Goal: Task Accomplishment & Management: Manage account settings

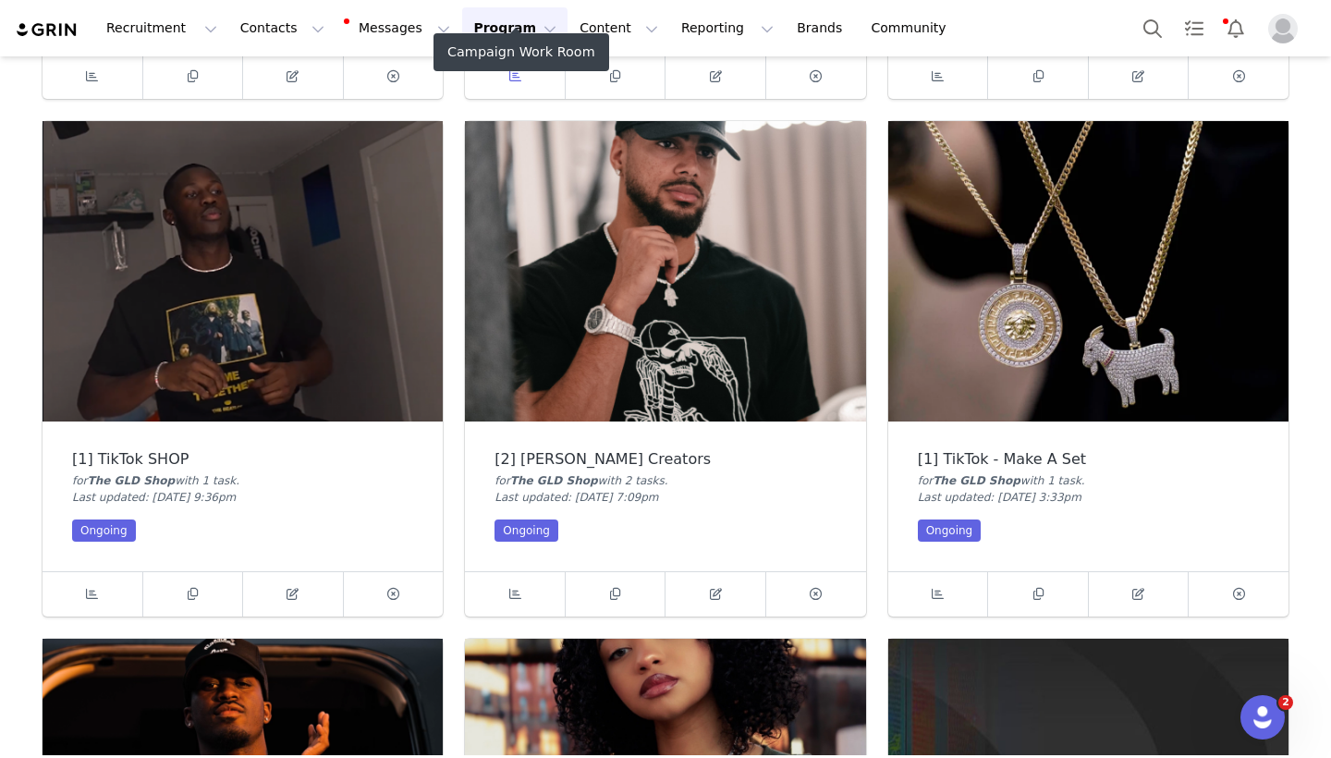
scroll to position [1652, 0]
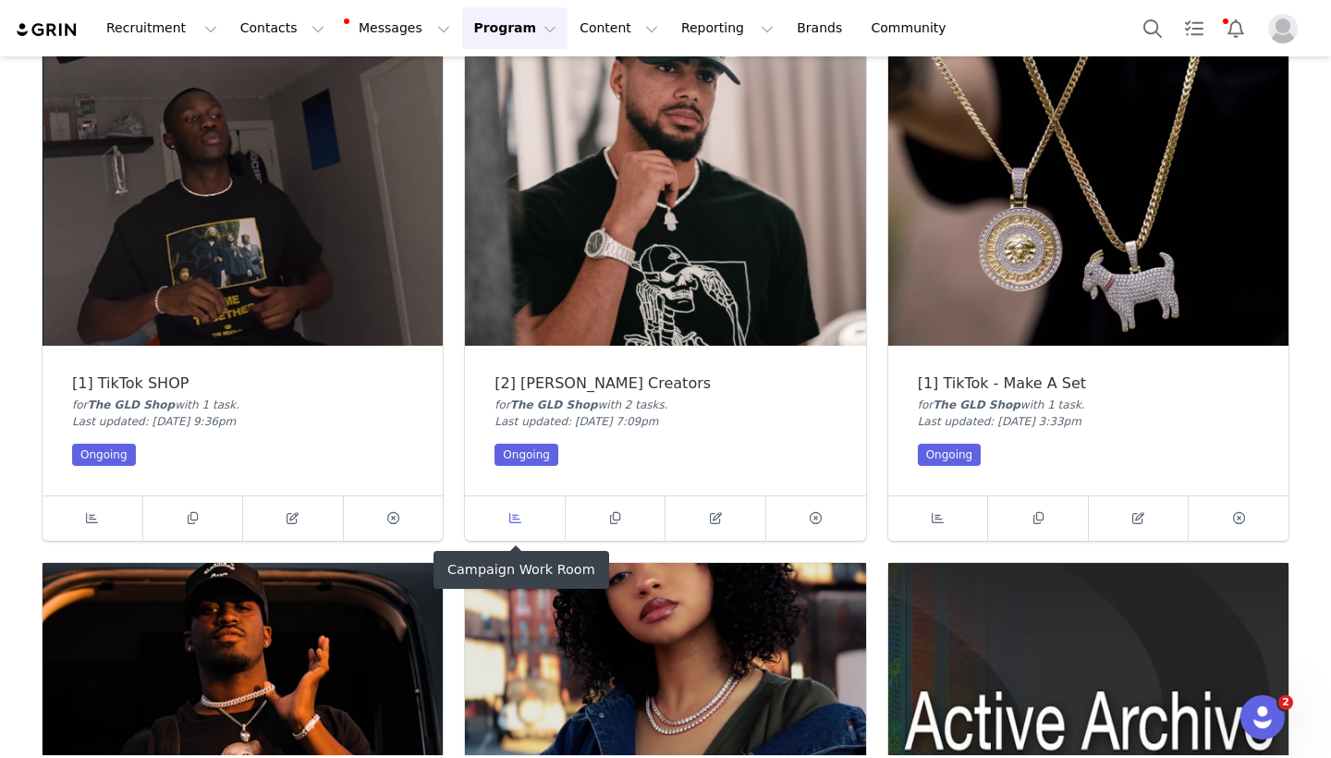
click at [522, 527] on span at bounding box center [515, 518] width 22 height 22
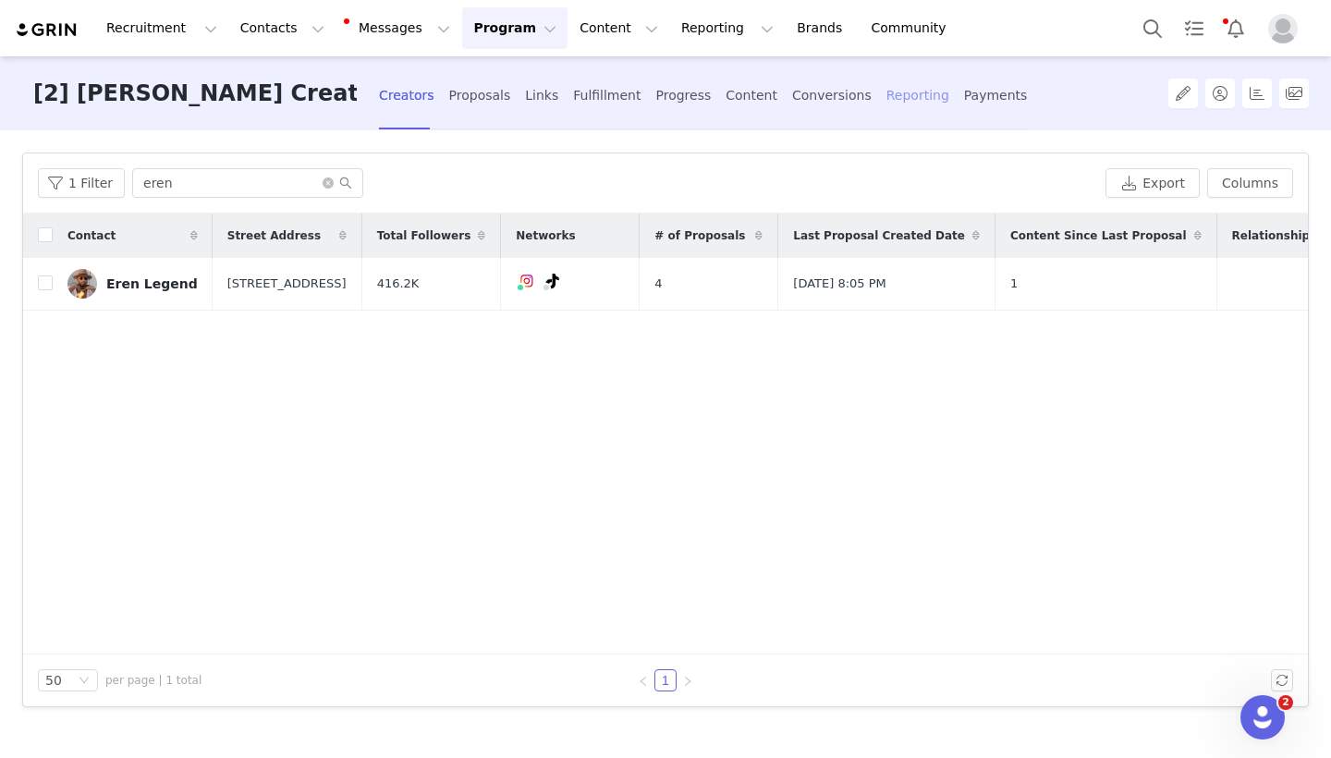
click at [886, 95] on div "Reporting" at bounding box center [917, 95] width 63 height 49
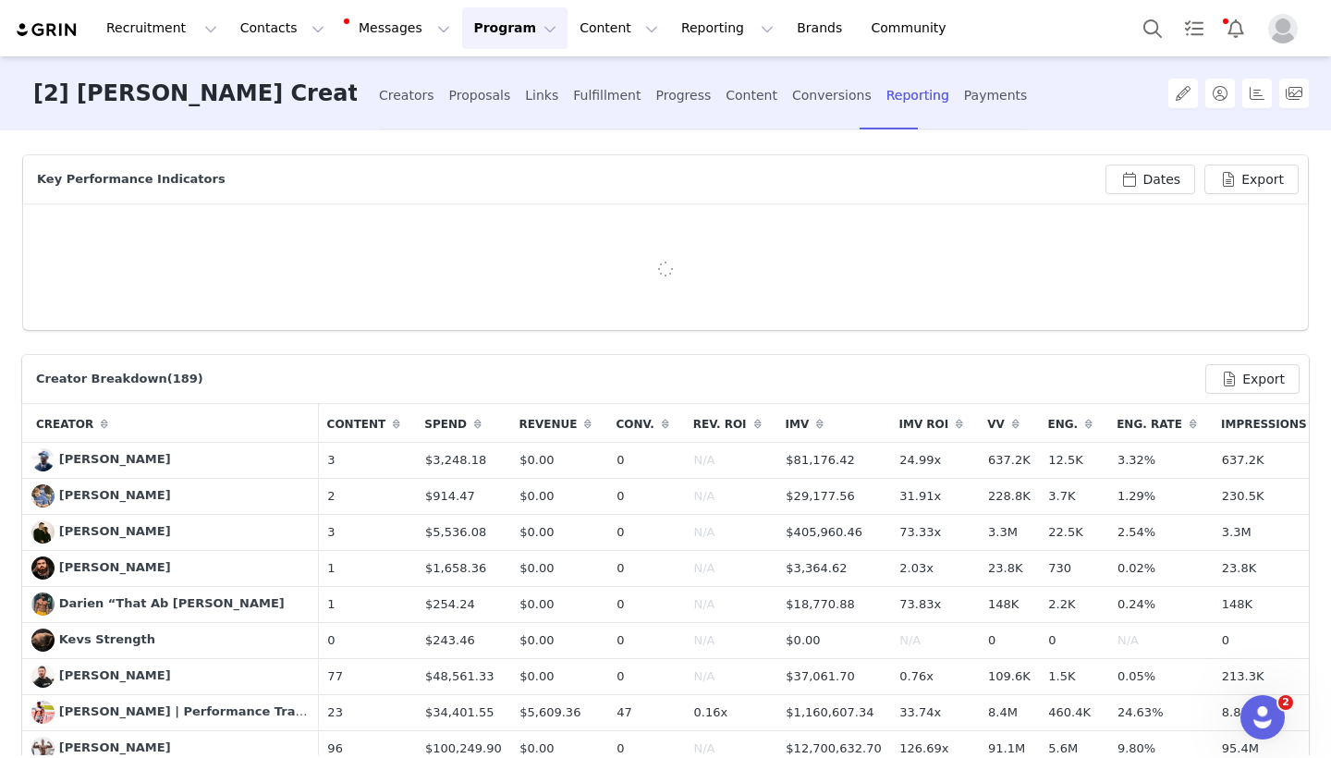
drag, startPoint x: 819, startPoint y: 97, endPoint x: 968, endPoint y: 92, distance: 148.9
click at [964, 97] on div "Payments" at bounding box center [996, 95] width 64 height 49
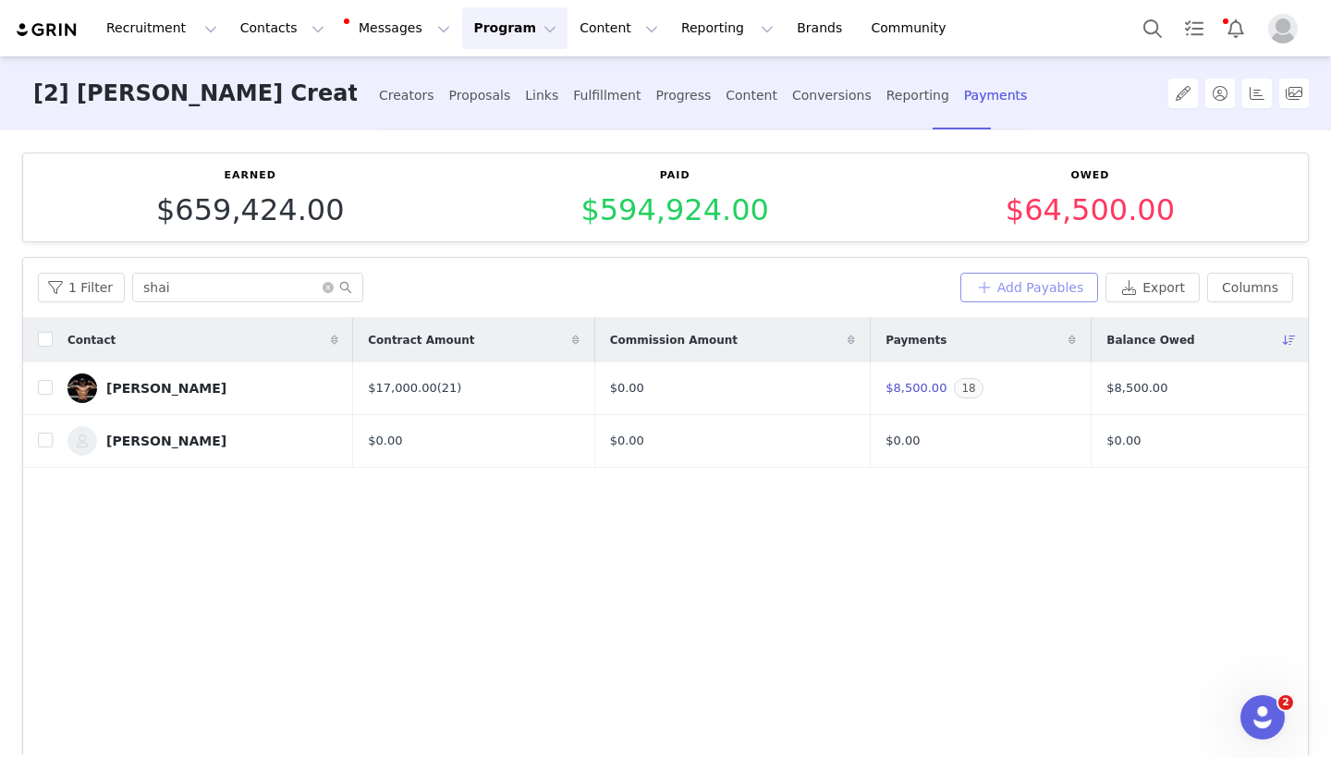
click at [1052, 278] on button "Add Payables" at bounding box center [1029, 288] width 139 height 30
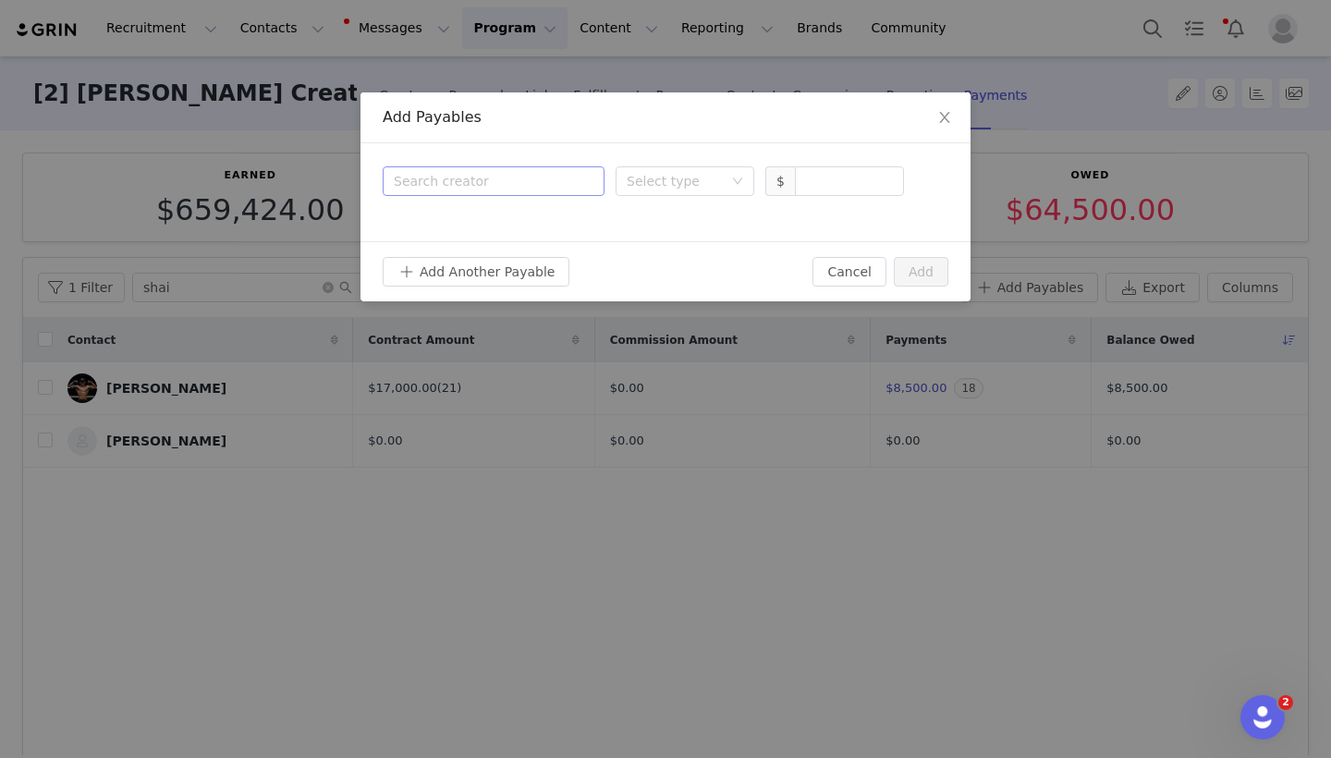
click at [502, 171] on div "Search creator" at bounding box center [494, 181] width 200 height 28
type input "eren"
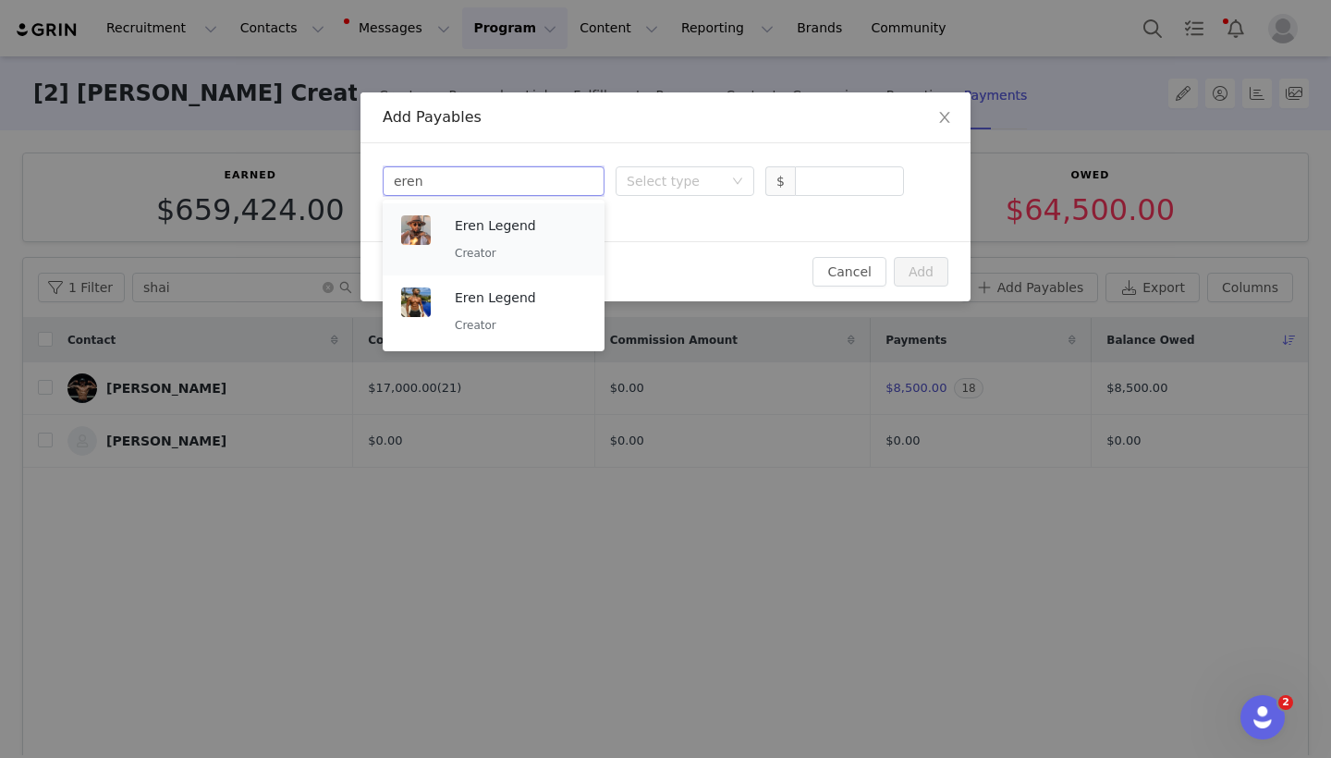
click at [502, 231] on p "Eren Legend" at bounding box center [520, 225] width 131 height 20
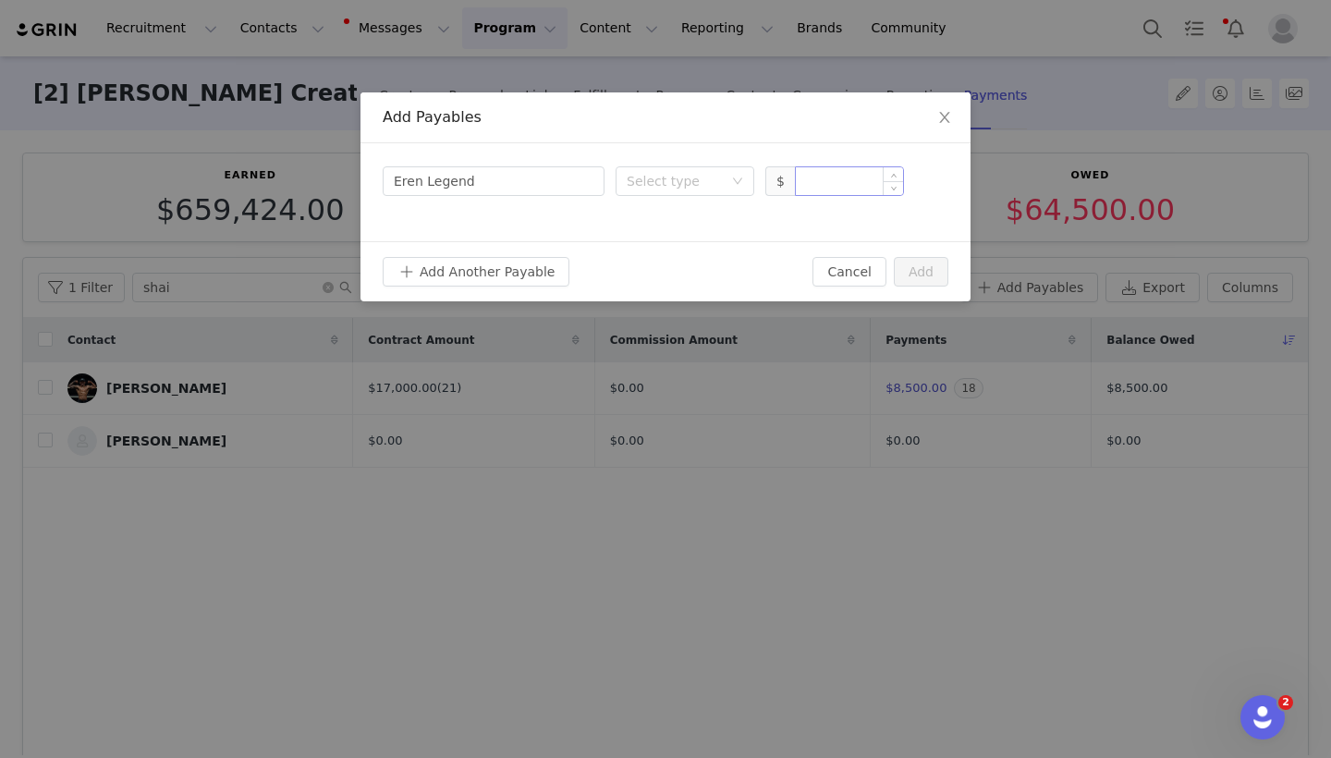
click at [835, 189] on input at bounding box center [849, 181] width 107 height 28
type input "500"
click at [688, 190] on div "Select type" at bounding box center [679, 181] width 104 height 28
click at [667, 275] on li "Deliverable" at bounding box center [685, 278] width 139 height 30
click at [932, 283] on button "Add" at bounding box center [921, 272] width 55 height 30
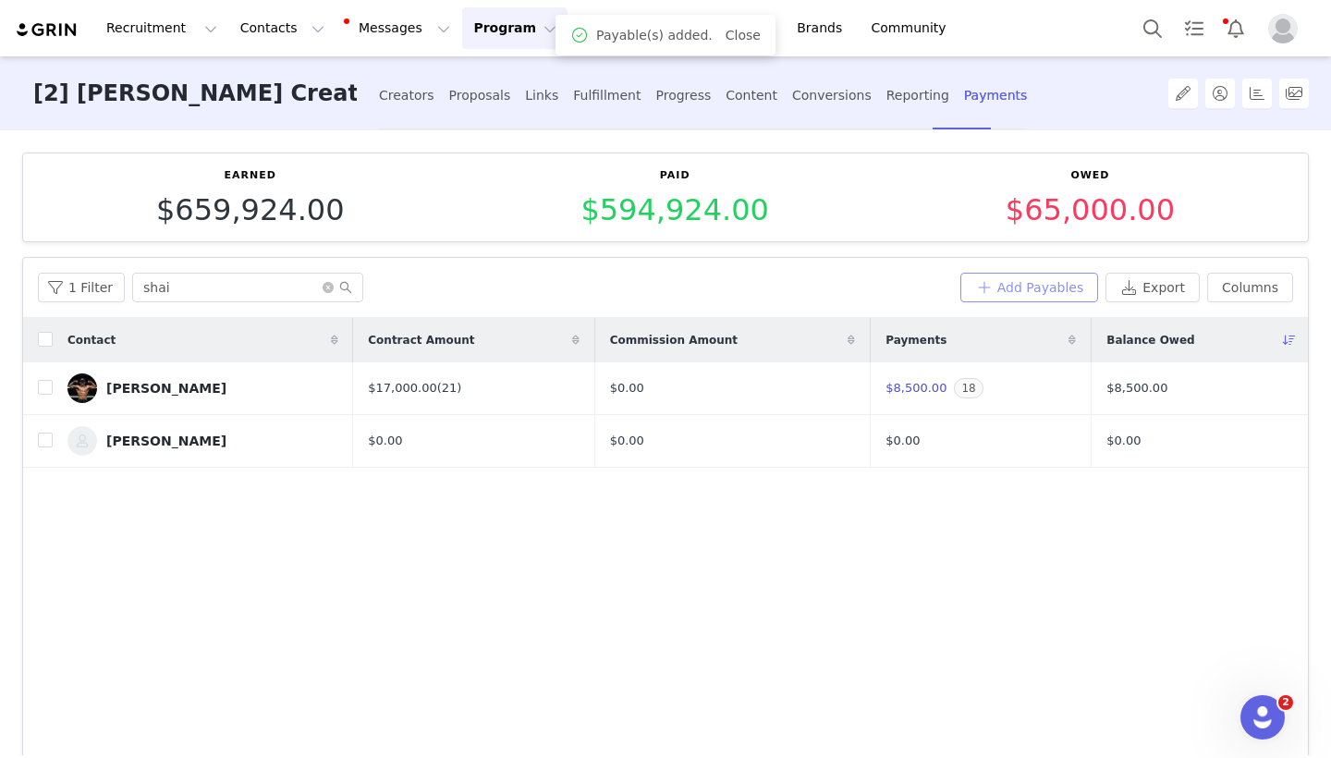
click at [1050, 277] on button "Add Payables" at bounding box center [1029, 288] width 139 height 30
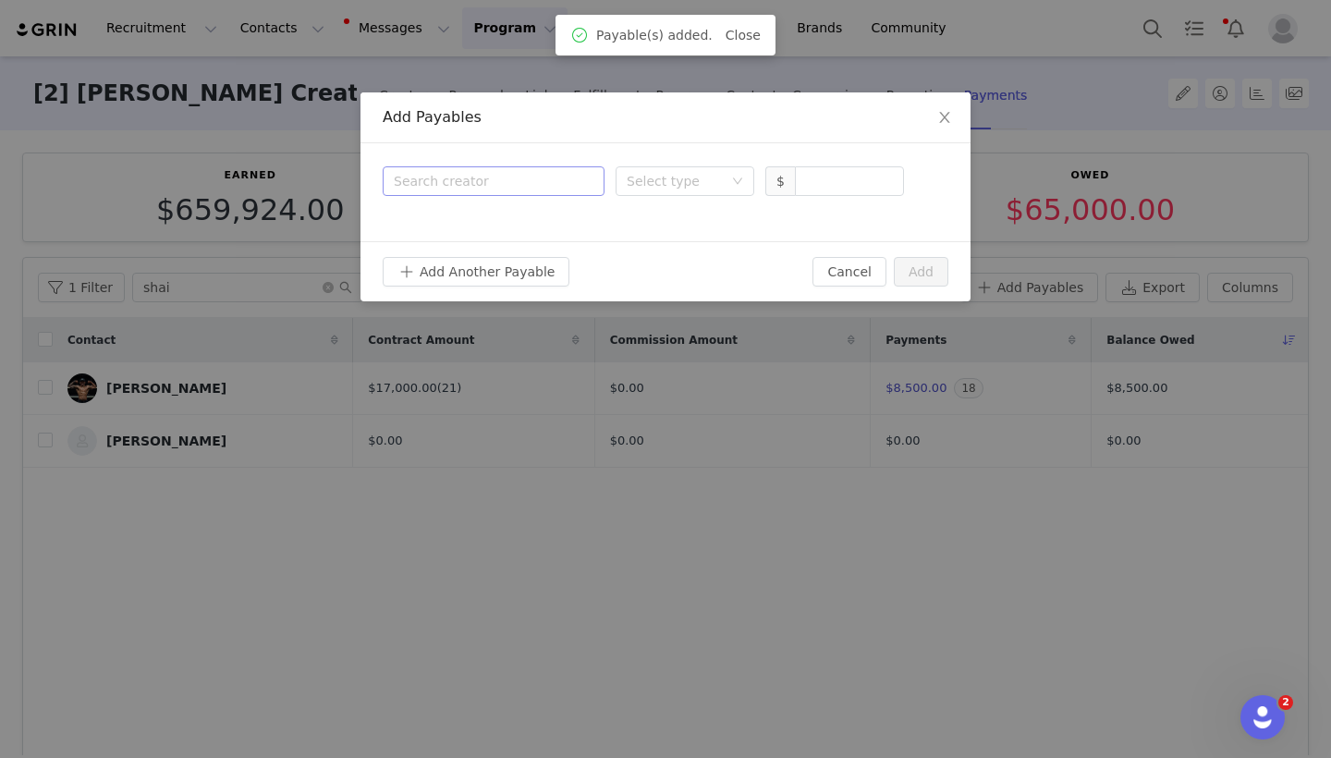
click at [572, 173] on div "Search creator" at bounding box center [489, 181] width 191 height 18
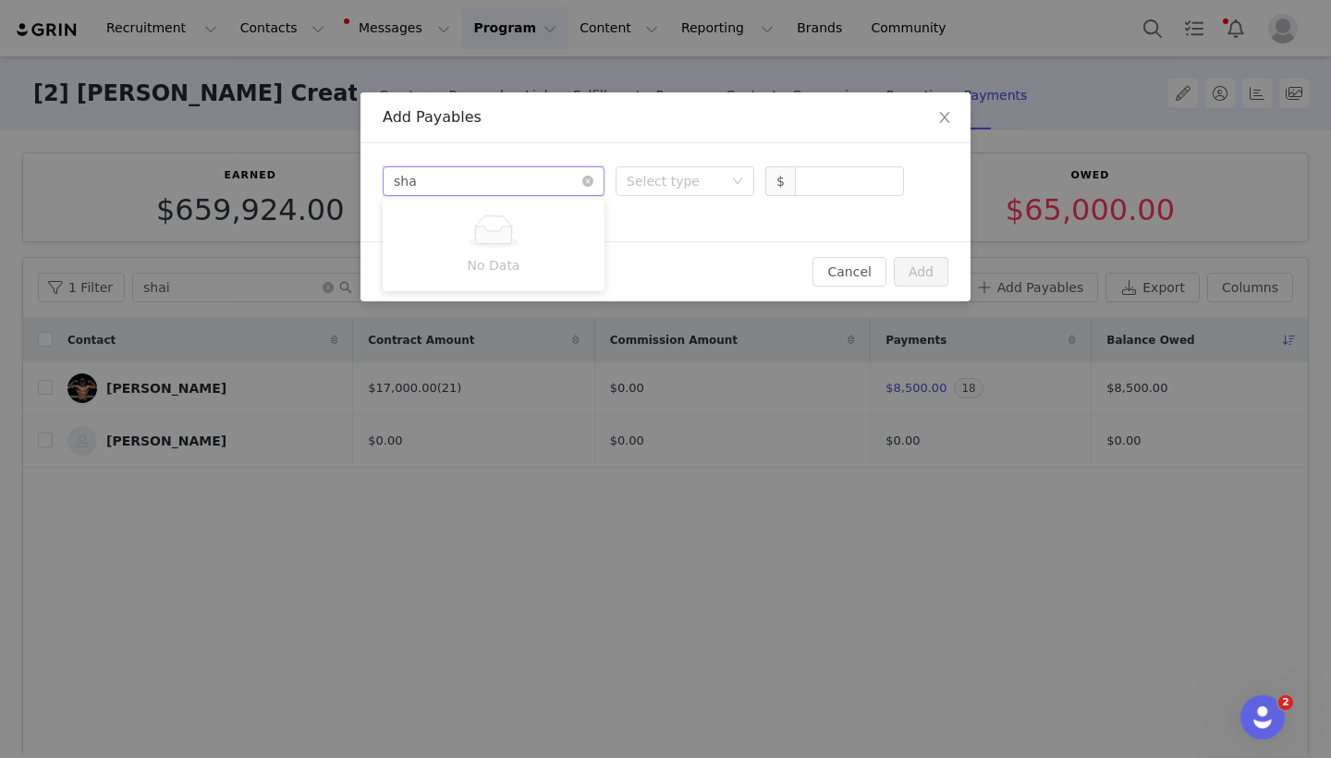
type input "shai"
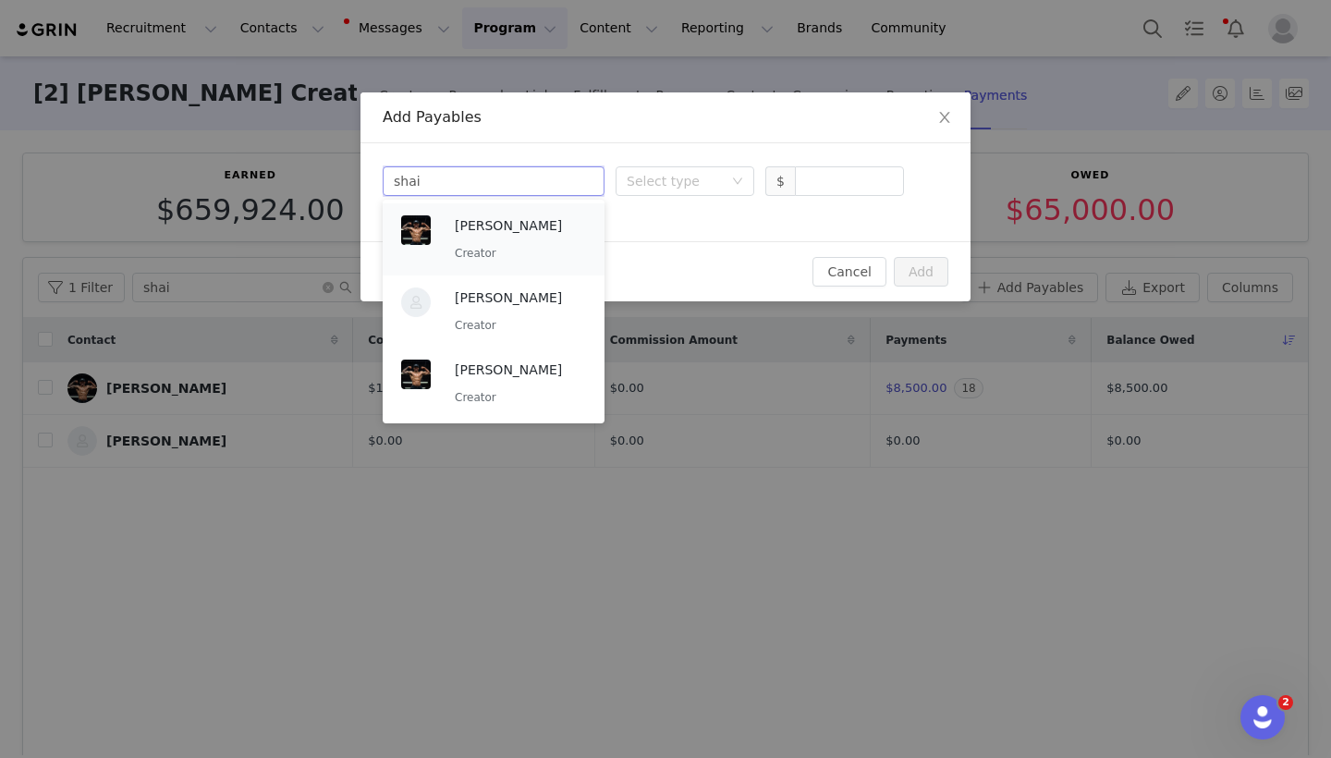
click at [541, 241] on div "[PERSON_NAME] Creator" at bounding box center [520, 239] width 131 height 48
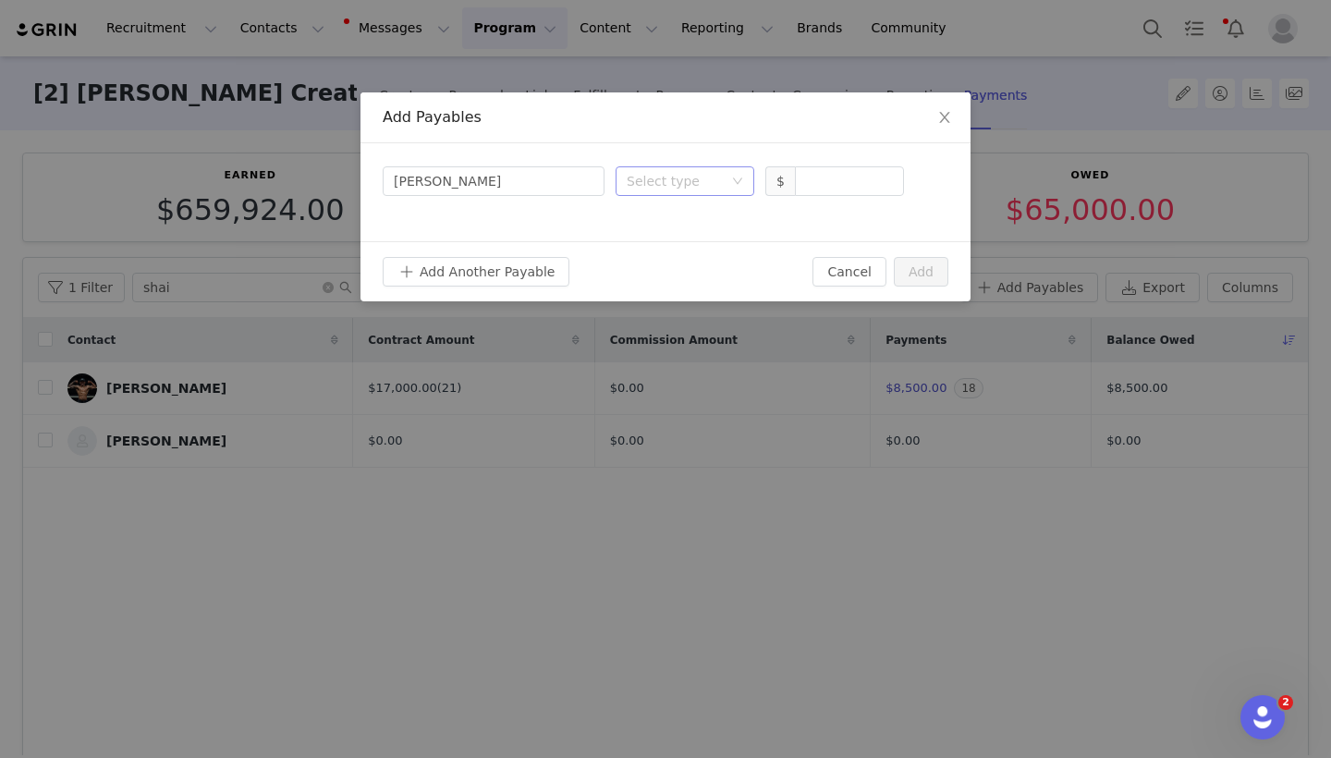
click at [681, 172] on div "Select type" at bounding box center [675, 181] width 96 height 18
click at [656, 275] on li "Deliverable" at bounding box center [685, 278] width 139 height 30
click at [837, 181] on input at bounding box center [849, 181] width 107 height 28
type input "500"
click at [943, 287] on div "Add Another Payable Cancel Add" at bounding box center [665, 271] width 610 height 60
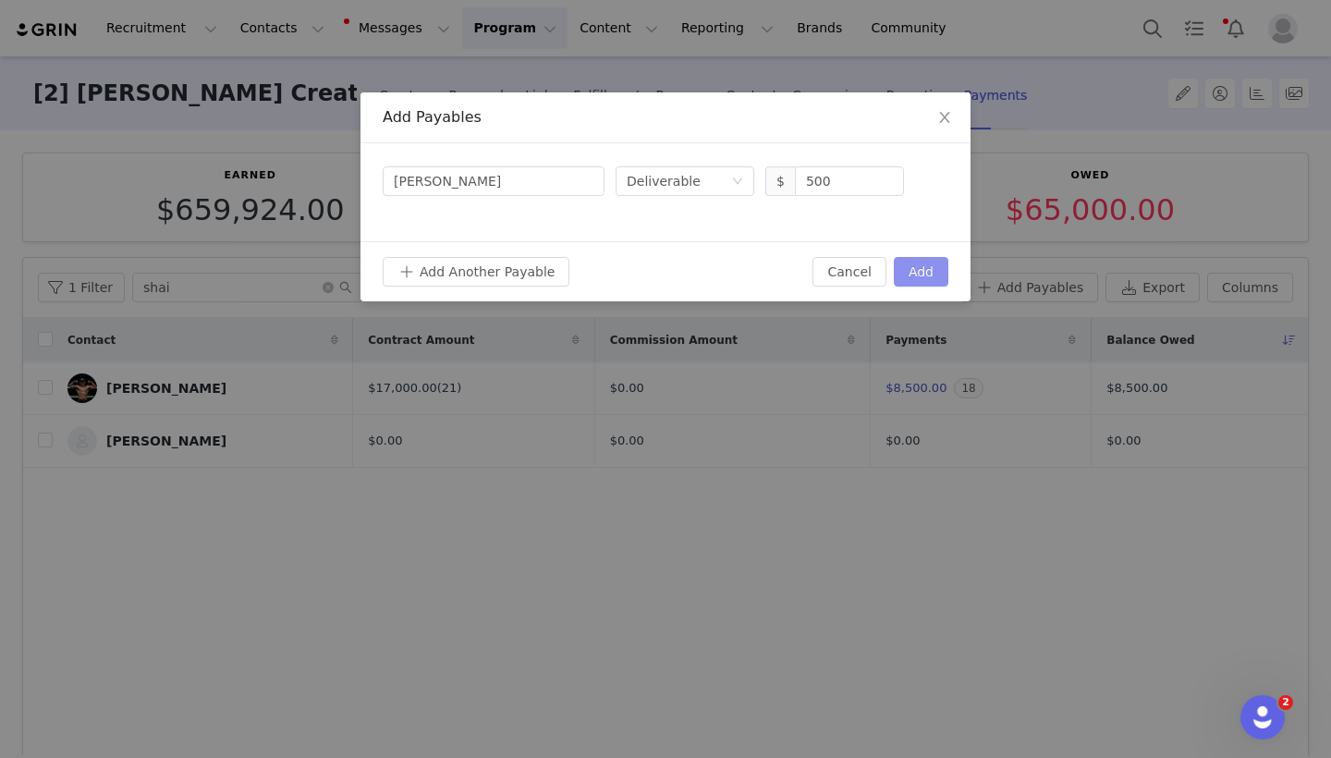
click at [932, 282] on button "Add" at bounding box center [921, 272] width 55 height 30
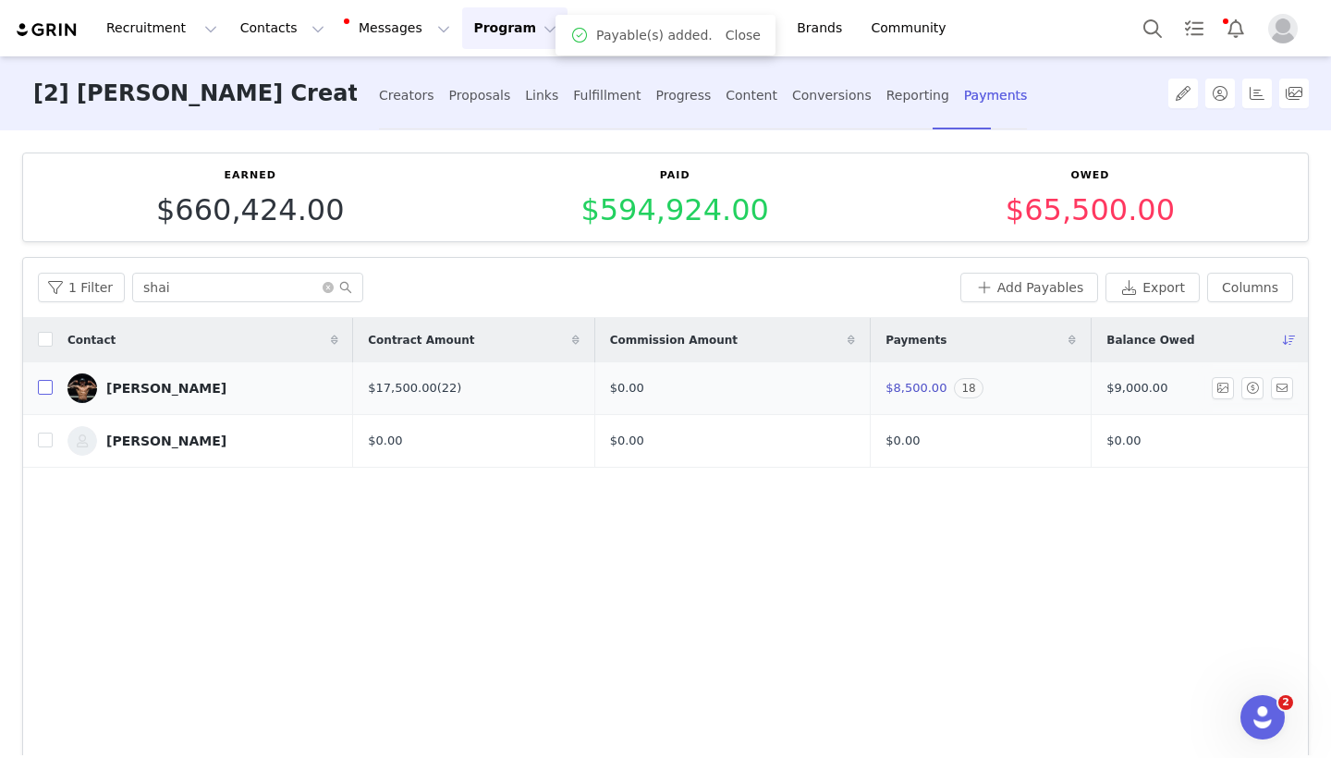
click at [42, 384] on input "checkbox" at bounding box center [45, 387] width 15 height 15
checkbox input "true"
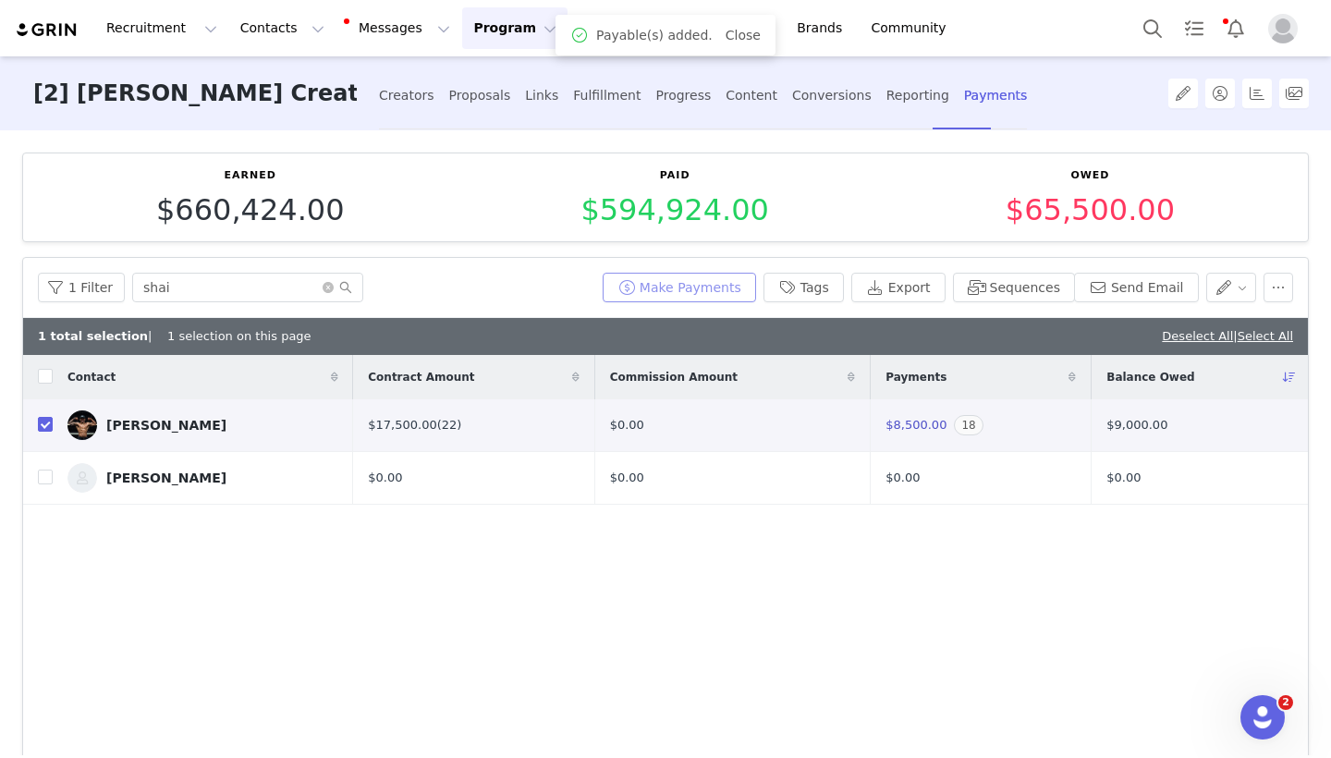
click at [654, 290] on button "Make Payments" at bounding box center [679, 288] width 153 height 30
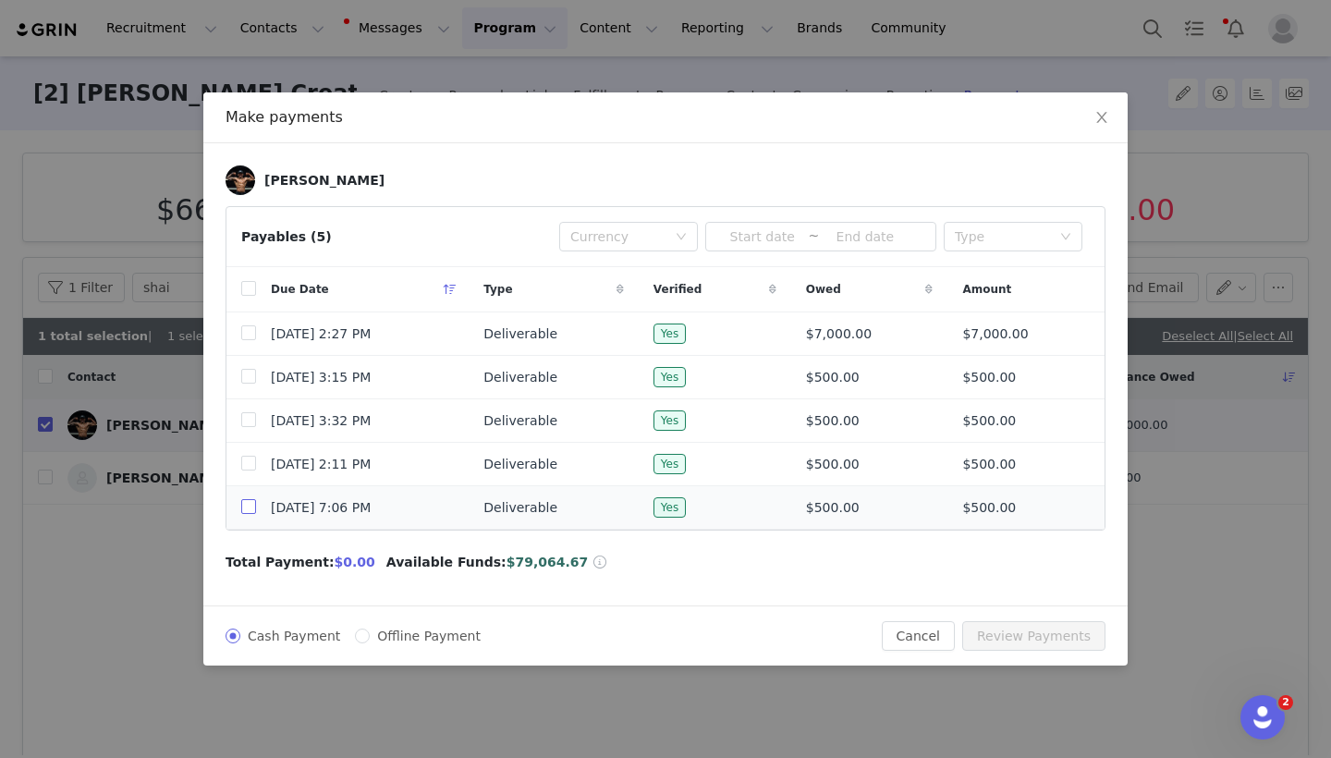
click at [247, 514] on input "checkbox" at bounding box center [248, 506] width 15 height 15
checkbox input "true"
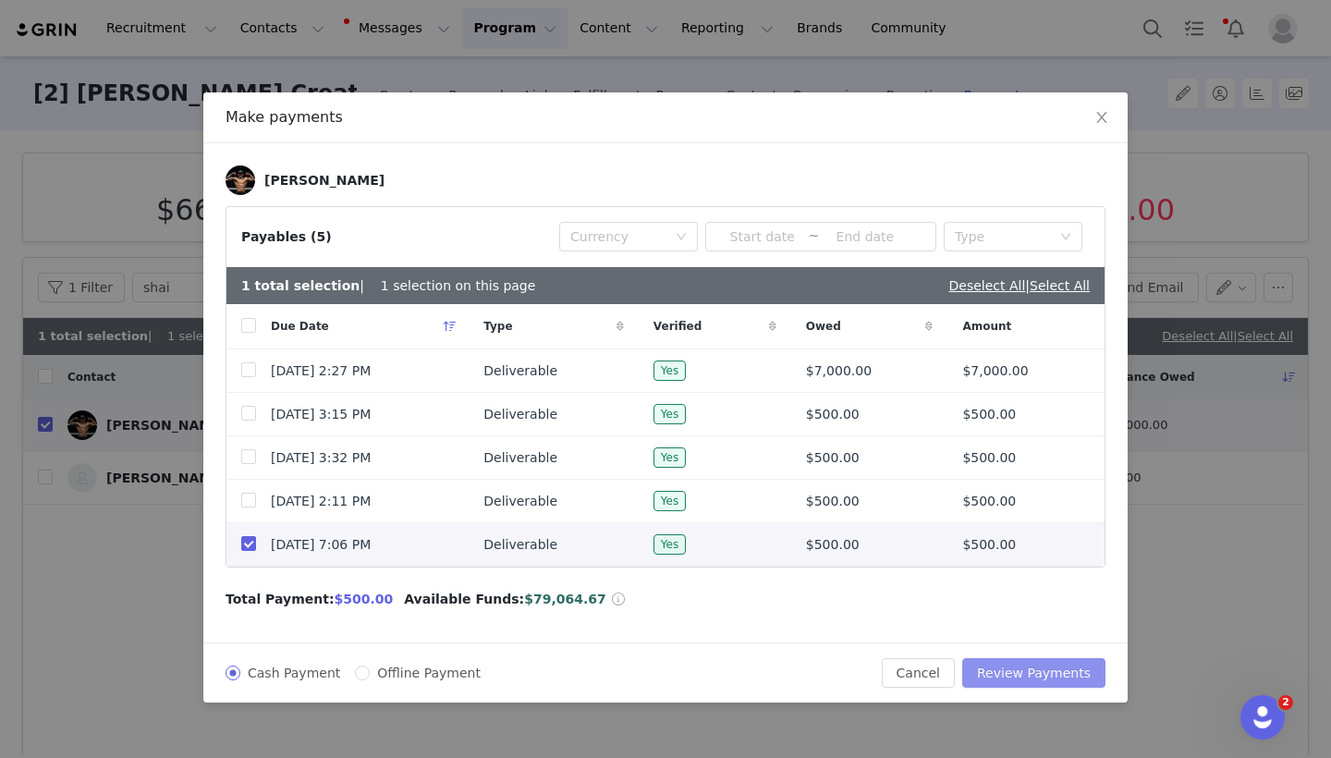
click at [1022, 666] on button "Review Payments" at bounding box center [1033, 673] width 143 height 30
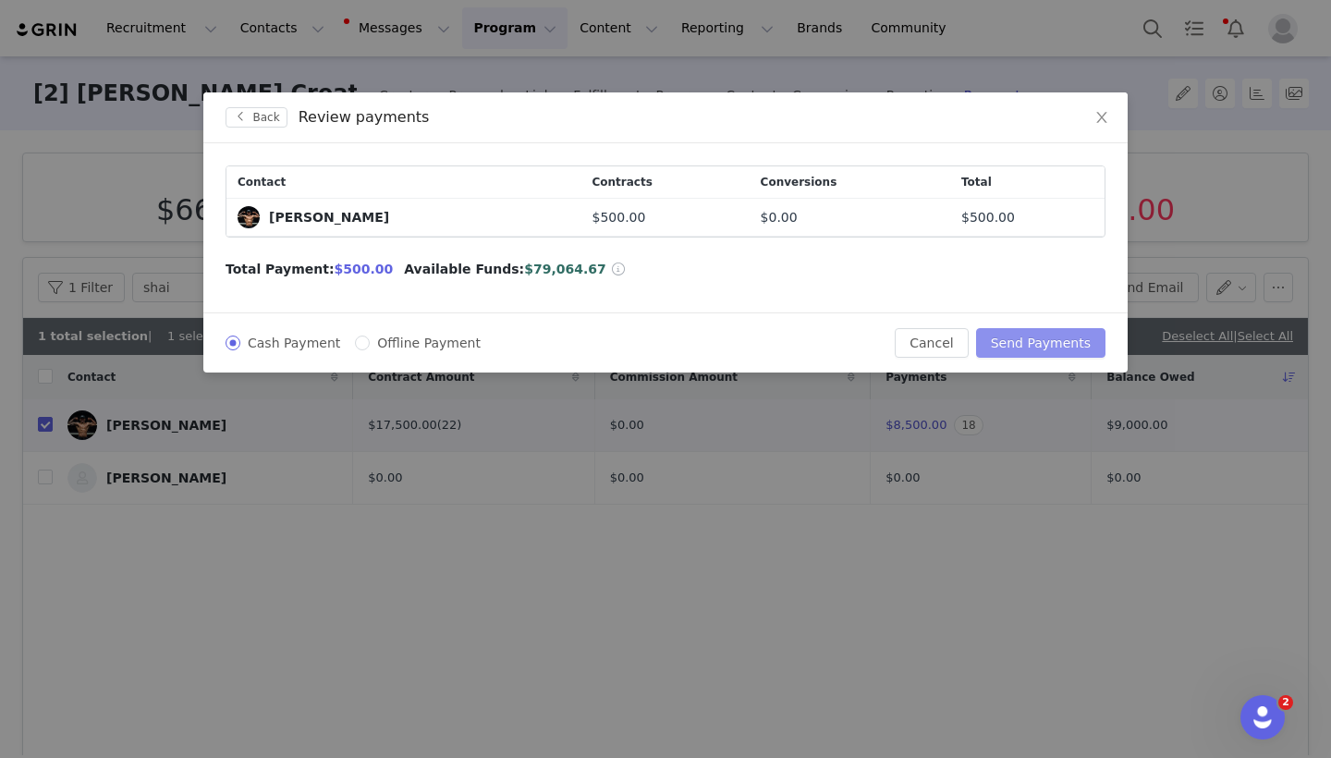
click at [1044, 350] on button "Send Payments" at bounding box center [1040, 343] width 129 height 30
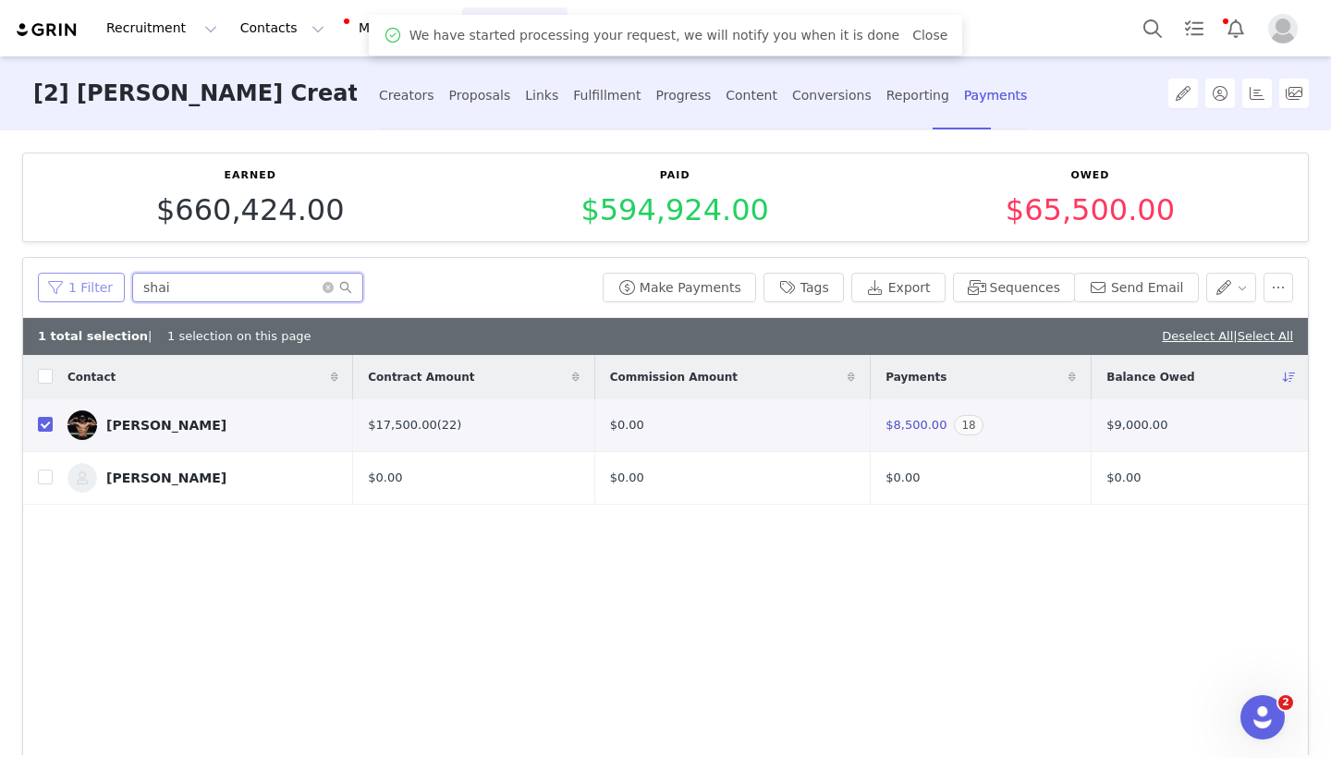
drag, startPoint x: 240, startPoint y: 286, endPoint x: 116, endPoint y: 286, distance: 123.9
click at [116, 286] on div "1 Filter shai" at bounding box center [316, 288] width 557 height 30
type input "eren"
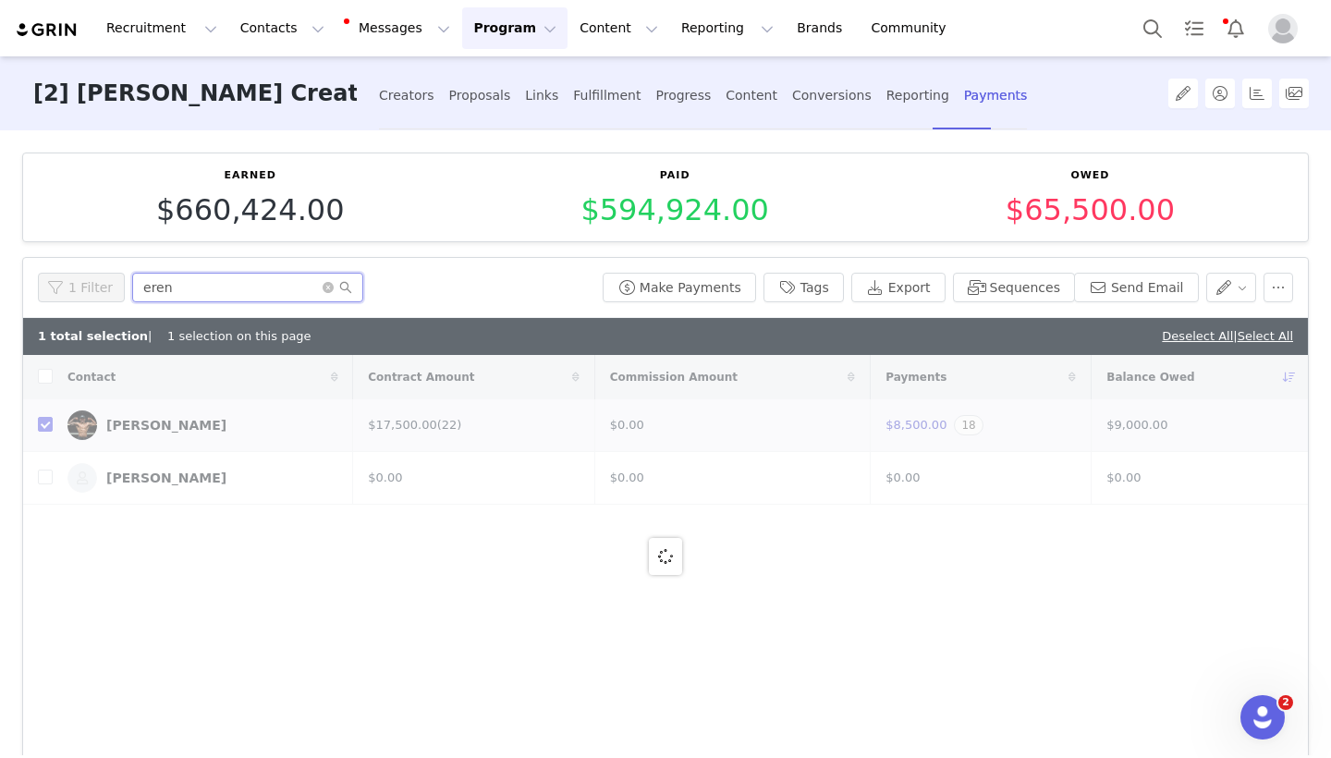
checkbox input "false"
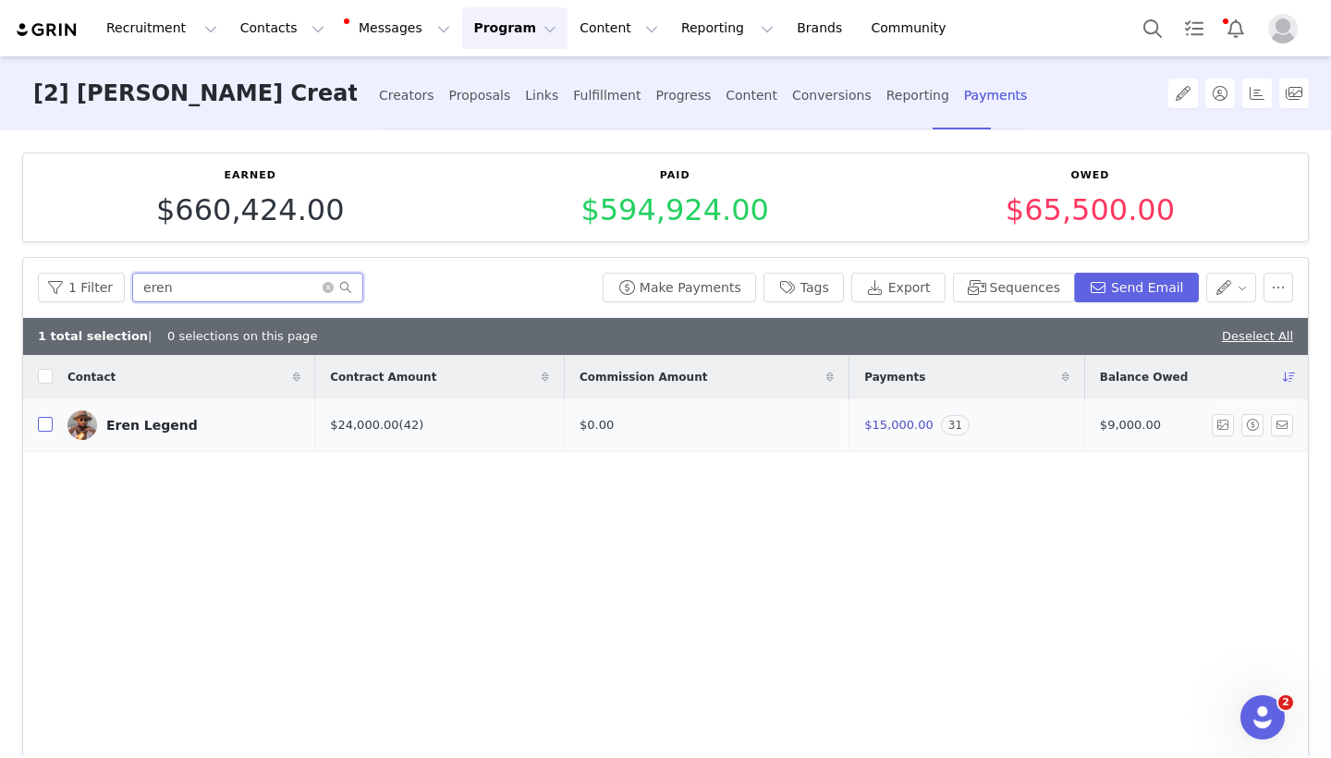
type input "eren"
click at [43, 422] on input "checkbox" at bounding box center [45, 424] width 15 height 15
checkbox input "true"
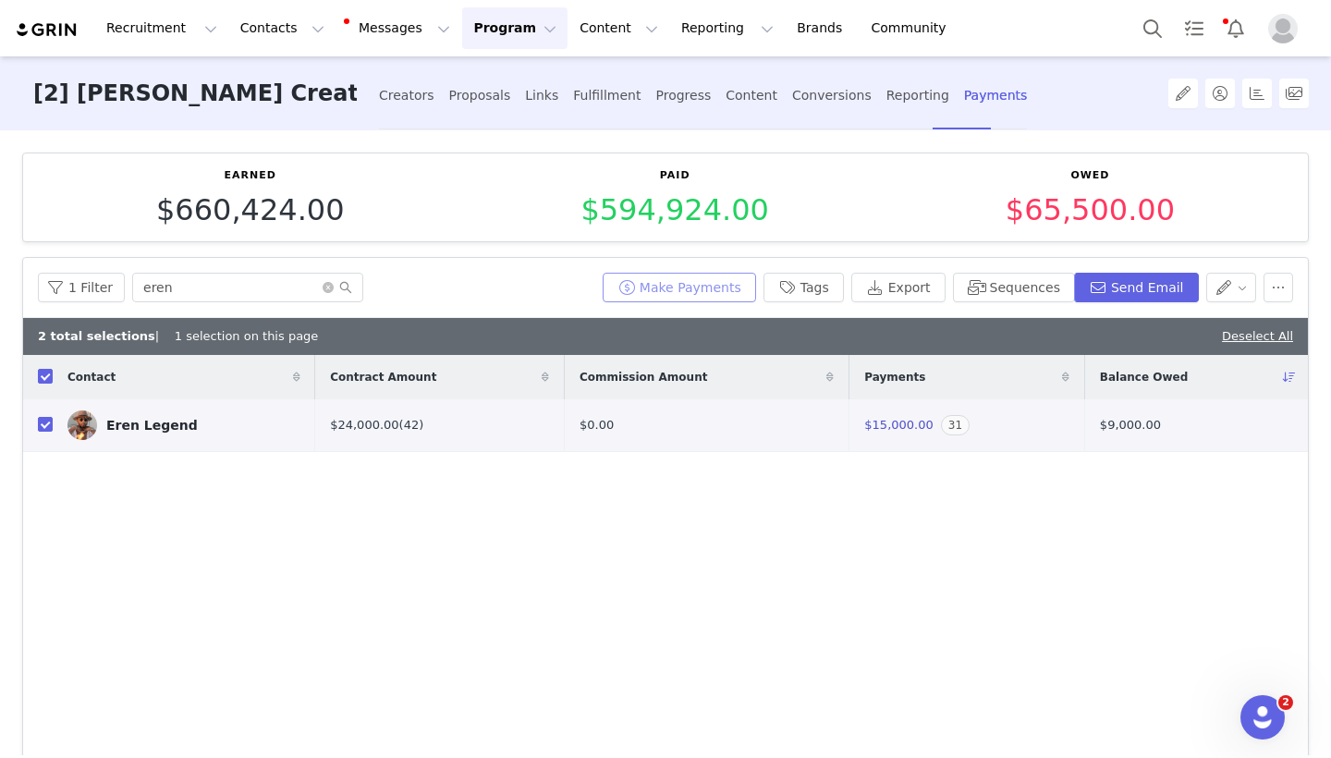
click at [712, 285] on button "Make Payments" at bounding box center [679, 288] width 153 height 30
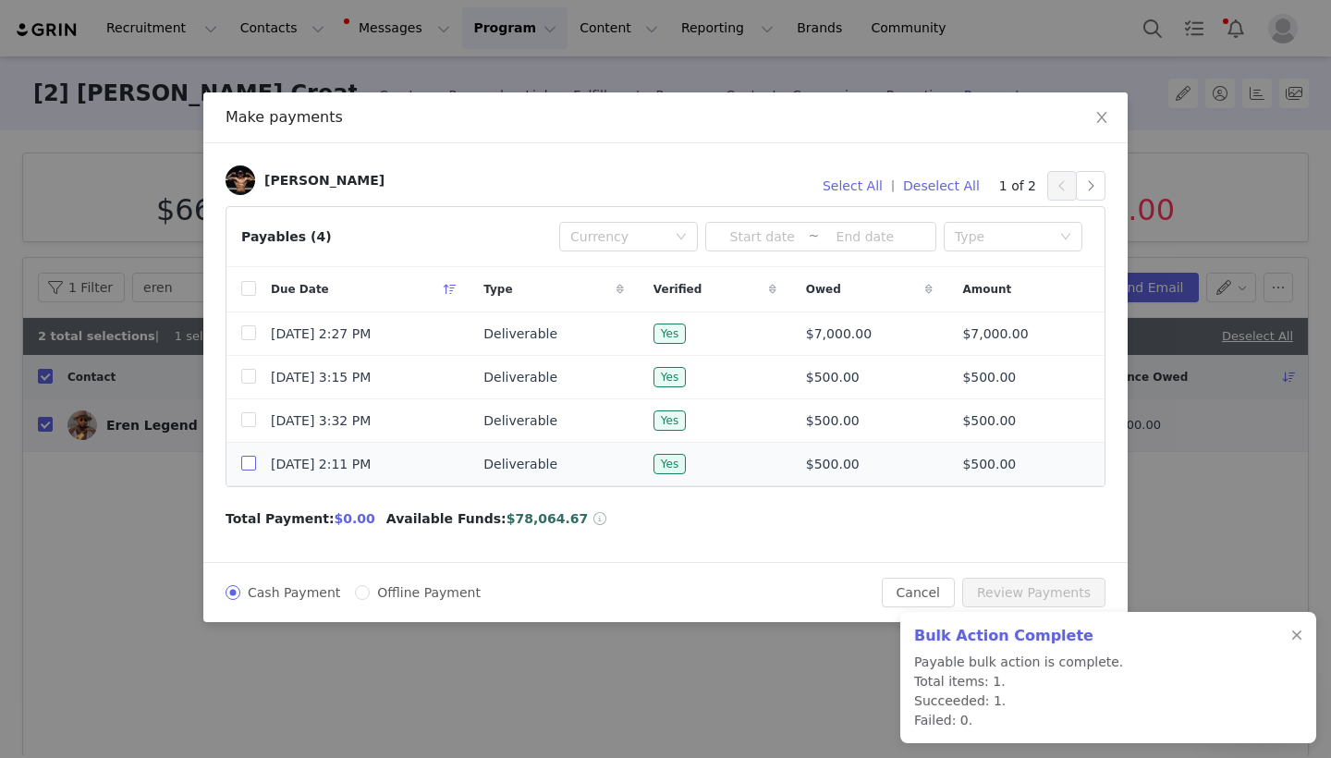
click at [248, 470] on input "checkbox" at bounding box center [248, 463] width 15 height 15
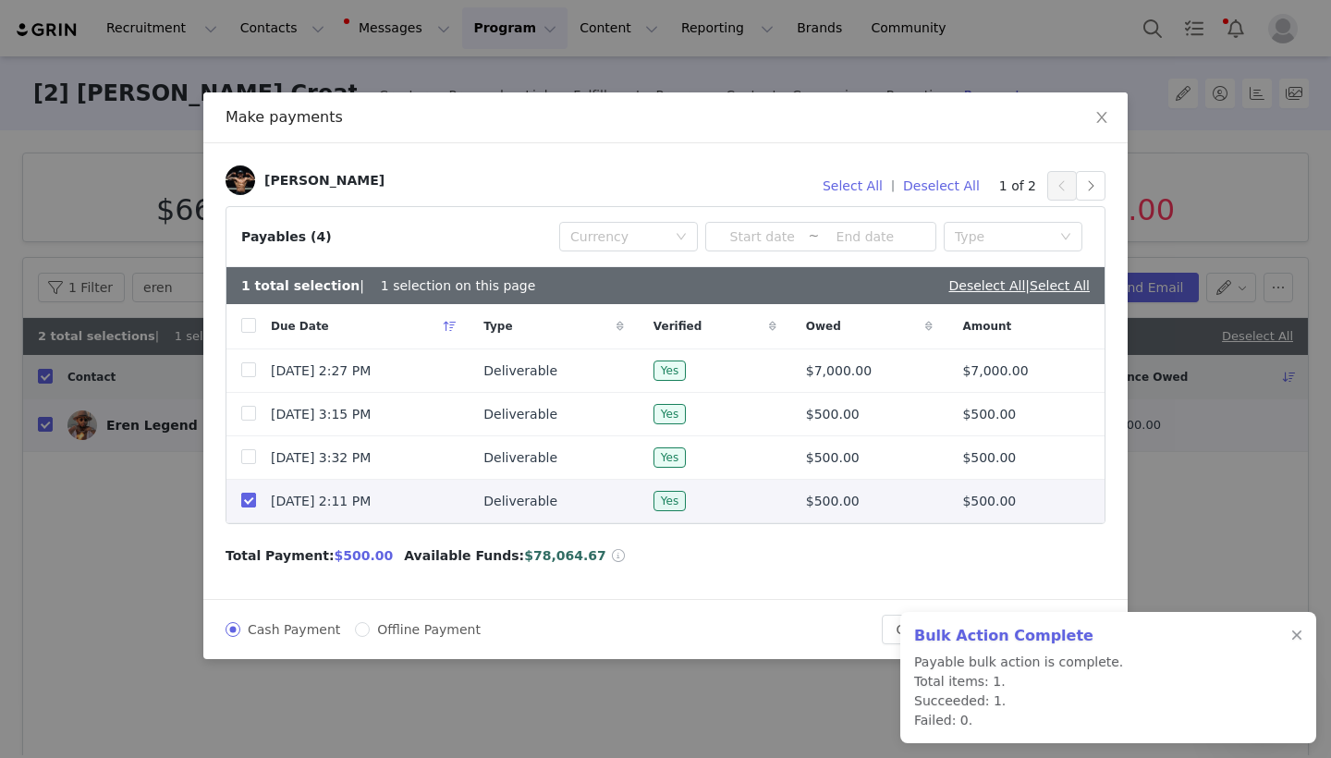
click at [249, 503] on input "checkbox" at bounding box center [248, 500] width 15 height 15
checkbox input "false"
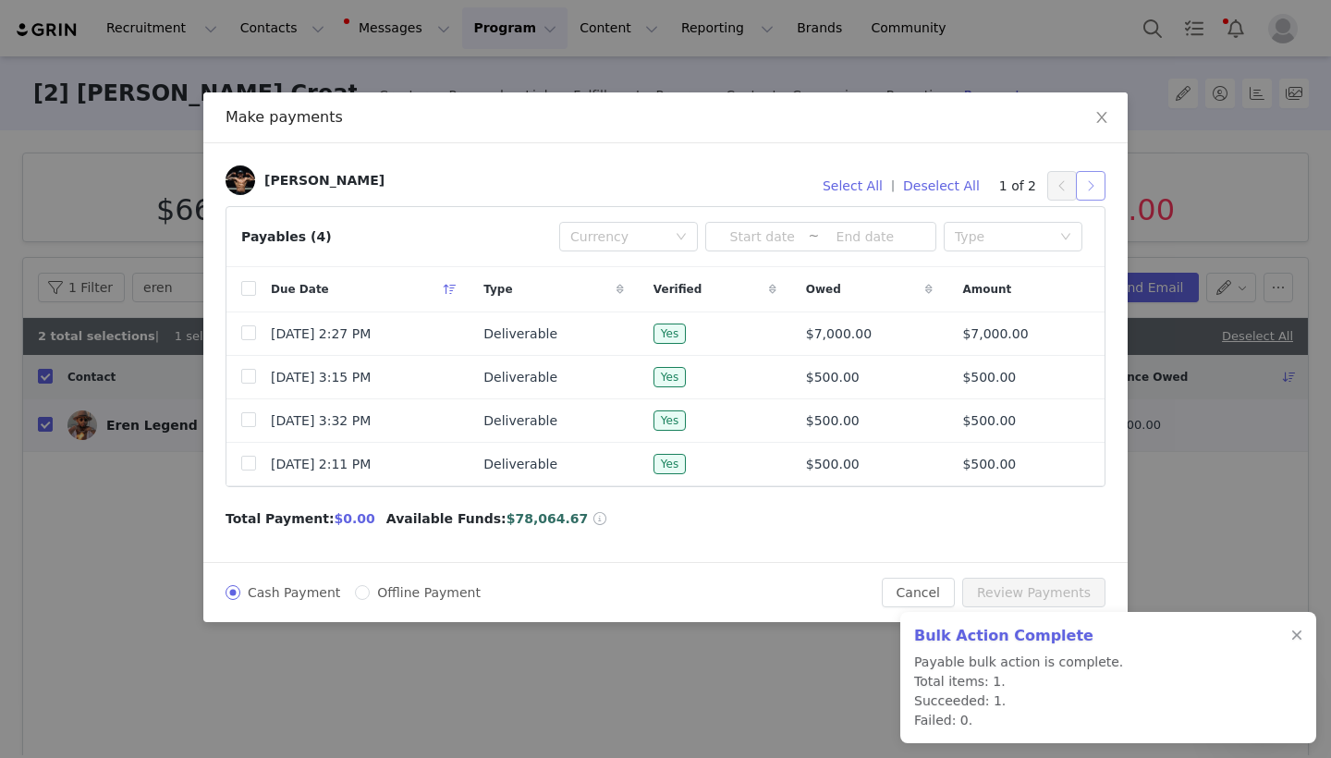
click at [1088, 182] on button "button" at bounding box center [1091, 186] width 30 height 30
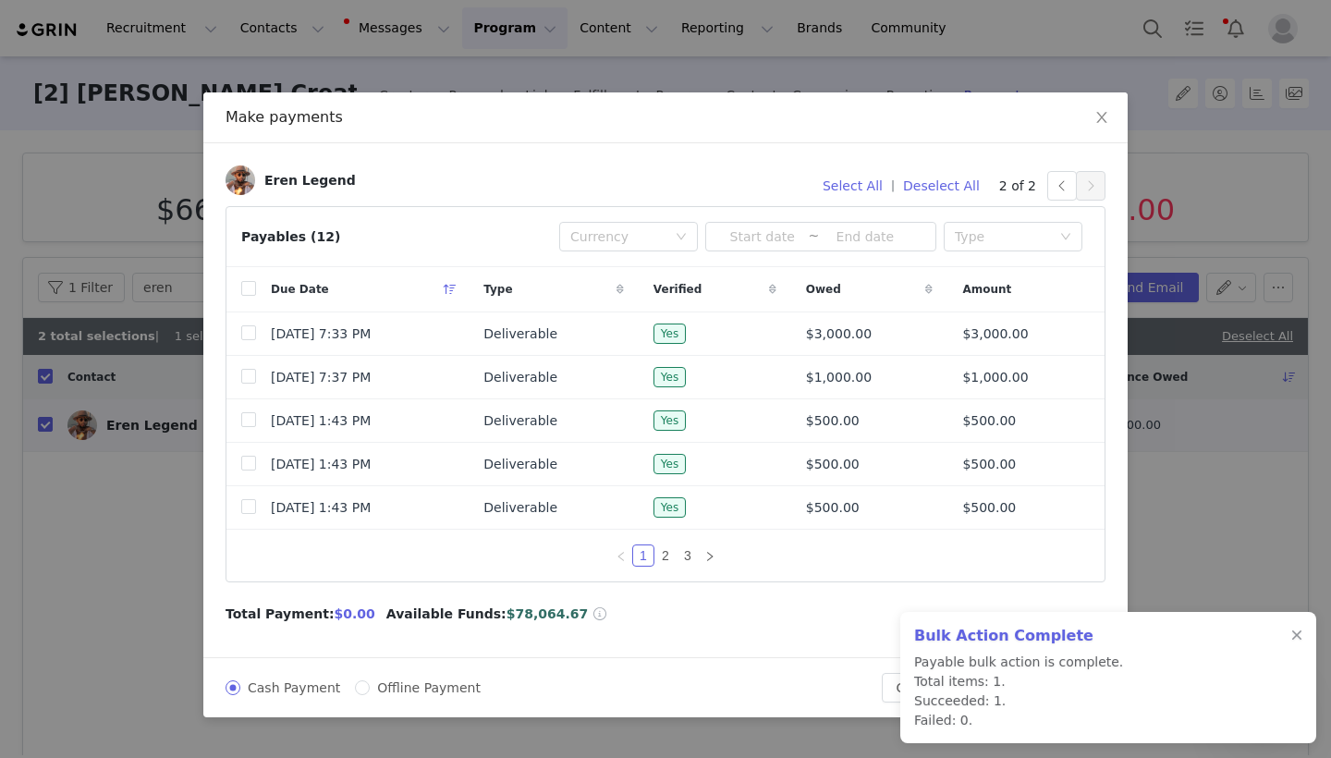
click at [1045, 192] on div "2 of 2" at bounding box center [1052, 186] width 106 height 30
click at [1048, 192] on button "button" at bounding box center [1062, 186] width 30 height 30
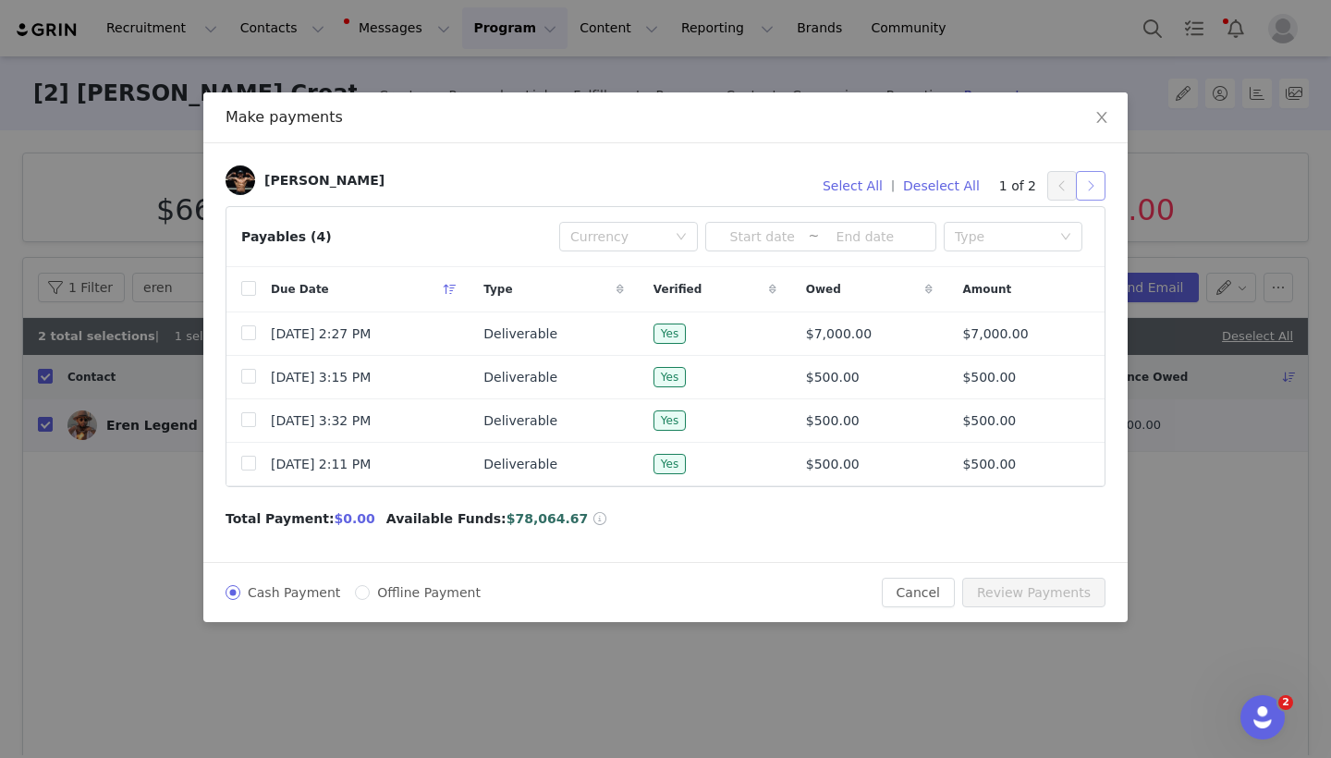
click at [1097, 175] on button "button" at bounding box center [1091, 186] width 30 height 30
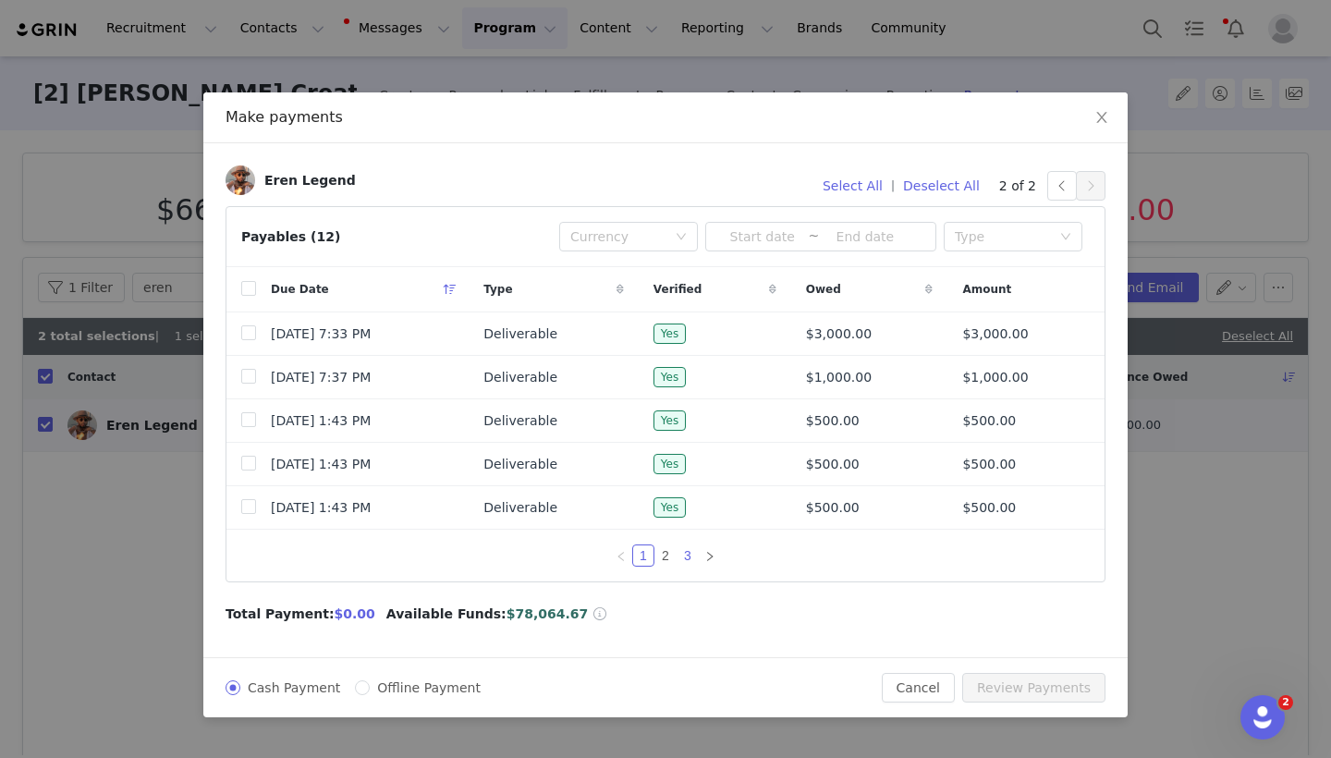
click at [689, 561] on link "3" at bounding box center [688, 555] width 20 height 20
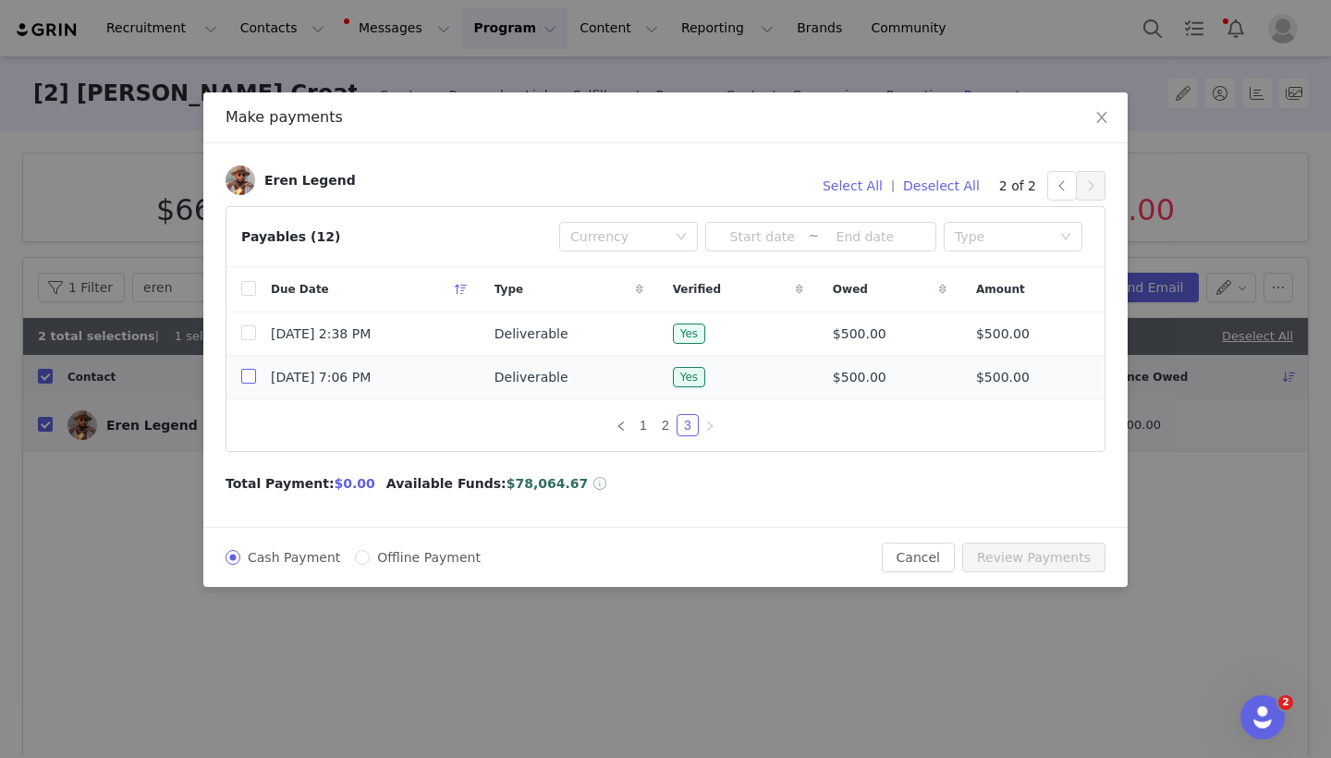
click at [253, 380] on input "checkbox" at bounding box center [248, 376] width 15 height 15
checkbox input "true"
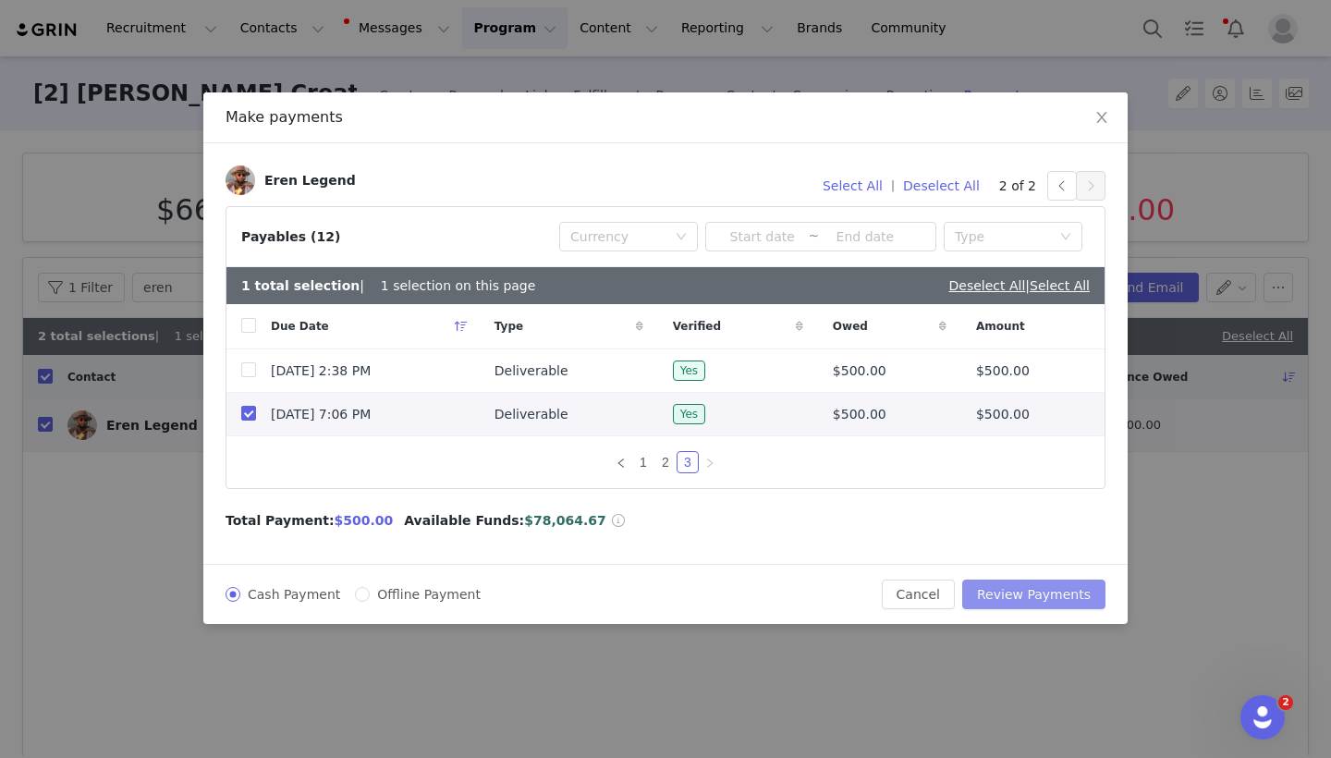
click at [1022, 592] on button "Review Payments" at bounding box center [1033, 595] width 143 height 30
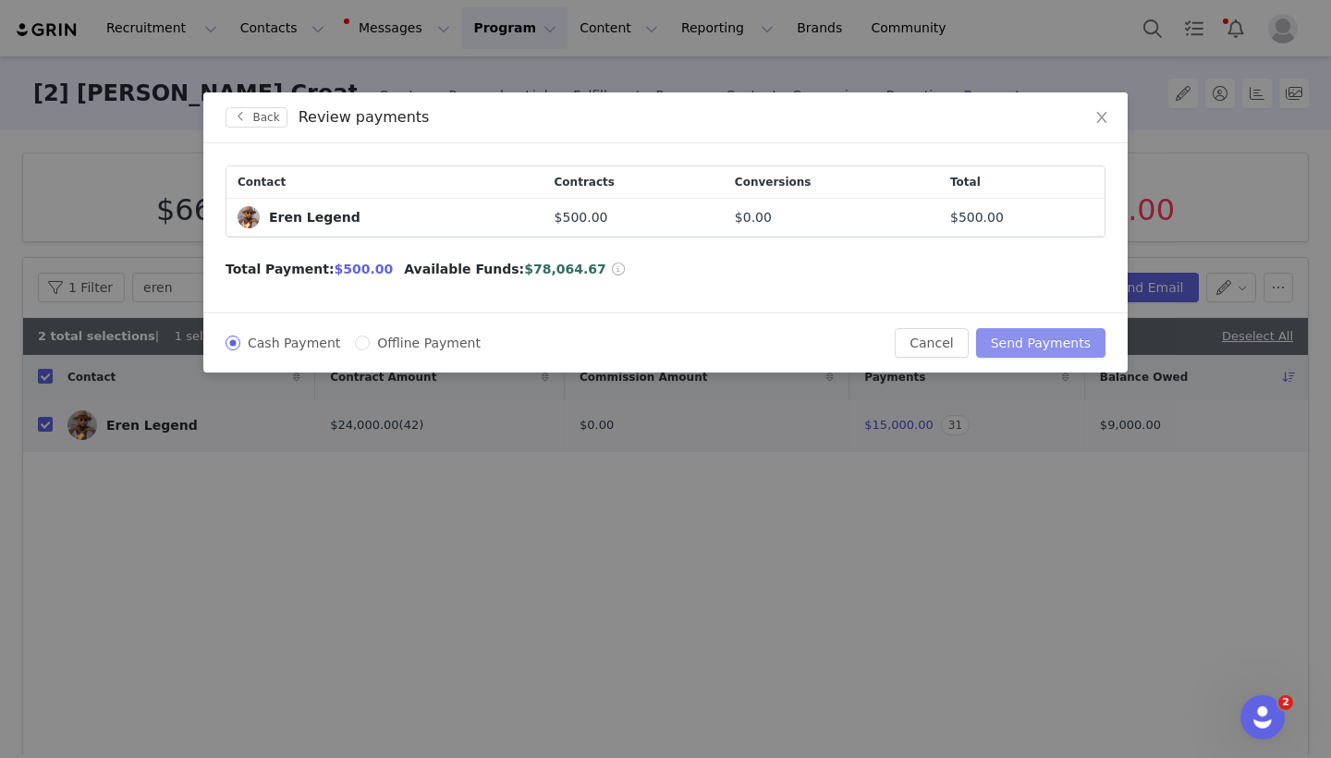
click at [1044, 346] on button "Send Payments" at bounding box center [1040, 343] width 129 height 30
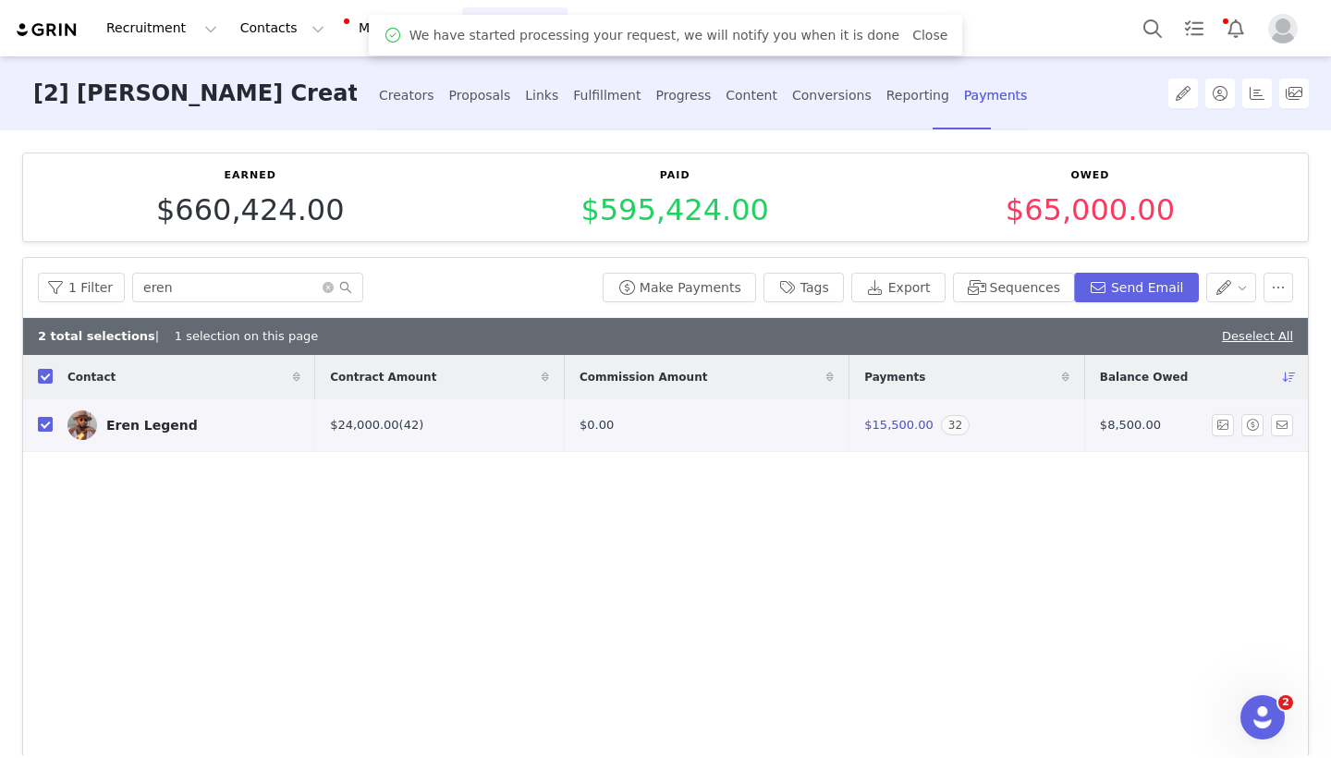
click at [52, 423] on input "checkbox" at bounding box center [45, 424] width 15 height 15
checkbox input "false"
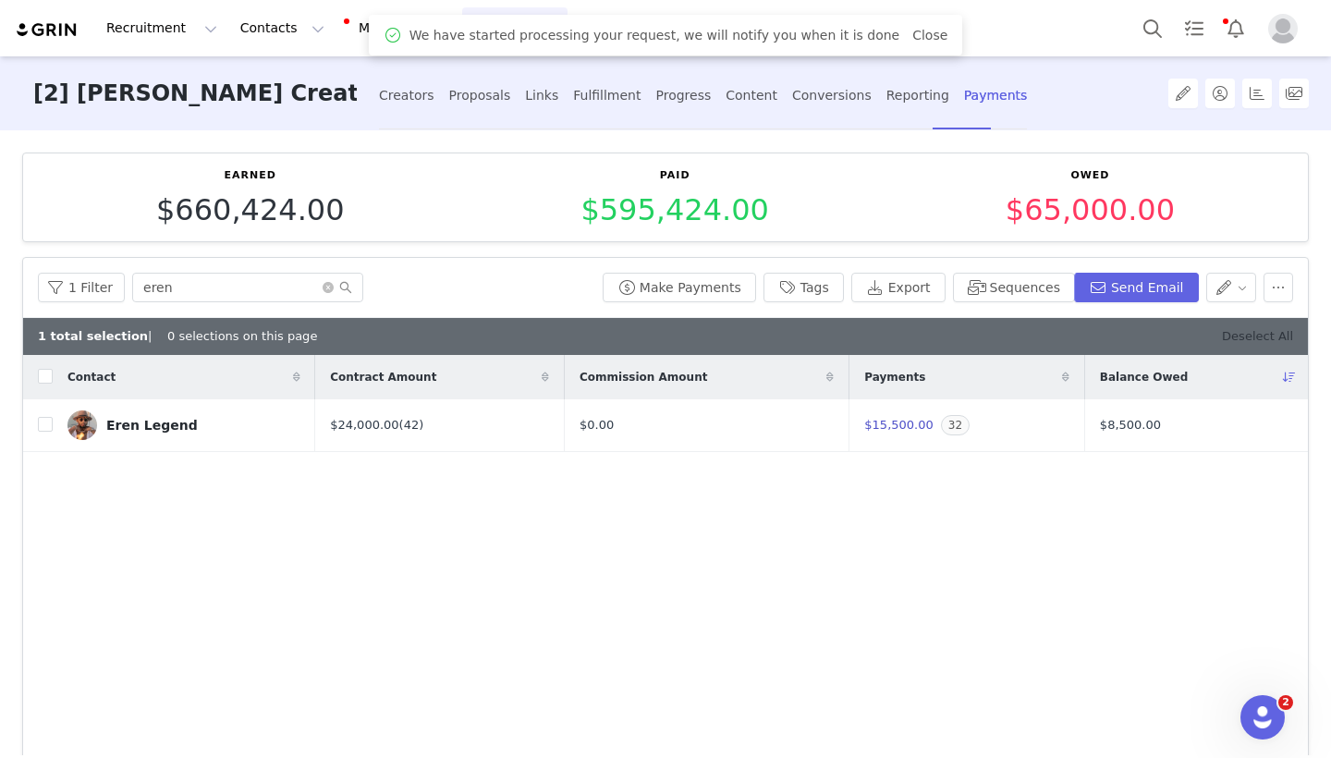
click at [1273, 329] on link "Deselect All" at bounding box center [1257, 336] width 71 height 14
checkbox input "true"
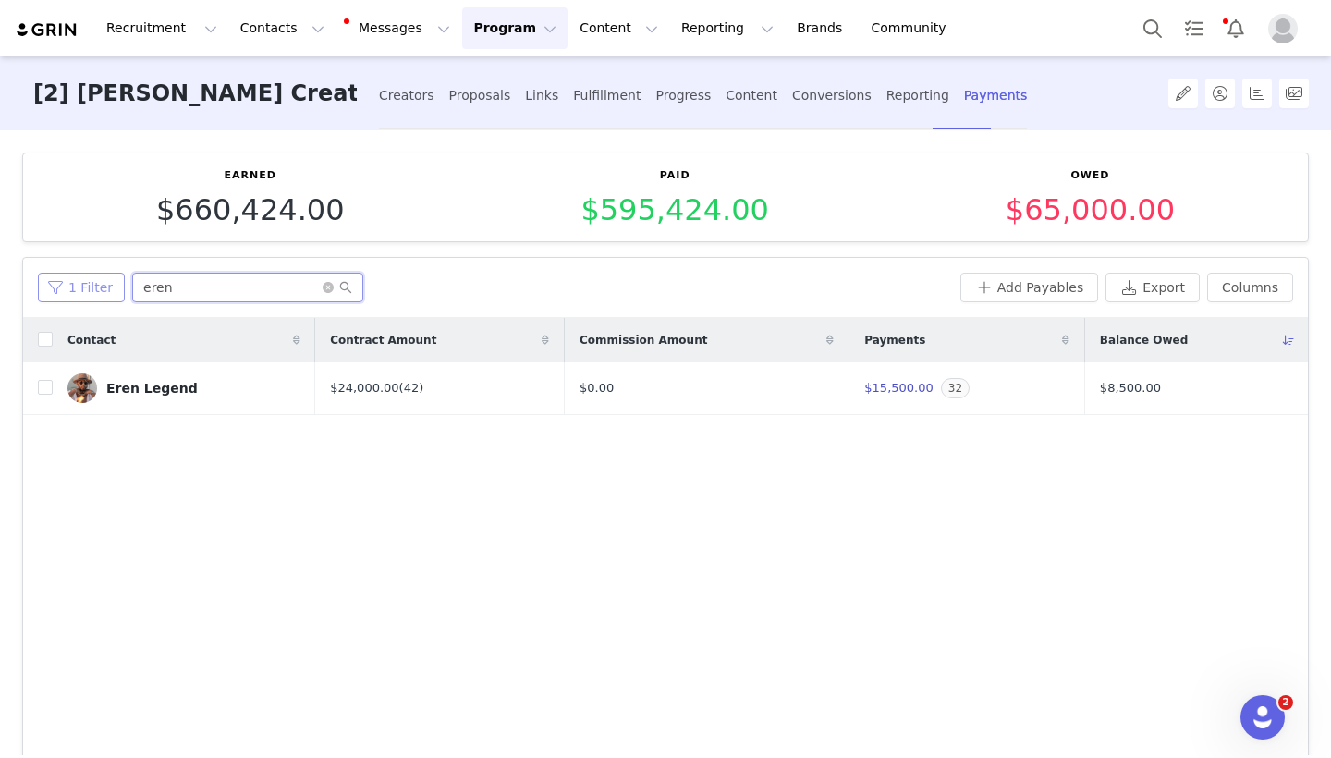
drag, startPoint x: 233, startPoint y: 281, endPoint x: 93, endPoint y: 282, distance: 139.6
click at [93, 282] on div "1 Filter eren" at bounding box center [495, 288] width 915 height 30
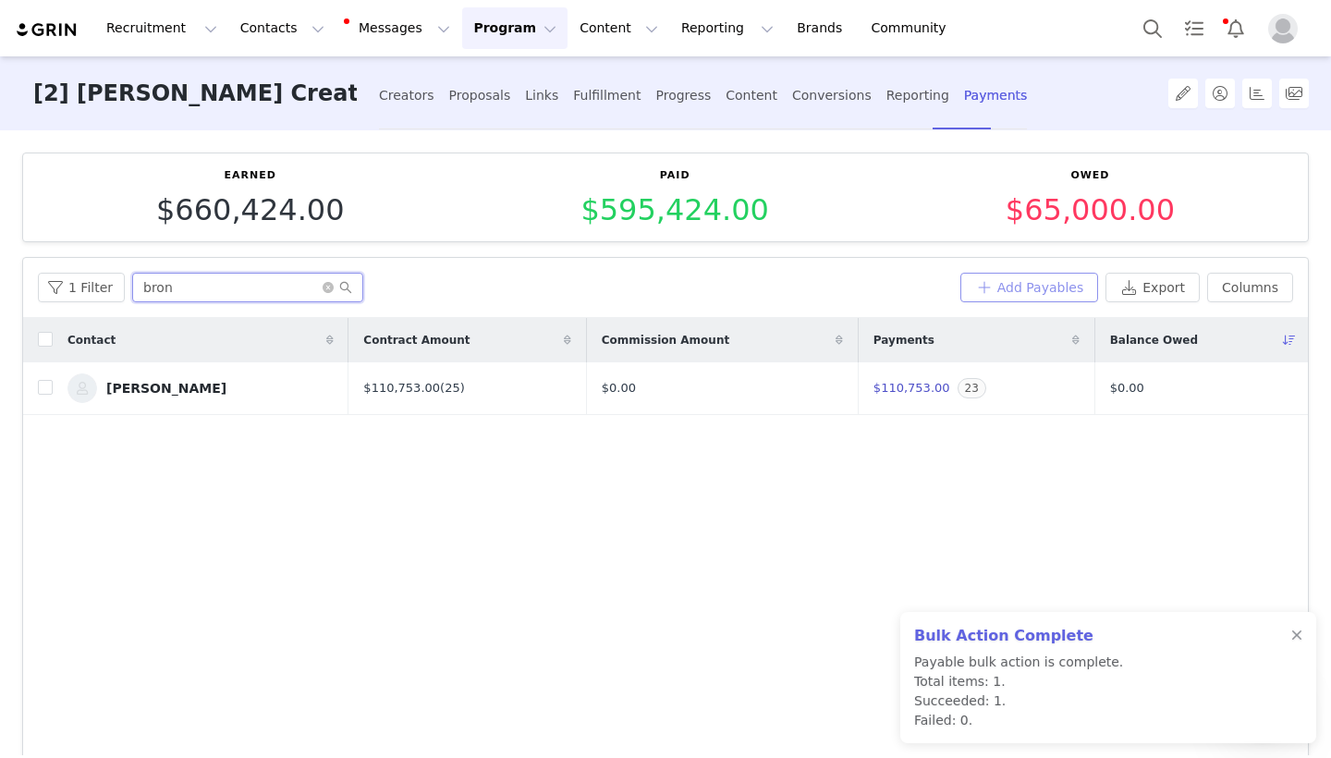
type input "bron"
click at [988, 296] on button "Add Payables" at bounding box center [1029, 288] width 139 height 30
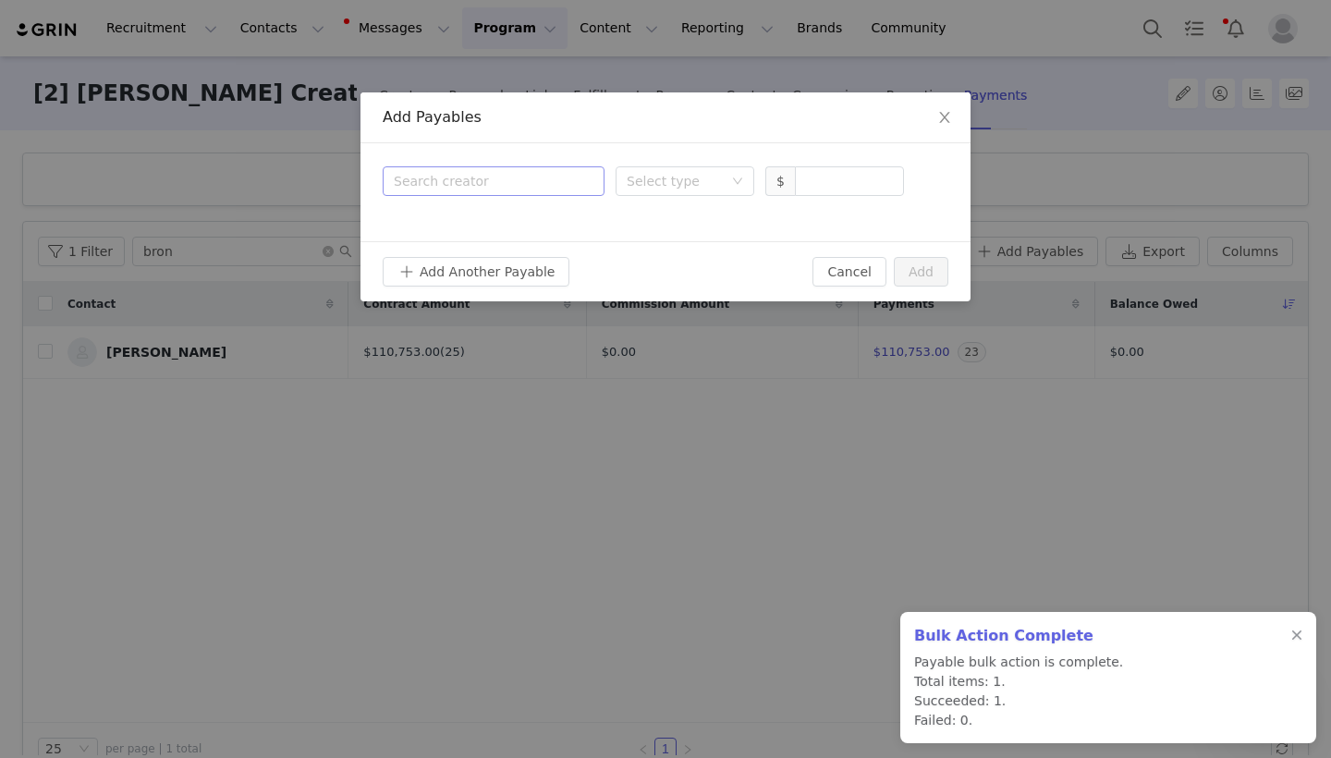
click at [530, 188] on div "Search creator" at bounding box center [489, 181] width 191 height 18
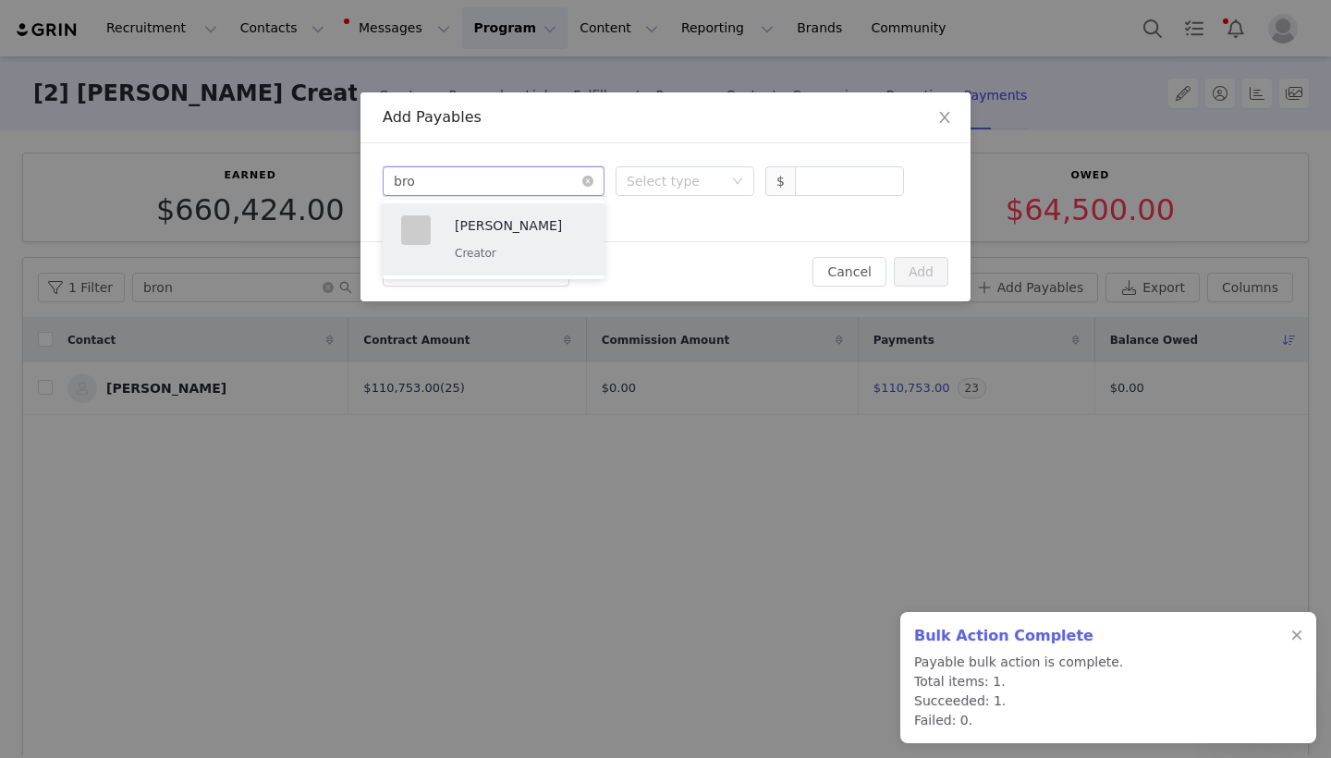
type input "bron"
click at [544, 227] on p "[PERSON_NAME]" at bounding box center [520, 225] width 131 height 20
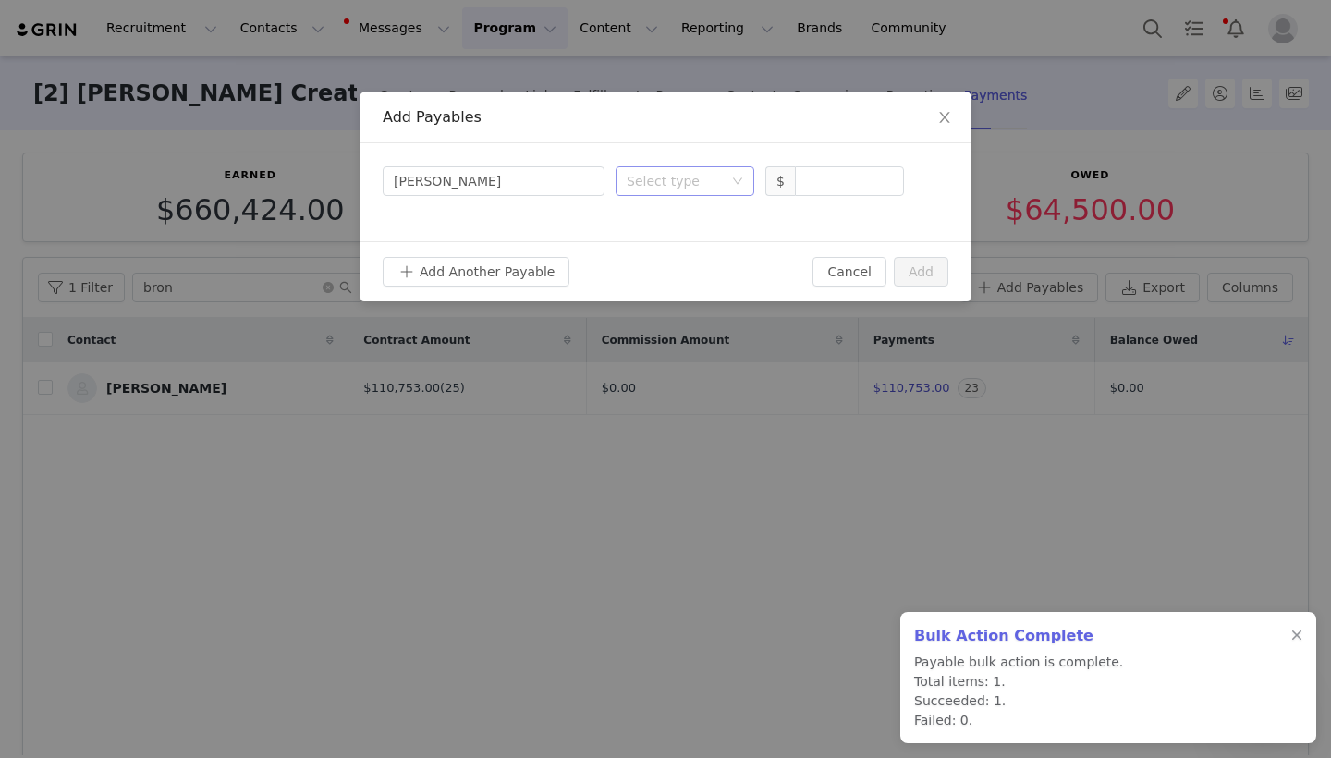
click at [719, 187] on div "Select type" at bounding box center [675, 181] width 96 height 18
click at [673, 272] on li "Deliverable" at bounding box center [685, 278] width 139 height 30
click at [858, 179] on input at bounding box center [849, 181] width 107 height 28
type input "9,500"
click at [917, 260] on button "Add" at bounding box center [921, 272] width 55 height 30
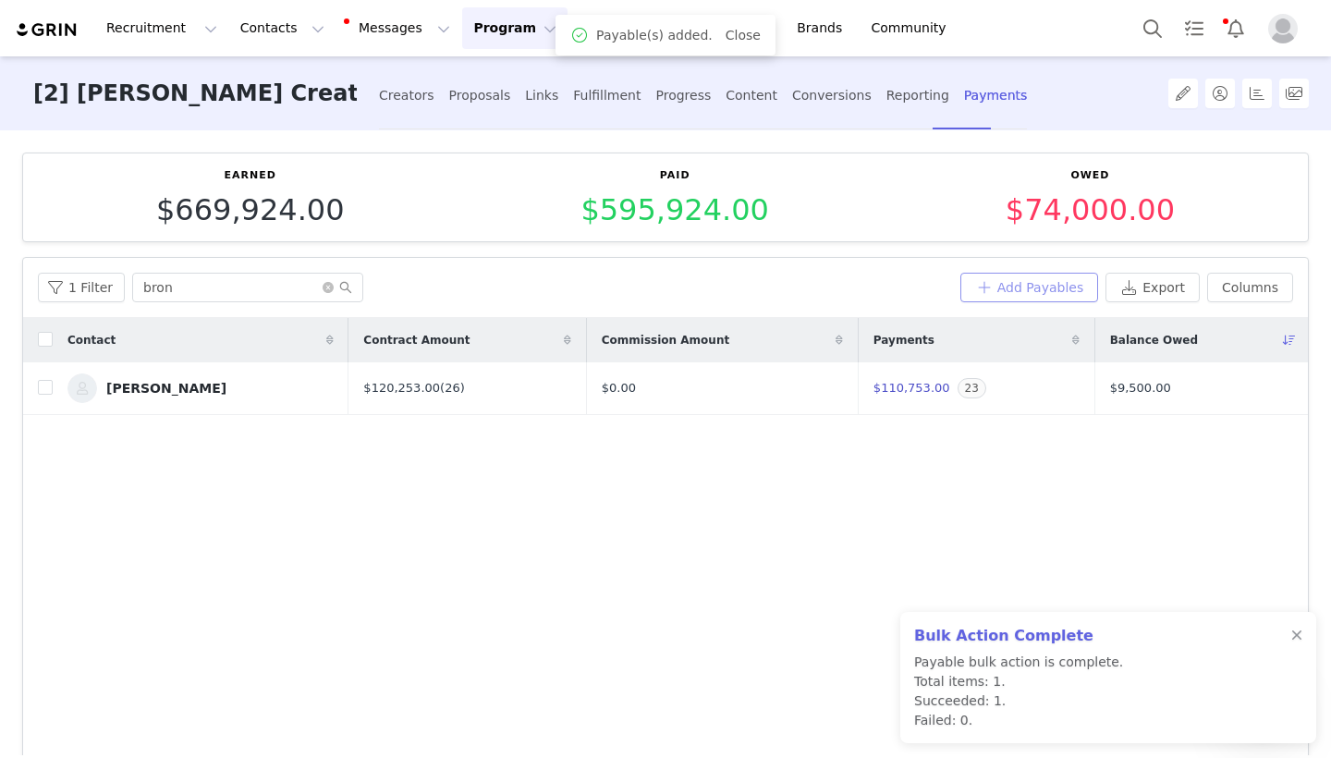
click at [1026, 287] on button "Add Payables" at bounding box center [1029, 288] width 139 height 30
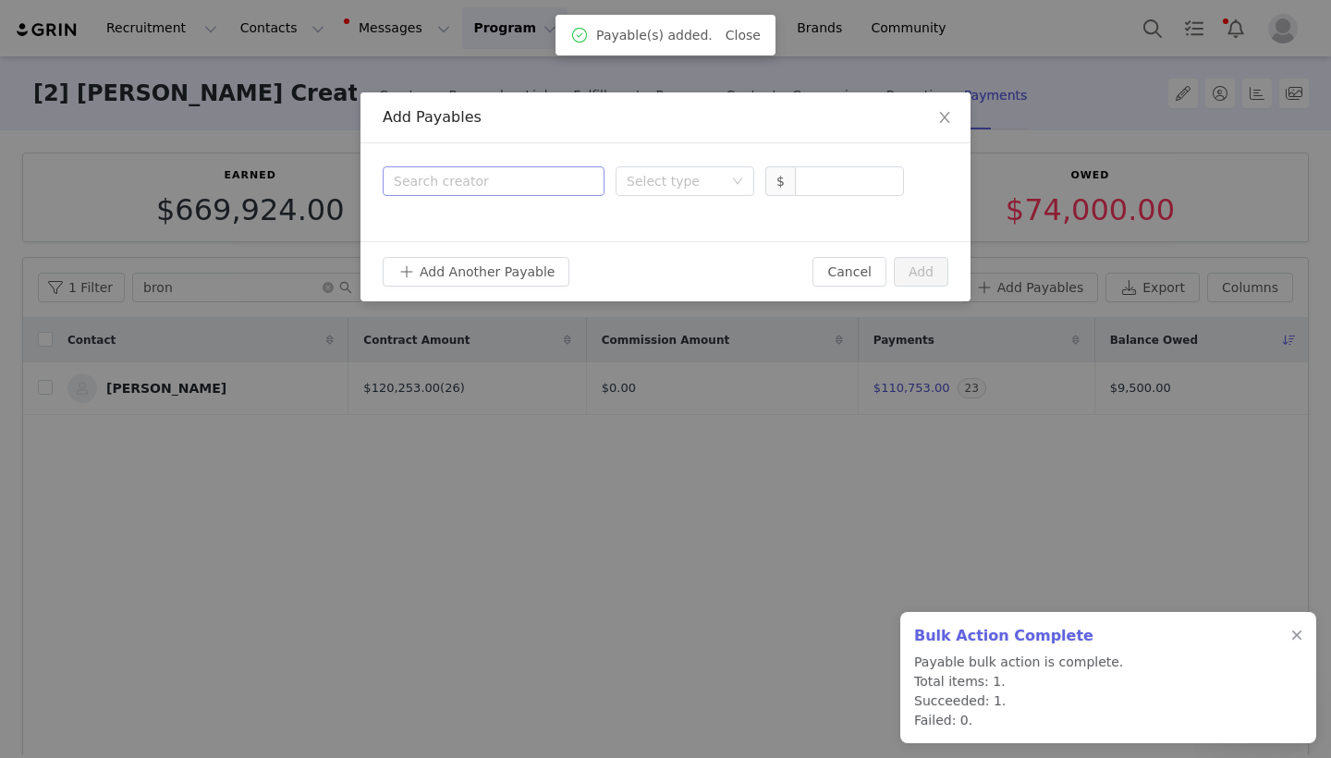
click at [558, 181] on div "Search creator" at bounding box center [489, 181] width 191 height 18
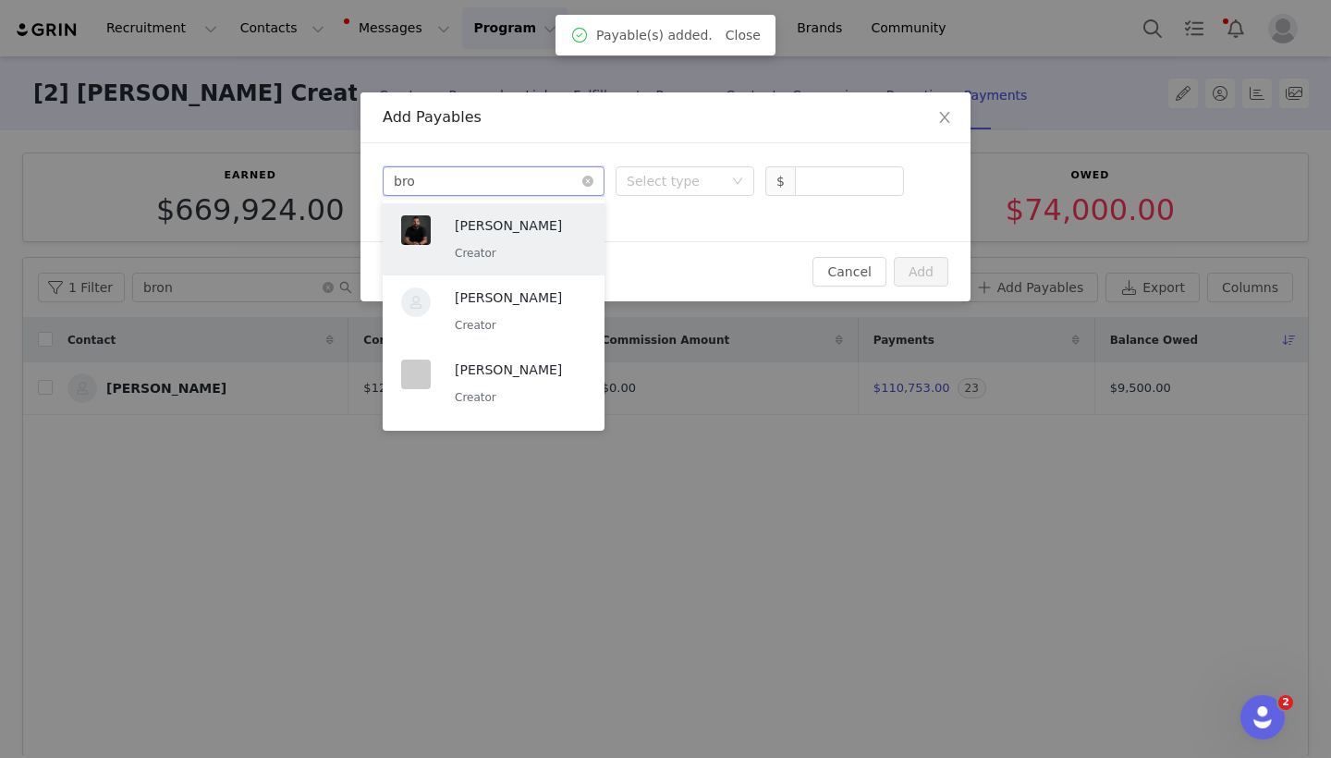
type input "bron"
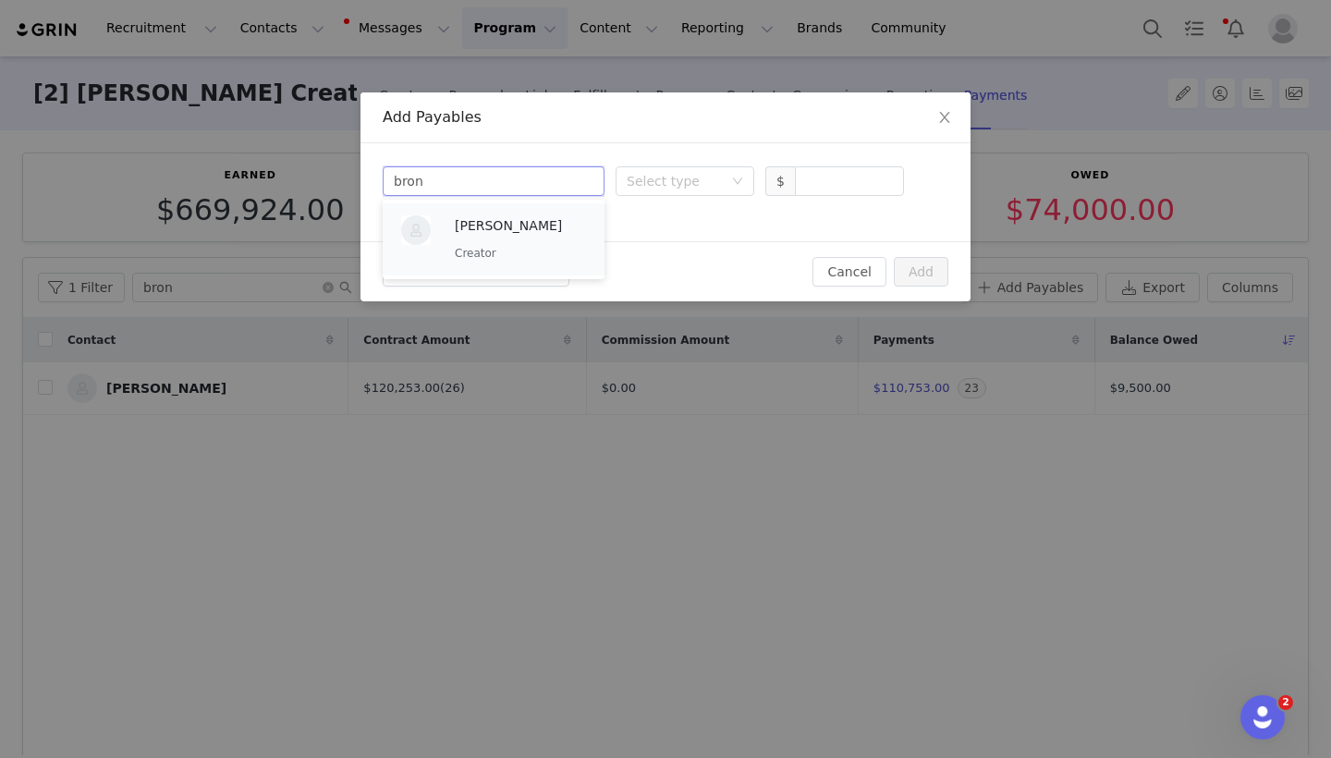
click at [514, 219] on p "[PERSON_NAME]" at bounding box center [520, 225] width 131 height 20
click at [833, 181] on input at bounding box center [849, 181] width 107 height 28
type input "3,000"
click at [763, 195] on div "Search creator [PERSON_NAME] Select type $ 3,000" at bounding box center [666, 180] width 566 height 31
click at [735, 189] on div "Select type" at bounding box center [685, 181] width 139 height 30
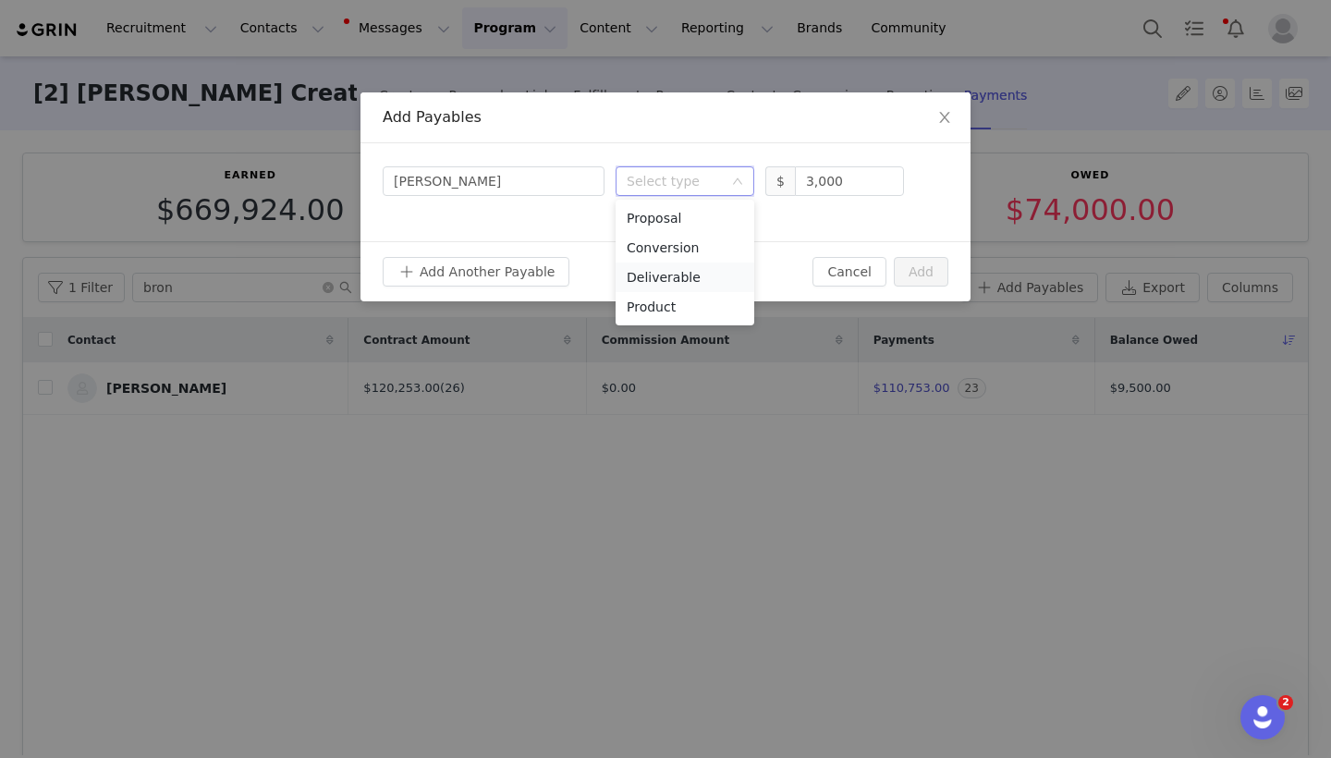
click at [670, 280] on li "Deliverable" at bounding box center [685, 278] width 139 height 30
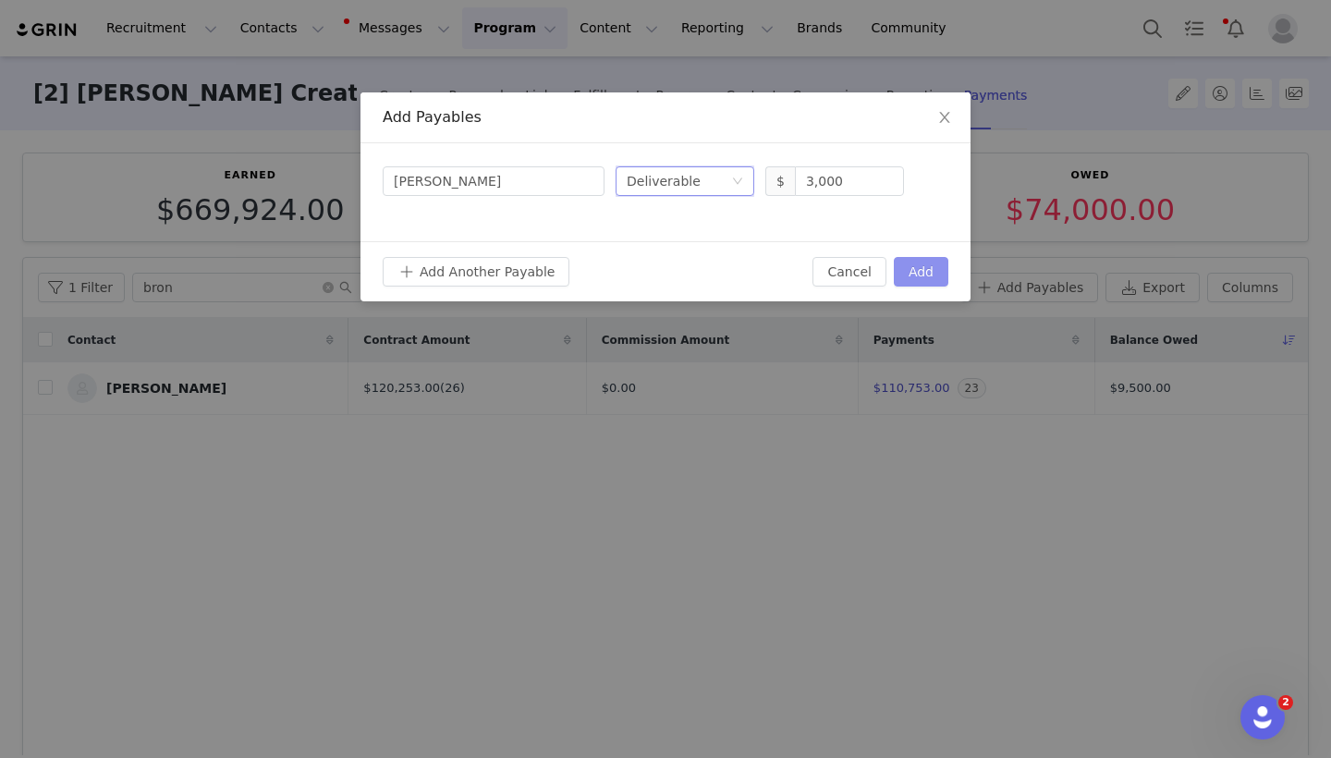
click at [919, 277] on button "Add" at bounding box center [921, 272] width 55 height 30
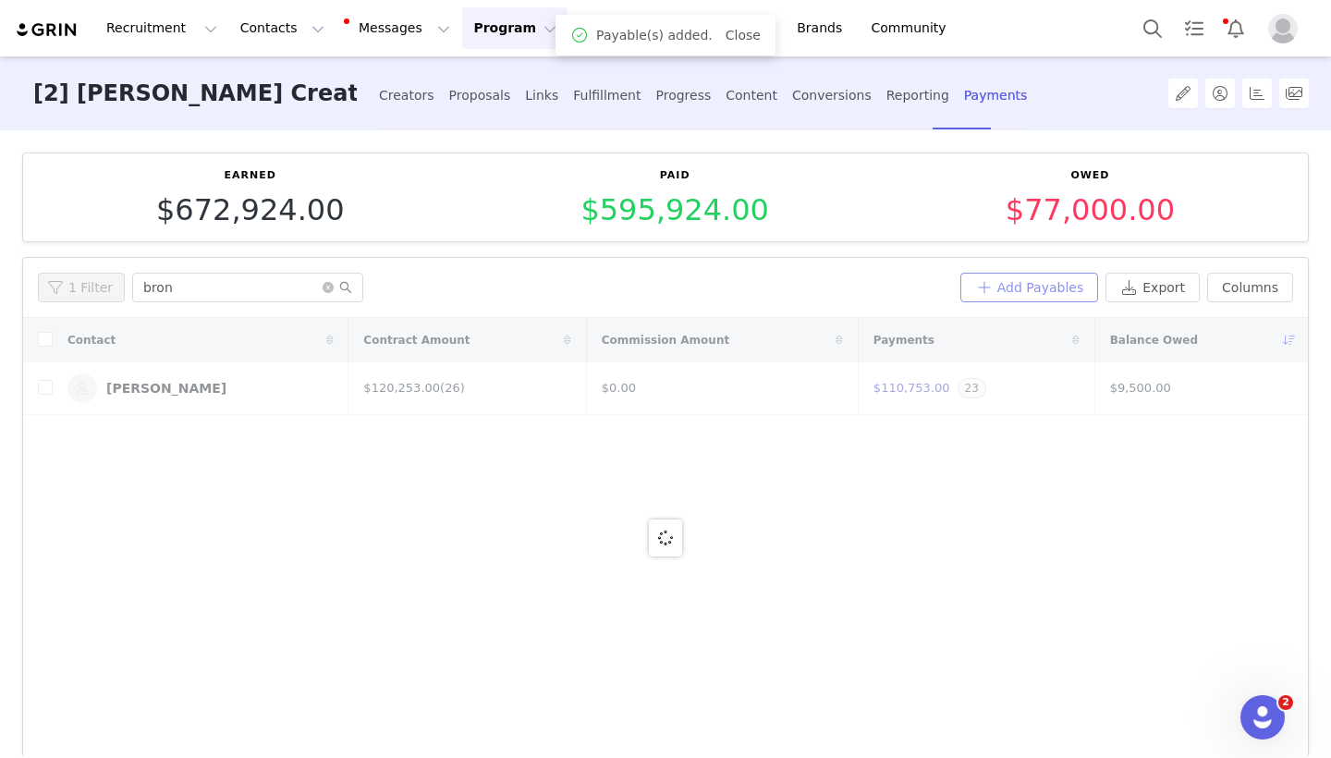
click at [1046, 285] on button "Add Payables" at bounding box center [1029, 288] width 139 height 30
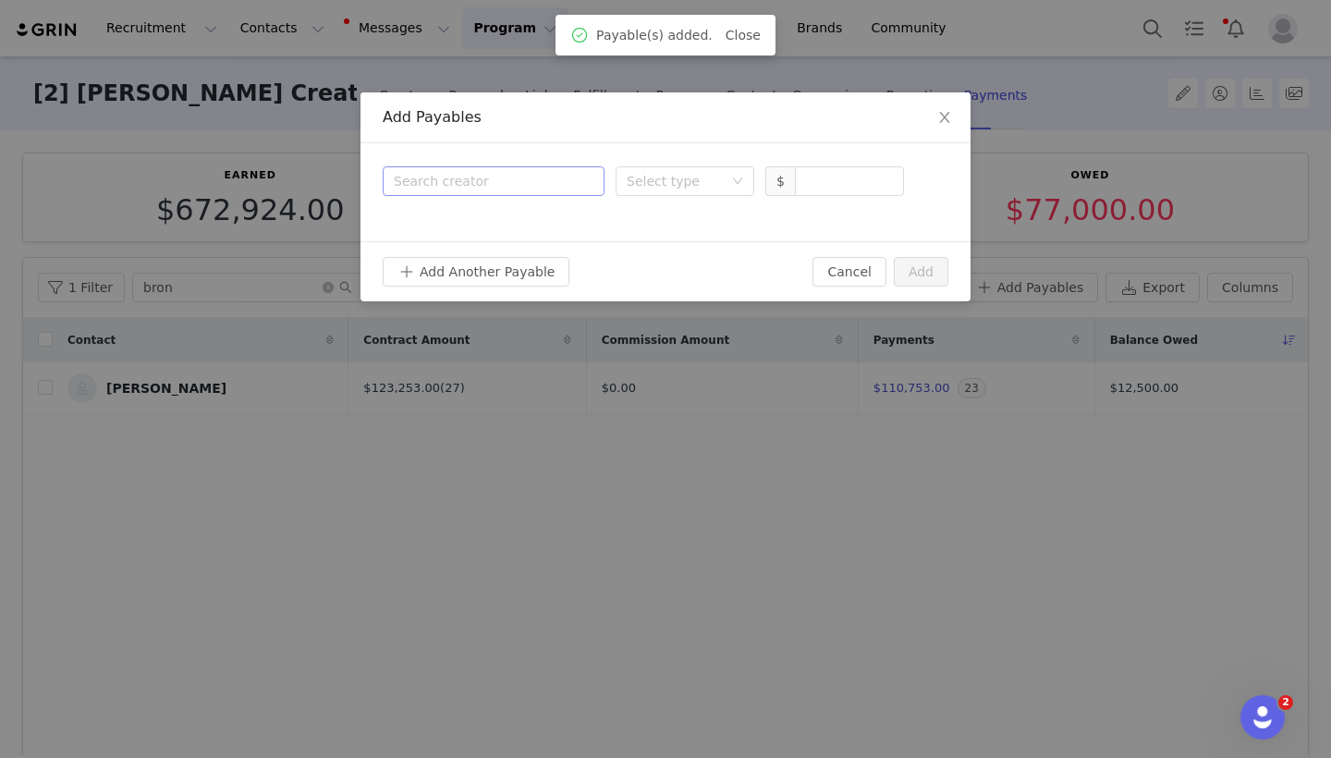
click at [537, 179] on div "Search creator" at bounding box center [489, 181] width 191 height 18
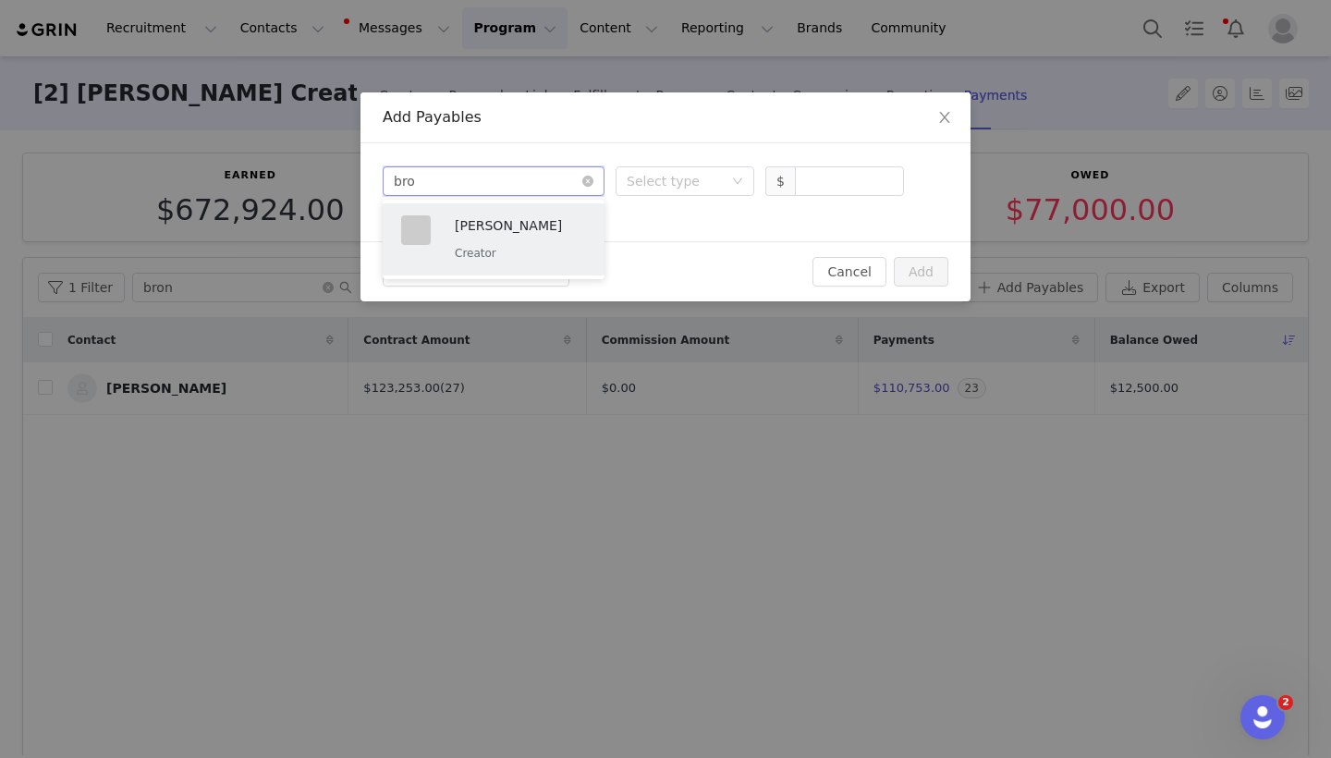
type input "bron"
click at [522, 221] on p "[PERSON_NAME]" at bounding box center [520, 225] width 131 height 20
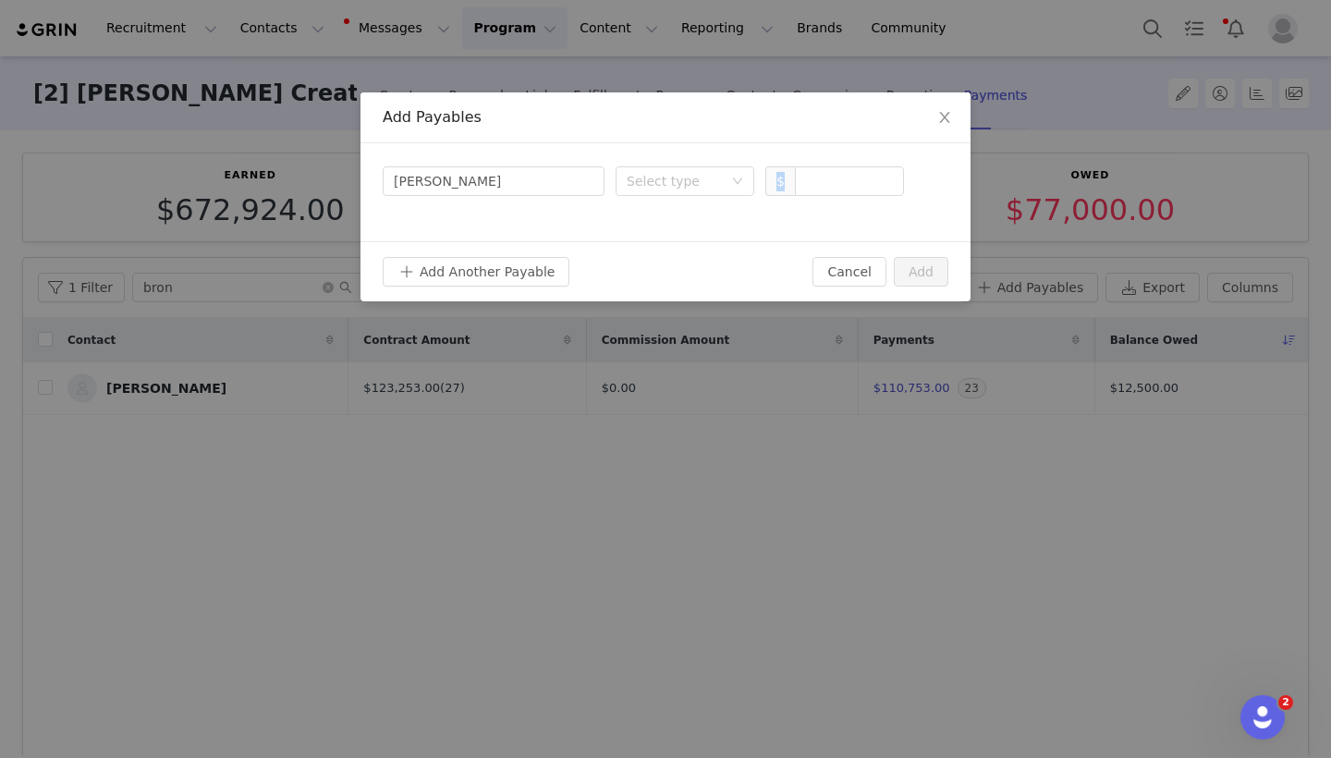
click at [825, 198] on div "Search creator [PERSON_NAME] Select type $" at bounding box center [665, 192] width 610 height 98
click at [826, 191] on input at bounding box center [849, 181] width 107 height 28
type input "4,000"
click at [707, 181] on div "Select type" at bounding box center [675, 181] width 96 height 18
click at [674, 281] on li "Deliverable" at bounding box center [685, 278] width 139 height 30
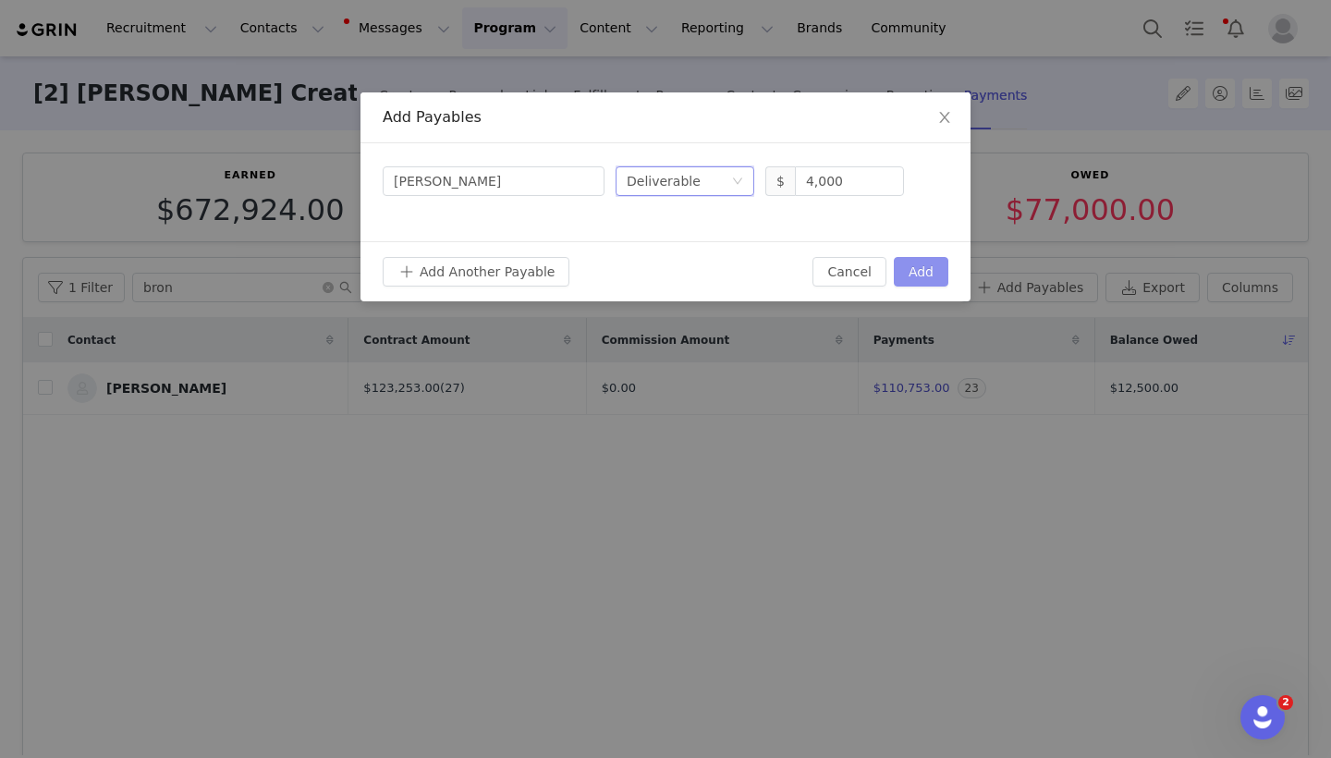
click at [906, 275] on button "Add" at bounding box center [921, 272] width 55 height 30
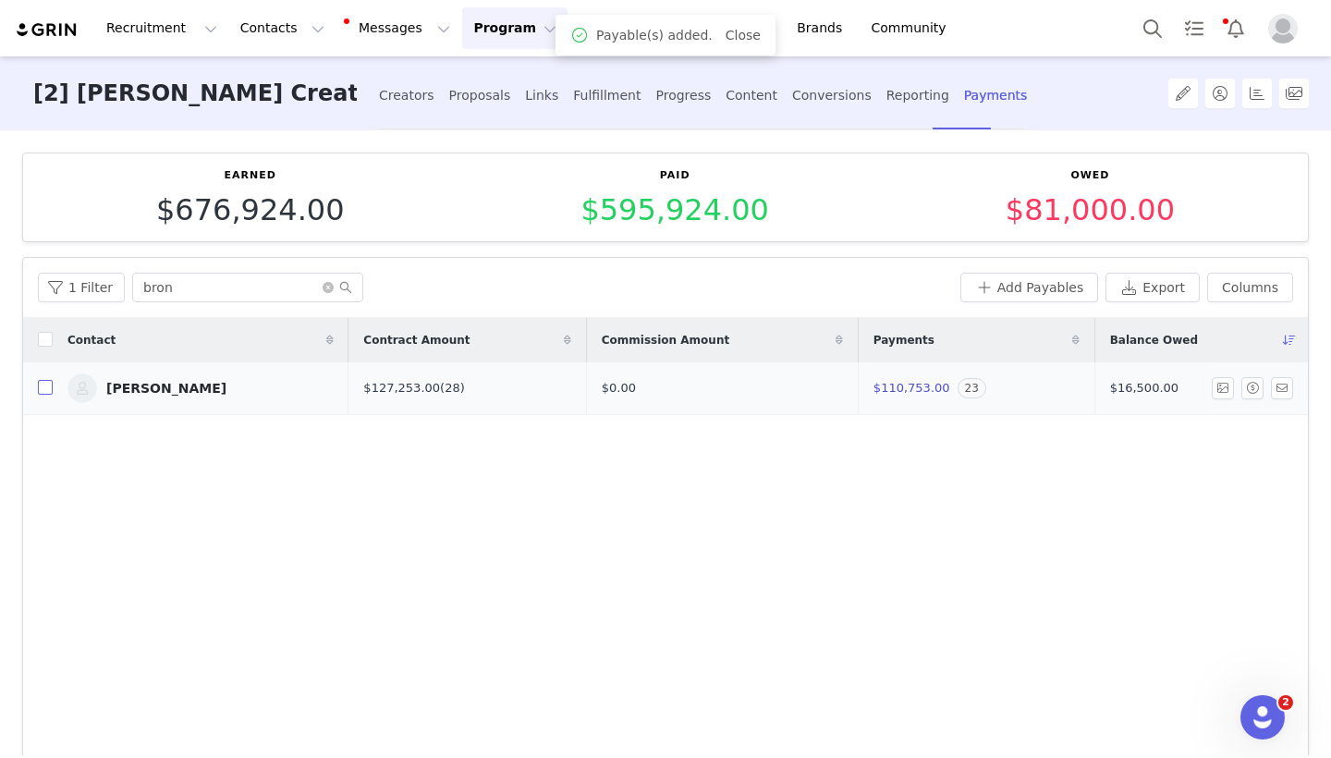
click at [47, 385] on input "checkbox" at bounding box center [45, 387] width 15 height 15
checkbox input "false"
checkbox input "true"
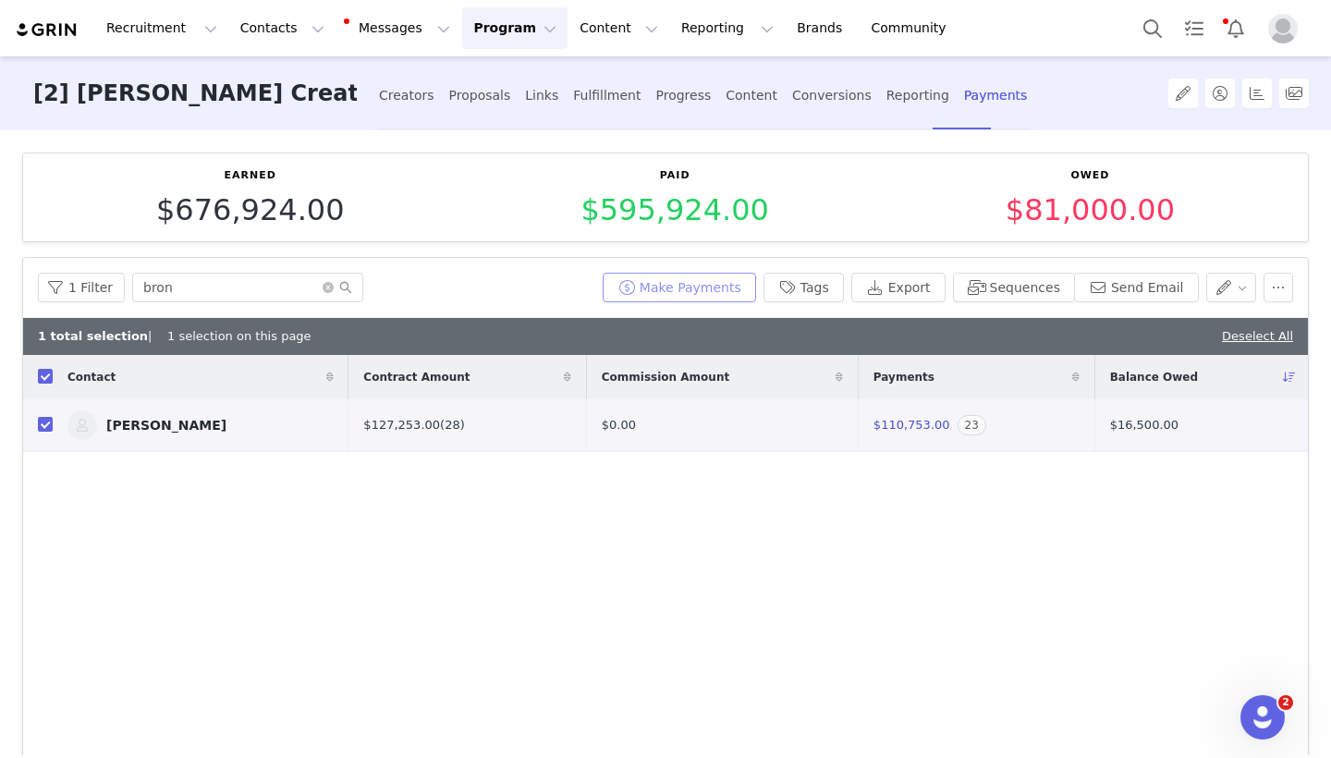
click at [723, 283] on button "Make Payments" at bounding box center [679, 288] width 153 height 30
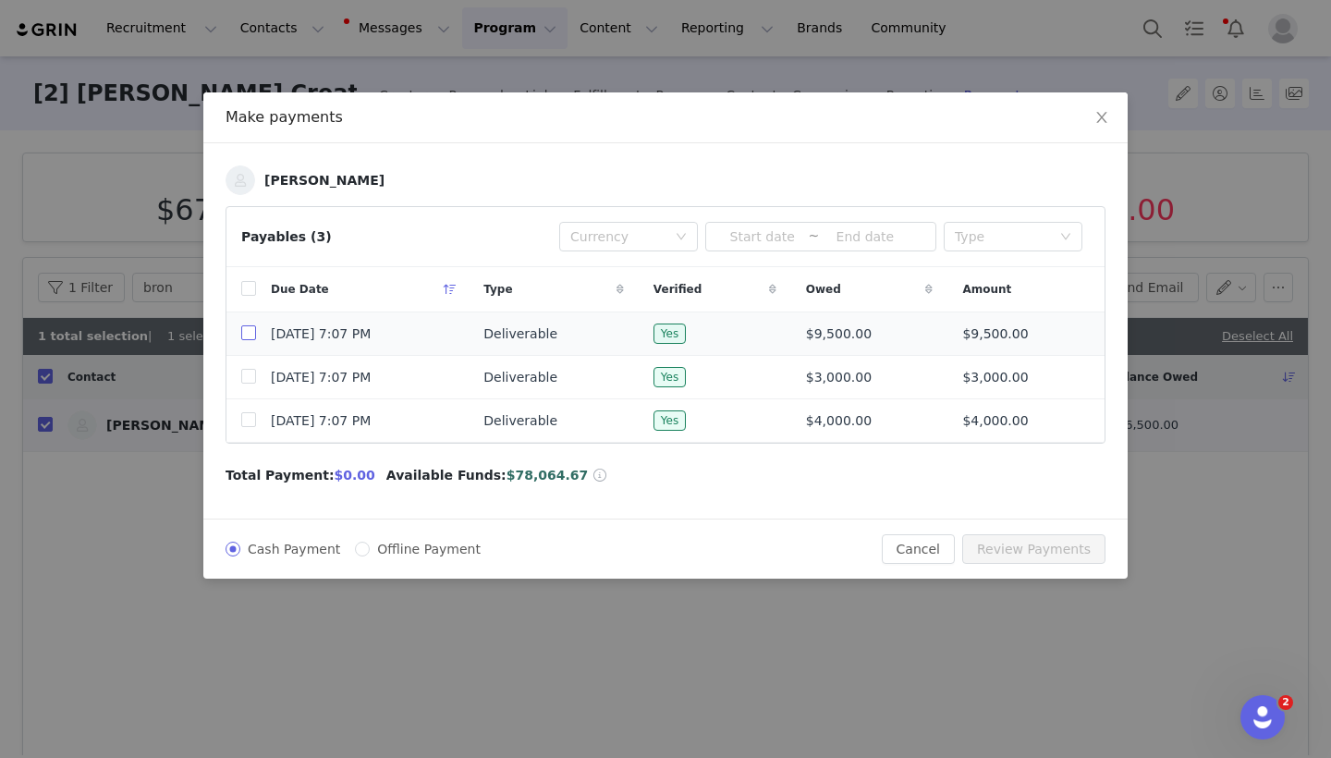
click at [242, 335] on input "checkbox" at bounding box center [248, 332] width 15 height 15
checkbox input "true"
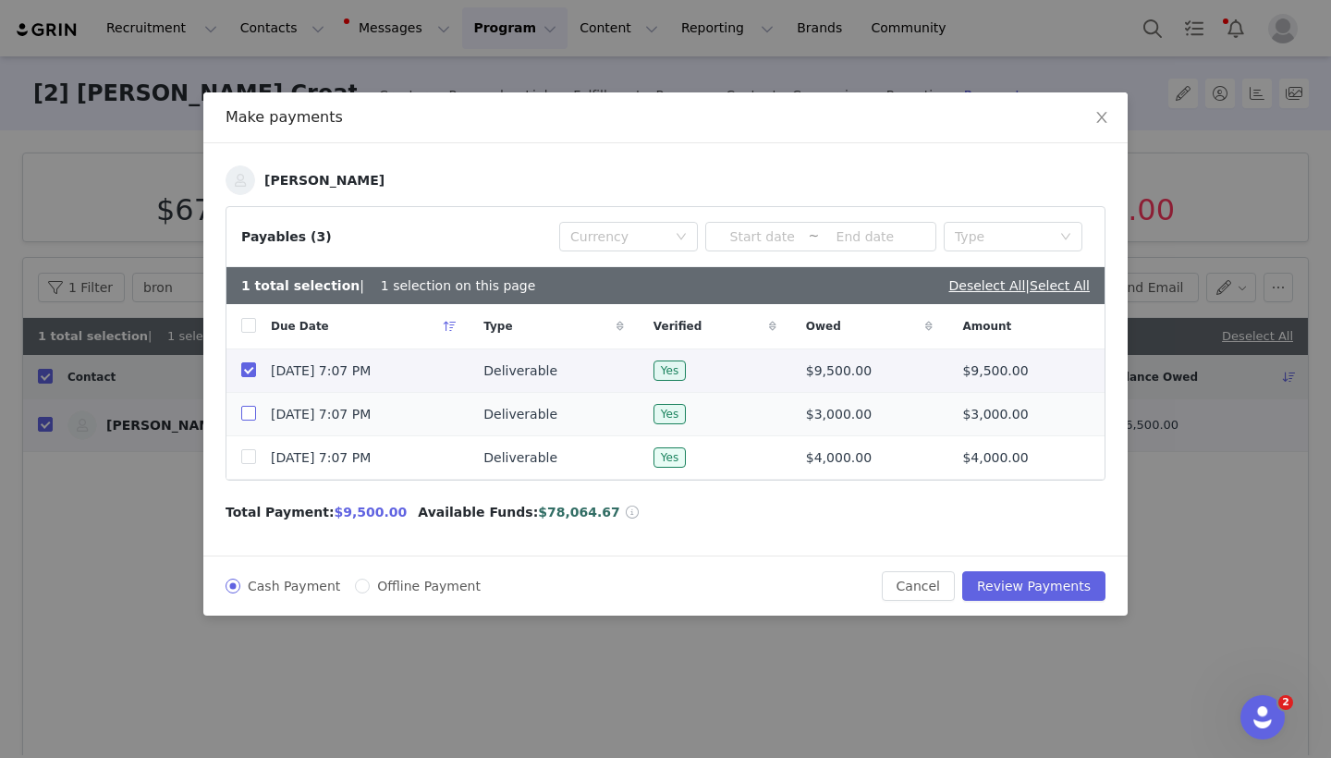
click at [253, 419] on input "checkbox" at bounding box center [248, 413] width 15 height 15
checkbox input "true"
click at [256, 478] on td "[DATE] 7:07 PM" at bounding box center [362, 457] width 213 height 43
click at [247, 464] on input "checkbox" at bounding box center [248, 456] width 15 height 15
checkbox input "true"
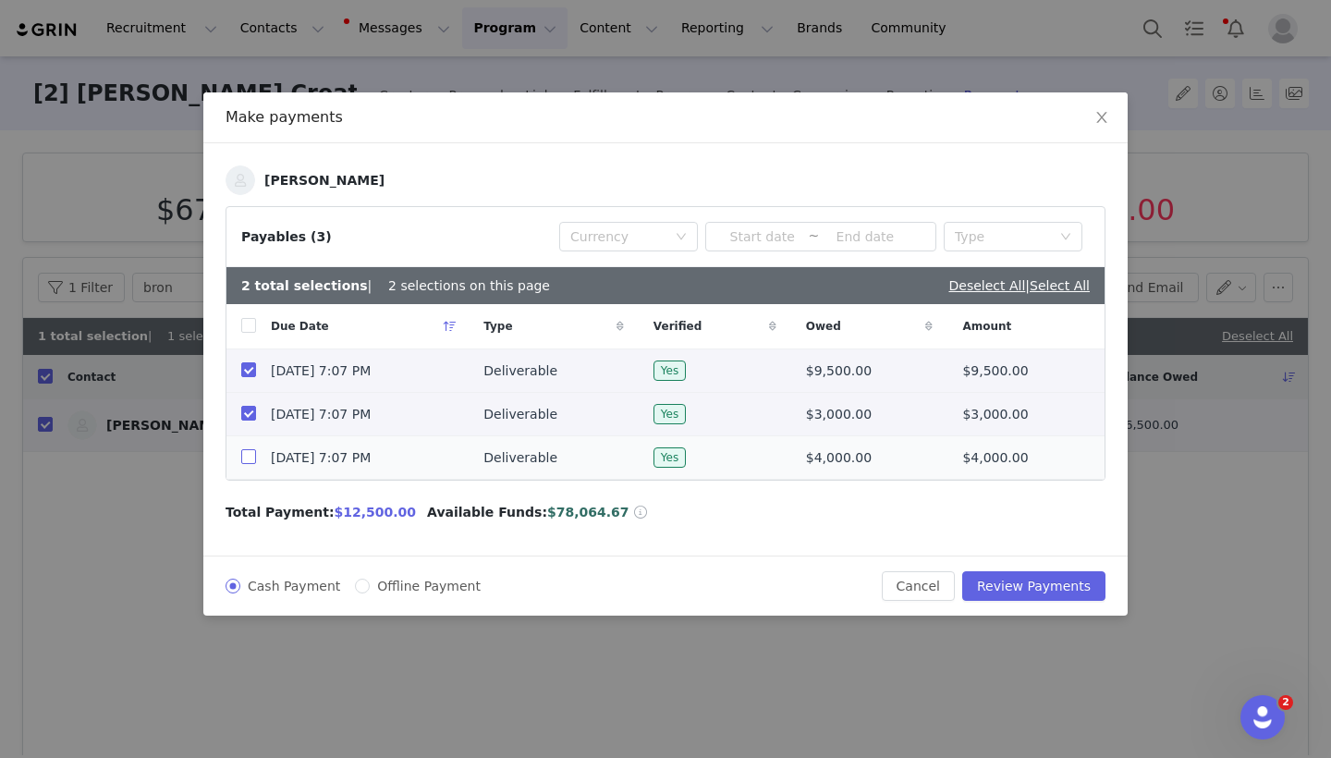
checkbox input "true"
click at [1040, 587] on button "Review Payments" at bounding box center [1033, 586] width 143 height 30
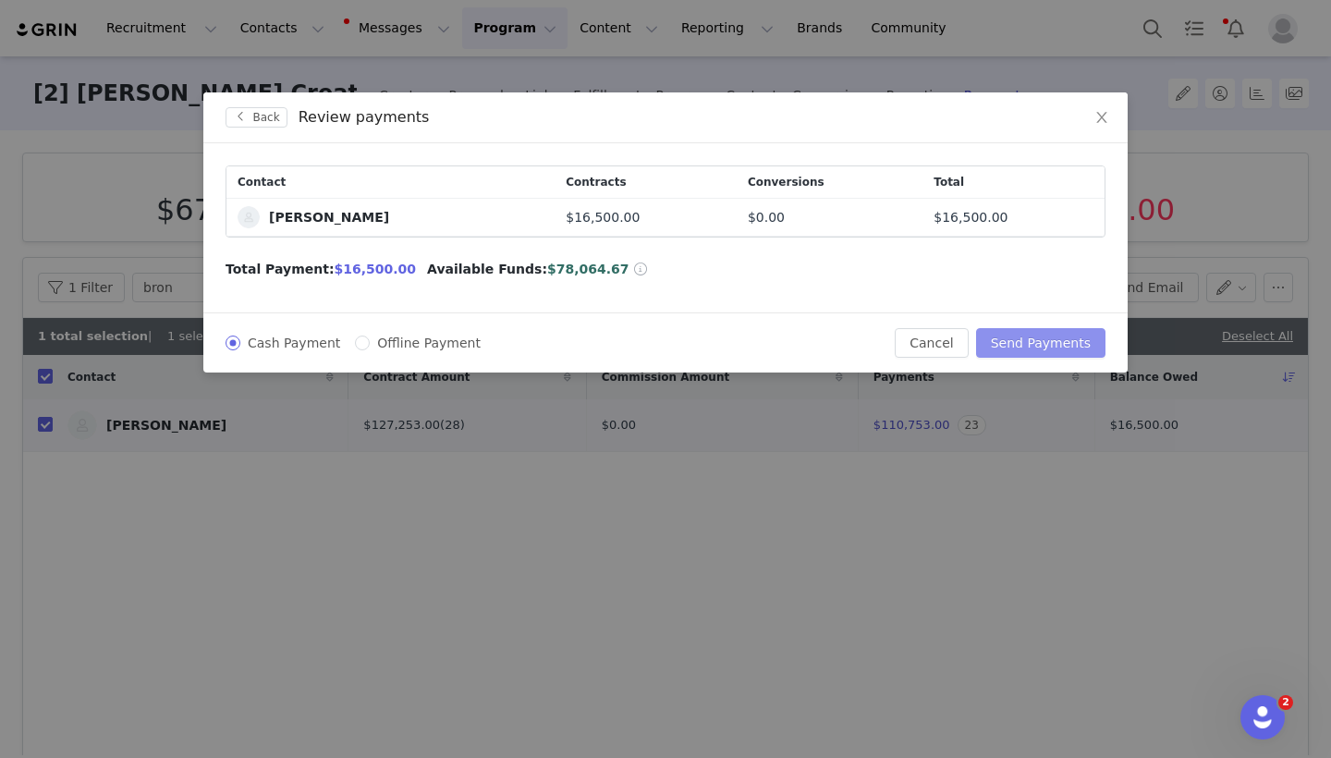
click at [1046, 344] on button "Send Payments" at bounding box center [1040, 343] width 129 height 30
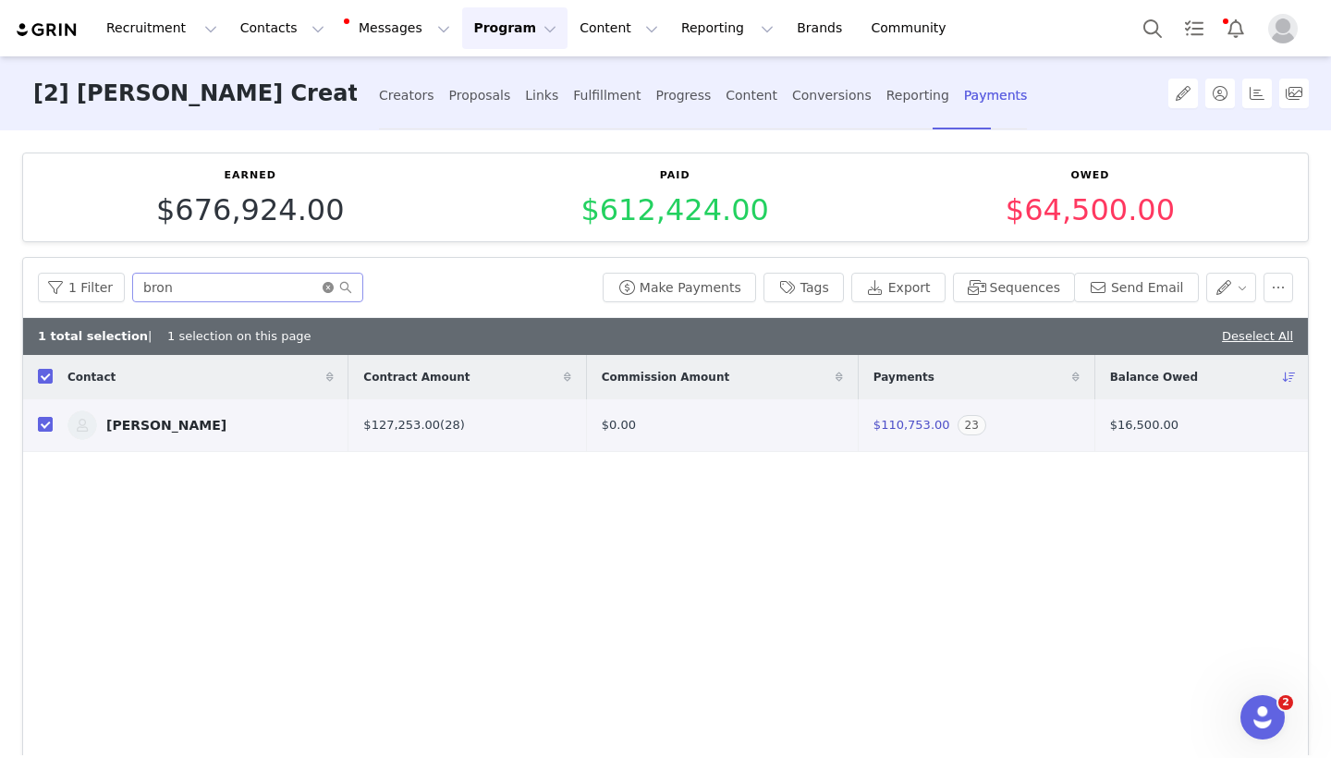
click at [327, 287] on icon "icon: close-circle" at bounding box center [328, 287] width 11 height 11
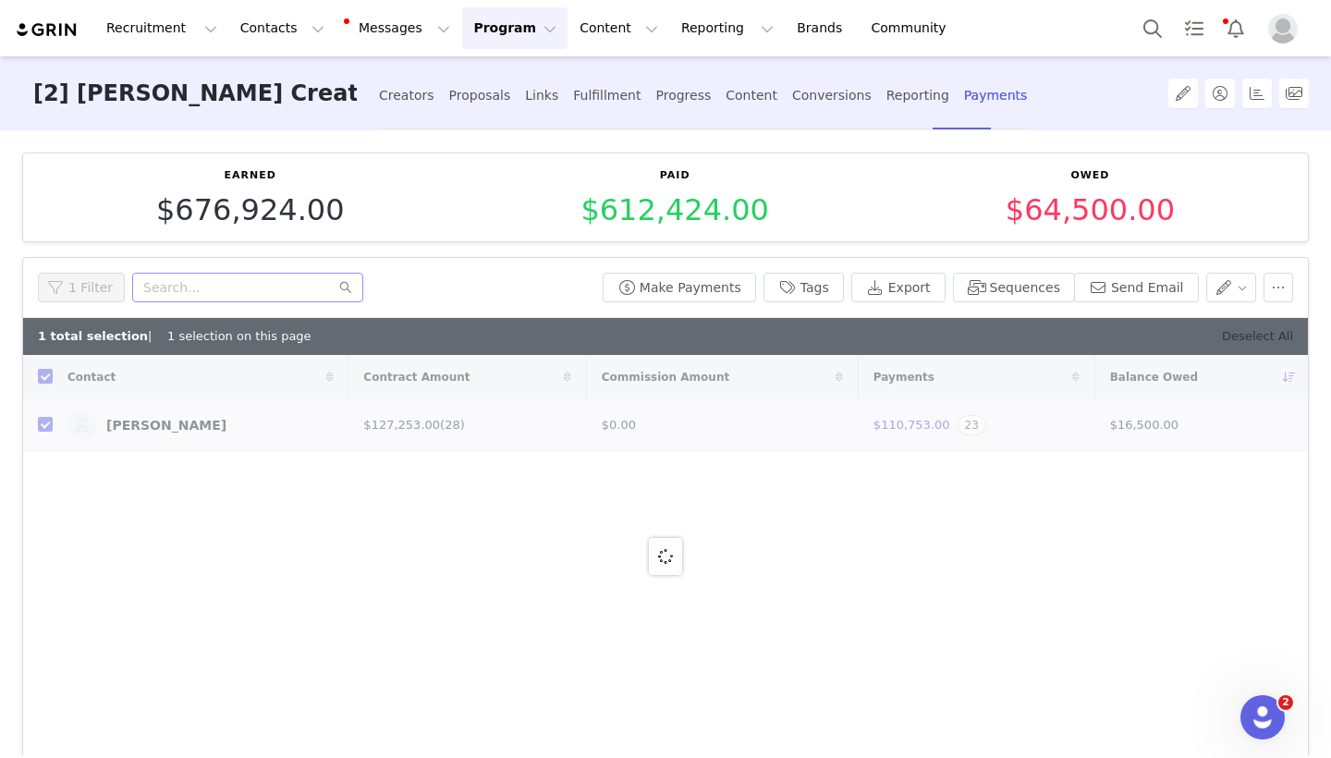
checkbox input "false"
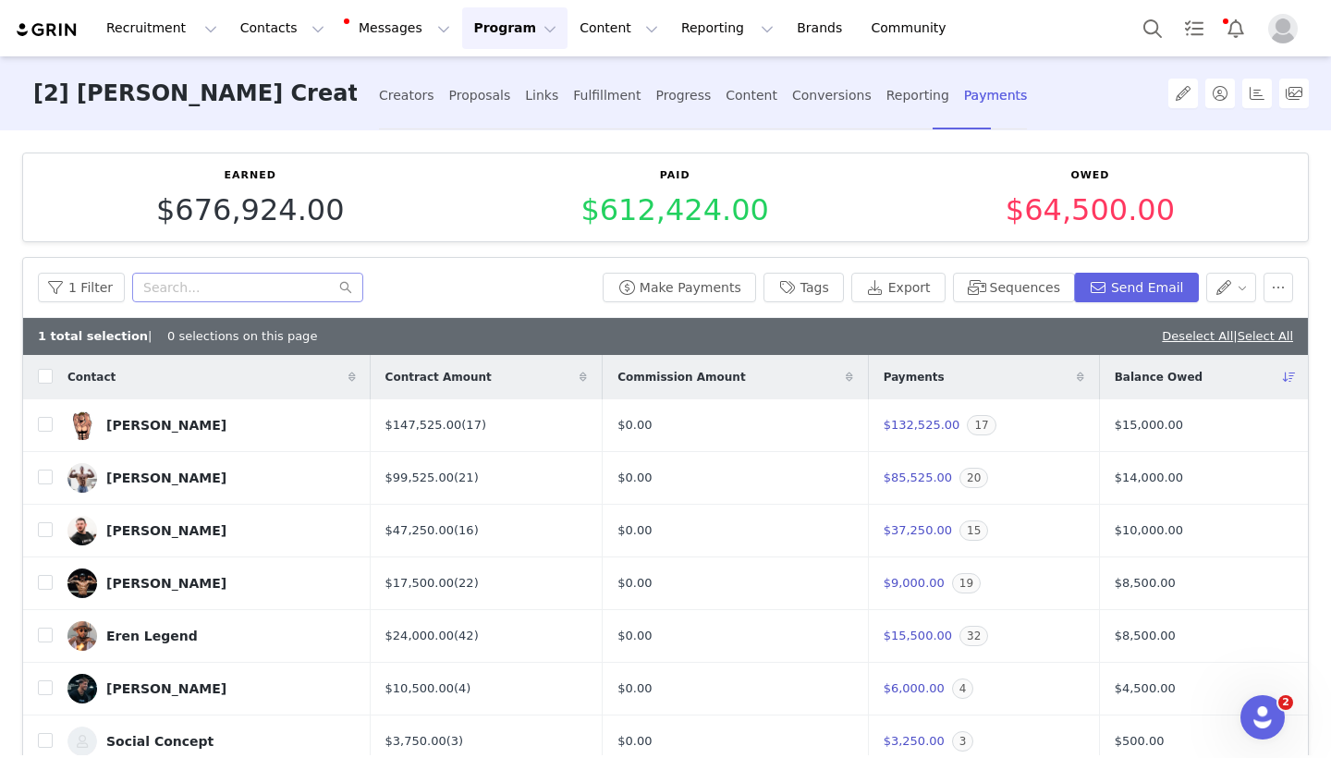
click at [1251, 336] on link "Select All" at bounding box center [1265, 336] width 55 height 14
checkbox input "true"
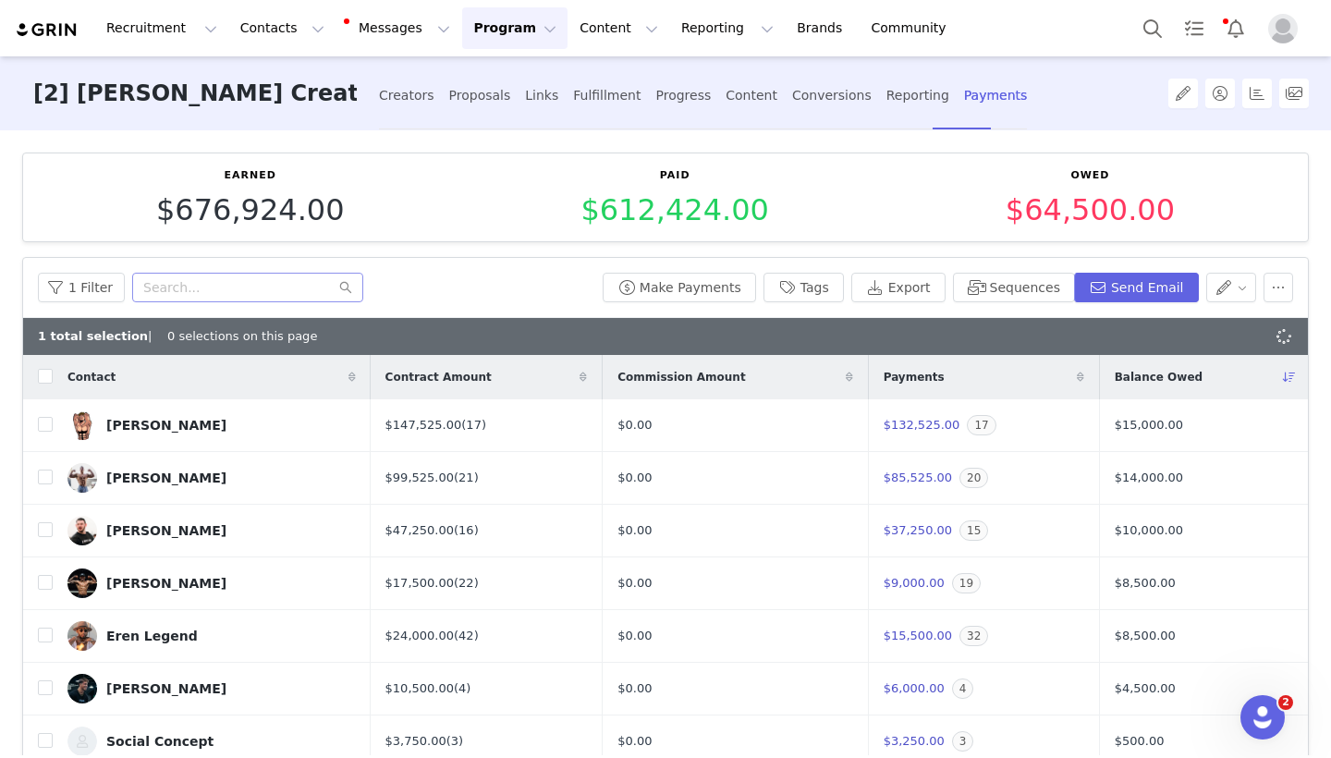
checkbox input "true"
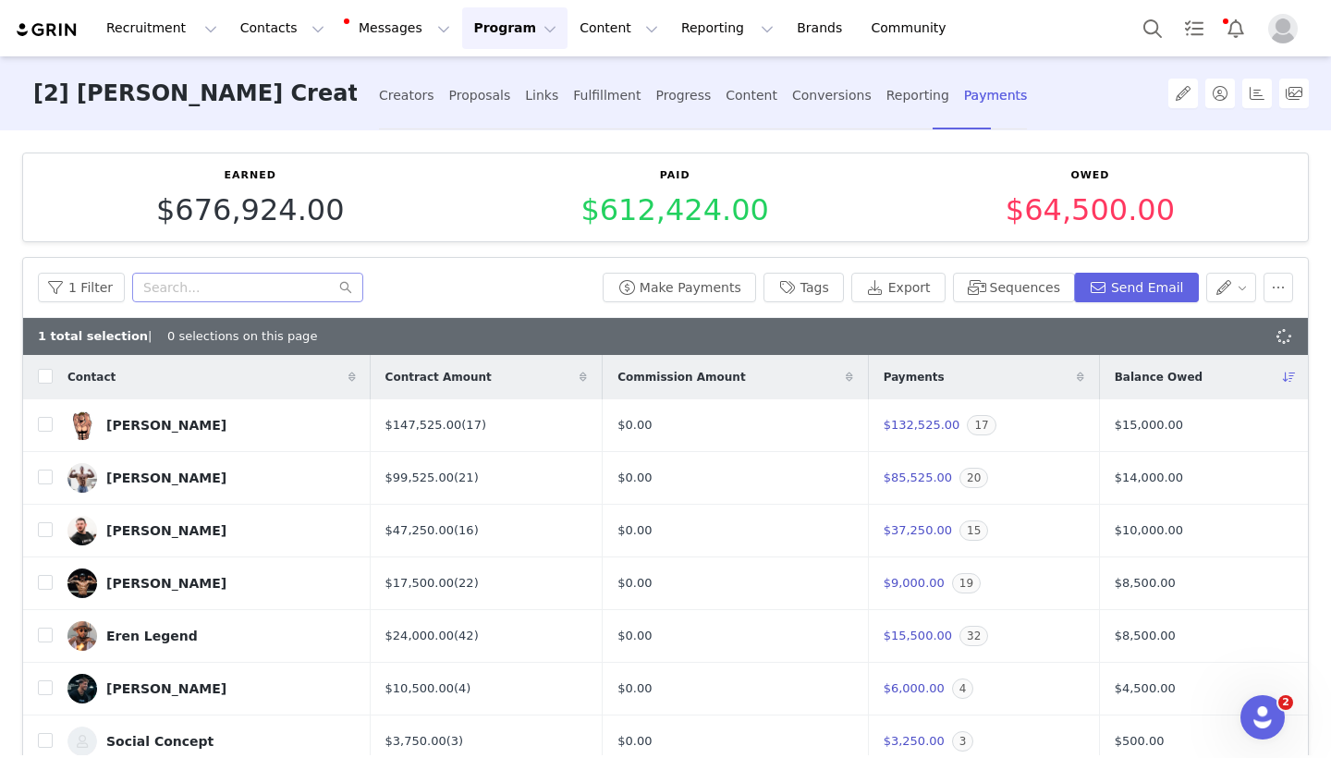
checkbox input "true"
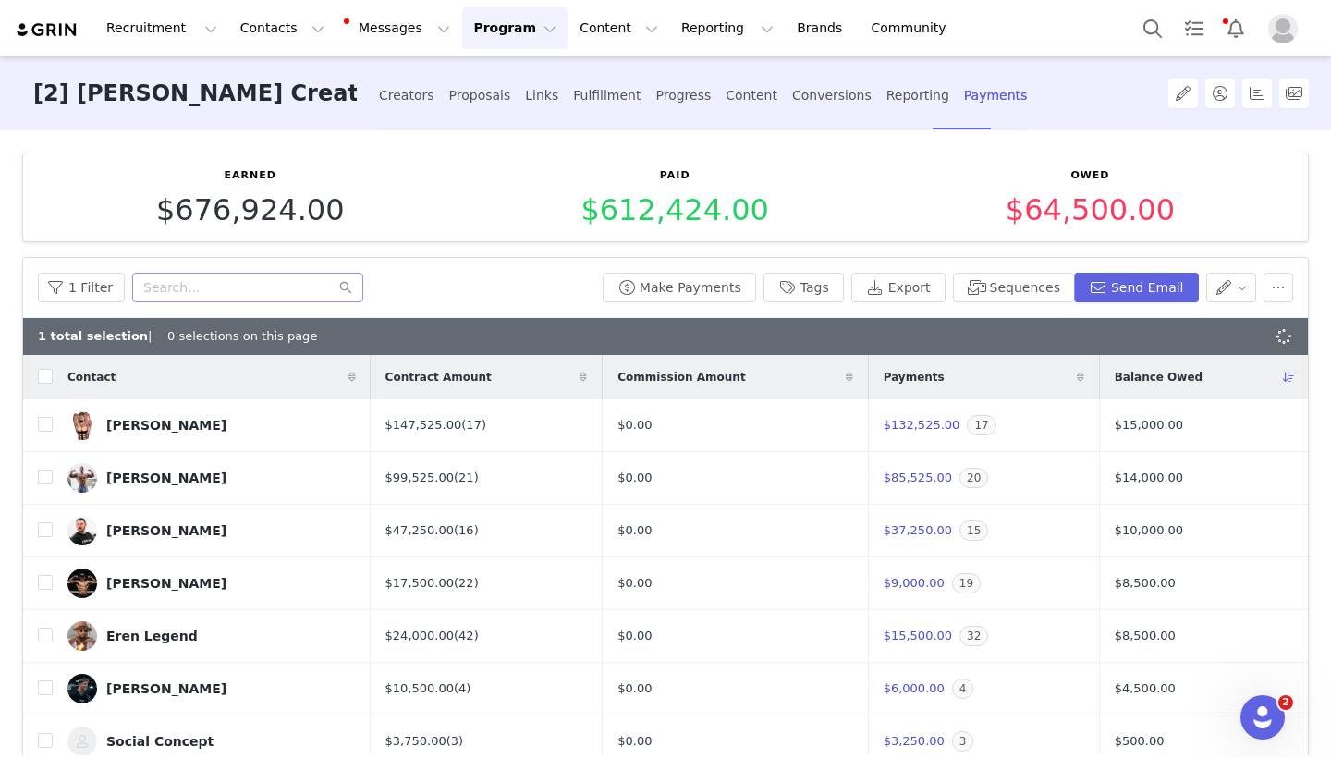
checkbox input "true"
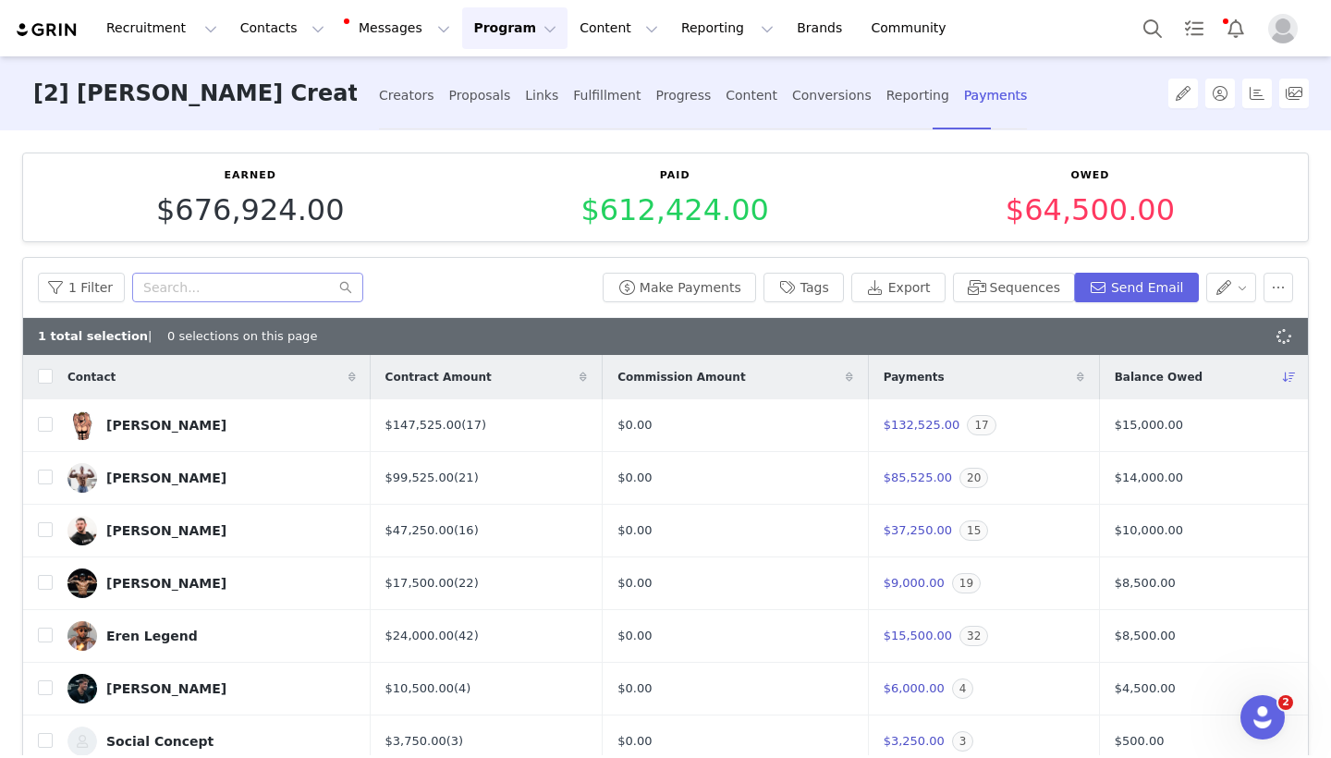
checkbox input "true"
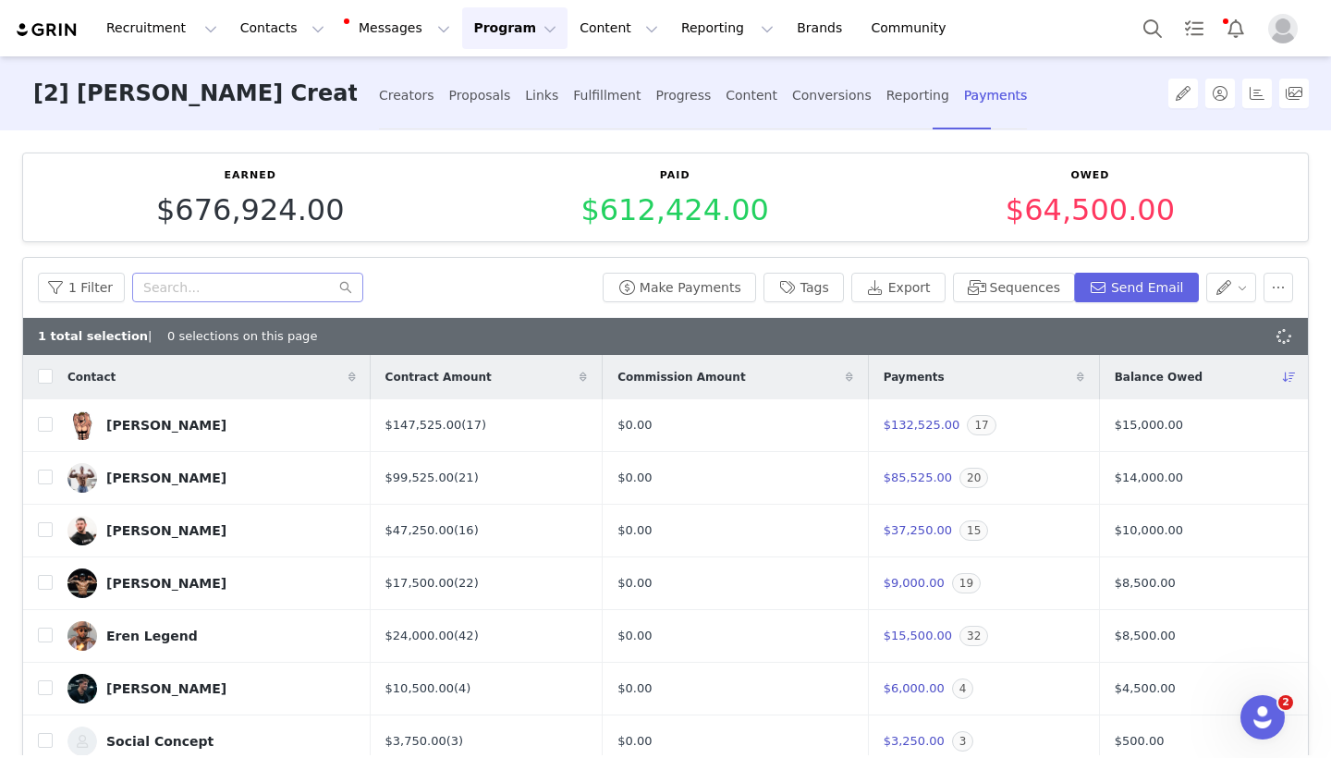
checkbox input "true"
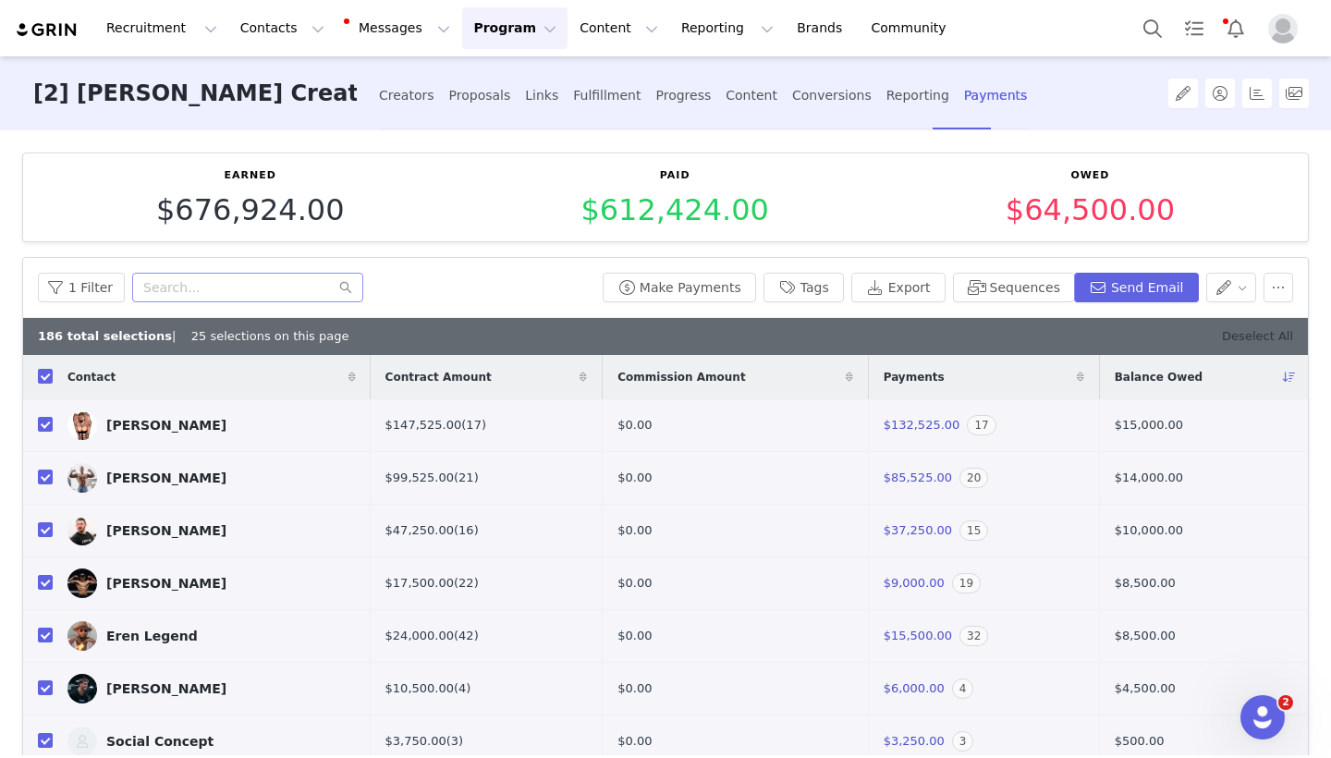
click at [1237, 332] on link "Deselect All" at bounding box center [1257, 336] width 71 height 14
checkbox input "false"
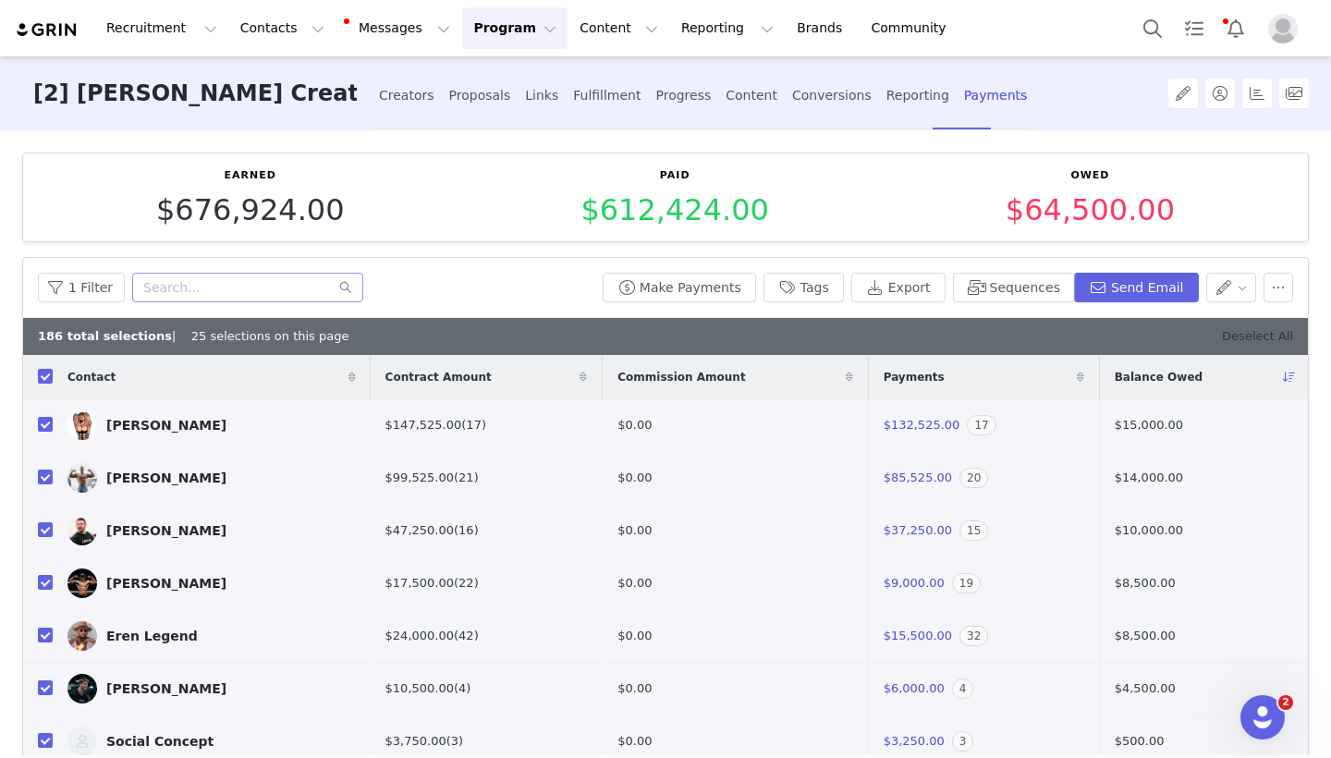
checkbox input "false"
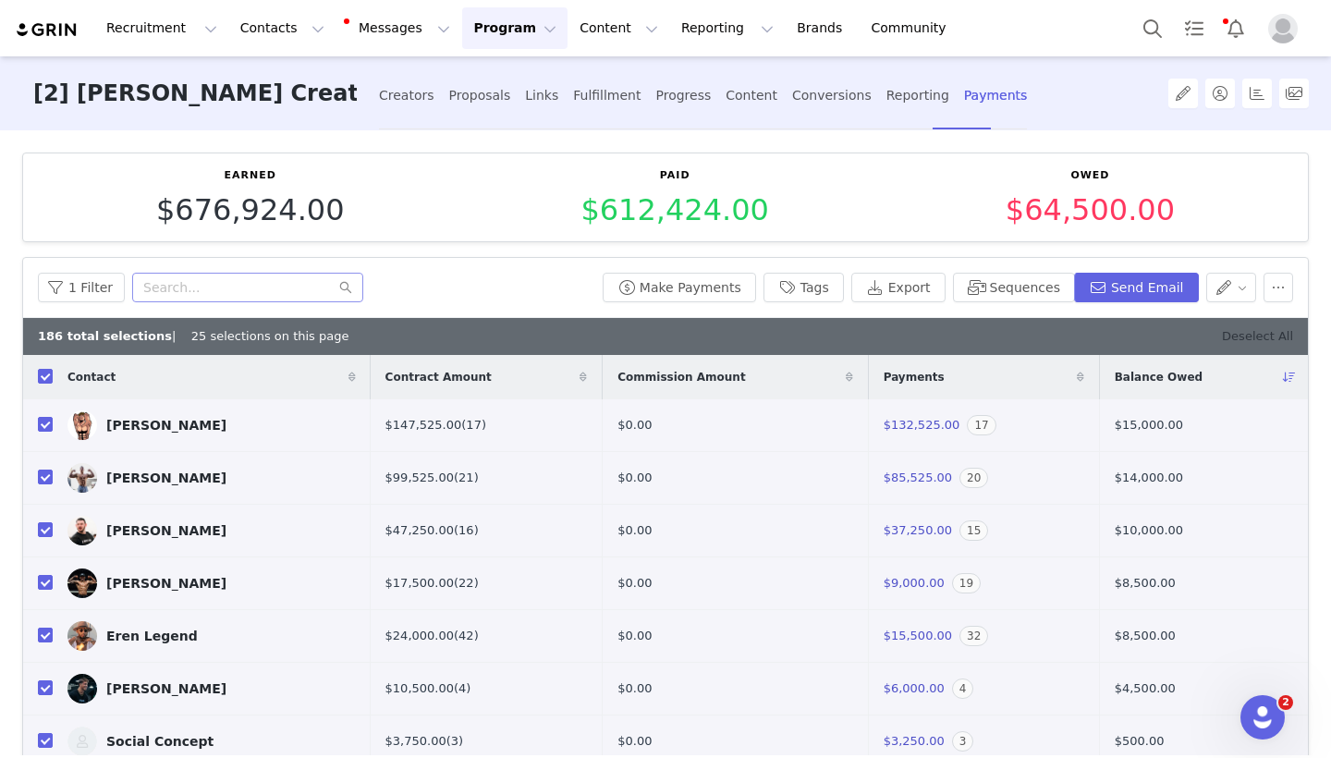
checkbox input "false"
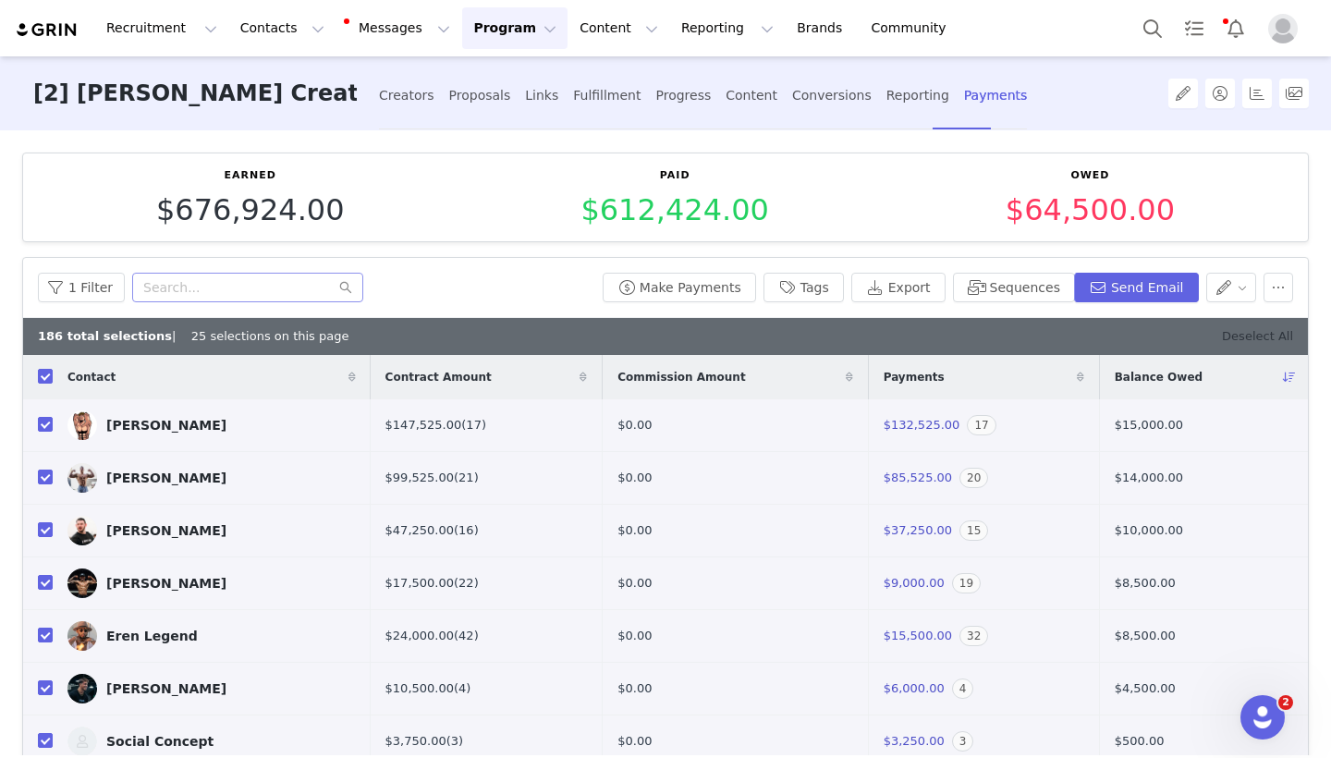
checkbox input "false"
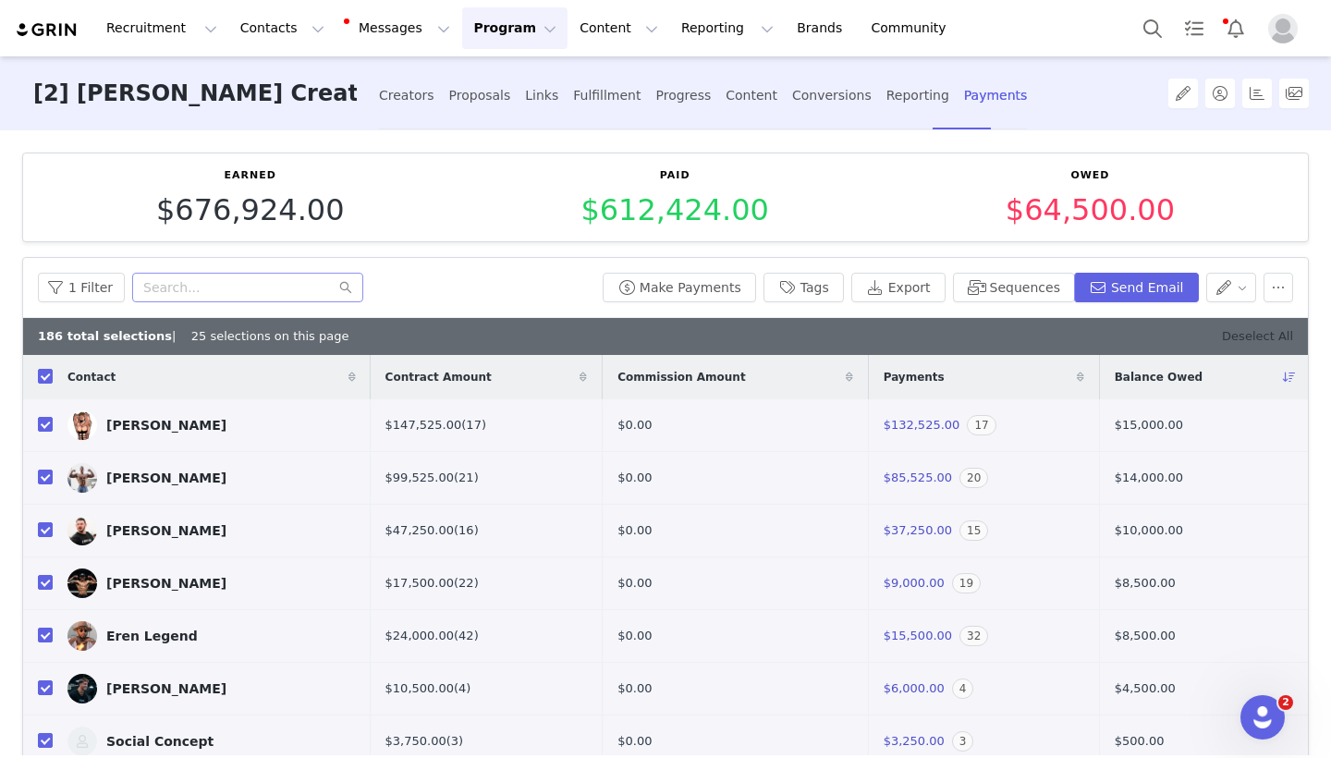
checkbox input "false"
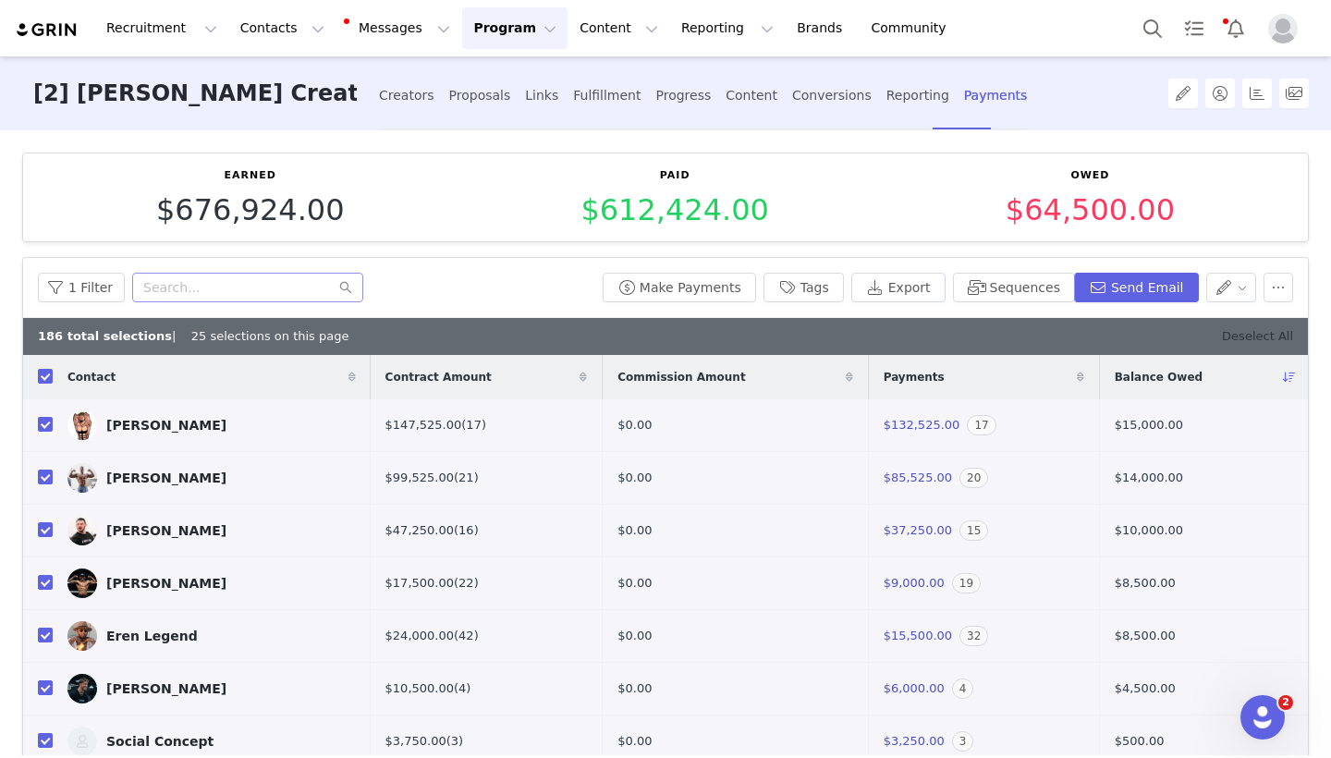
checkbox input "false"
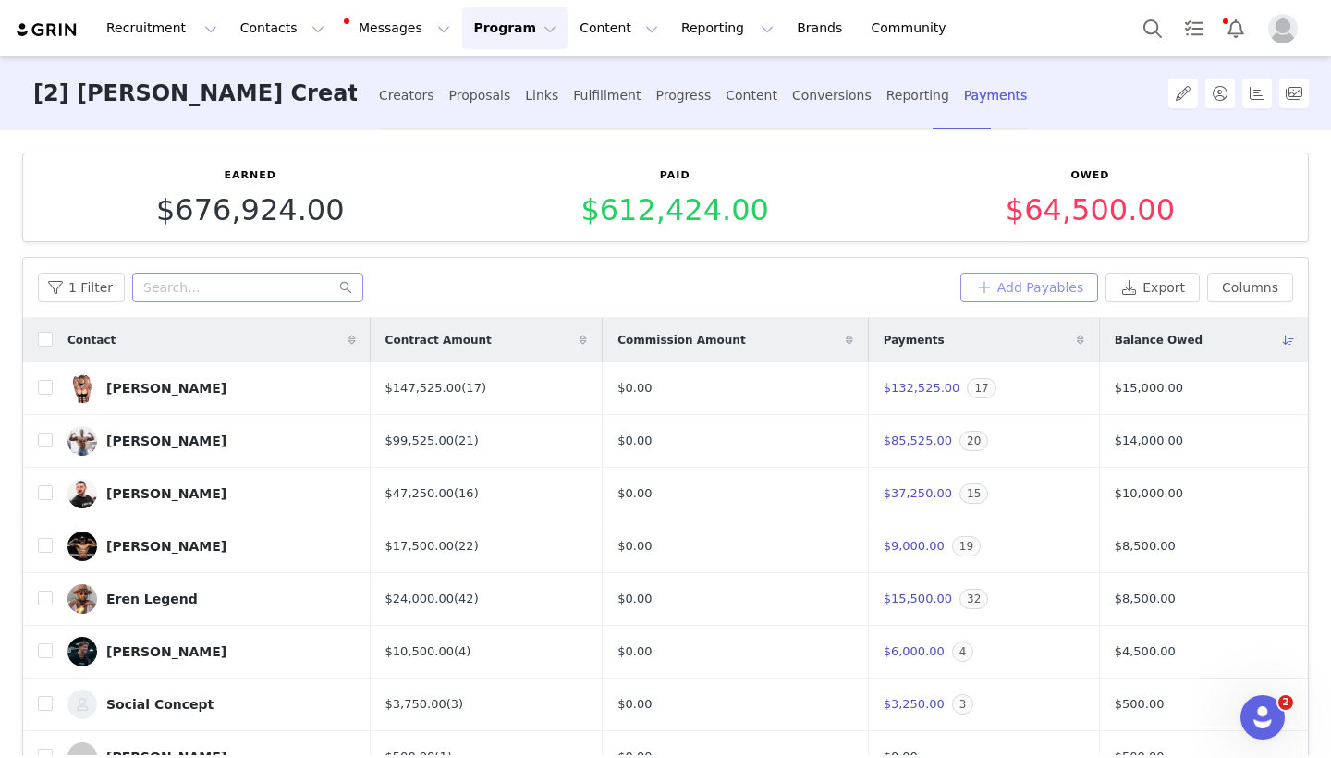
click at [995, 289] on button "Add Payables" at bounding box center [1029, 288] width 139 height 30
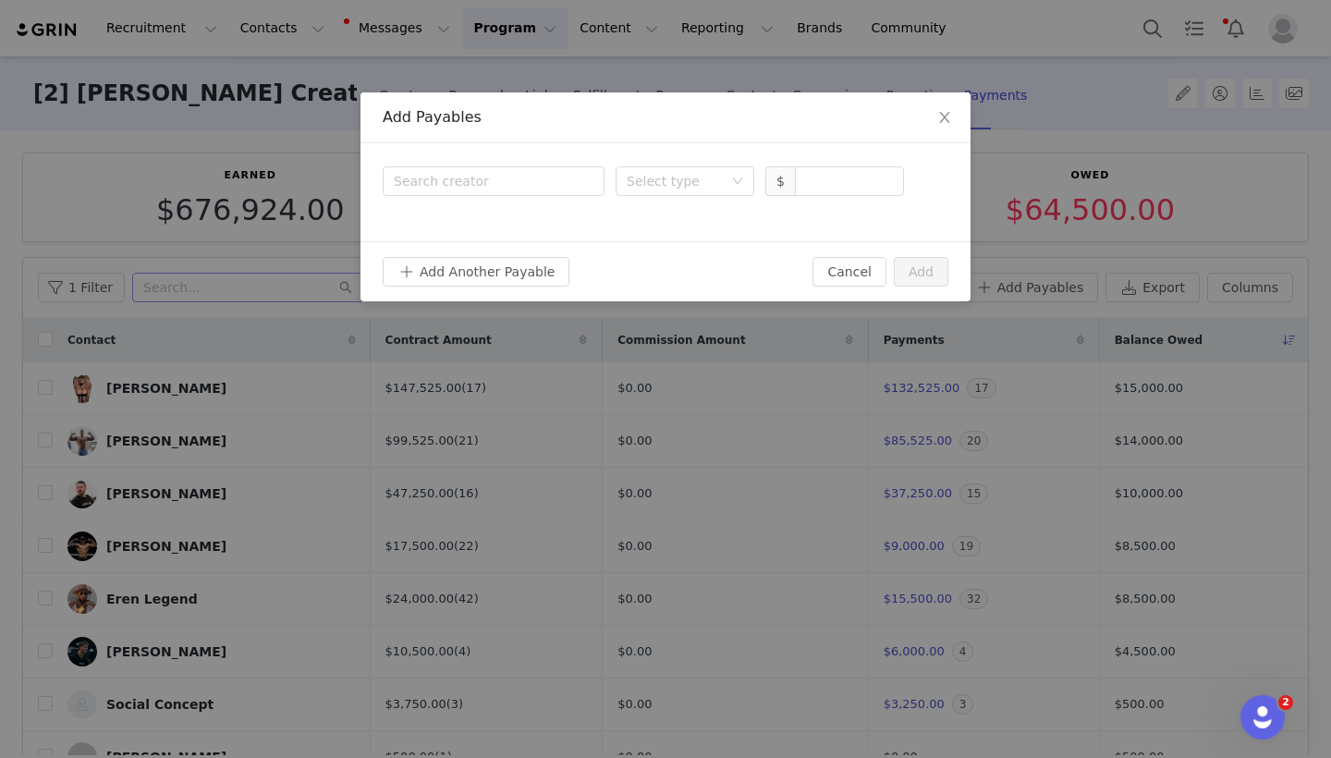
click at [543, 198] on div "Search creator Select type $" at bounding box center [665, 192] width 610 height 98
click at [531, 186] on div "Search creator" at bounding box center [489, 181] width 191 height 18
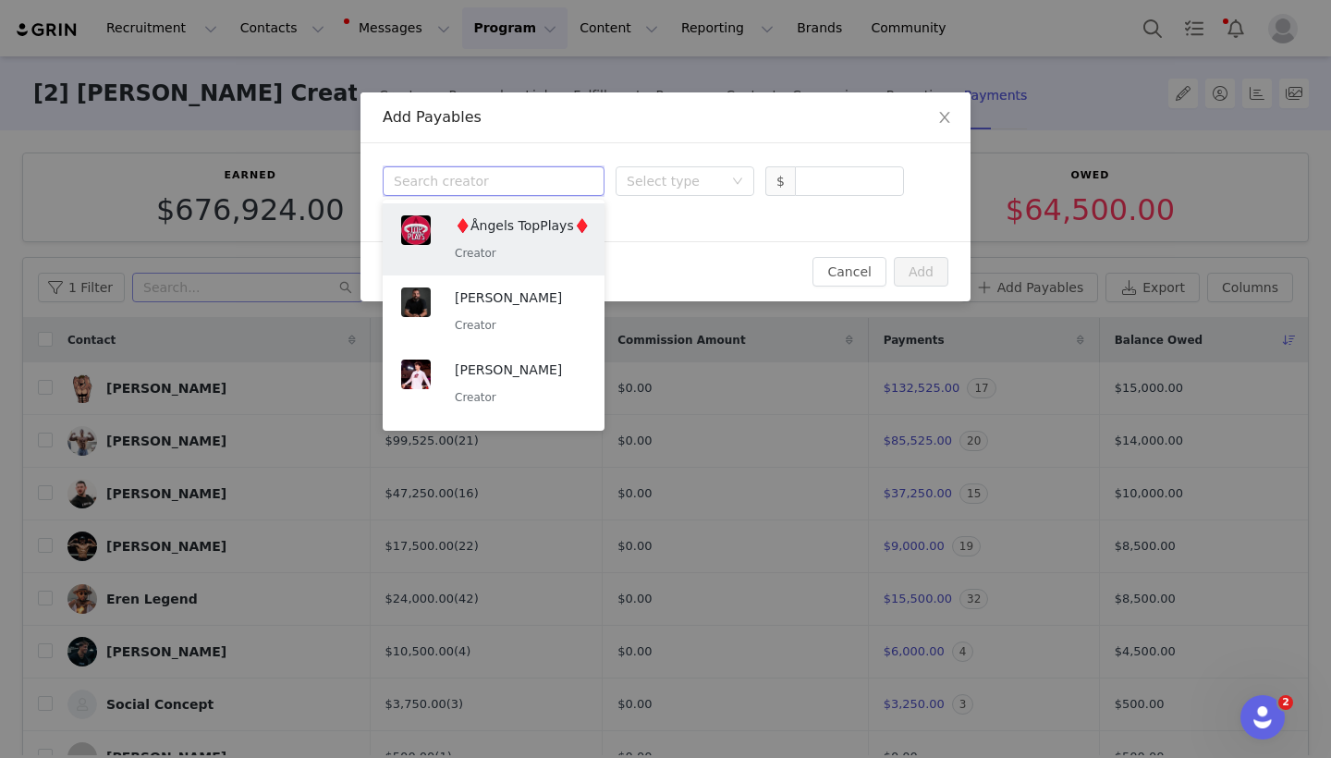
click at [713, 263] on div "Add Another Payable" at bounding box center [598, 272] width 430 height 30
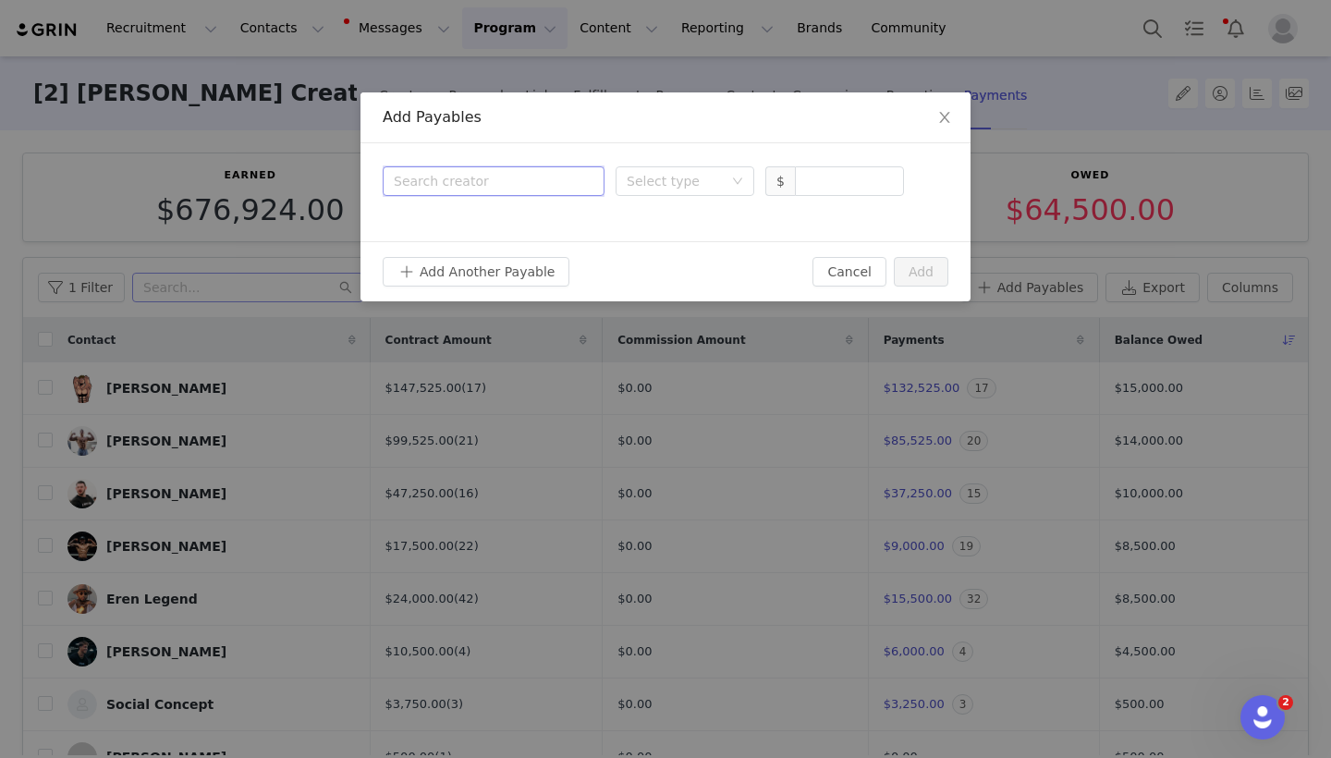
click at [563, 171] on div "Search creator" at bounding box center [494, 181] width 200 height 28
type input "[PERSON_NAME]"
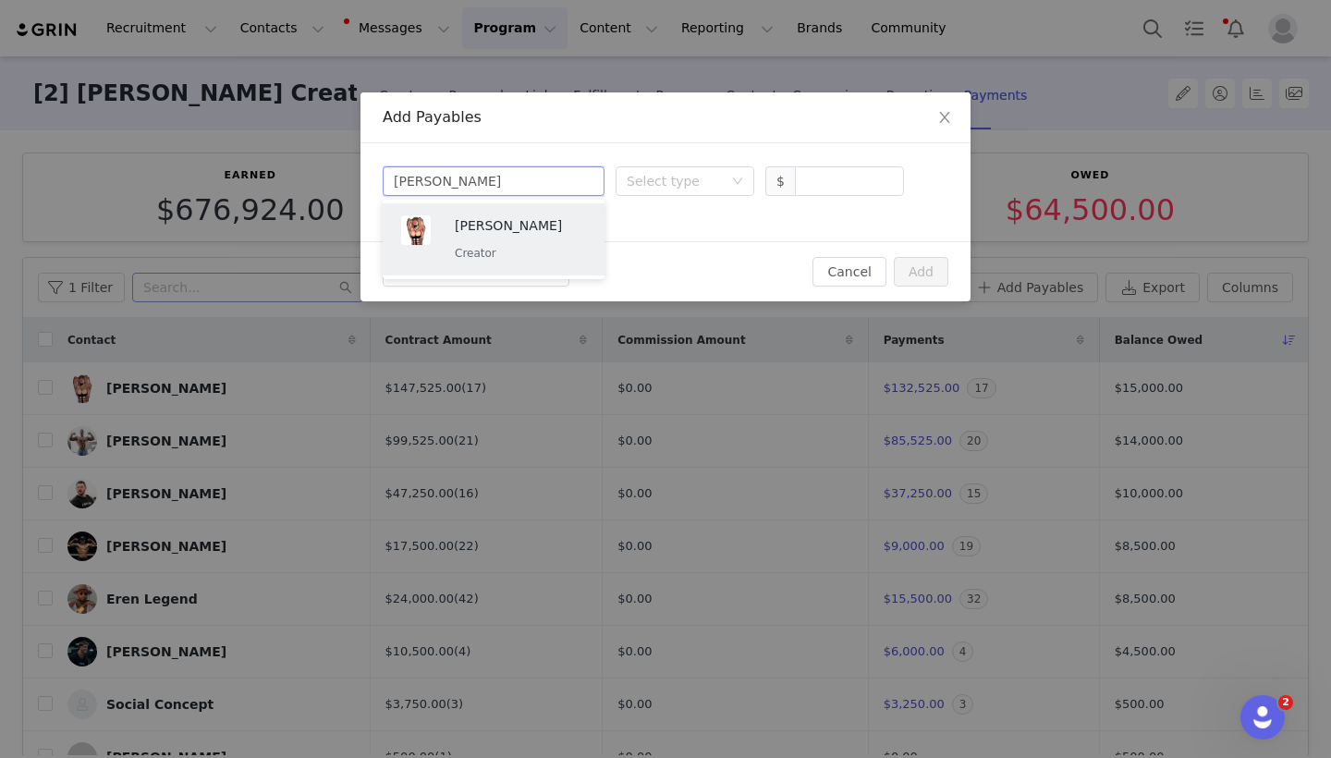
drag, startPoint x: 563, startPoint y: 172, endPoint x: 534, endPoint y: 224, distance: 59.2
click at [534, 224] on p "[PERSON_NAME]" at bounding box center [520, 225] width 131 height 20
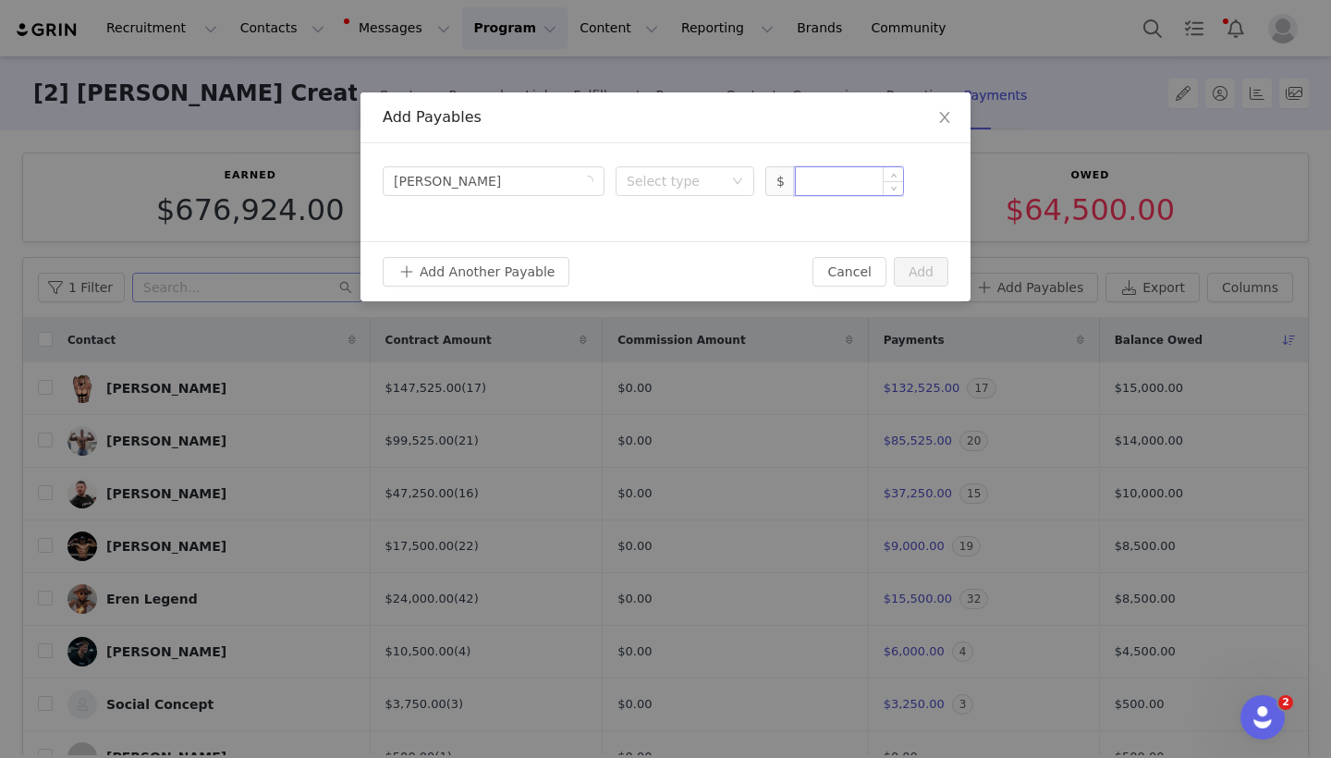
click at [852, 181] on input at bounding box center [849, 181] width 107 height 28
type input "15,000"
click at [709, 180] on div "Select type" at bounding box center [675, 181] width 96 height 18
click at [688, 274] on li "Deliverable" at bounding box center [685, 278] width 139 height 30
click at [914, 269] on button "Add" at bounding box center [921, 272] width 55 height 30
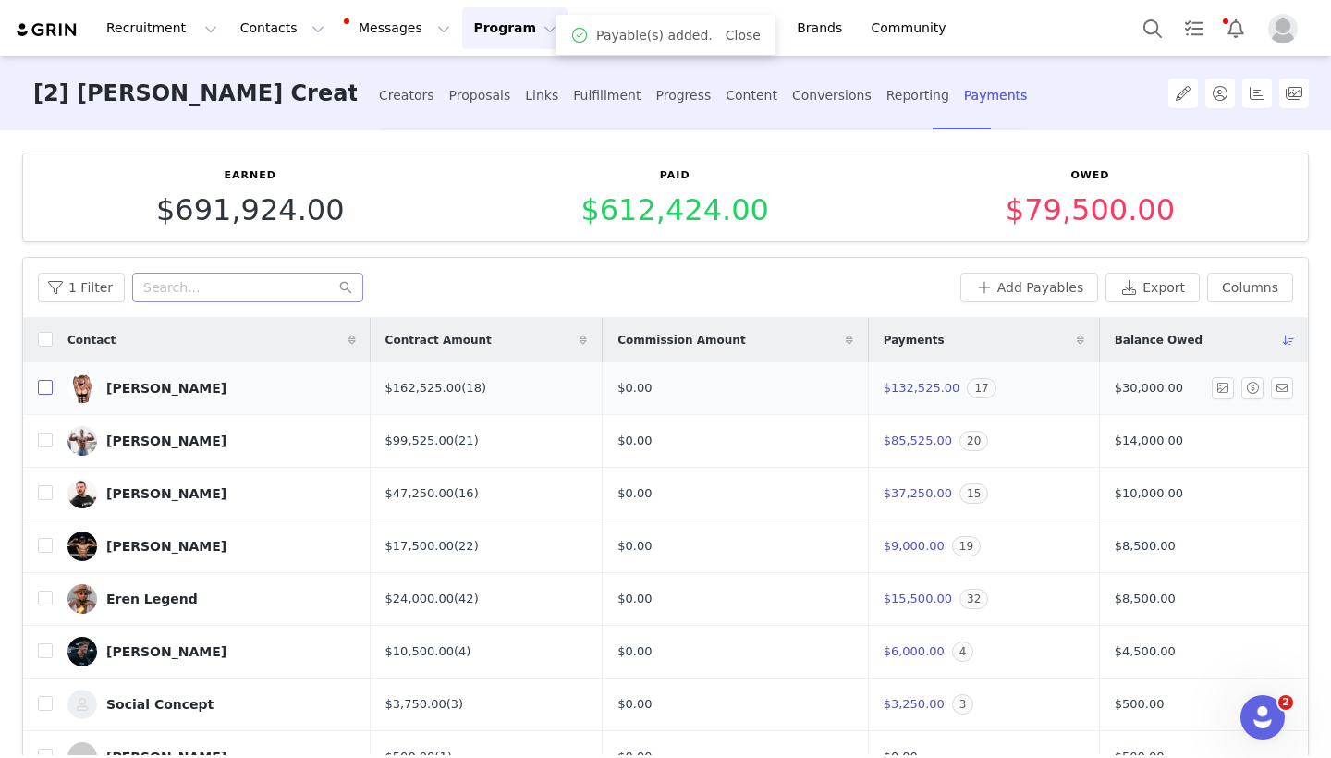
click at [43, 385] on input "checkbox" at bounding box center [45, 387] width 15 height 15
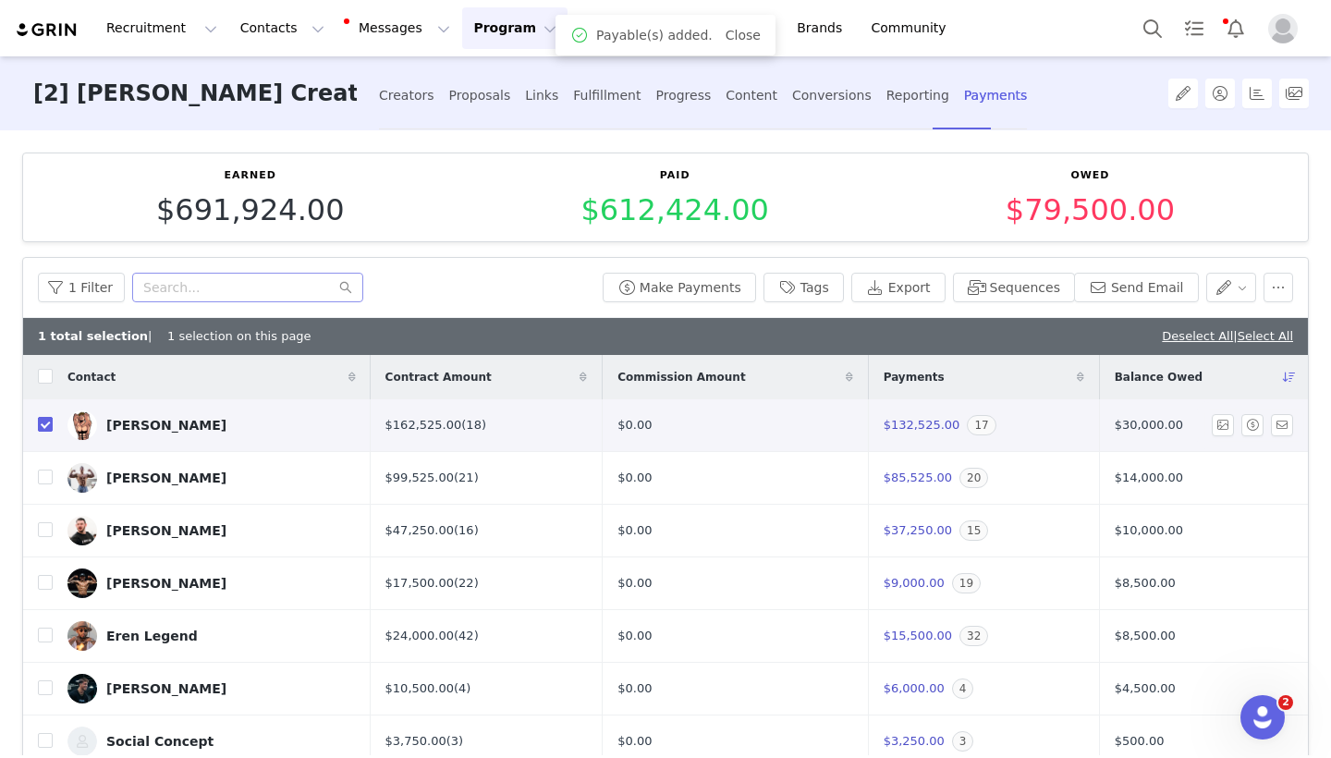
checkbox input "true"
click at [682, 273] on button "Make Payments" at bounding box center [679, 288] width 153 height 30
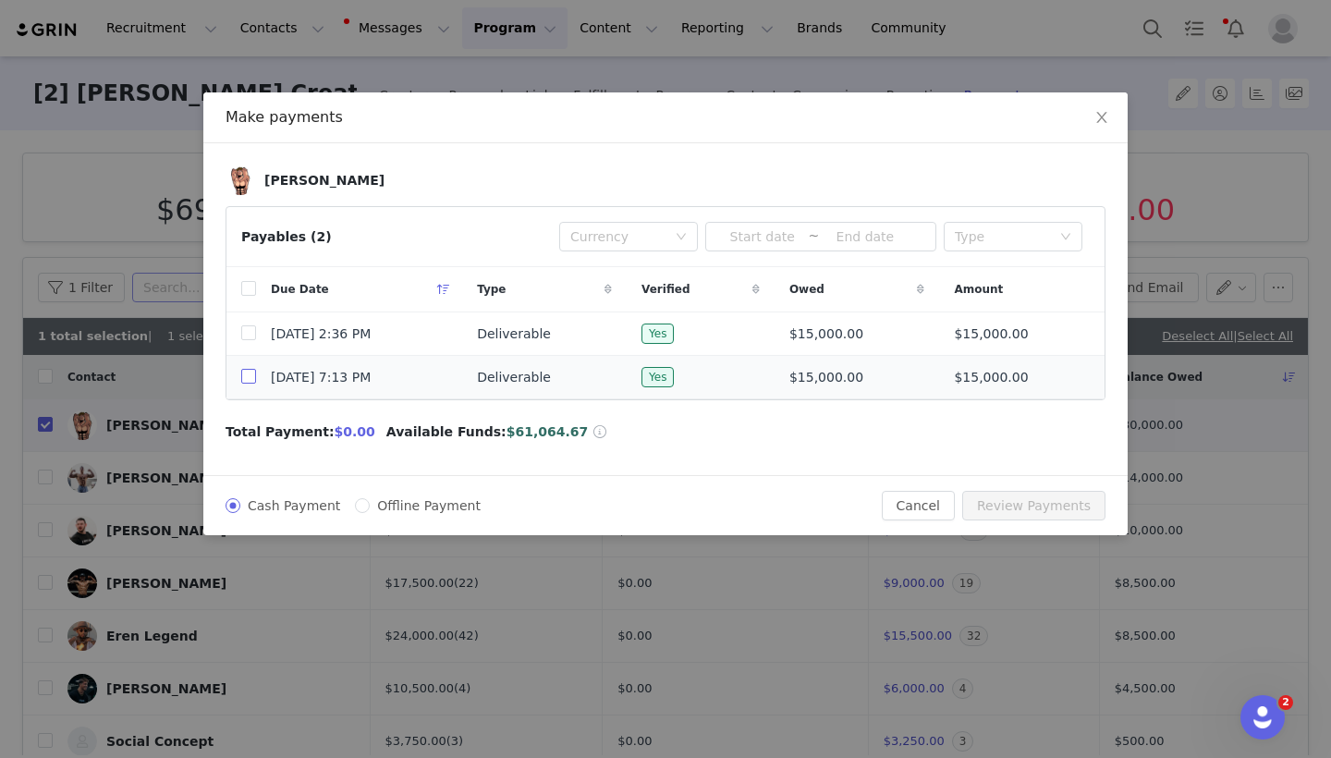
click at [244, 380] on input "checkbox" at bounding box center [248, 376] width 15 height 15
checkbox input "true"
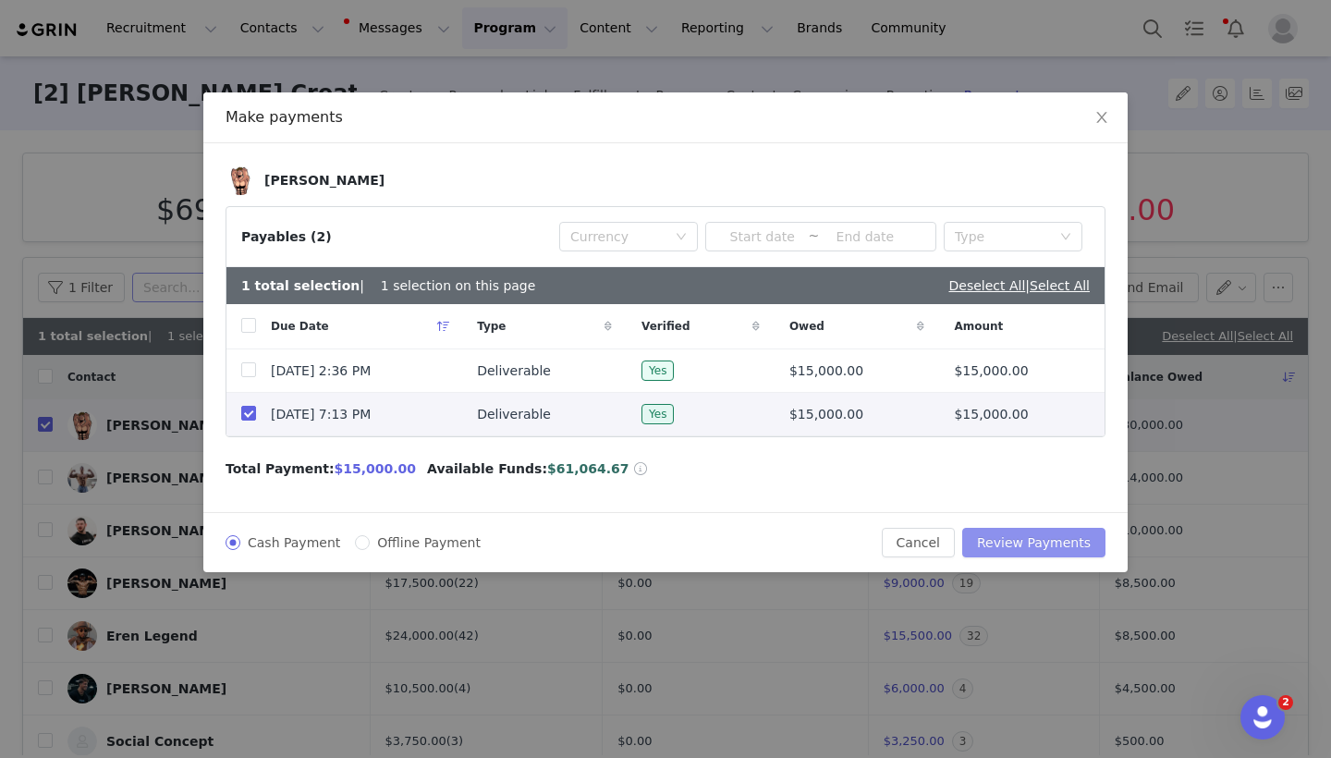
click at [1045, 548] on button "Review Payments" at bounding box center [1033, 543] width 143 height 30
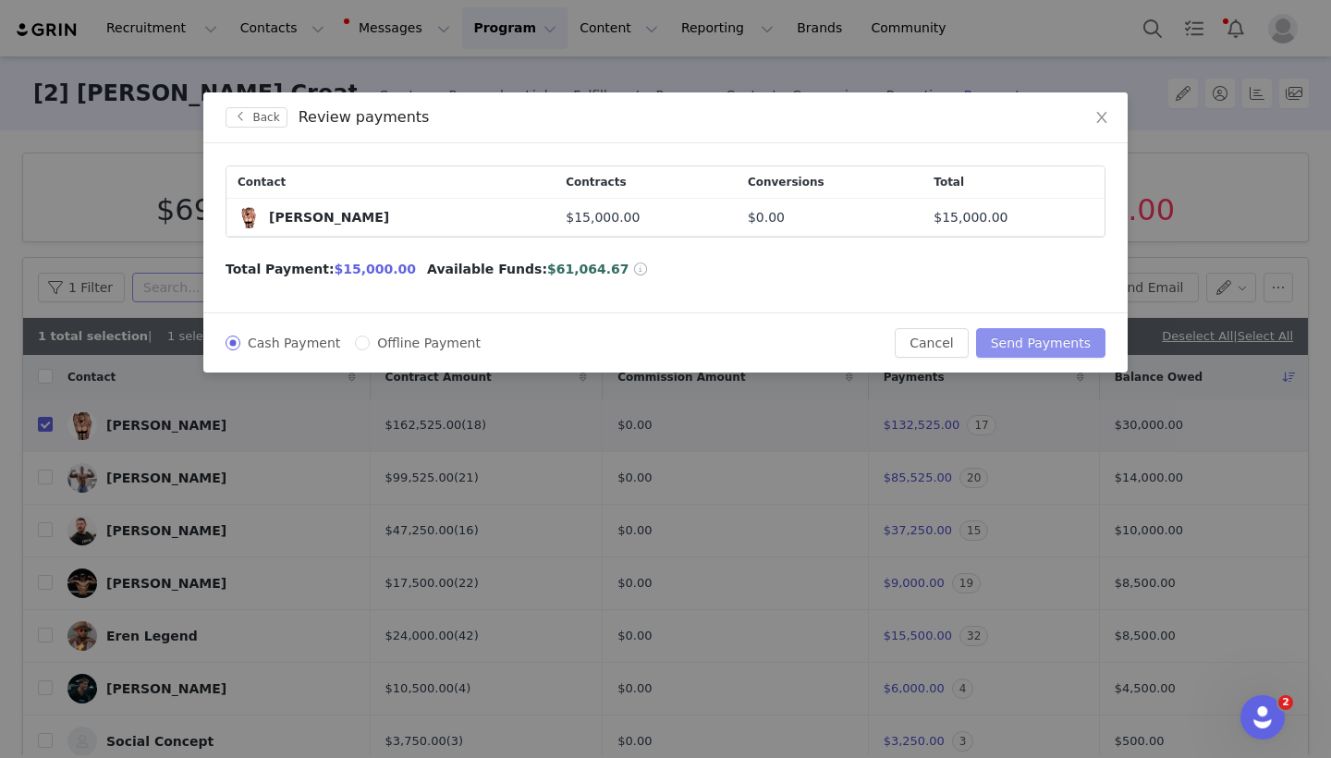
click at [1066, 340] on button "Send Payments" at bounding box center [1040, 343] width 129 height 30
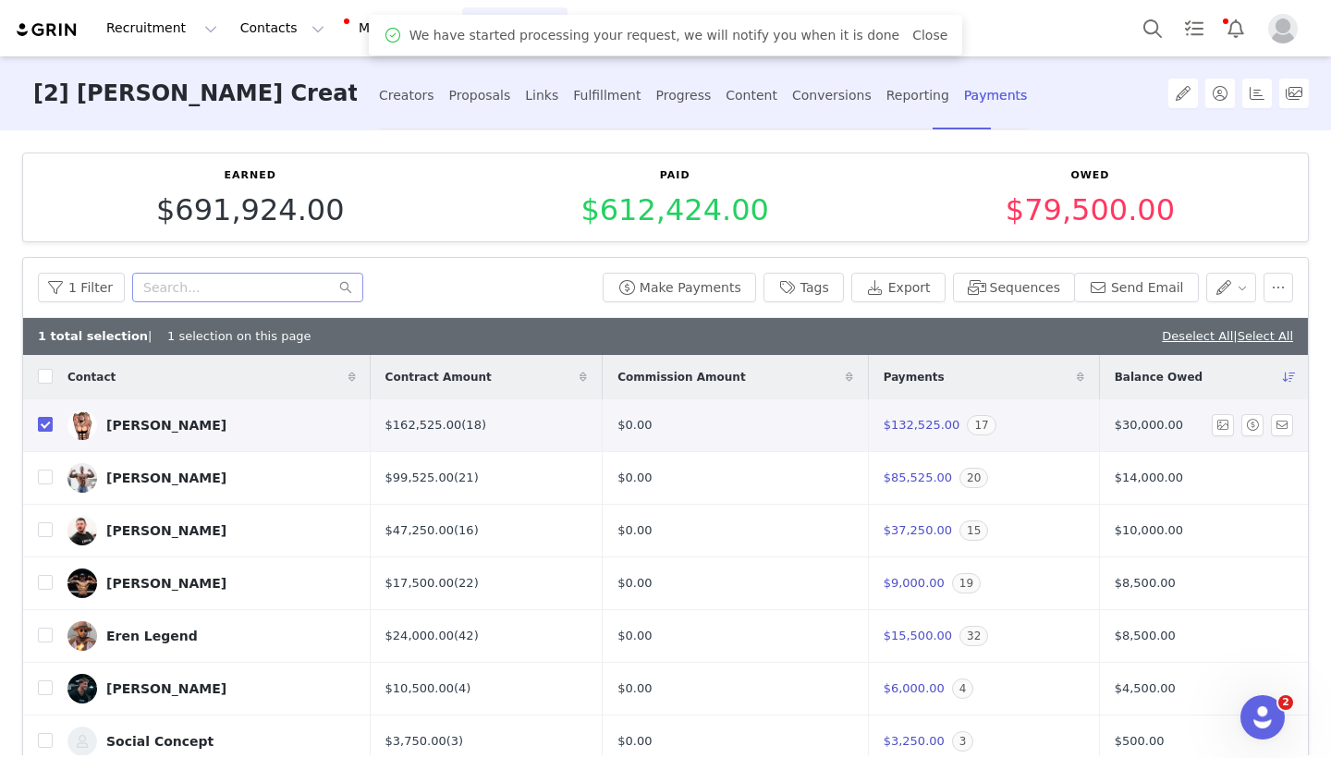
click at [44, 429] on input "checkbox" at bounding box center [45, 424] width 15 height 15
checkbox input "false"
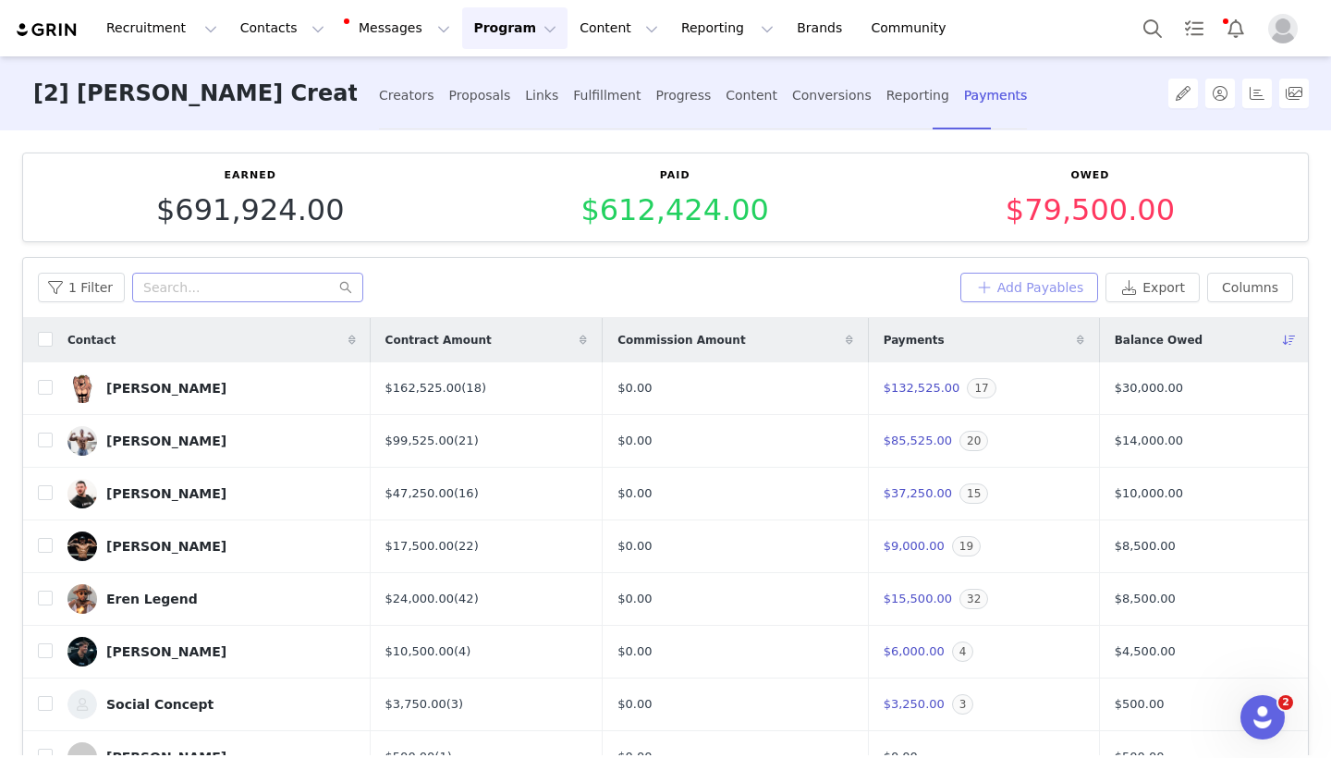
click at [1017, 289] on button "Add Payables" at bounding box center [1029, 288] width 139 height 30
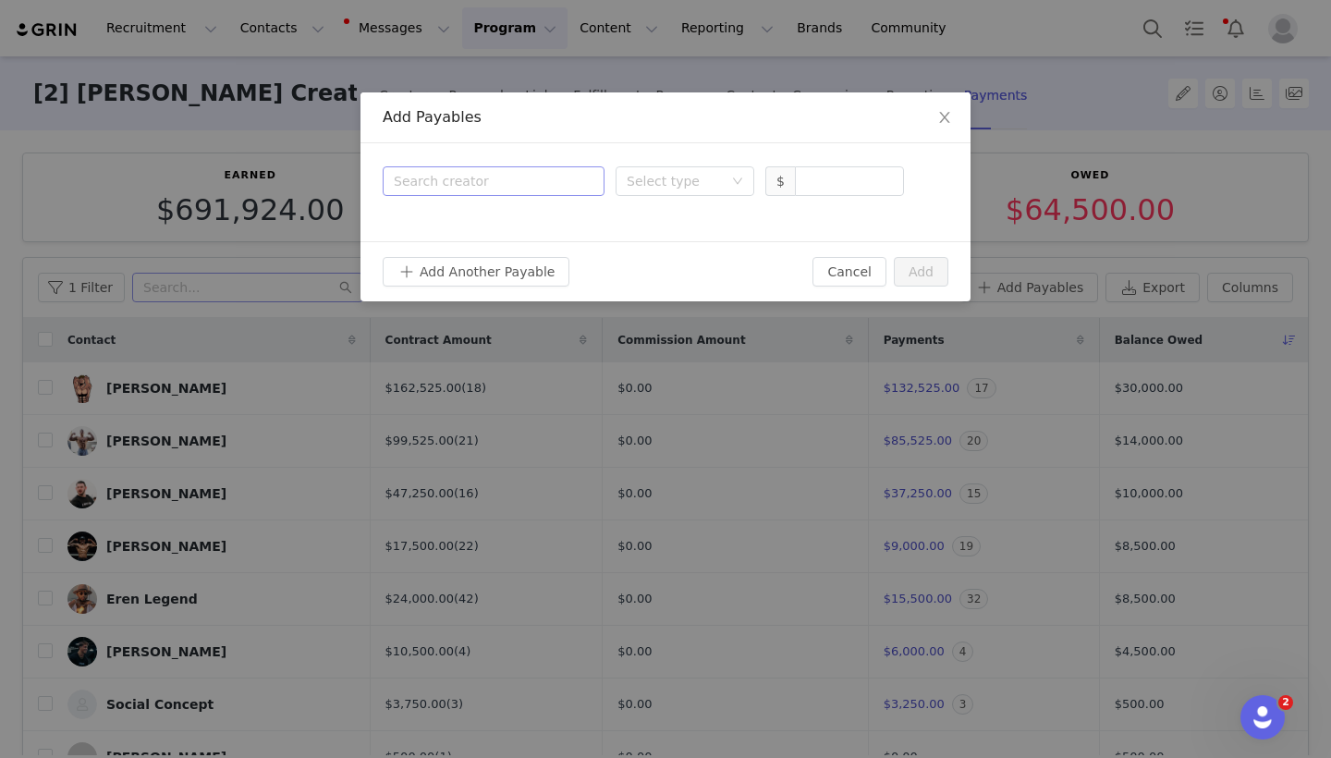
click at [515, 168] on div "Search creator" at bounding box center [494, 181] width 200 height 28
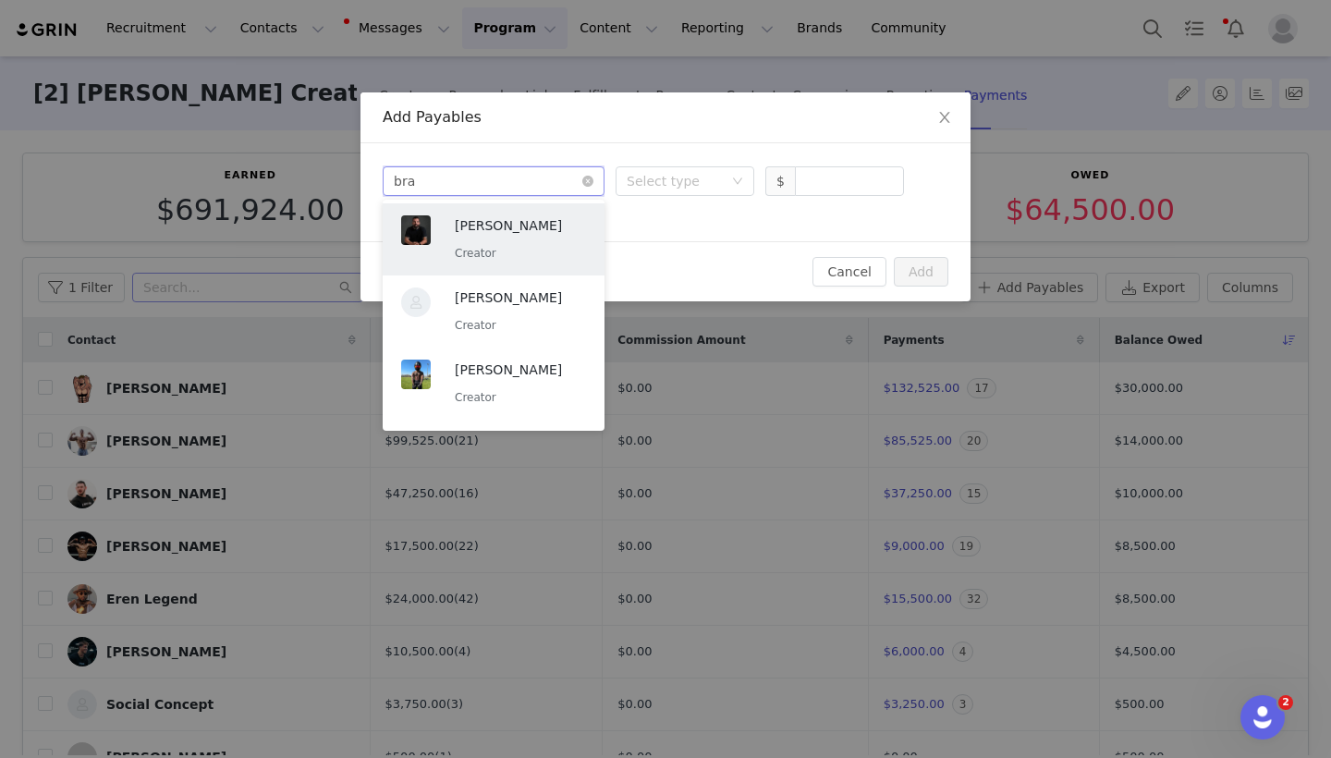
type input "bran"
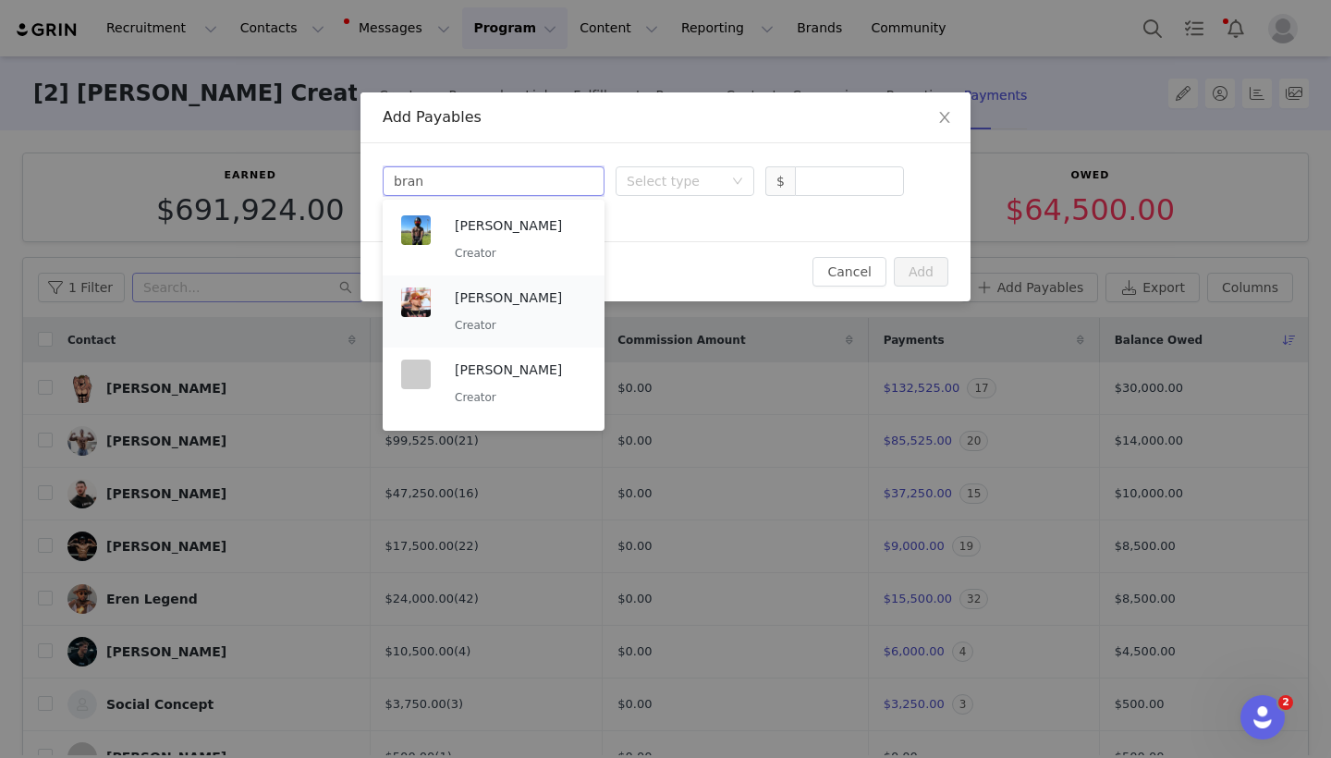
click at [480, 300] on p "[PERSON_NAME]" at bounding box center [520, 297] width 131 height 20
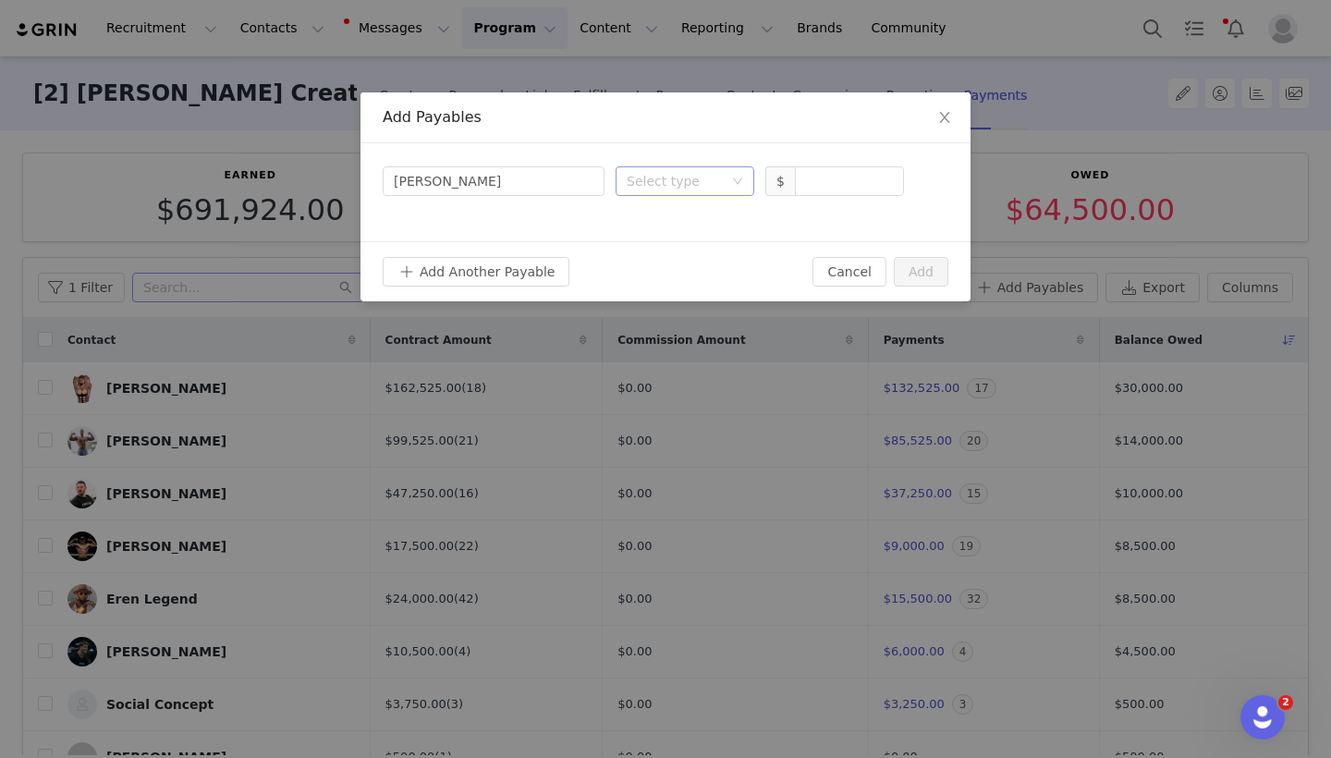
click at [698, 194] on div "Select type" at bounding box center [679, 181] width 104 height 28
click at [678, 268] on li "Deliverable" at bounding box center [685, 278] width 139 height 30
click at [789, 199] on div "Search creator [PERSON_NAME] Select type Deliverable $" at bounding box center [665, 192] width 610 height 98
click at [830, 176] on input at bounding box center [849, 181] width 107 height 28
type input "1,000"
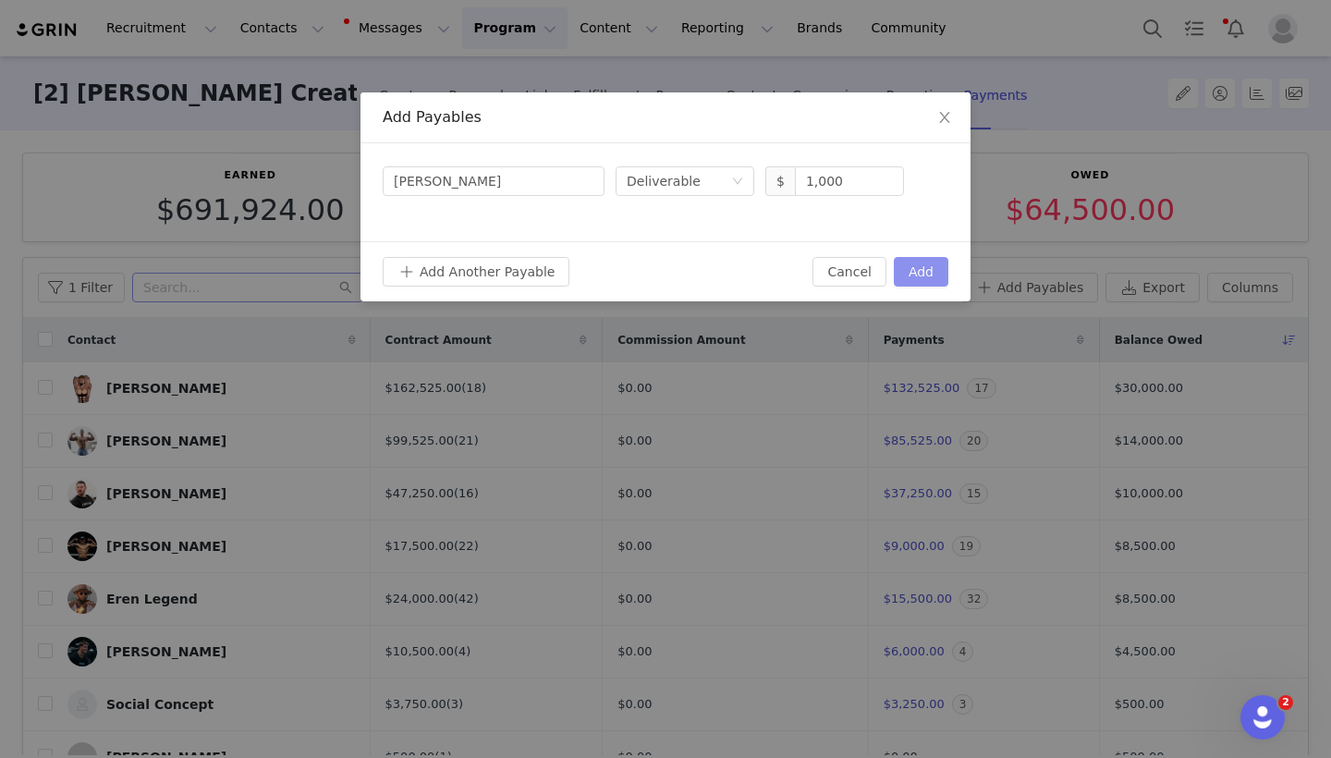
click at [927, 258] on button "Add" at bounding box center [921, 272] width 55 height 30
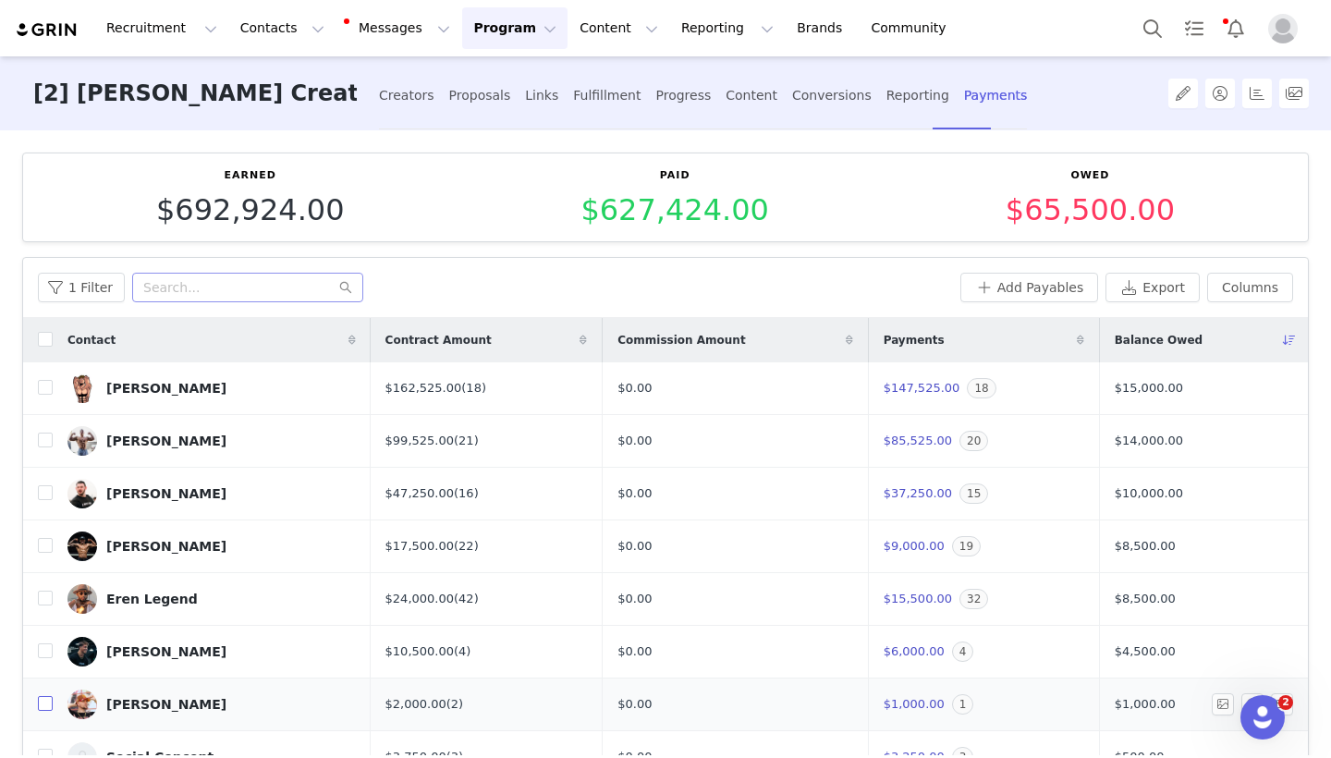
click at [47, 703] on input "checkbox" at bounding box center [45, 703] width 15 height 15
checkbox input "true"
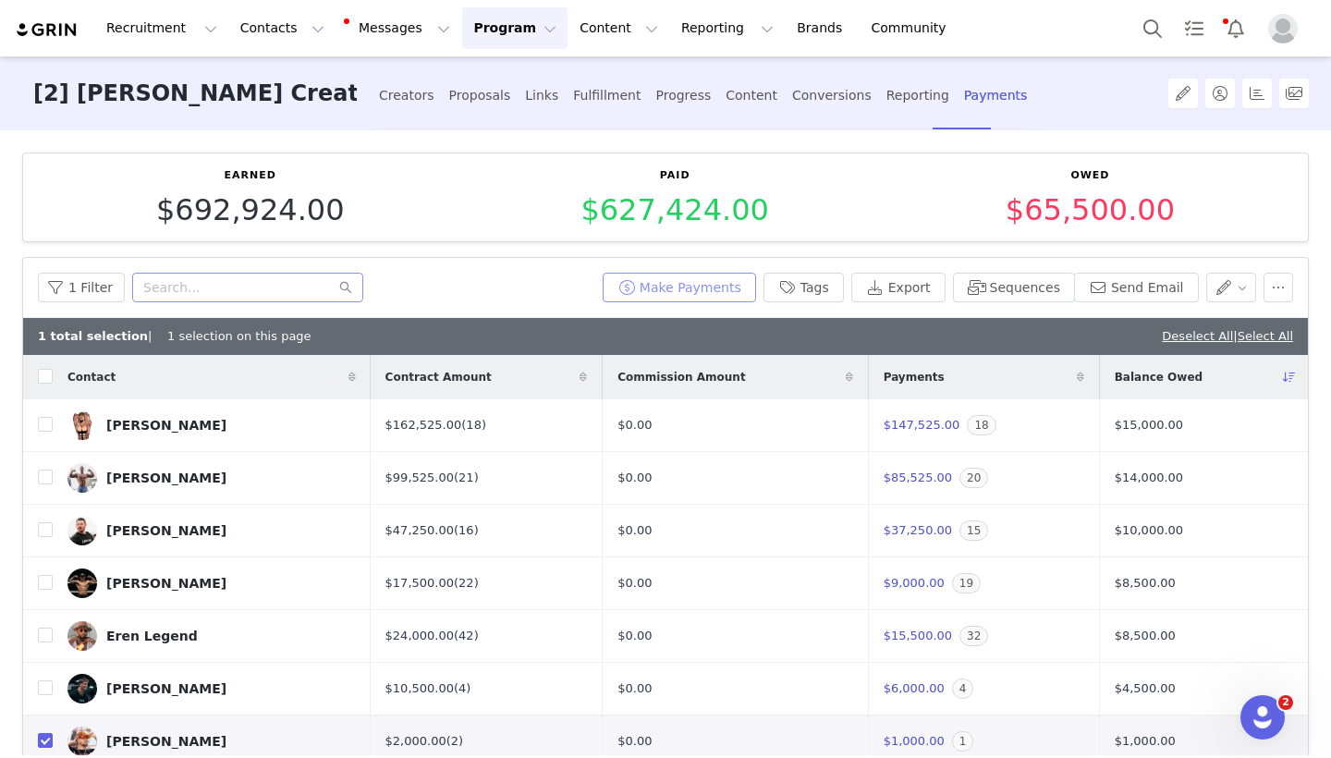
click at [698, 283] on button "Make Payments" at bounding box center [679, 288] width 153 height 30
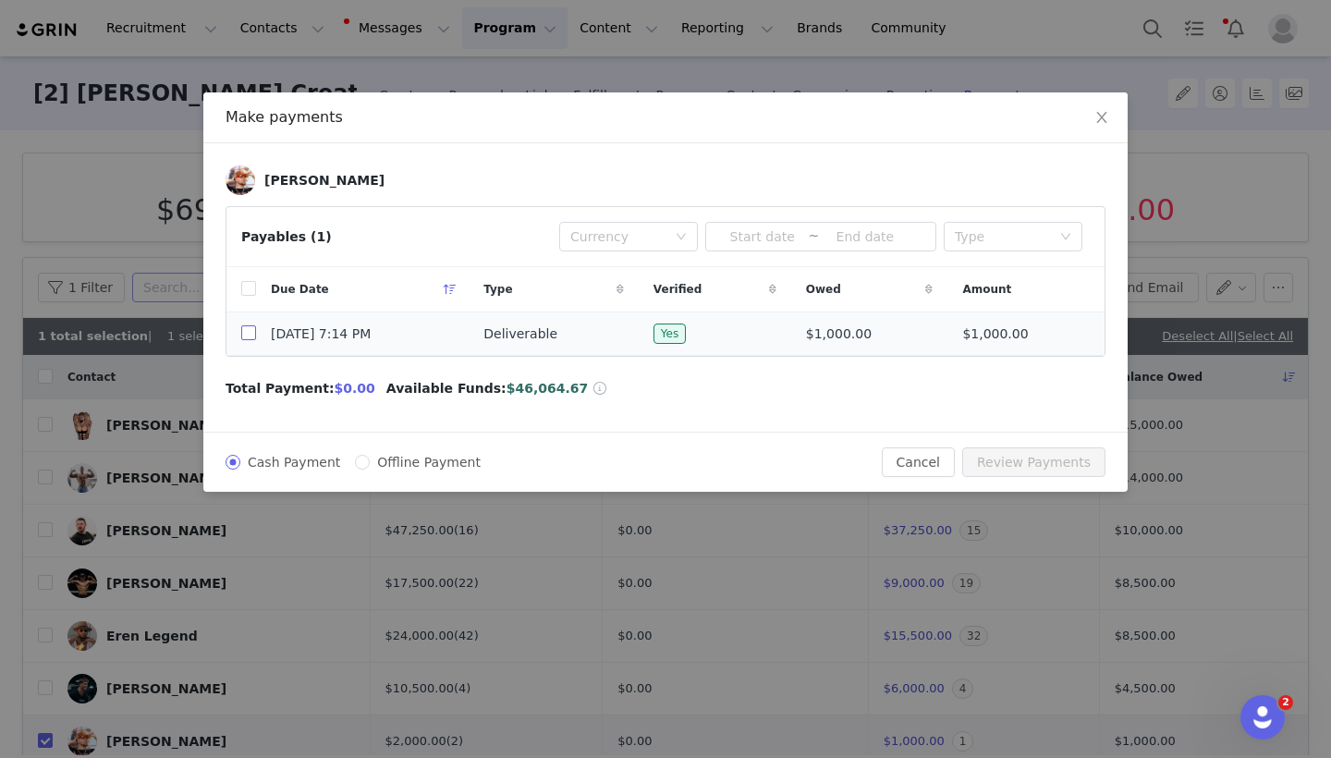
click at [255, 340] on input "checkbox" at bounding box center [248, 332] width 15 height 15
checkbox input "true"
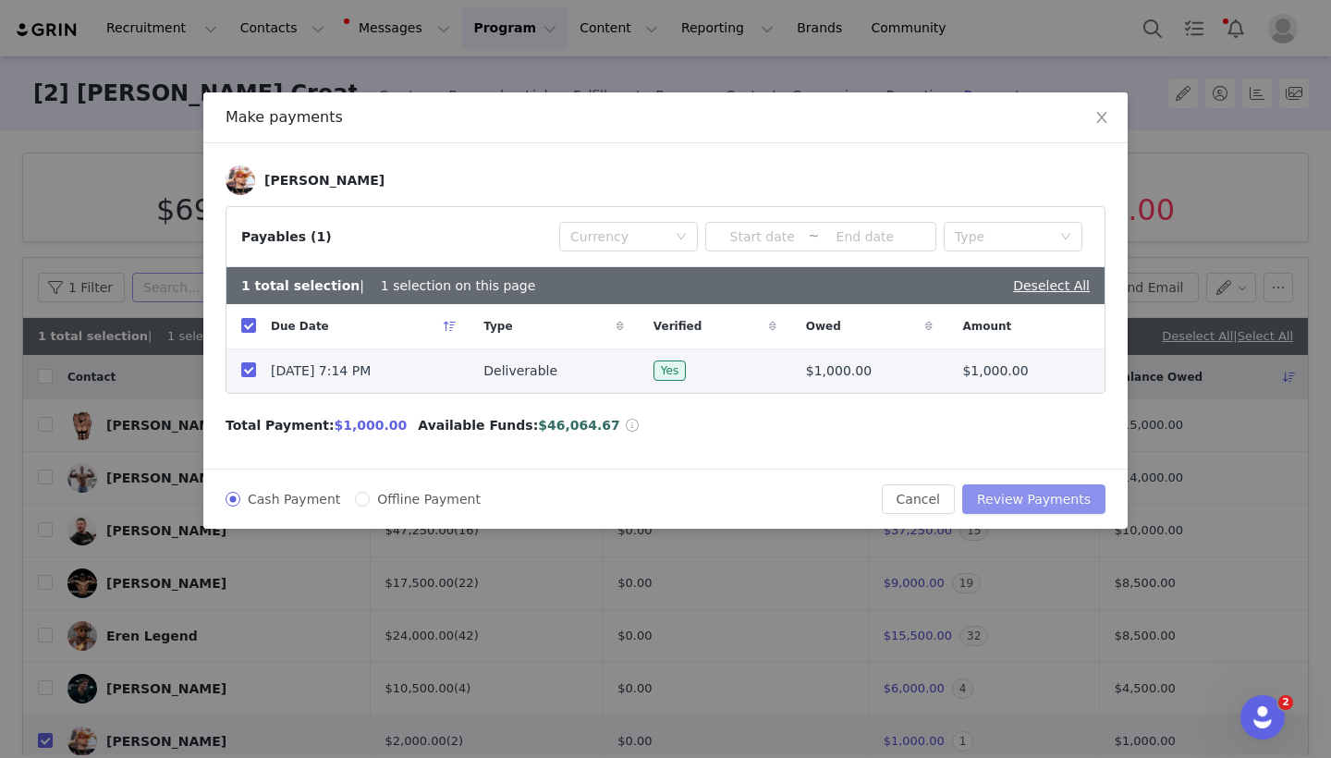
click at [1023, 494] on button "Review Payments" at bounding box center [1033, 499] width 143 height 30
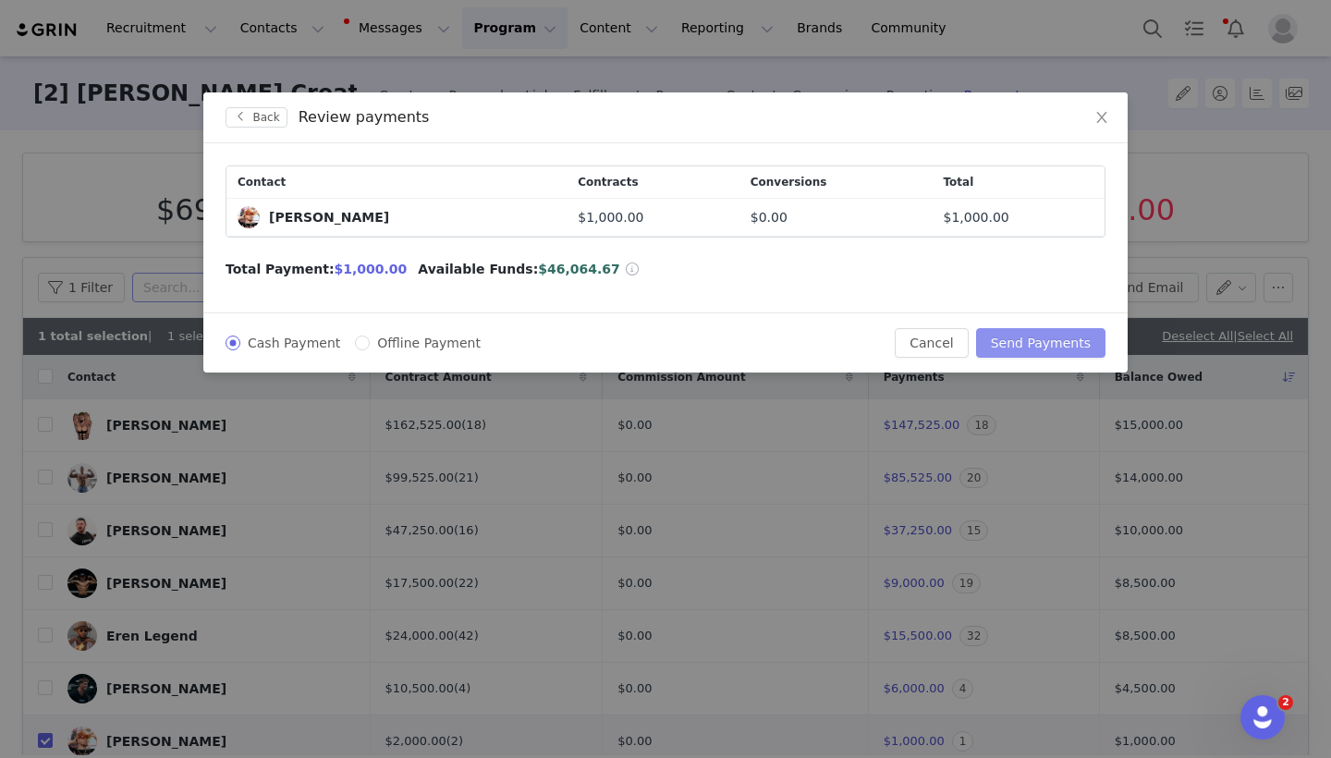
click at [1062, 335] on button "Send Payments" at bounding box center [1040, 343] width 129 height 30
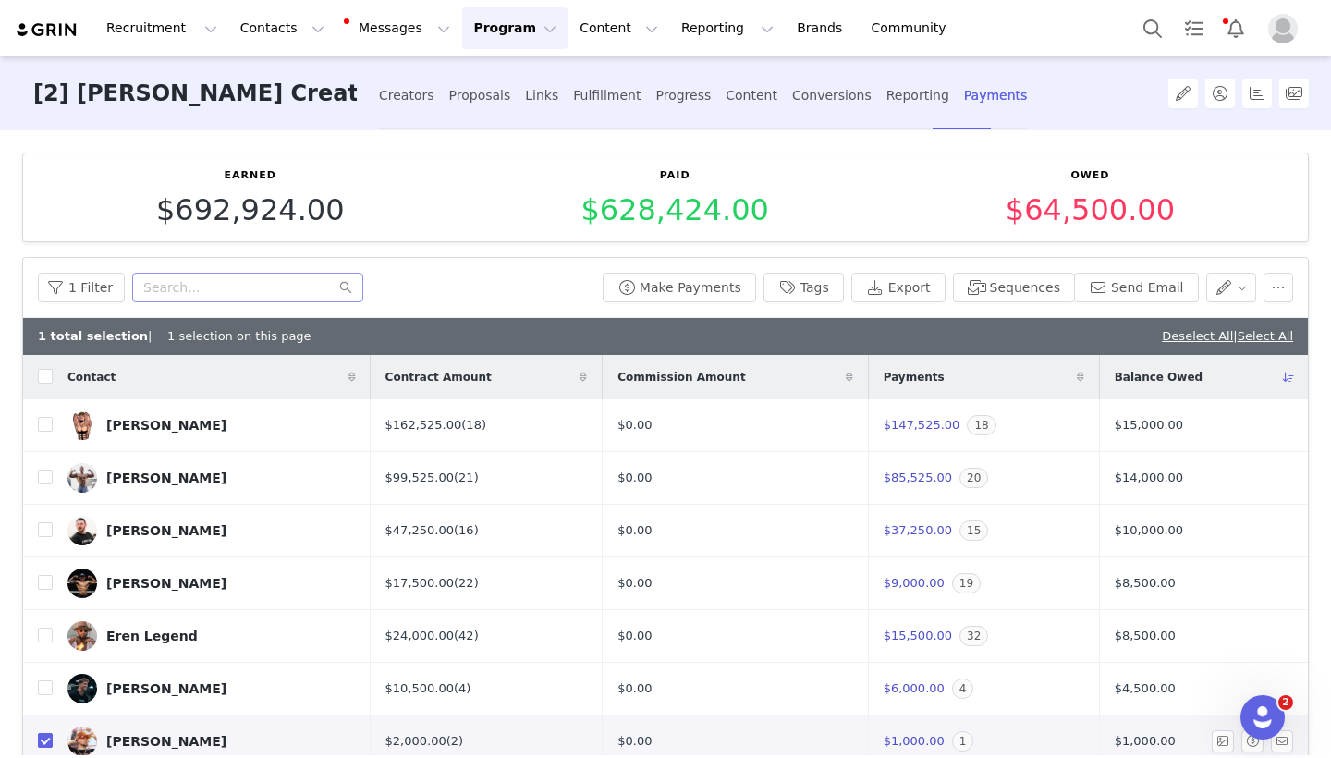
click at [43, 747] on input "checkbox" at bounding box center [45, 740] width 15 height 15
checkbox input "false"
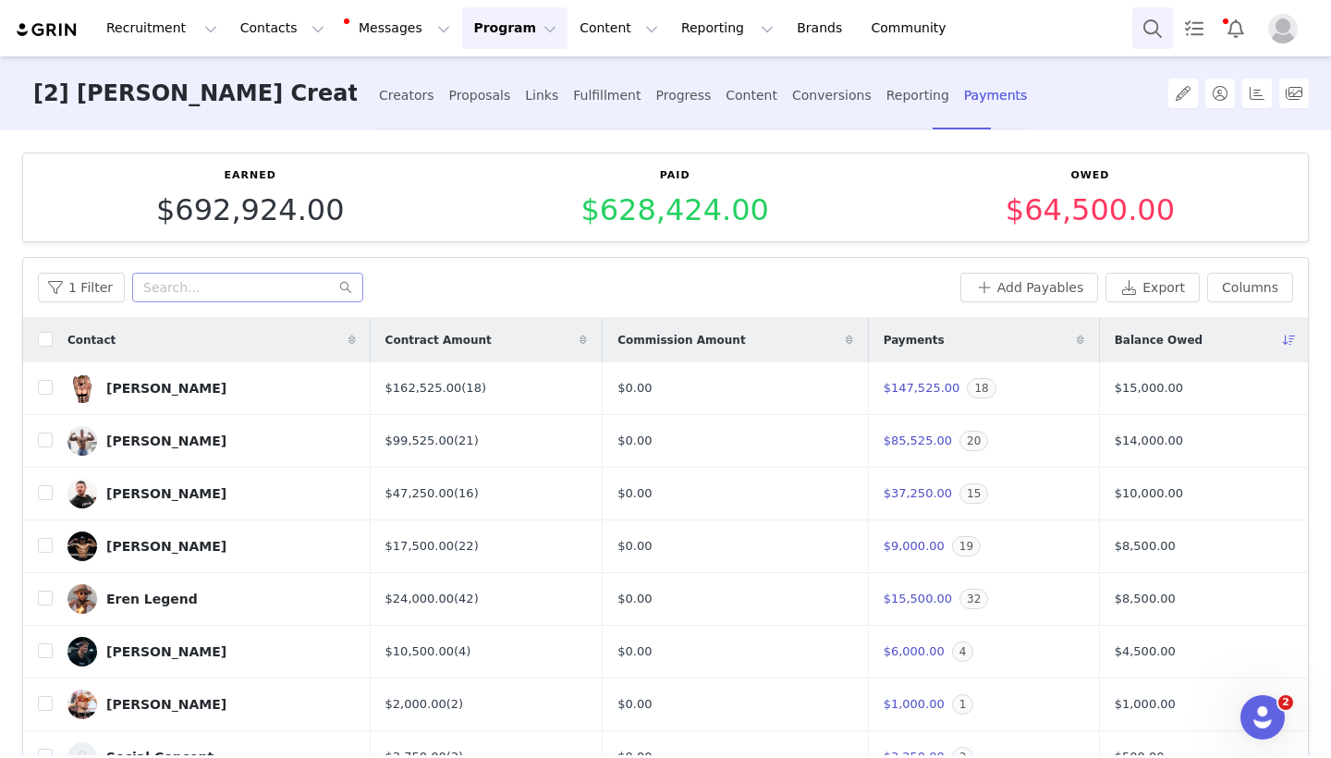
click at [1159, 20] on button "Search" at bounding box center [1152, 28] width 41 height 42
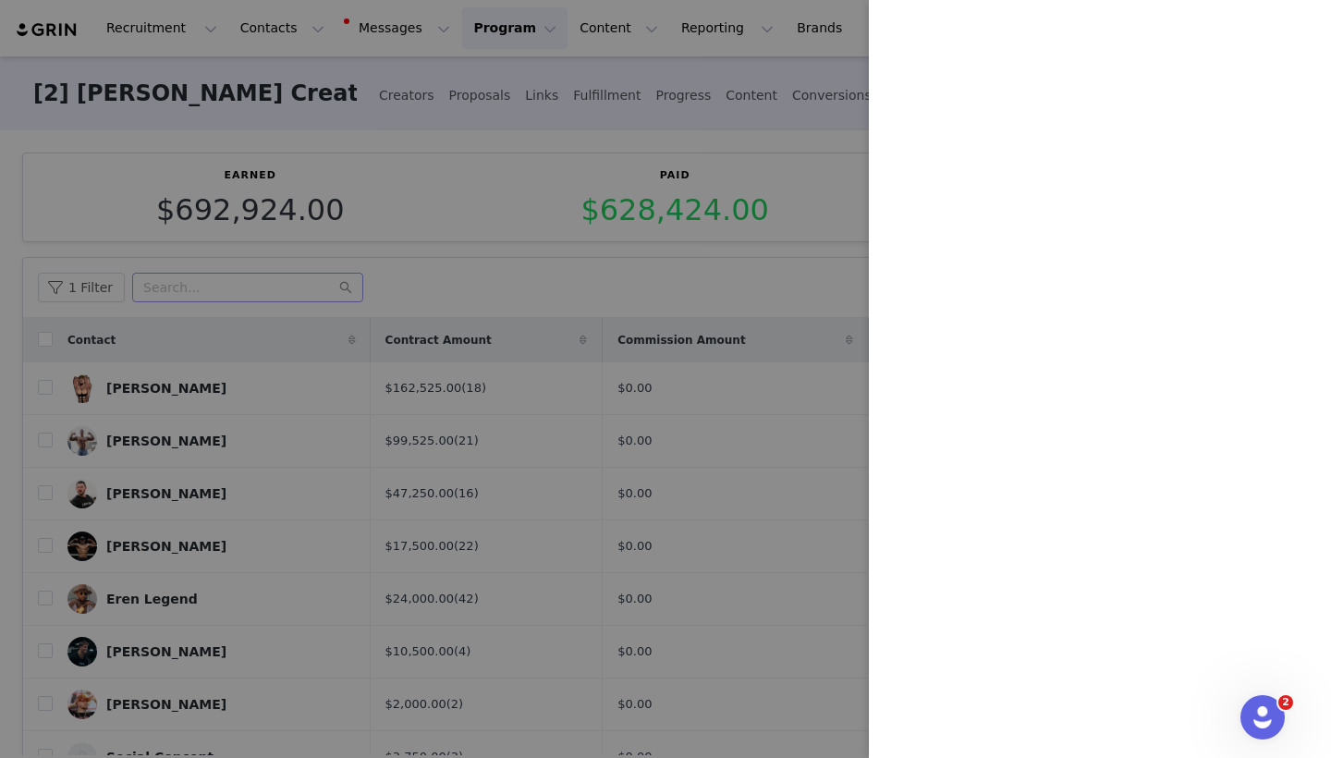
click at [281, 287] on div at bounding box center [665, 379] width 1331 height 758
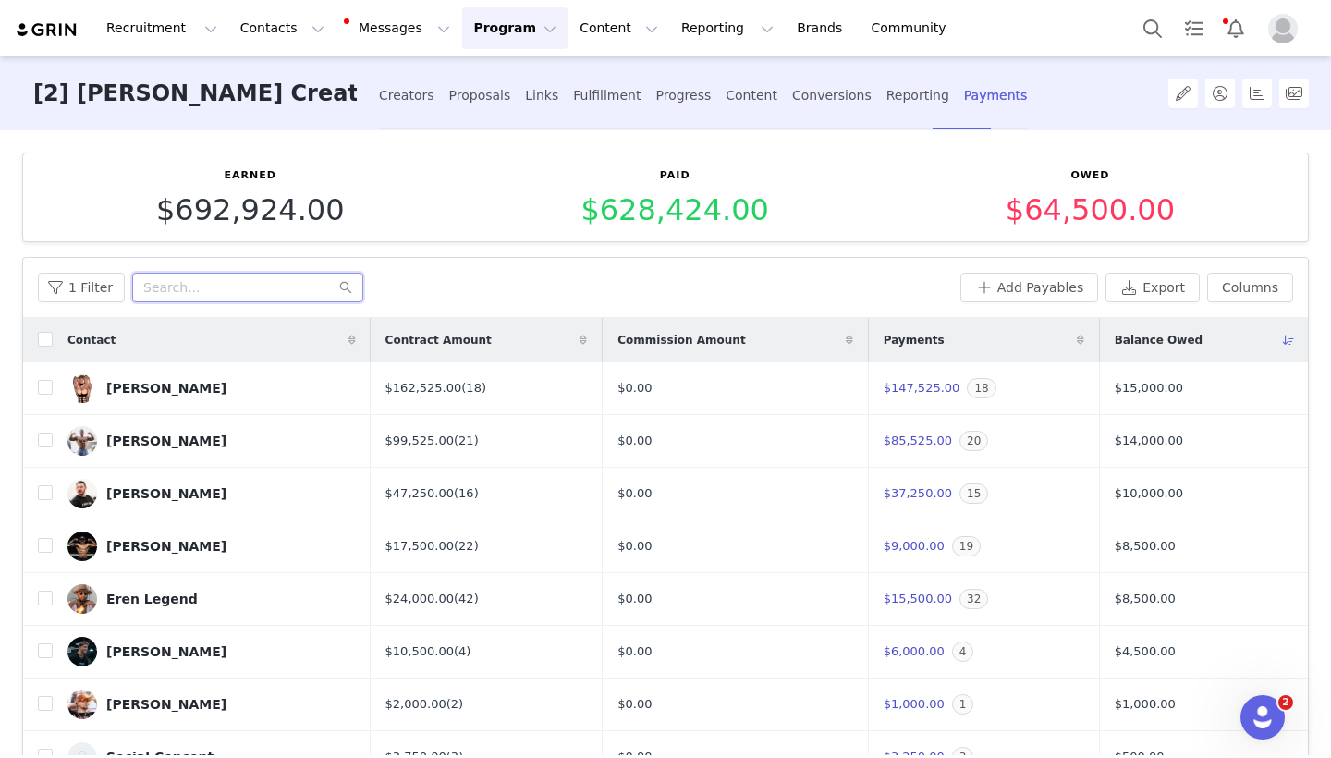
click at [249, 292] on input "text" at bounding box center [247, 288] width 231 height 30
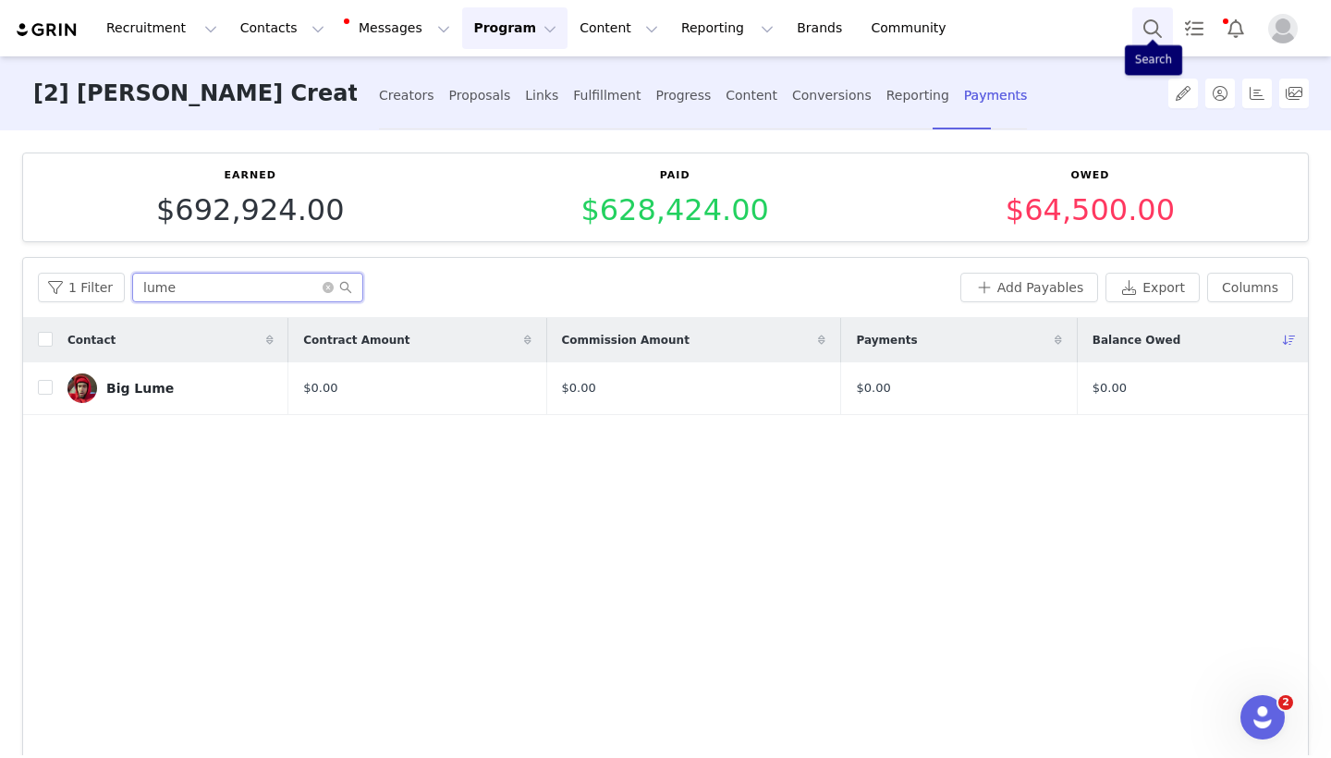
type input "lume"
click at [1149, 39] on button "Search" at bounding box center [1152, 28] width 41 height 42
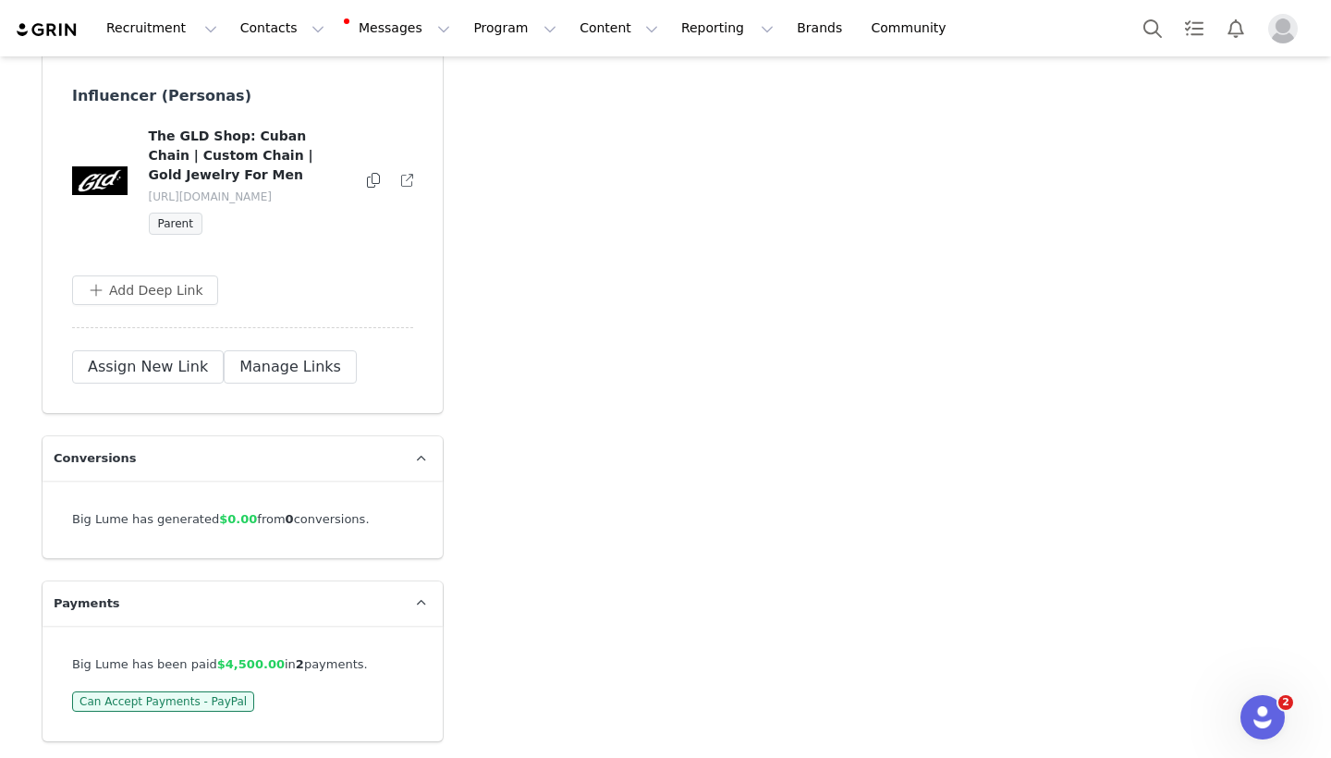
scroll to position [4460, 0]
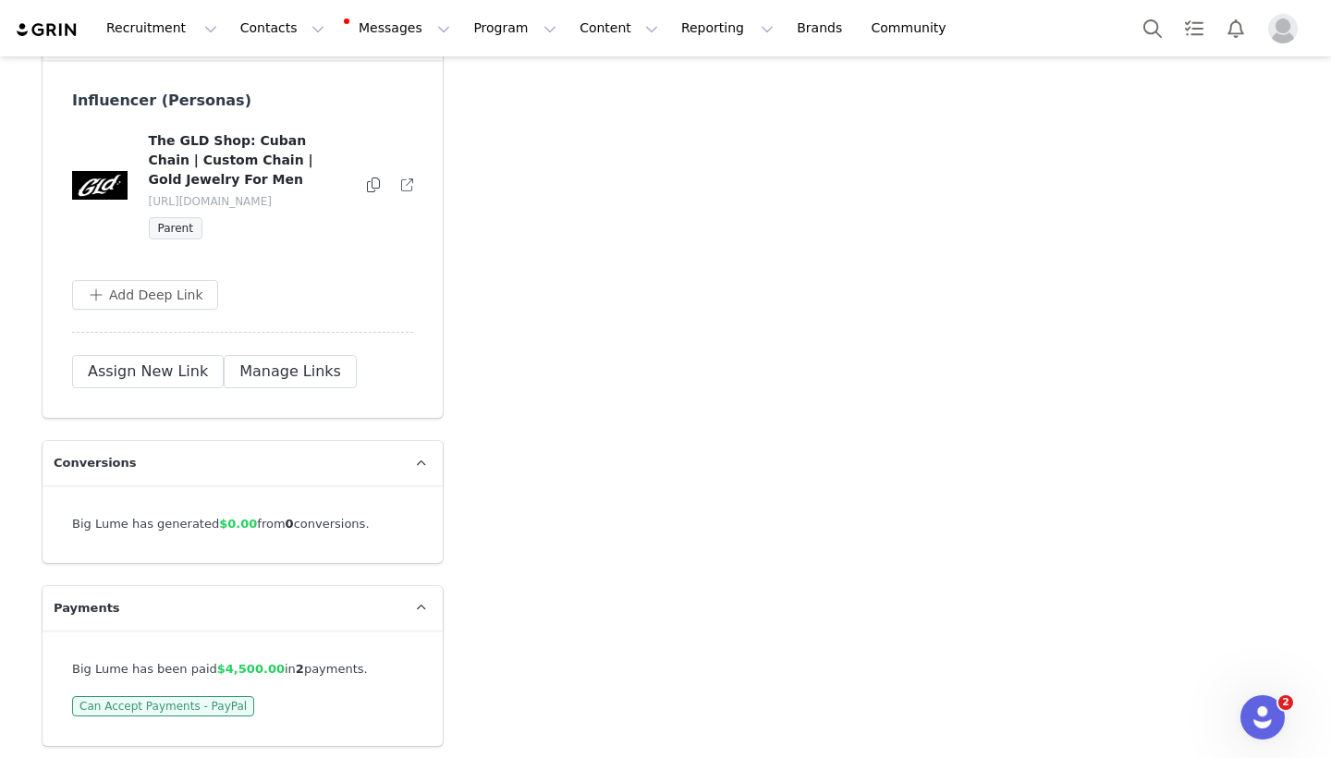
click at [219, 701] on span "Can Accept Payments - PayPal" at bounding box center [163, 706] width 182 height 20
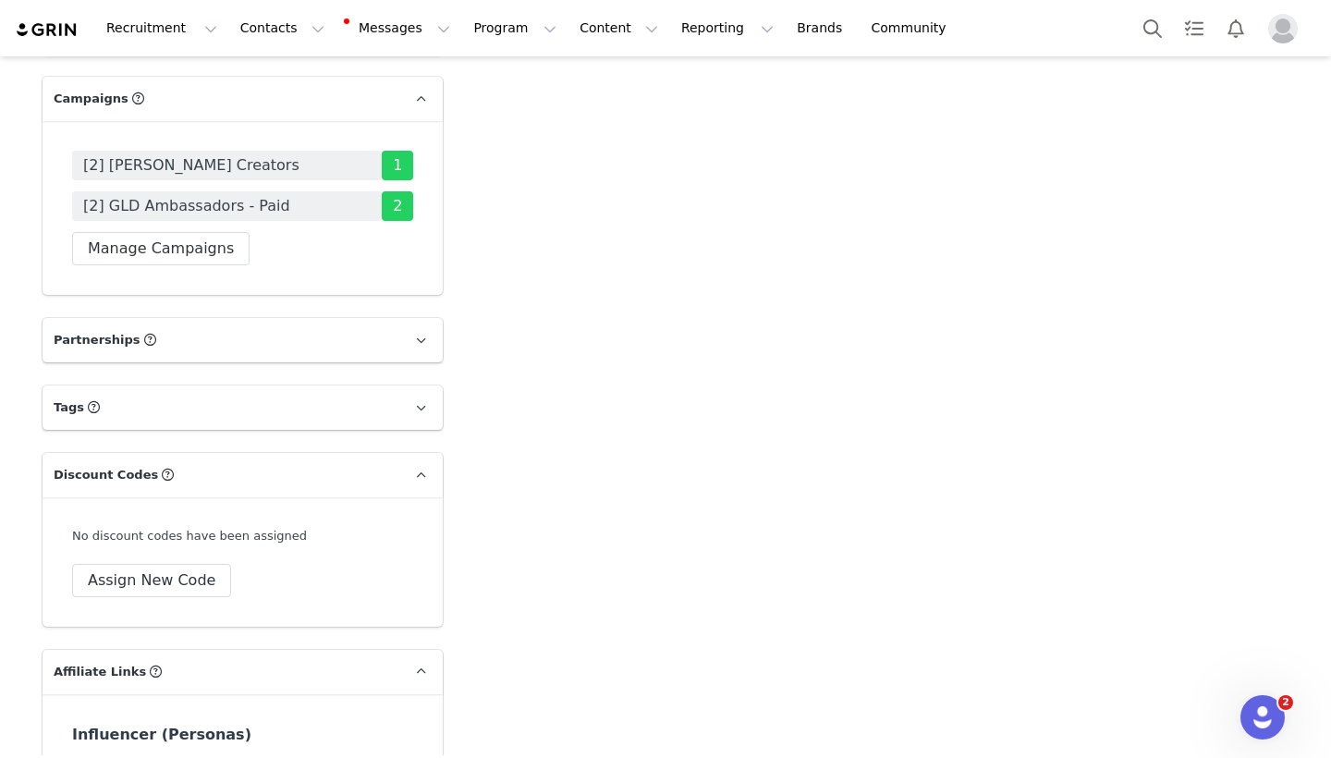
scroll to position [3825, 0]
click at [492, 38] on button "Program Program" at bounding box center [514, 28] width 105 height 42
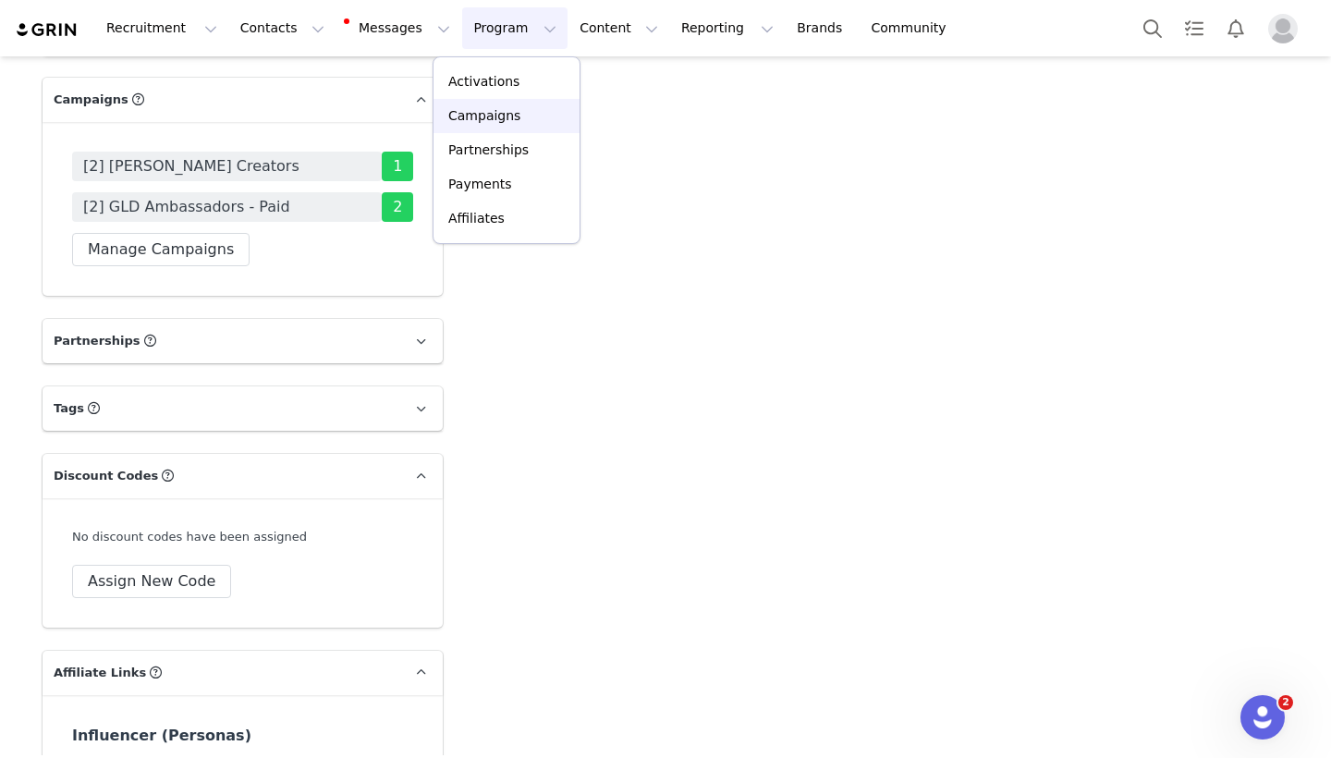
click at [493, 118] on p "Campaigns" at bounding box center [484, 115] width 72 height 19
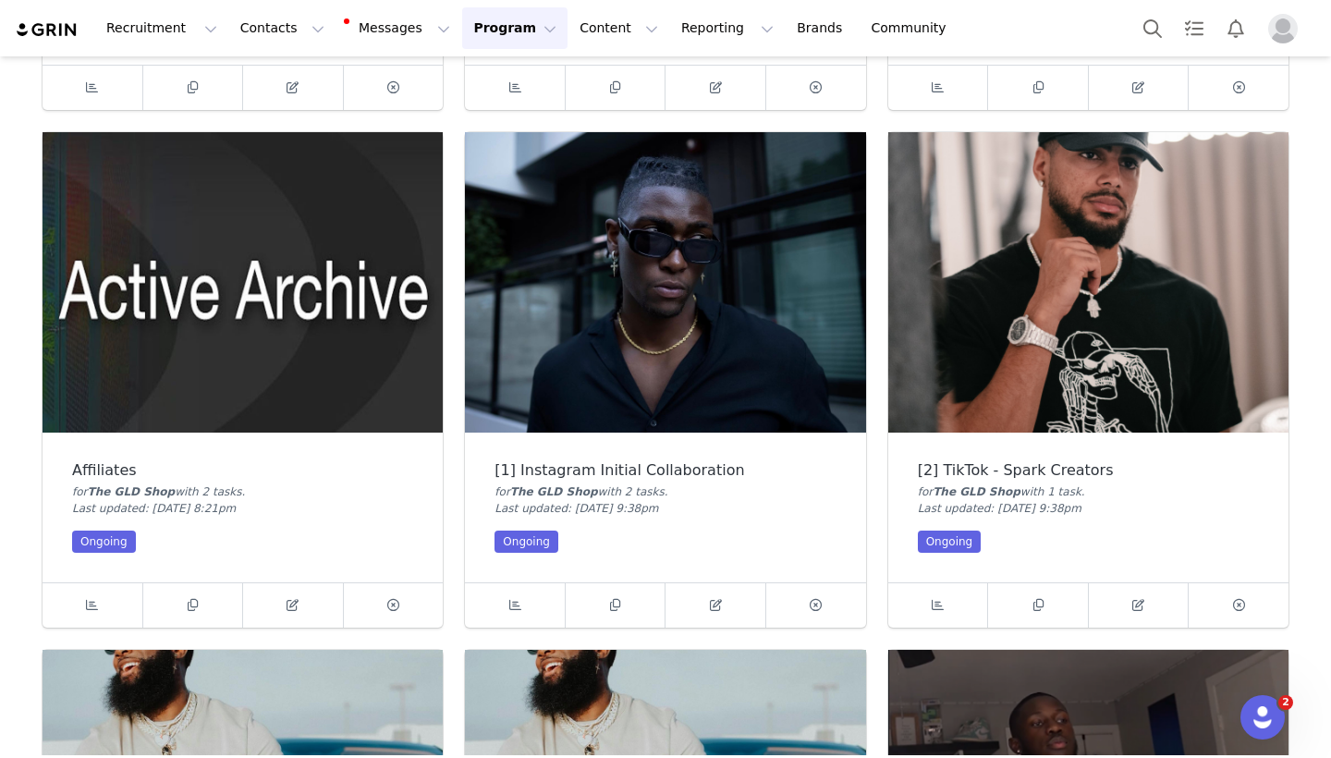
scroll to position [988, 0]
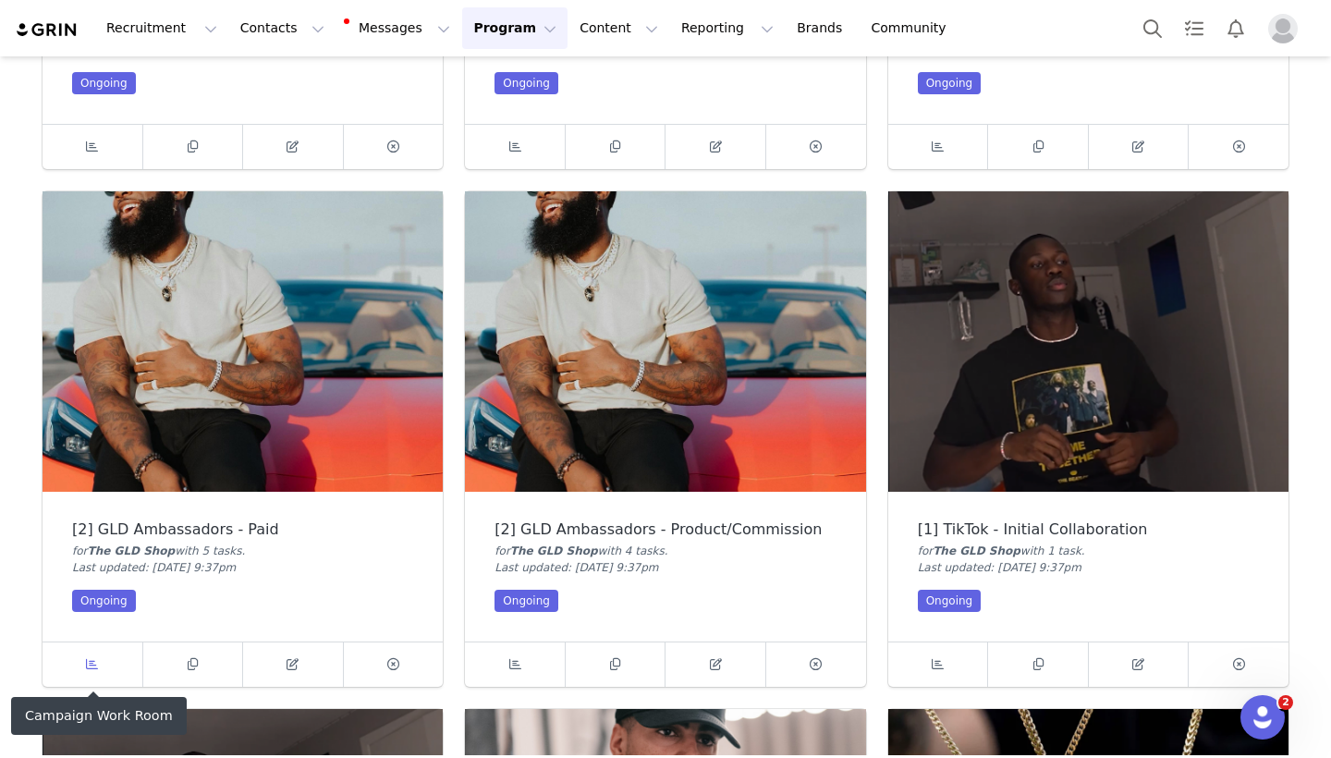
click at [105, 671] on link at bounding box center [93, 664] width 101 height 44
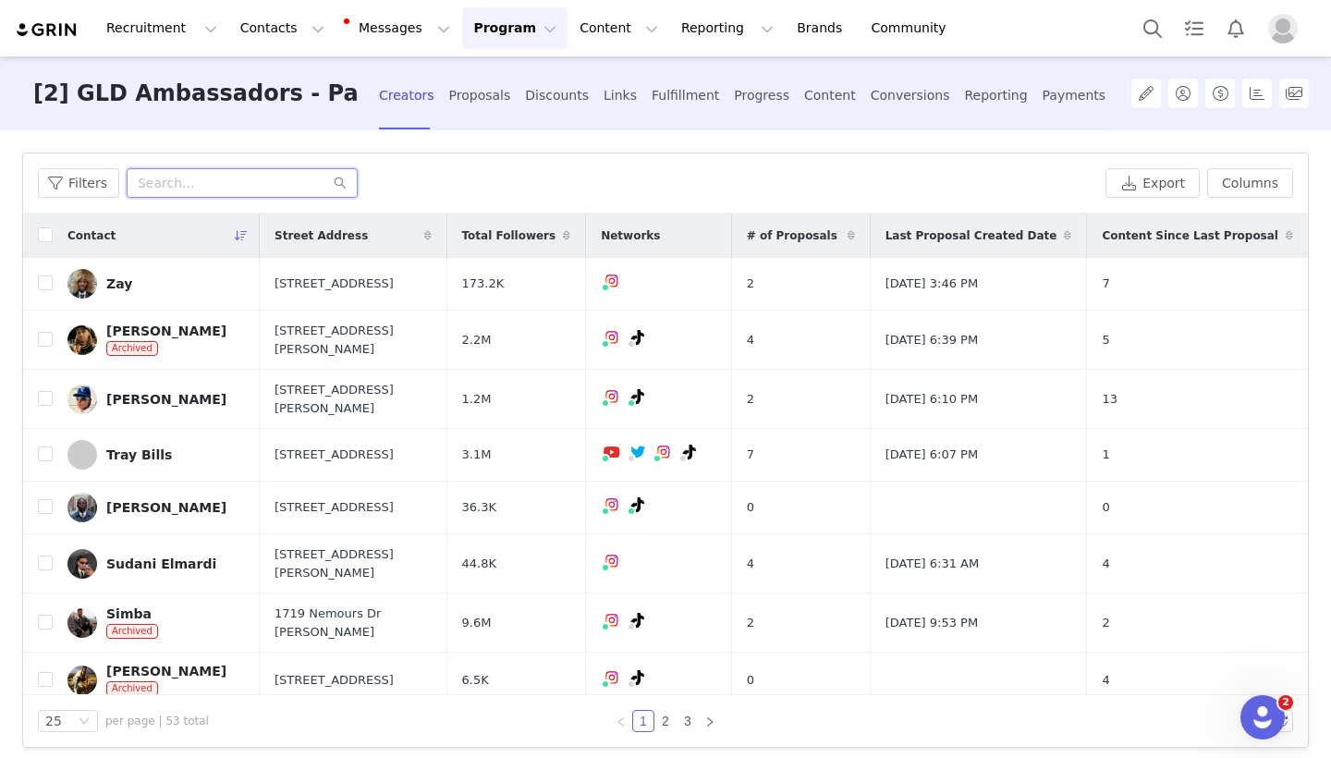
click at [269, 194] on input "text" at bounding box center [242, 183] width 231 height 30
click at [1030, 99] on div "[2] GLD Ambassadors - Paid Creators Proposals Discounts Links Fulfillment Progr…" at bounding box center [568, 93] width 1093 height 75
click at [1043, 99] on div "Payments" at bounding box center [1075, 95] width 64 height 49
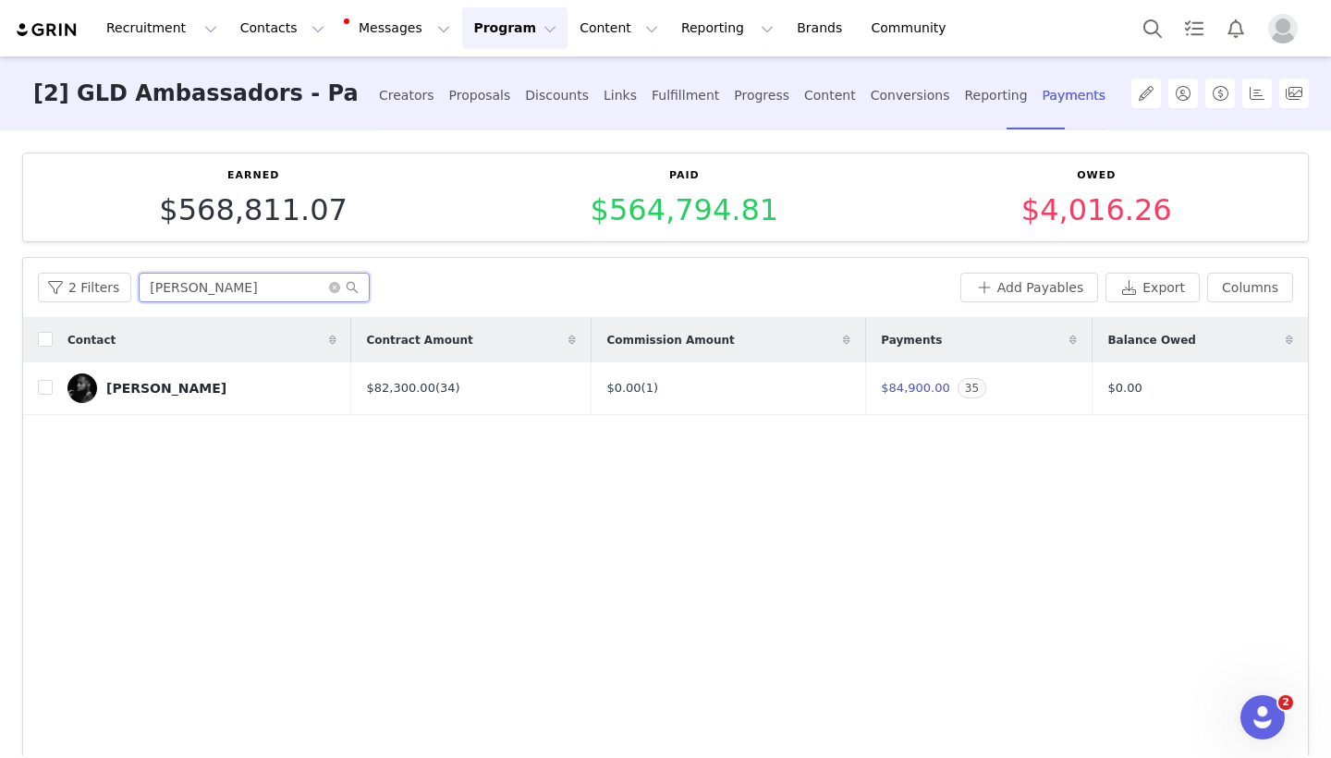
drag, startPoint x: 240, startPoint y: 287, endPoint x: 129, endPoint y: 281, distance: 111.1
click at [129, 281] on div "2 Filters greg" at bounding box center [495, 288] width 915 height 30
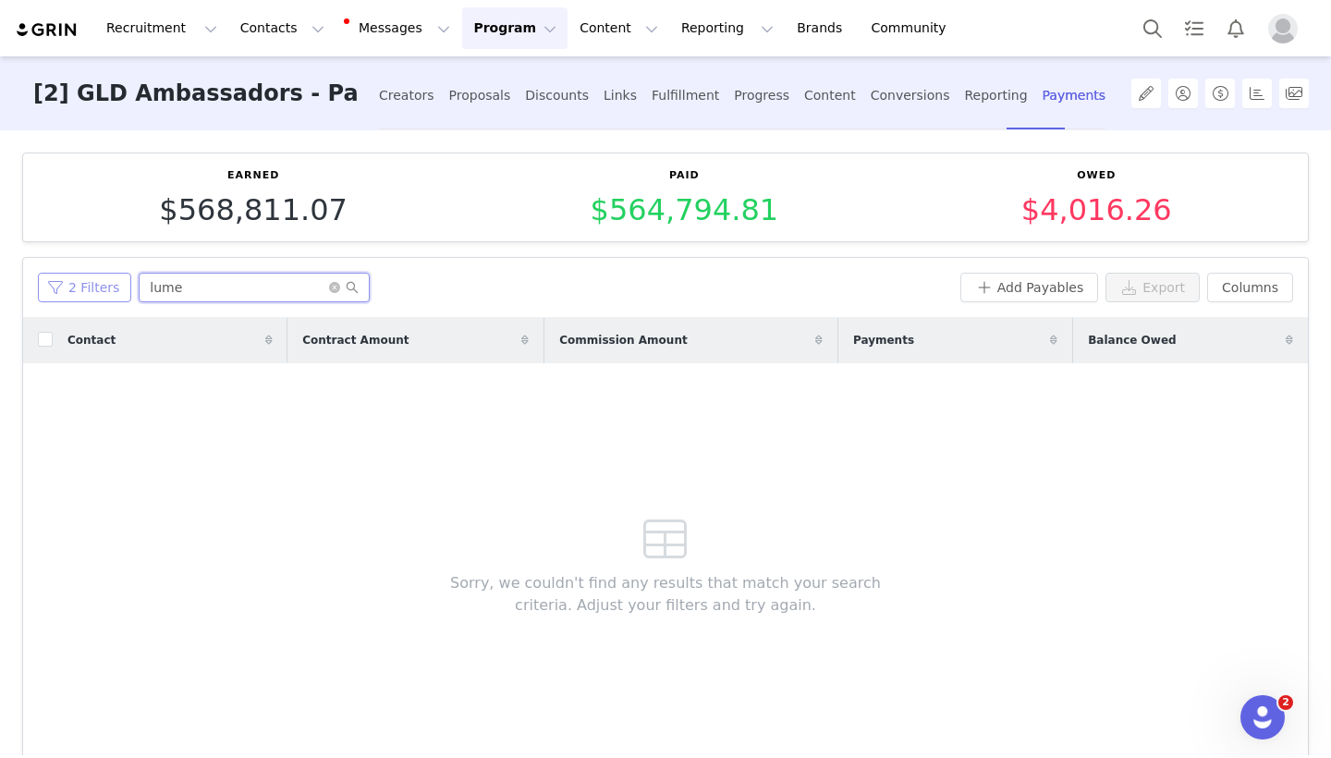
type input "lume"
click at [93, 279] on button "2 Filters" at bounding box center [84, 288] width 93 height 30
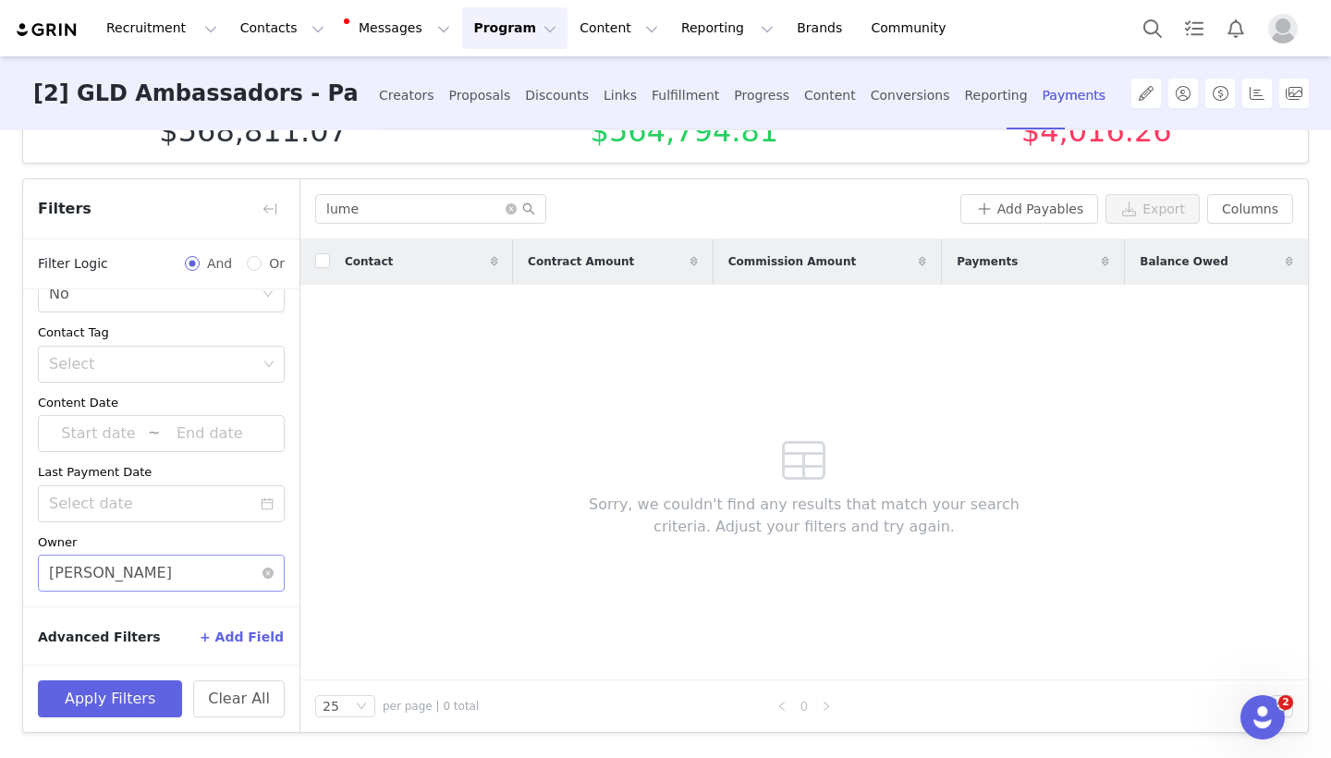
scroll to position [78, 0]
click at [140, 572] on div "Ashley Marckel" at bounding box center [110, 573] width 123 height 35
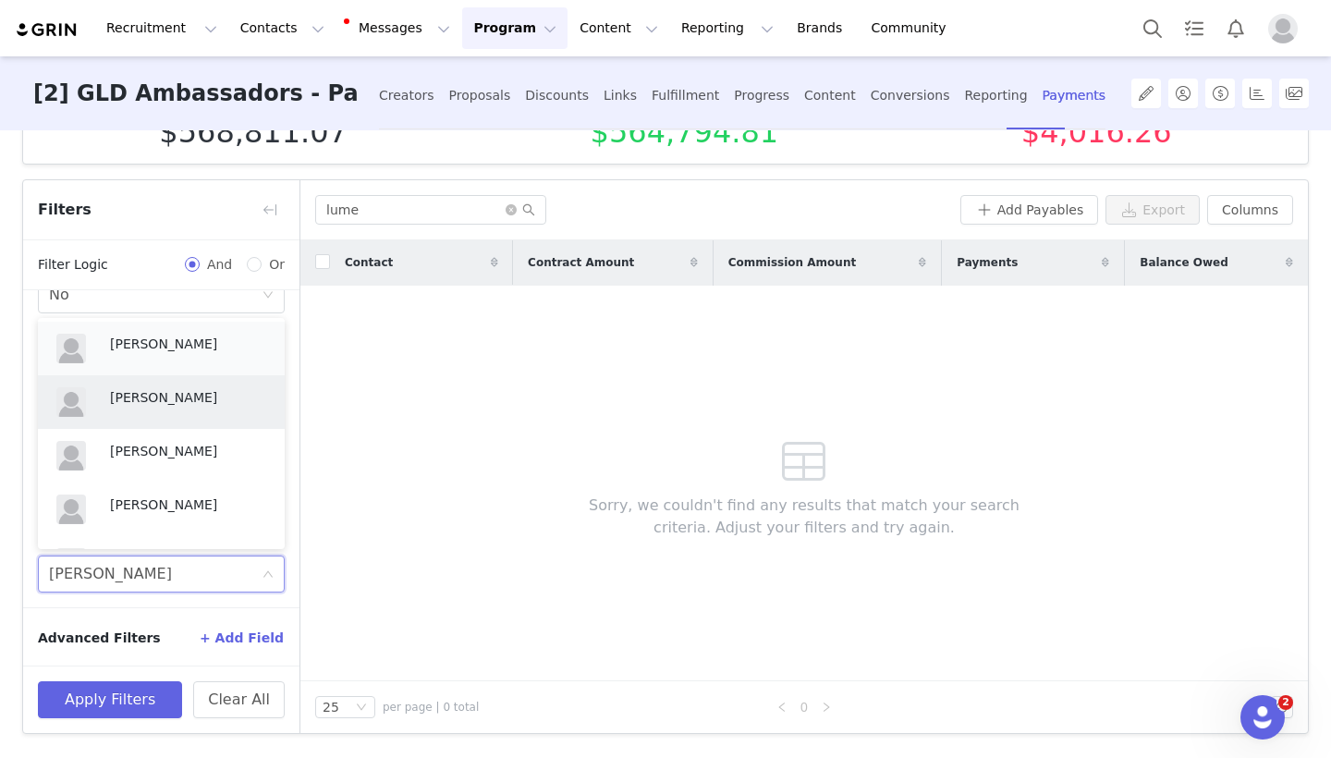
scroll to position [0, 0]
click at [133, 348] on p "Michael Galloway" at bounding box center [188, 344] width 156 height 20
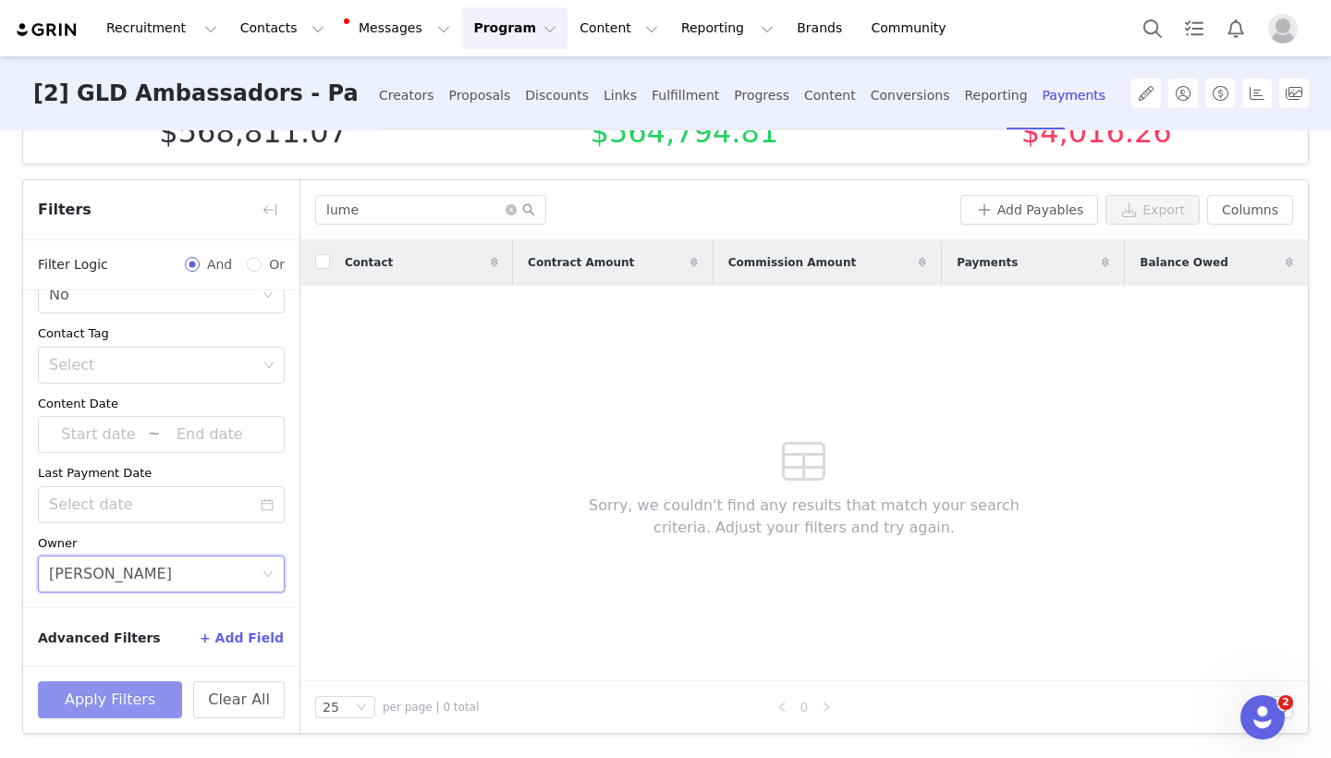
click at [128, 696] on button "Apply Filters" at bounding box center [110, 699] width 144 height 37
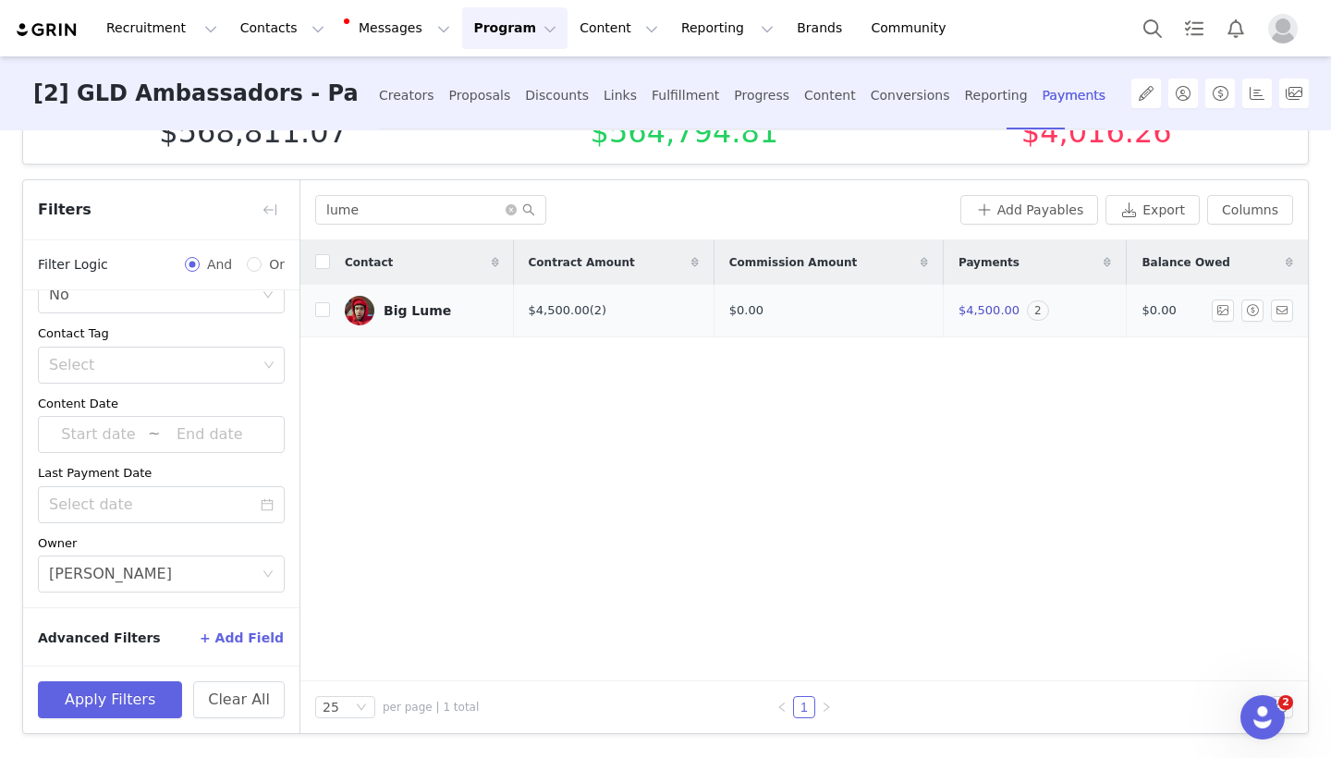
click at [591, 313] on div "$4,500.00 (2)" at bounding box center [614, 310] width 170 height 18
click at [602, 312] on link "(2)" at bounding box center [598, 310] width 17 height 14
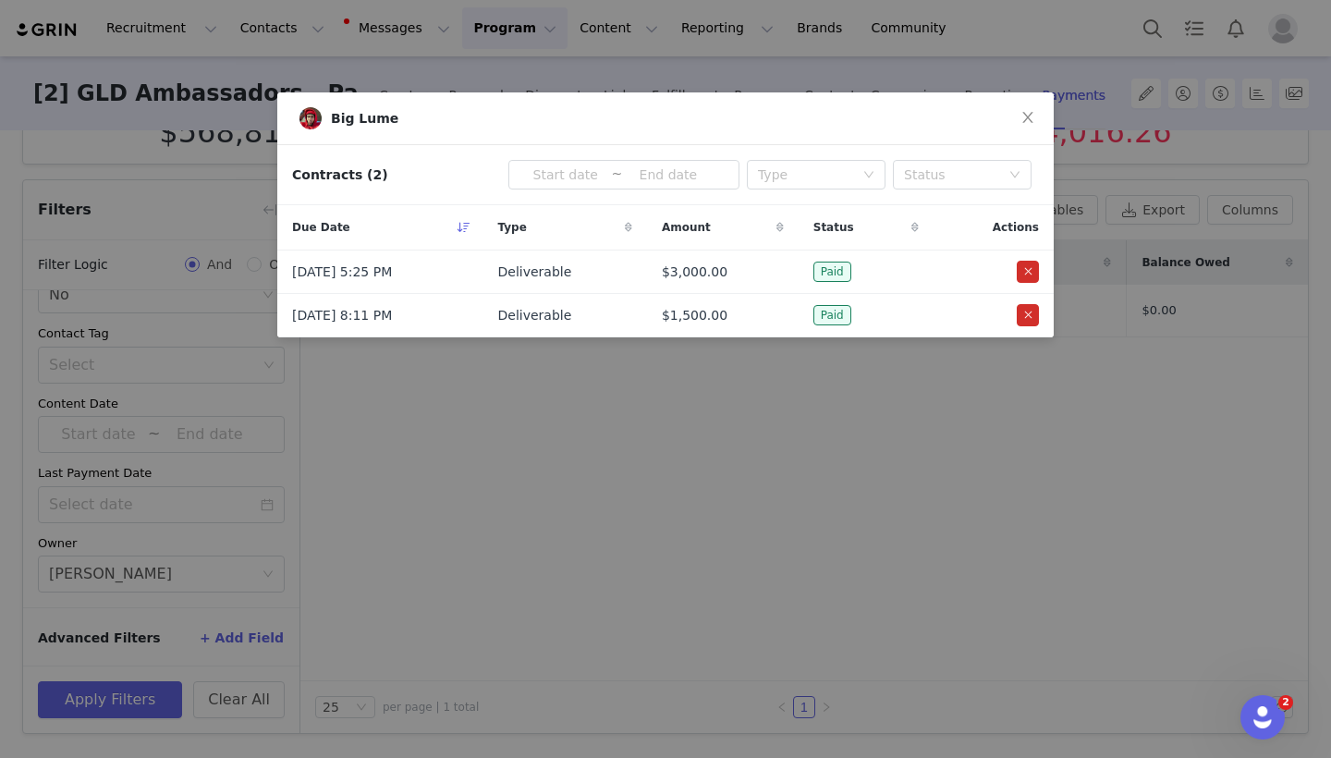
click at [589, 435] on div "Big Lume Contracts (2) ~ Type Status Due Date Type Amount Status Actions Sep 3,…" at bounding box center [665, 379] width 1331 height 758
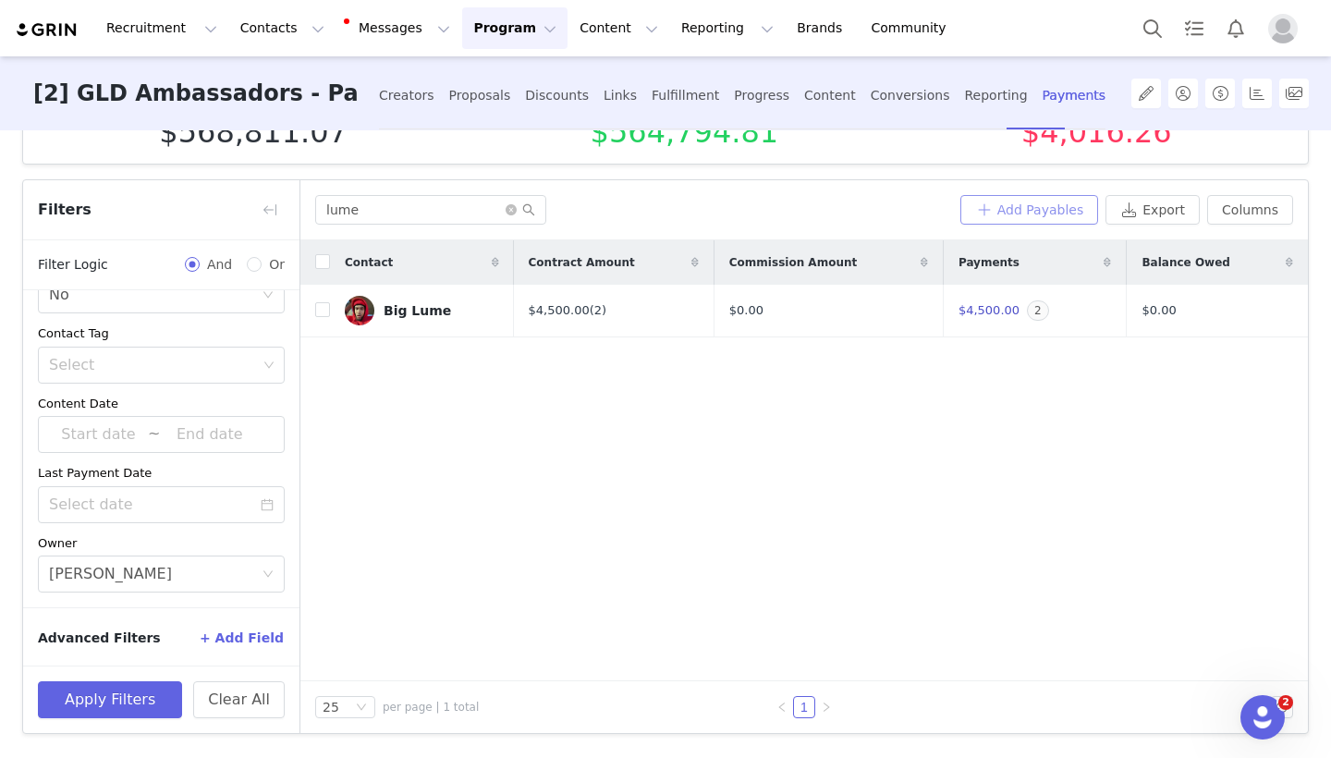
click at [1088, 217] on button "Add Payables" at bounding box center [1029, 210] width 139 height 30
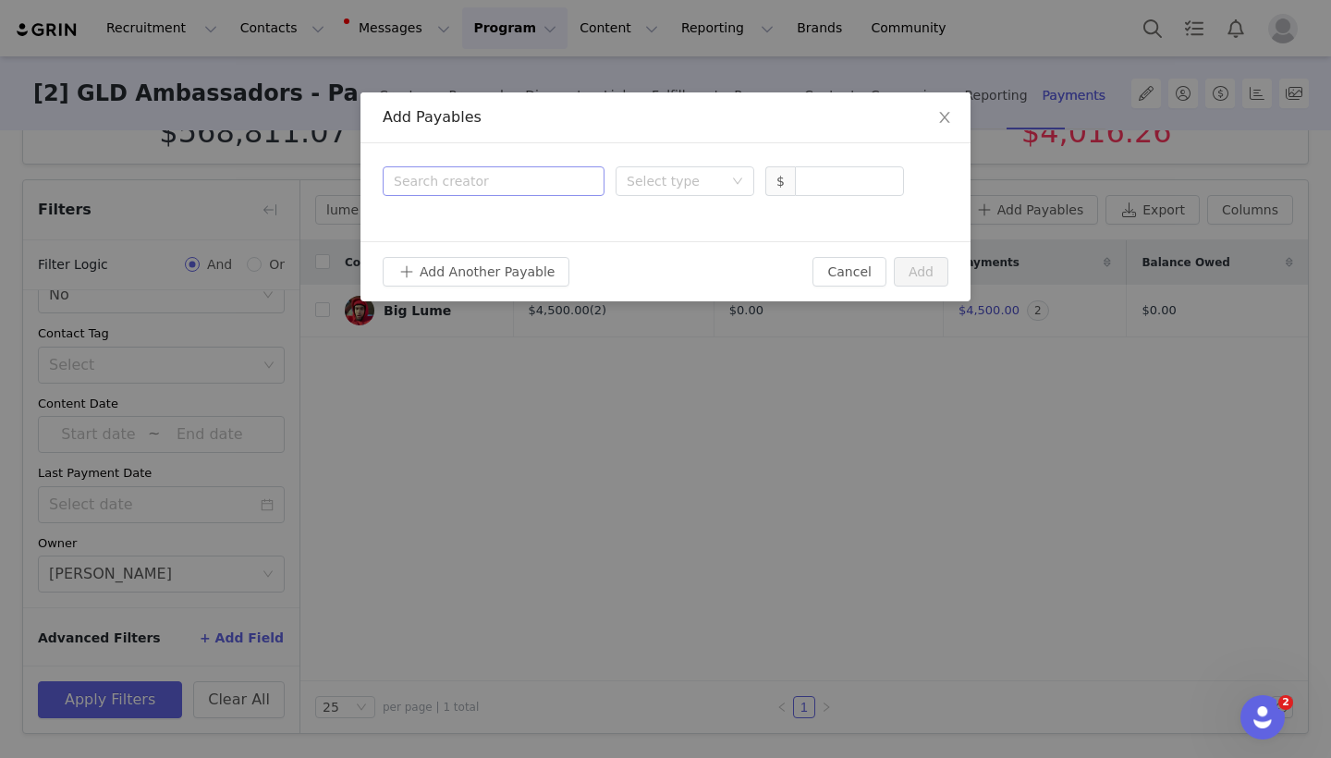
click at [584, 176] on div "Search creator" at bounding box center [494, 181] width 200 height 28
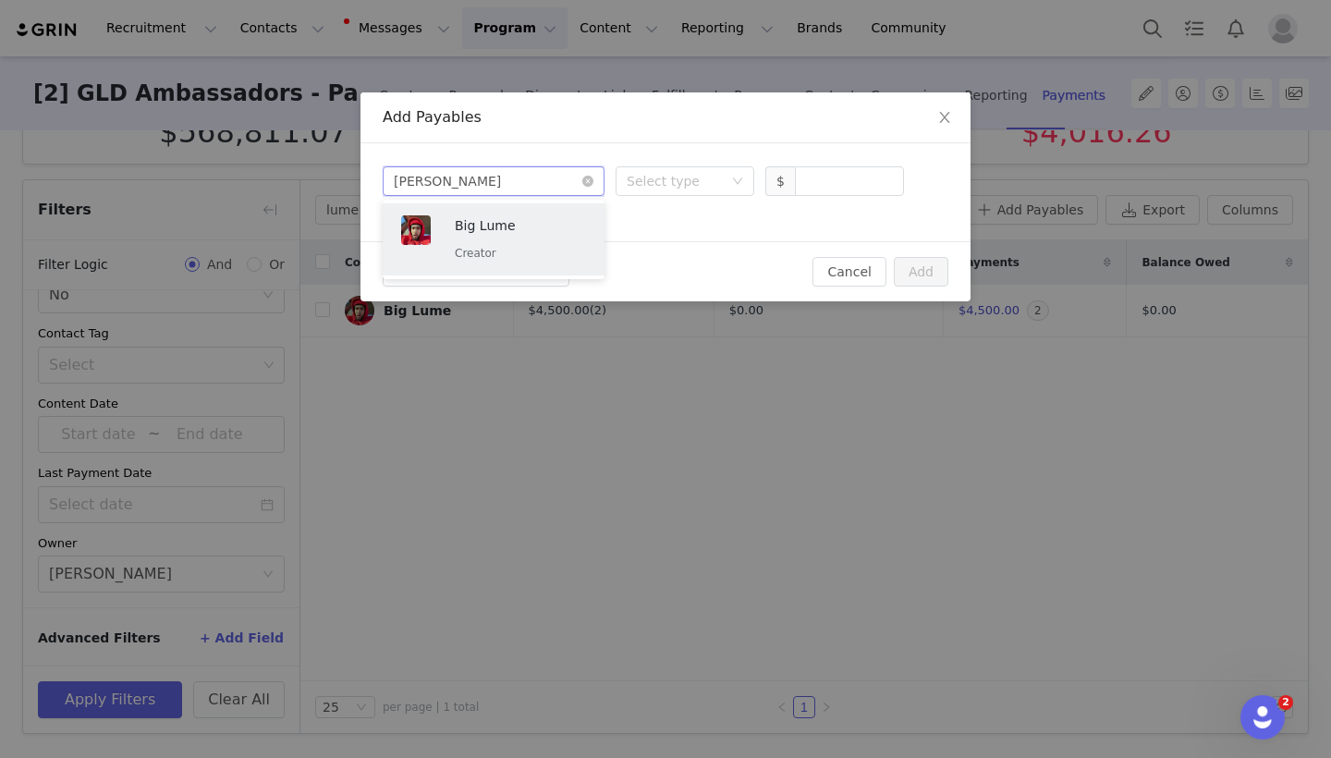
type input "lume"
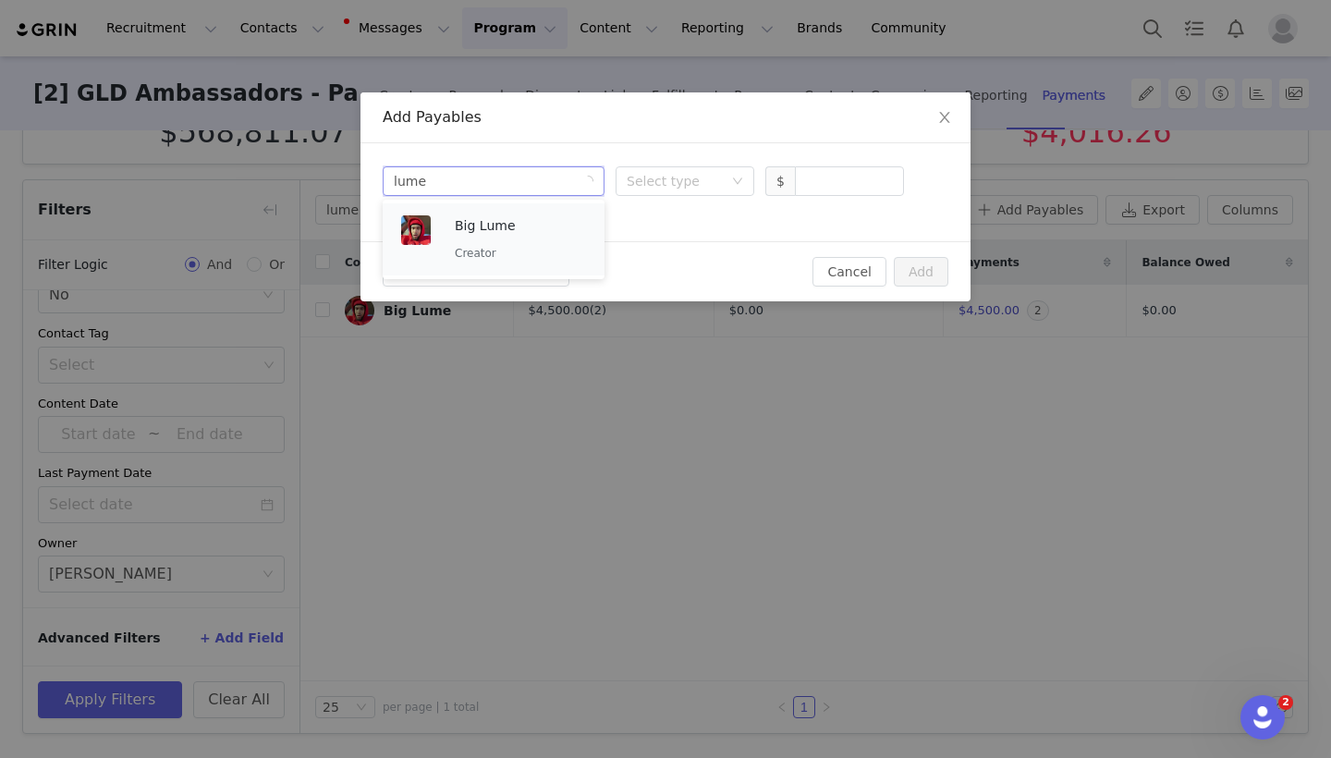
click at [591, 234] on div "Big Lume Creator" at bounding box center [494, 239] width 200 height 63
click at [833, 178] on input at bounding box center [849, 181] width 107 height 28
type input "3,000"
click at [716, 192] on div "Select type" at bounding box center [679, 181] width 104 height 28
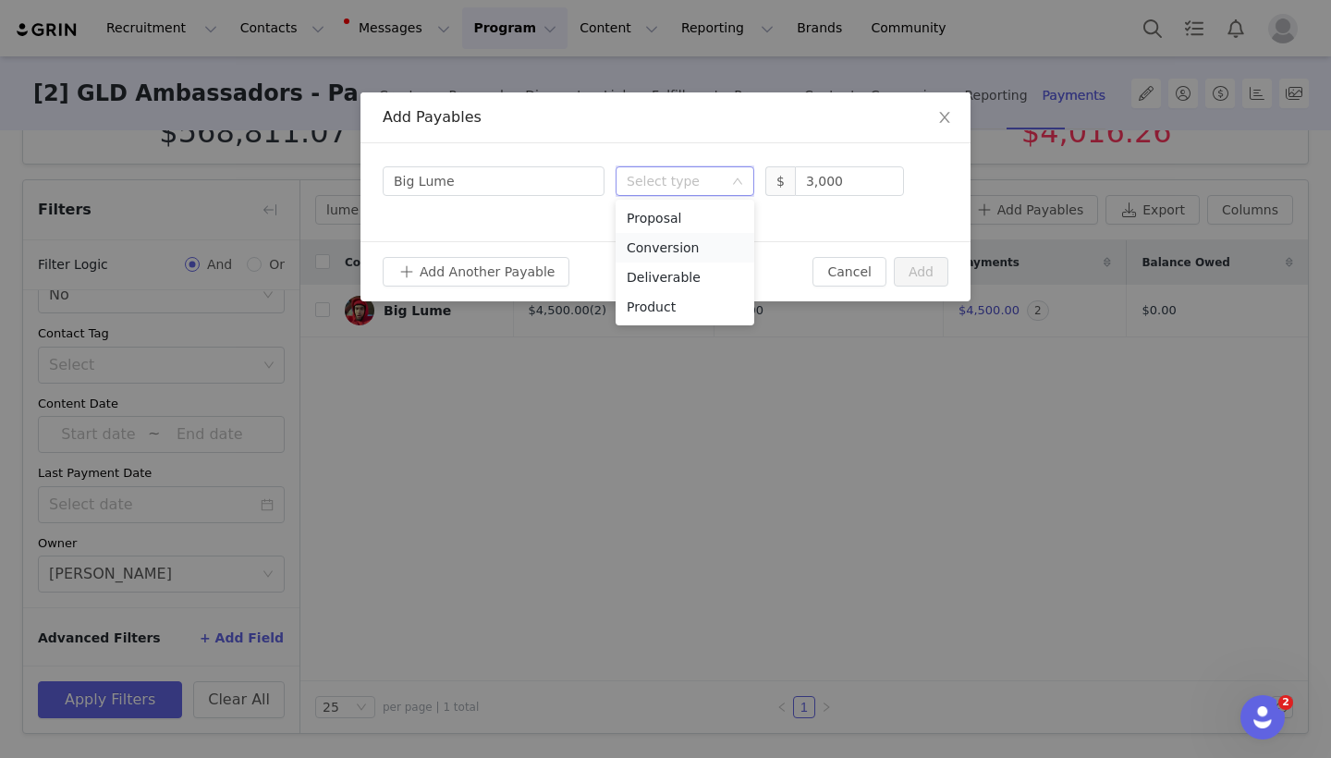
click at [669, 256] on li "Conversion" at bounding box center [685, 248] width 139 height 30
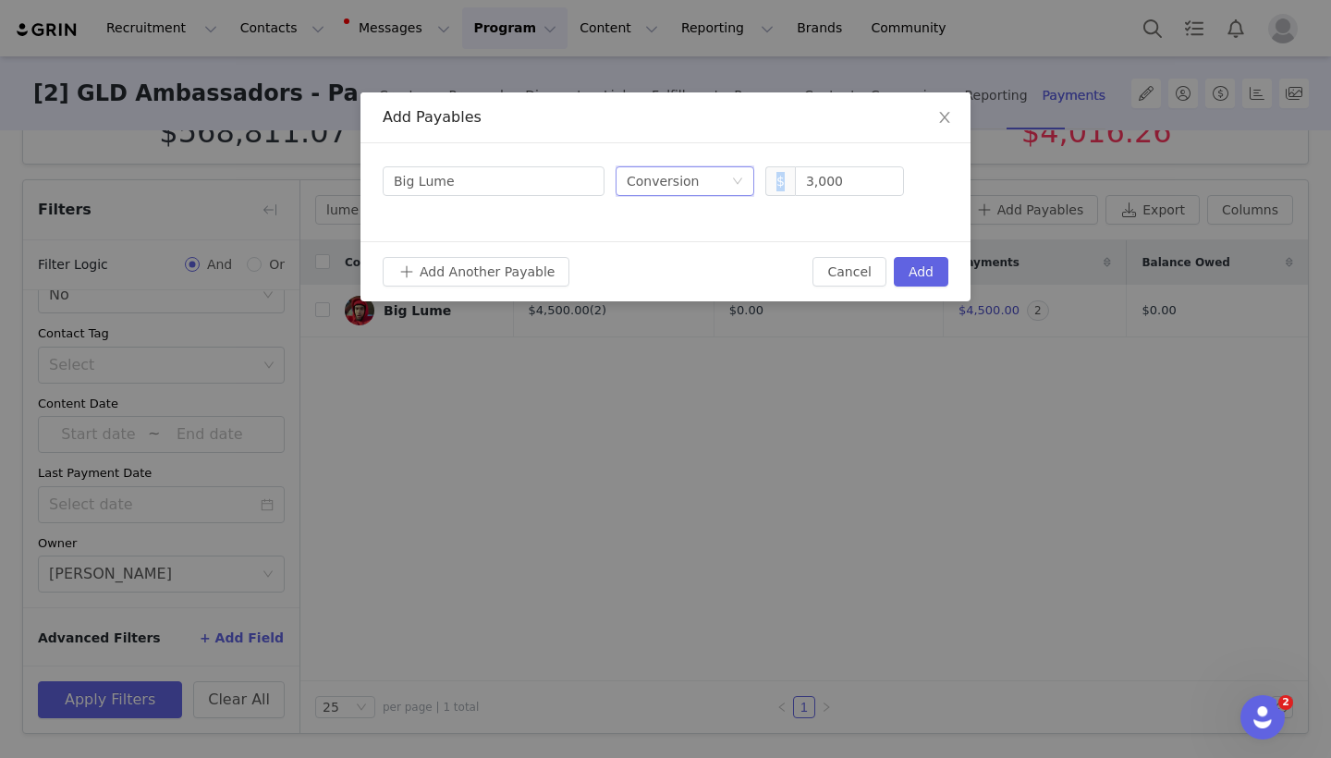
click at [669, 256] on div "Add Another Payable Cancel Add" at bounding box center [665, 271] width 610 height 60
click at [667, 185] on div "Conversion" at bounding box center [663, 181] width 73 height 28
click at [667, 282] on li "Deliverable" at bounding box center [685, 278] width 139 height 30
click at [935, 281] on button "Add" at bounding box center [921, 272] width 55 height 30
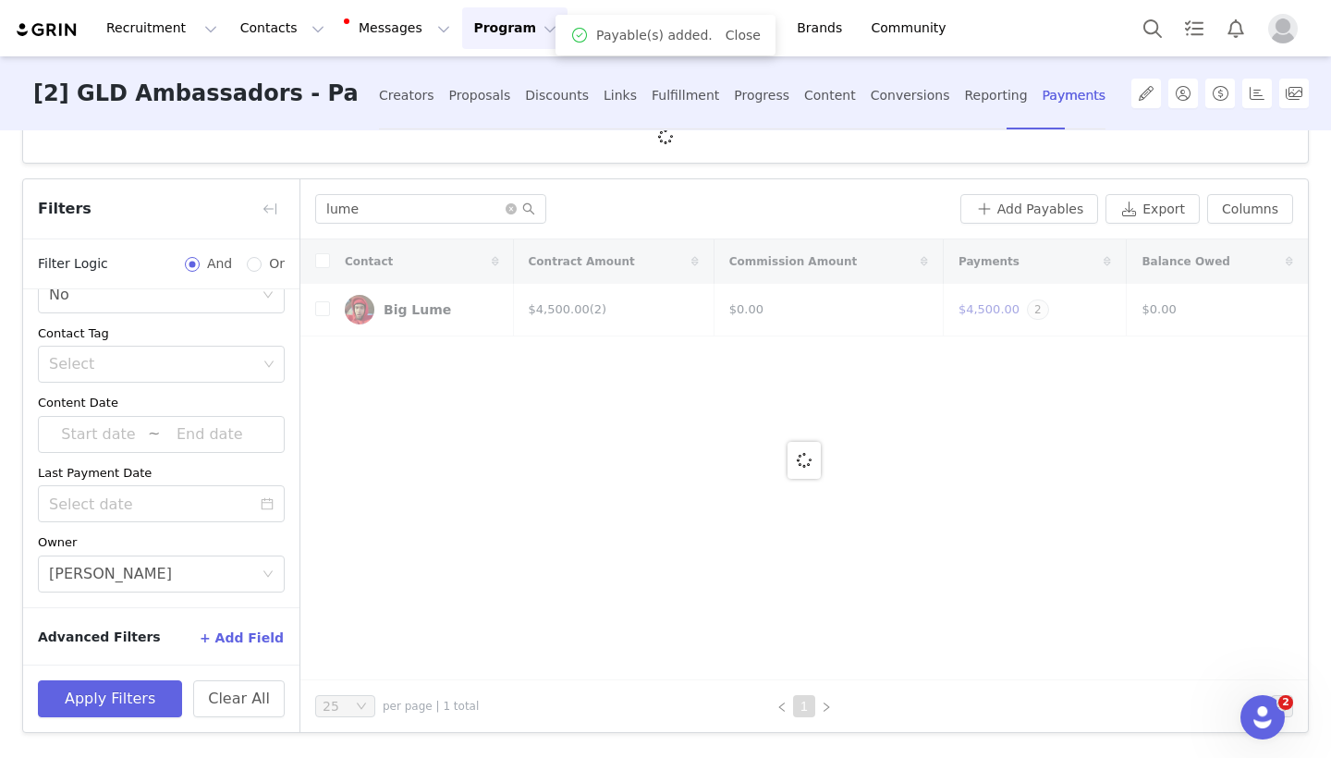
scroll to position [43, 0]
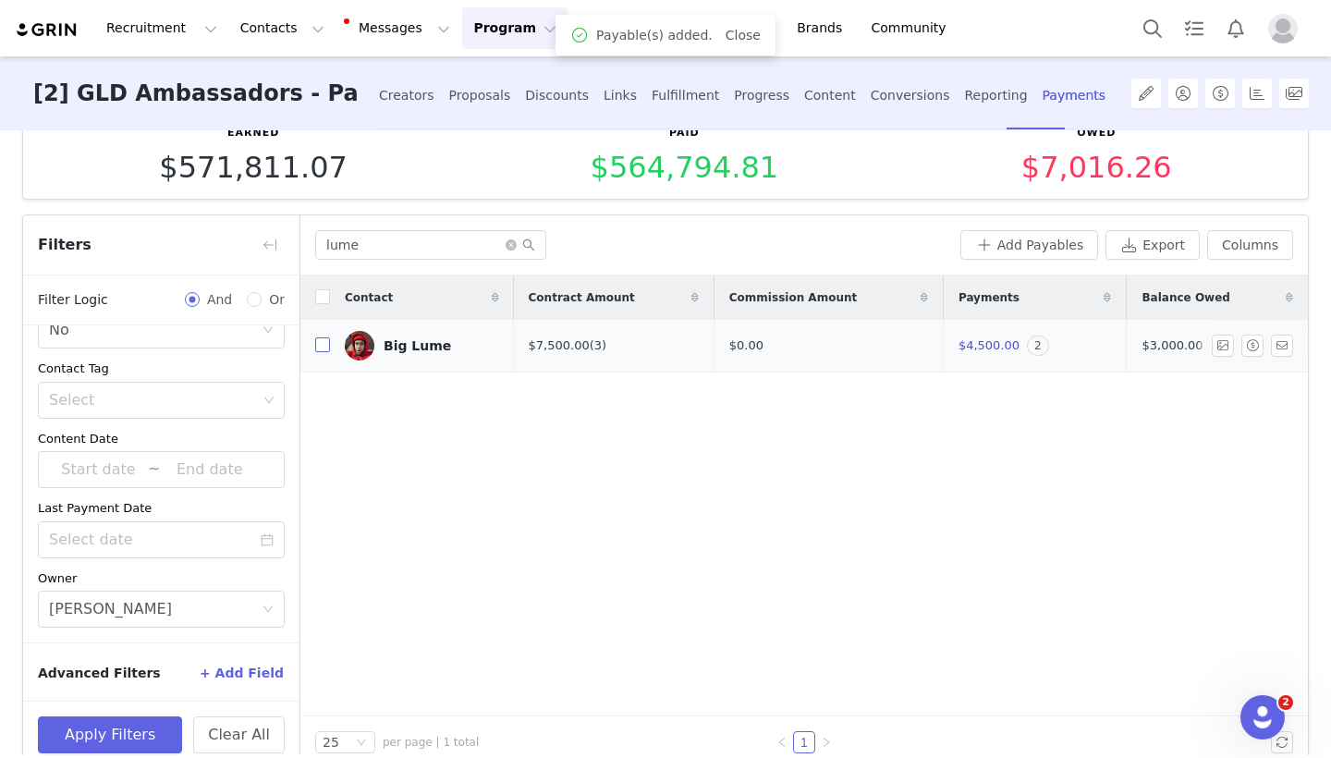
click at [325, 345] on input "checkbox" at bounding box center [322, 344] width 15 height 15
checkbox input "true"
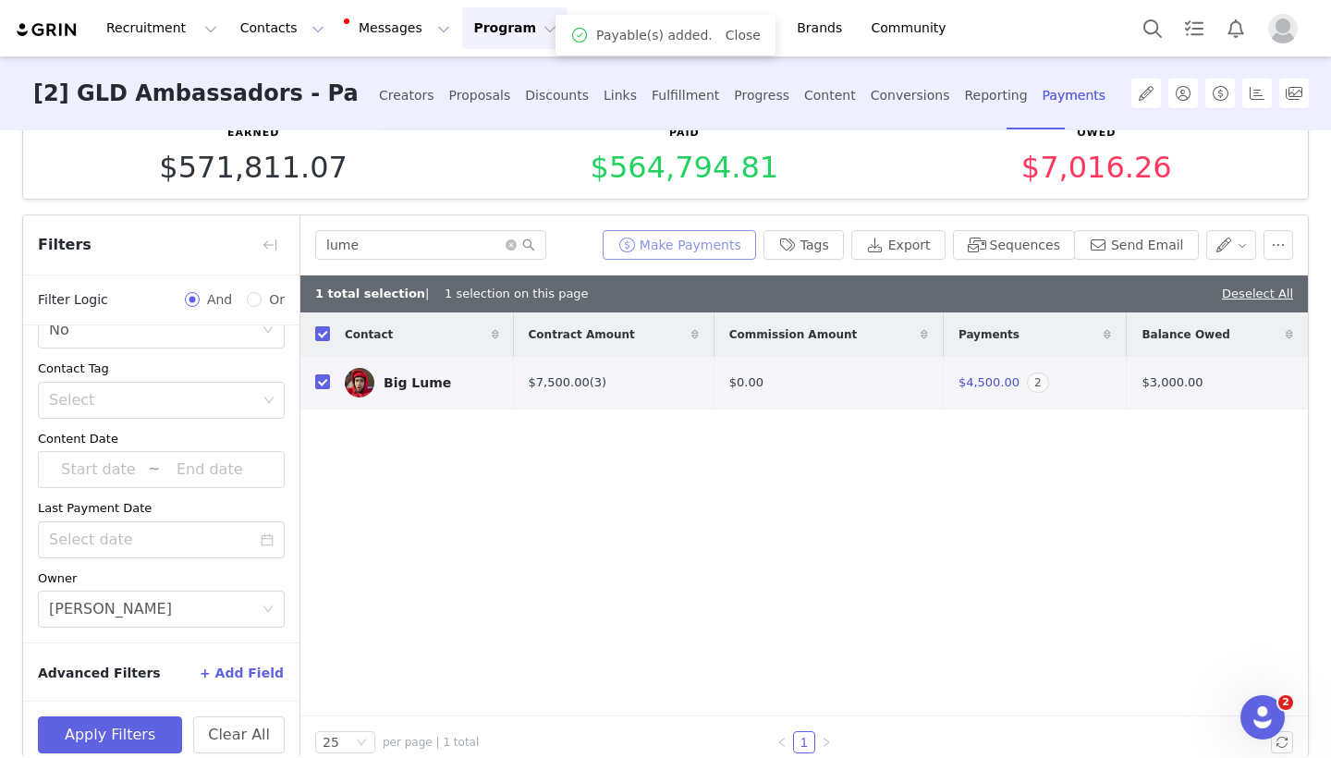
click at [710, 251] on button "Make Payments" at bounding box center [679, 245] width 153 height 30
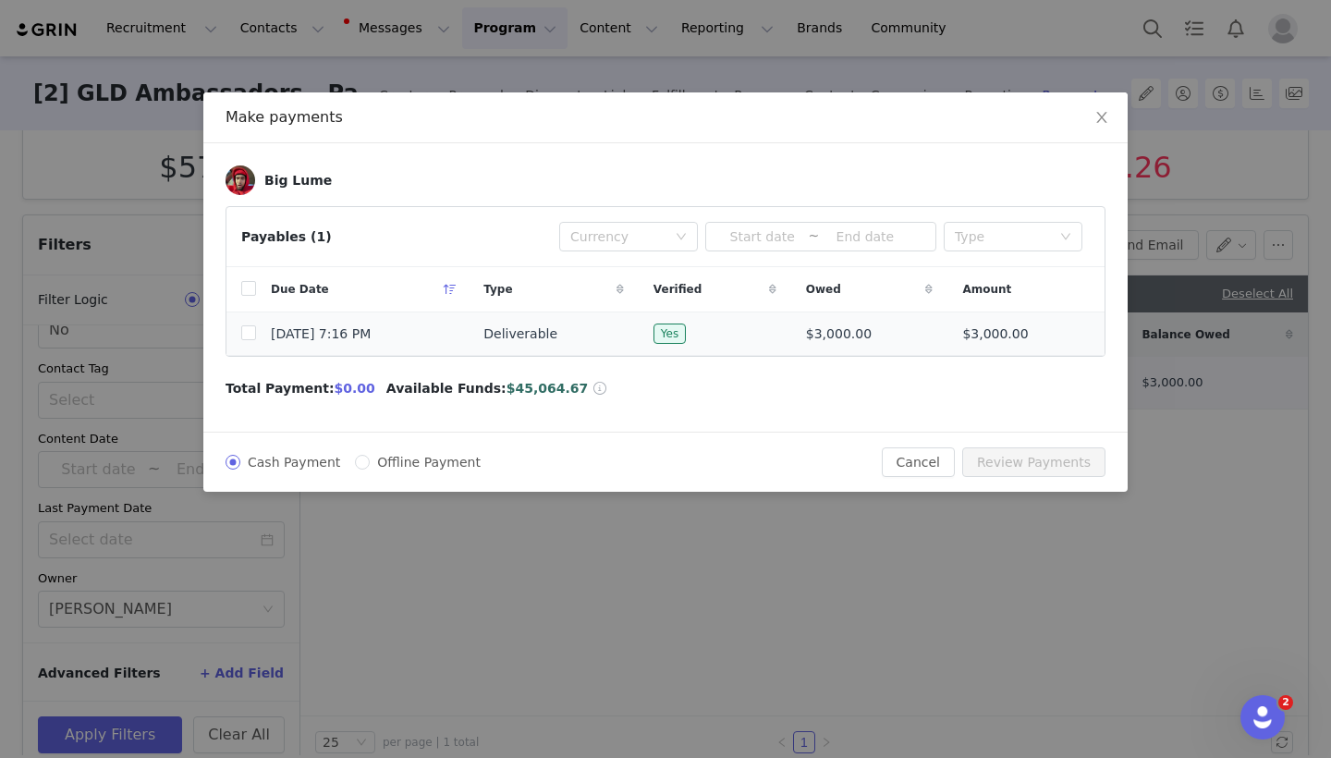
click at [240, 333] on td at bounding box center [241, 333] width 30 height 43
click at [246, 333] on input "checkbox" at bounding box center [248, 332] width 15 height 15
checkbox input "true"
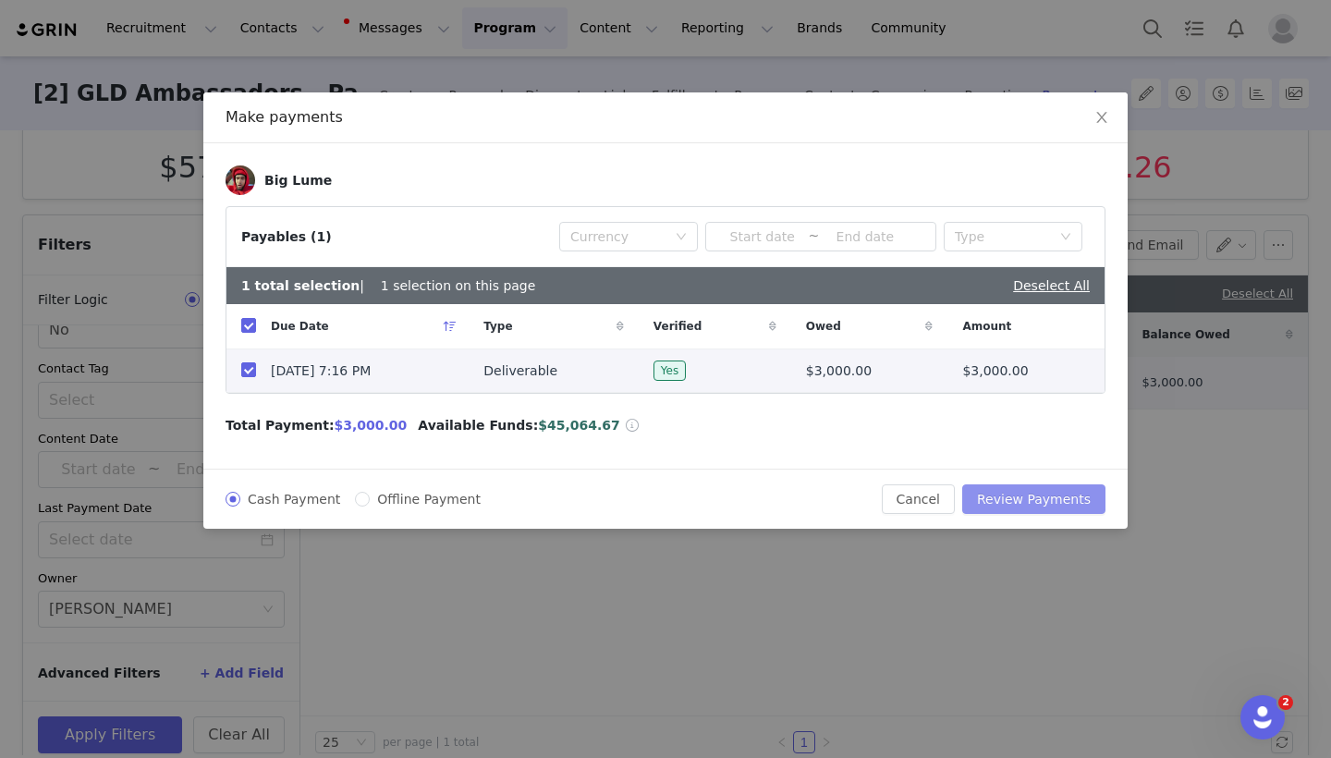
click at [1024, 498] on button "Review Payments" at bounding box center [1033, 499] width 143 height 30
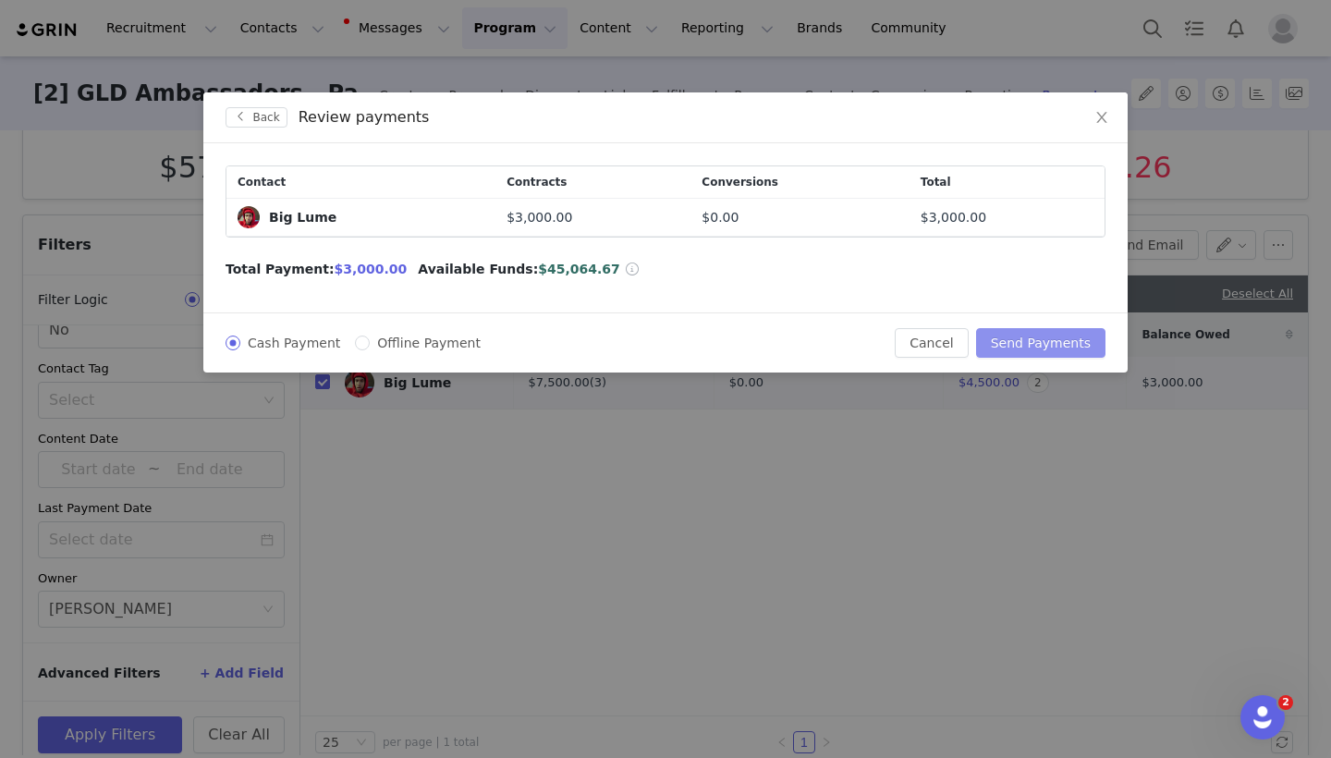
click at [1051, 344] on button "Send Payments" at bounding box center [1040, 343] width 129 height 30
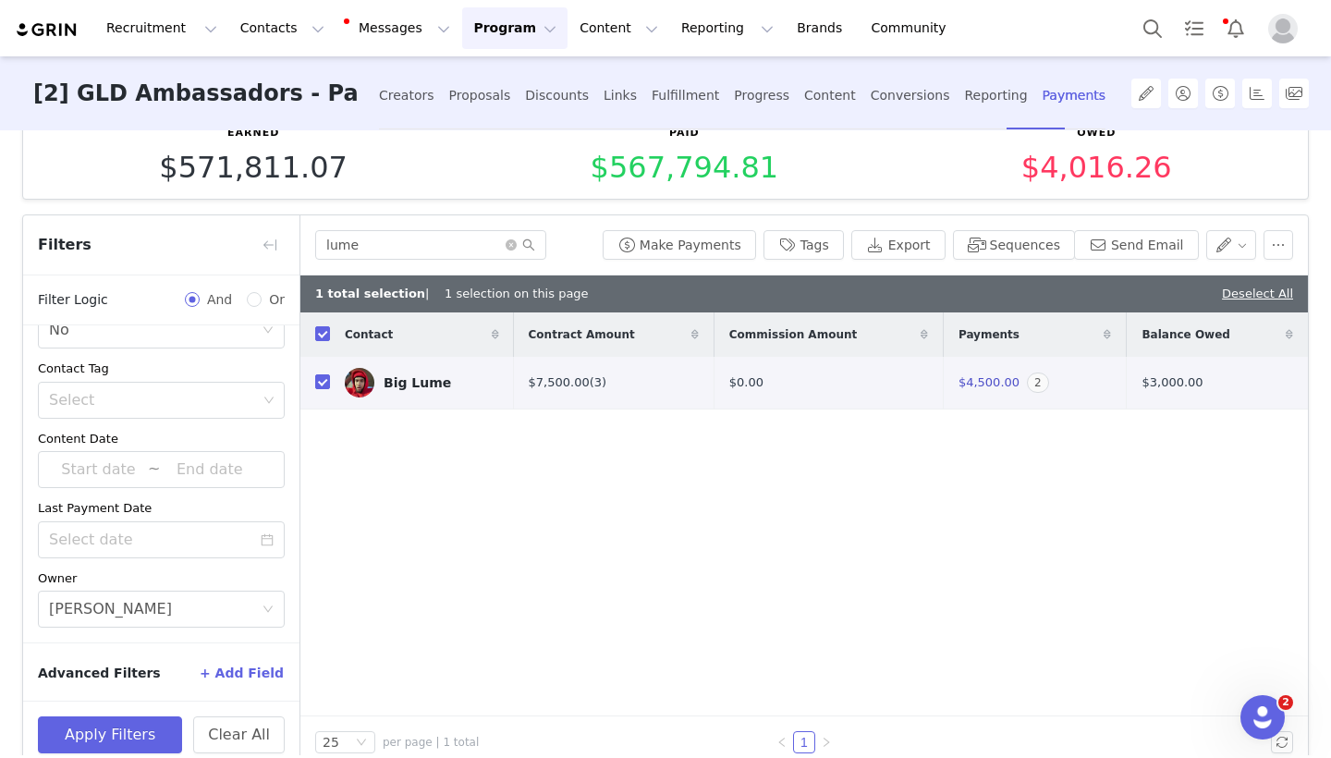
click at [516, 42] on button "Program Program" at bounding box center [514, 28] width 105 height 42
click at [479, 114] on p "Campaigns" at bounding box center [484, 115] width 72 height 19
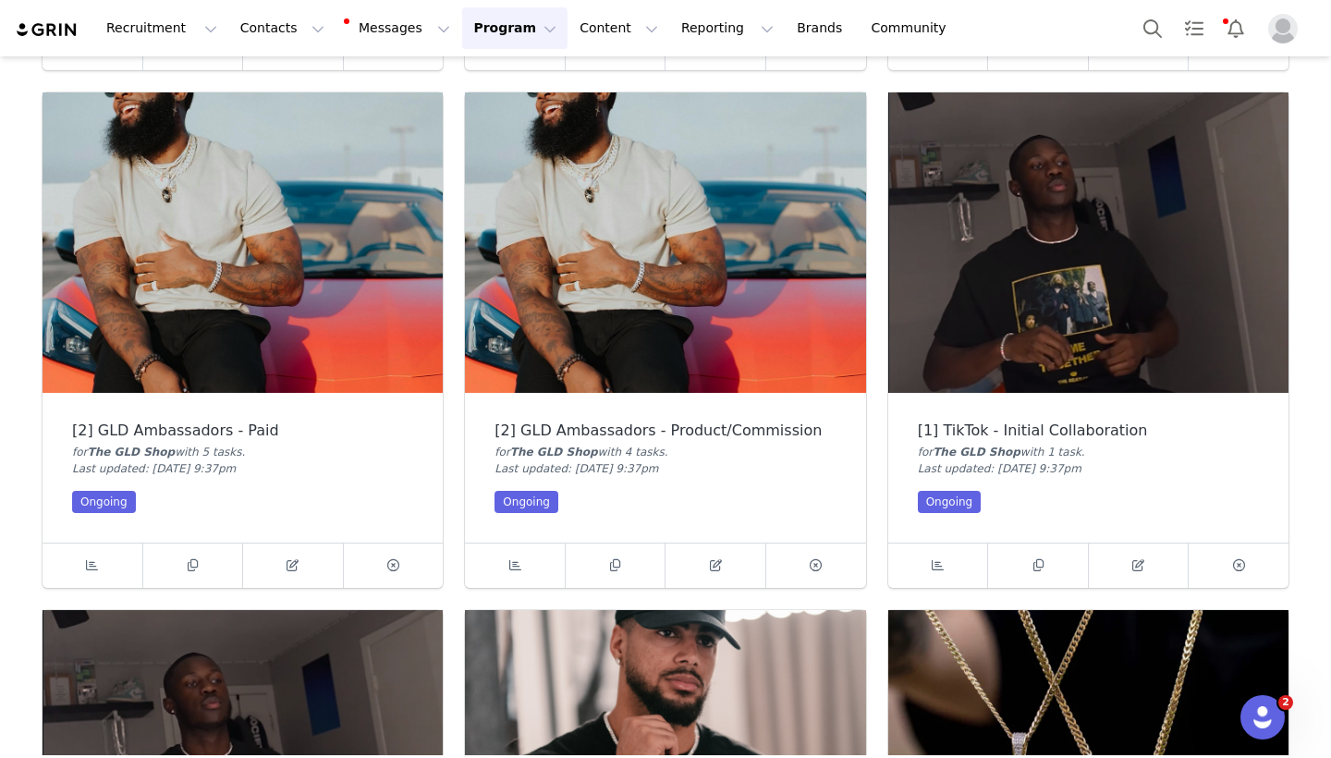
scroll to position [1594, 0]
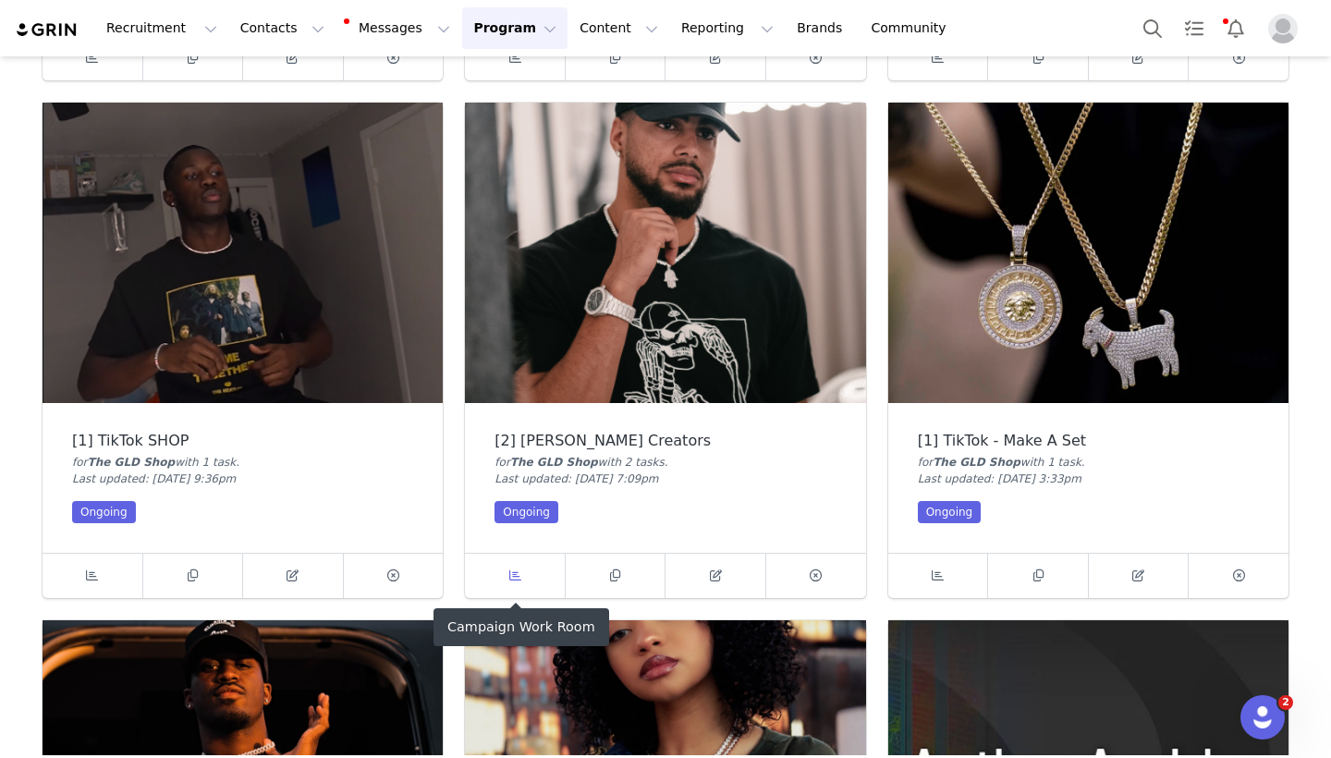
click at [521, 565] on span at bounding box center [515, 576] width 22 height 22
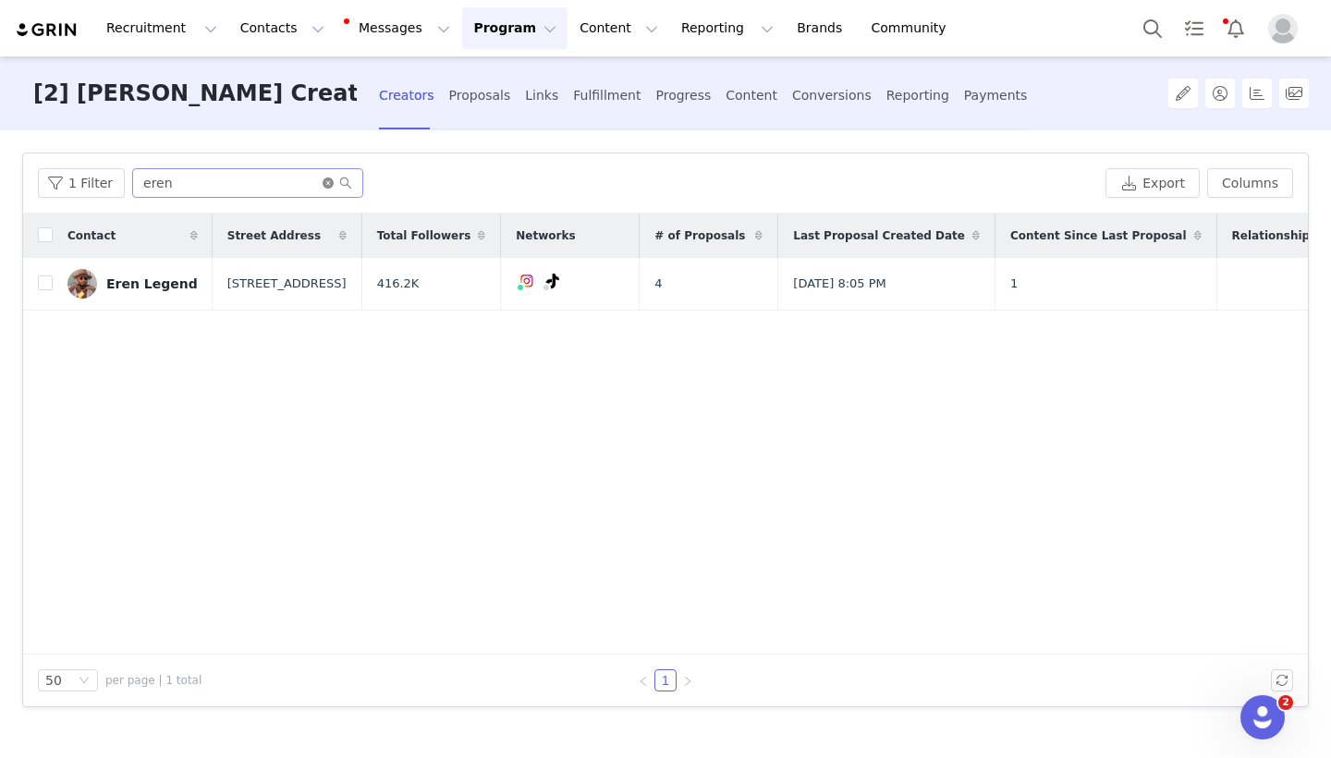
click at [325, 186] on icon "icon: close-circle" at bounding box center [328, 182] width 11 height 11
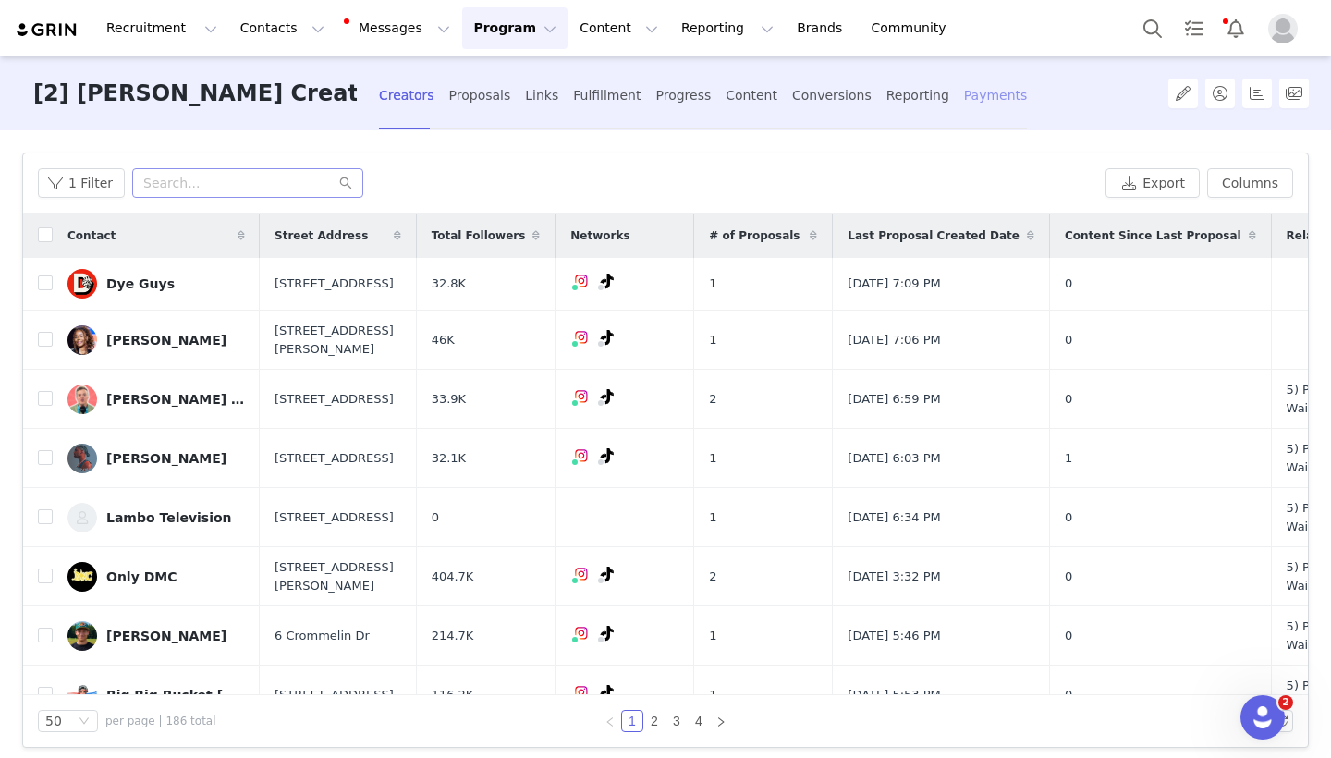
click at [964, 89] on div "Payments" at bounding box center [996, 95] width 64 height 49
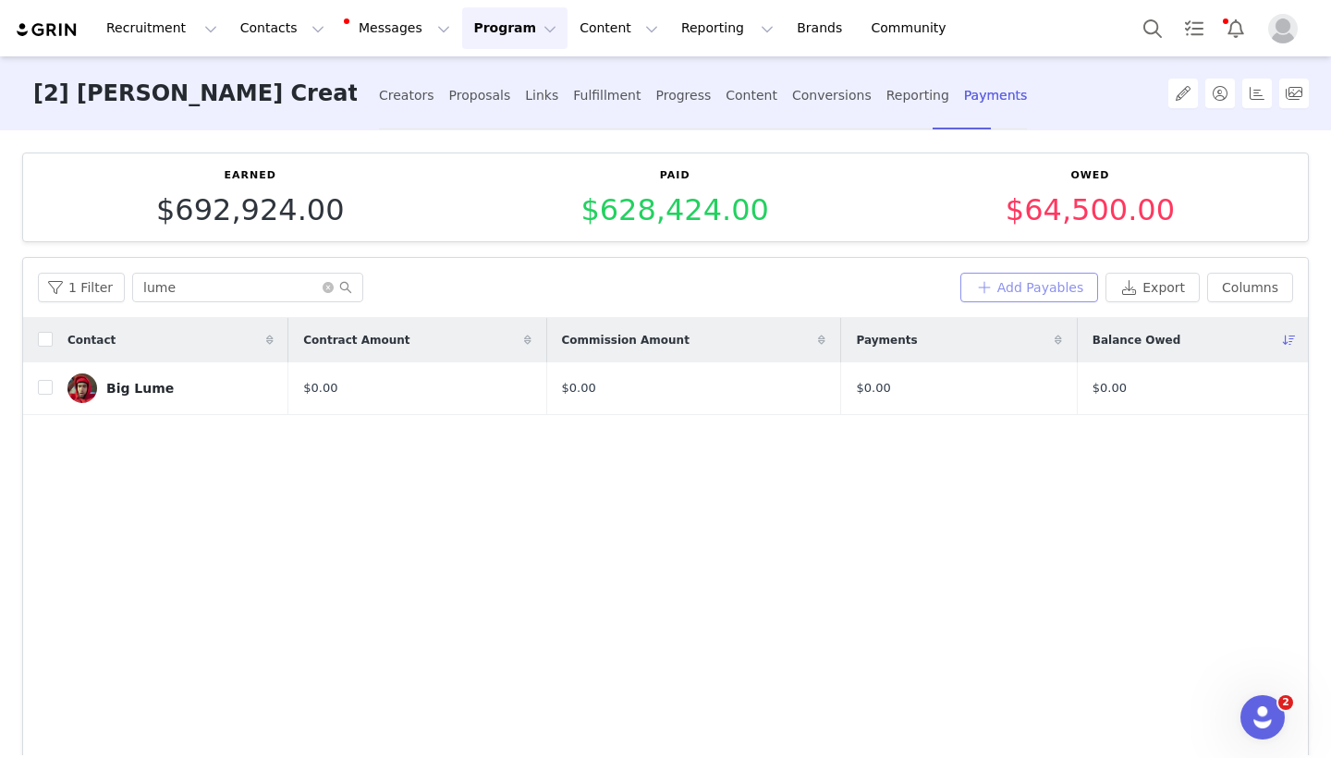
click at [1072, 291] on button "Add Payables" at bounding box center [1029, 288] width 139 height 30
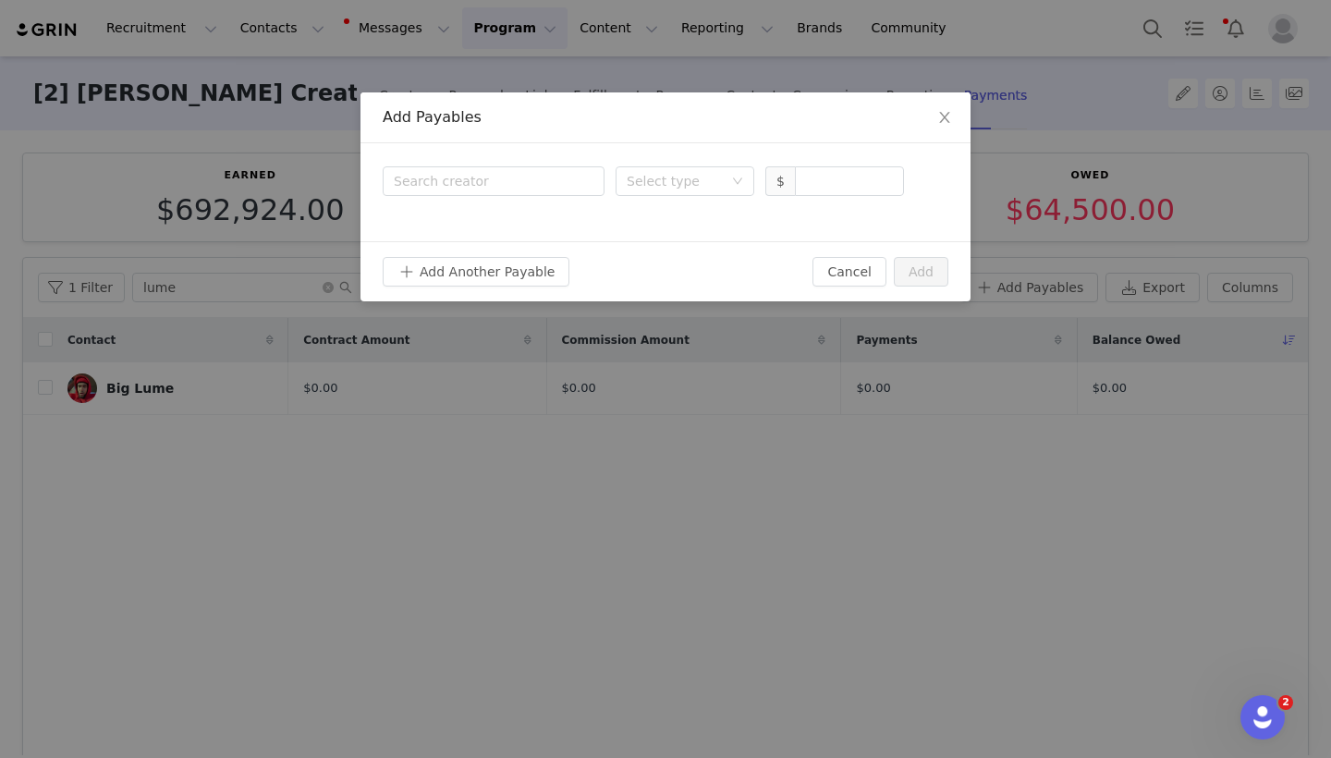
click at [524, 206] on div "Search creator Select type $" at bounding box center [665, 192] width 610 height 98
click at [520, 183] on div "Search creator" at bounding box center [489, 181] width 191 height 18
type input "social"
click at [524, 223] on p "Social Concept" at bounding box center [520, 225] width 131 height 20
click at [841, 188] on input at bounding box center [849, 181] width 107 height 28
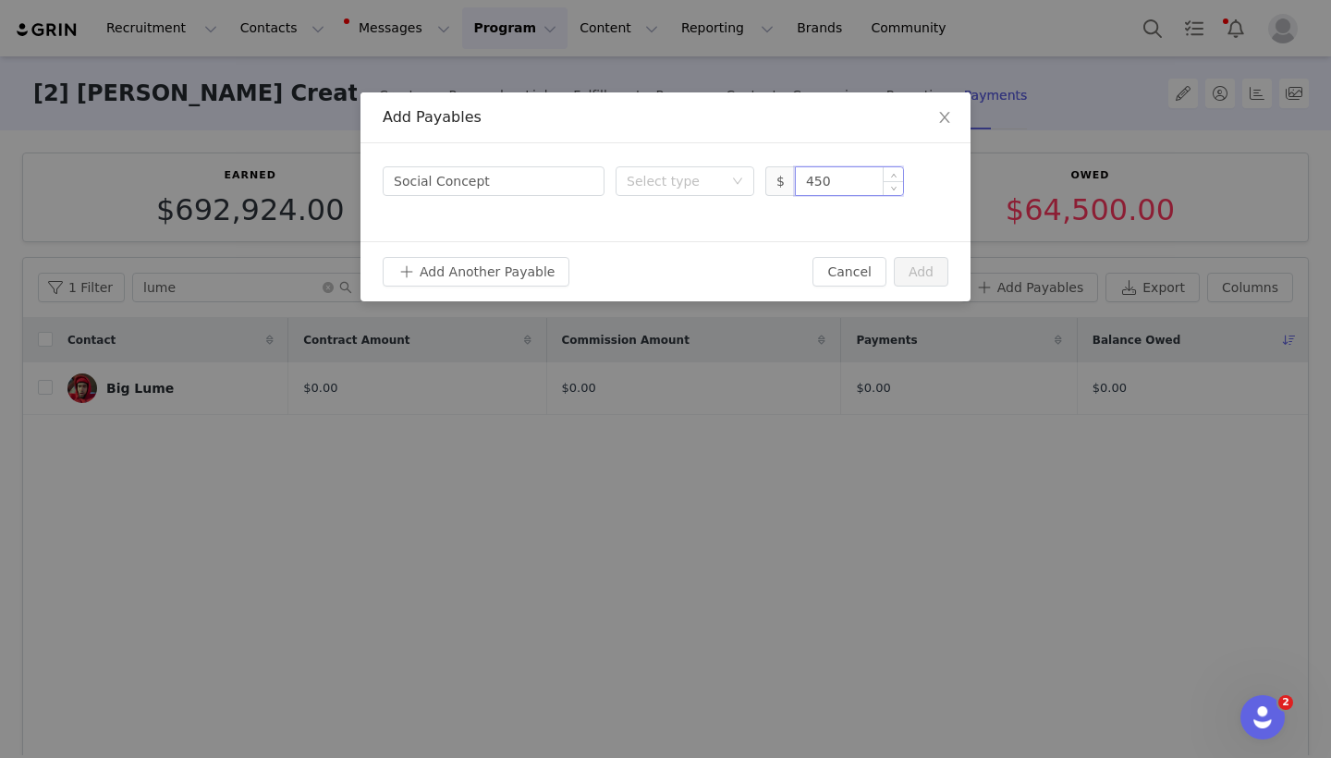
type input "4,500"
click at [684, 179] on div "Select type" at bounding box center [675, 181] width 96 height 18
click at [677, 278] on li "Deliverable" at bounding box center [685, 278] width 139 height 30
click at [922, 272] on button "Add" at bounding box center [921, 272] width 55 height 30
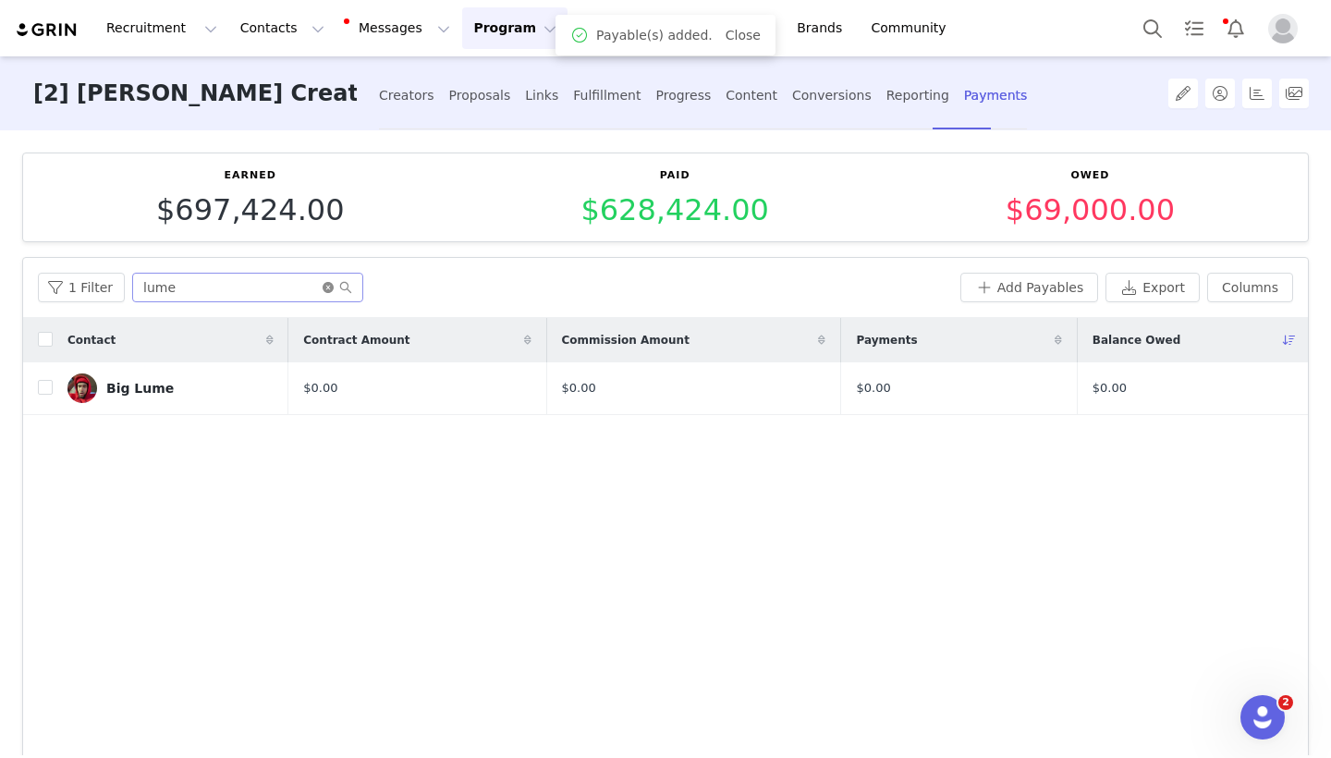
click at [323, 283] on icon "icon: close-circle" at bounding box center [328, 287] width 11 height 11
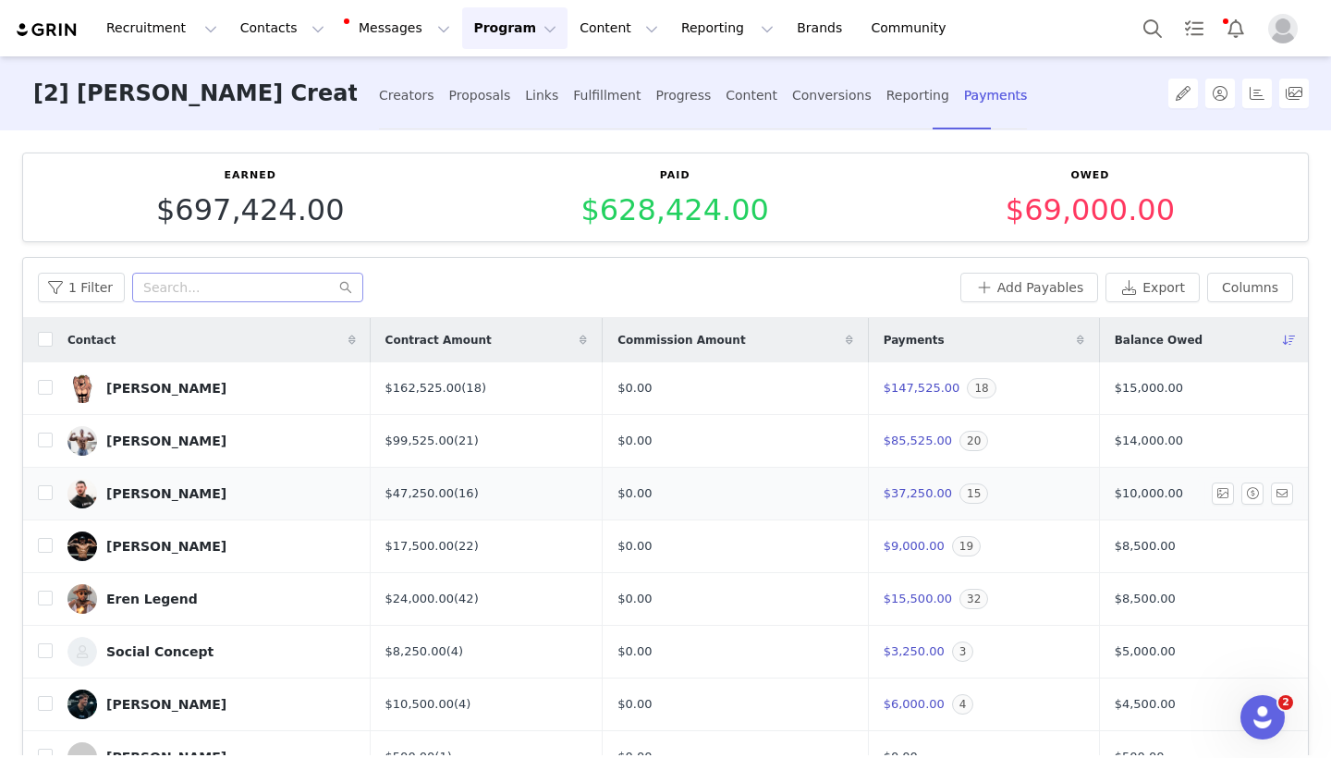
scroll to position [15, 0]
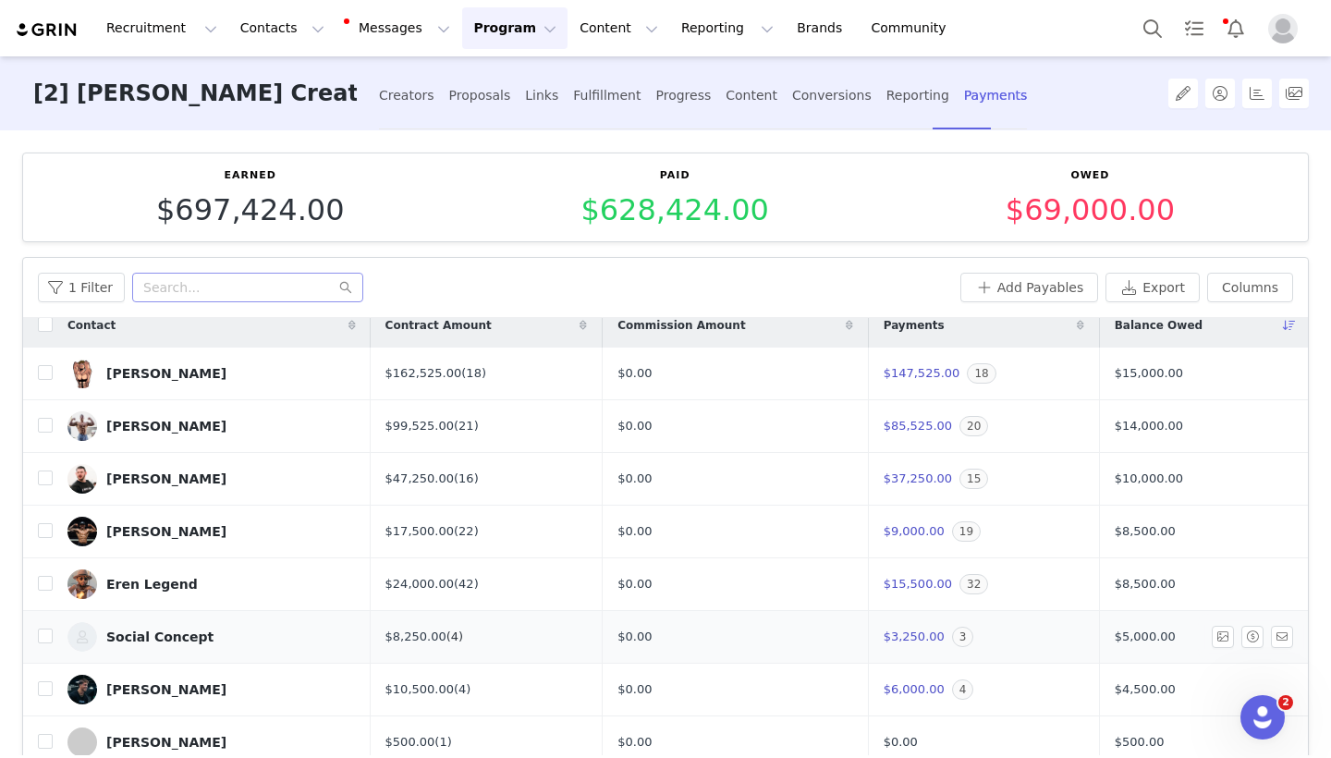
click at [446, 636] on link "(4)" at bounding box center [454, 636] width 17 height 14
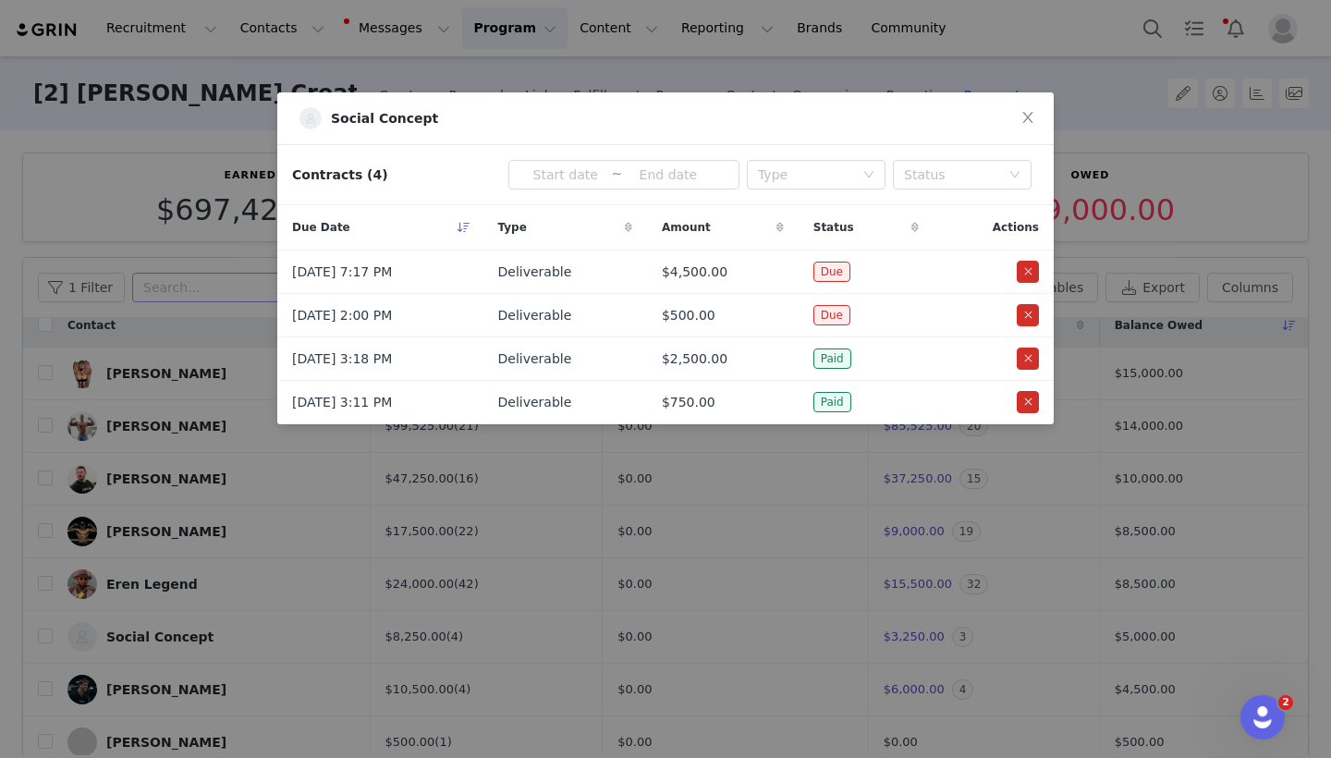
click at [503, 532] on div "Social Concept Contracts (4) ~ Type Status Due Date Type Amount Status Actions …" at bounding box center [665, 379] width 1331 height 758
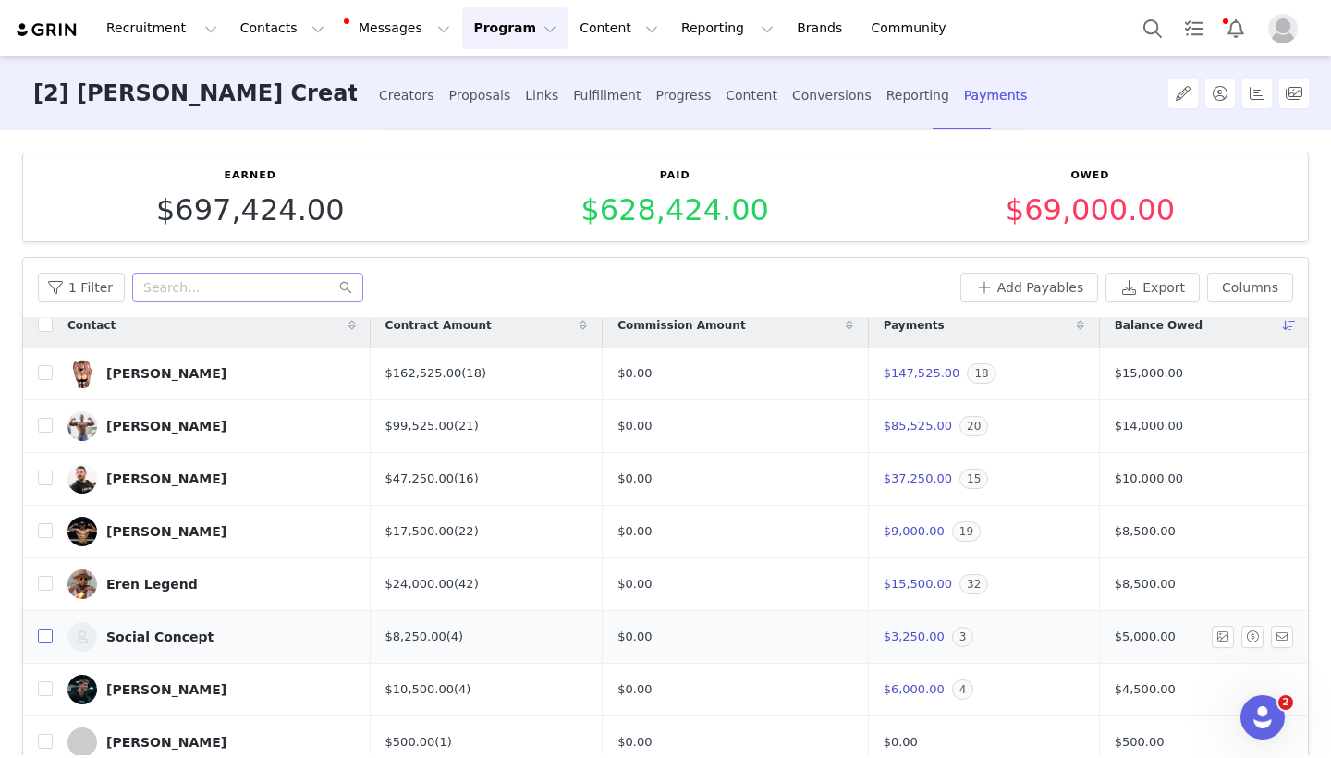
click at [43, 633] on input "checkbox" at bounding box center [45, 636] width 15 height 15
checkbox input "true"
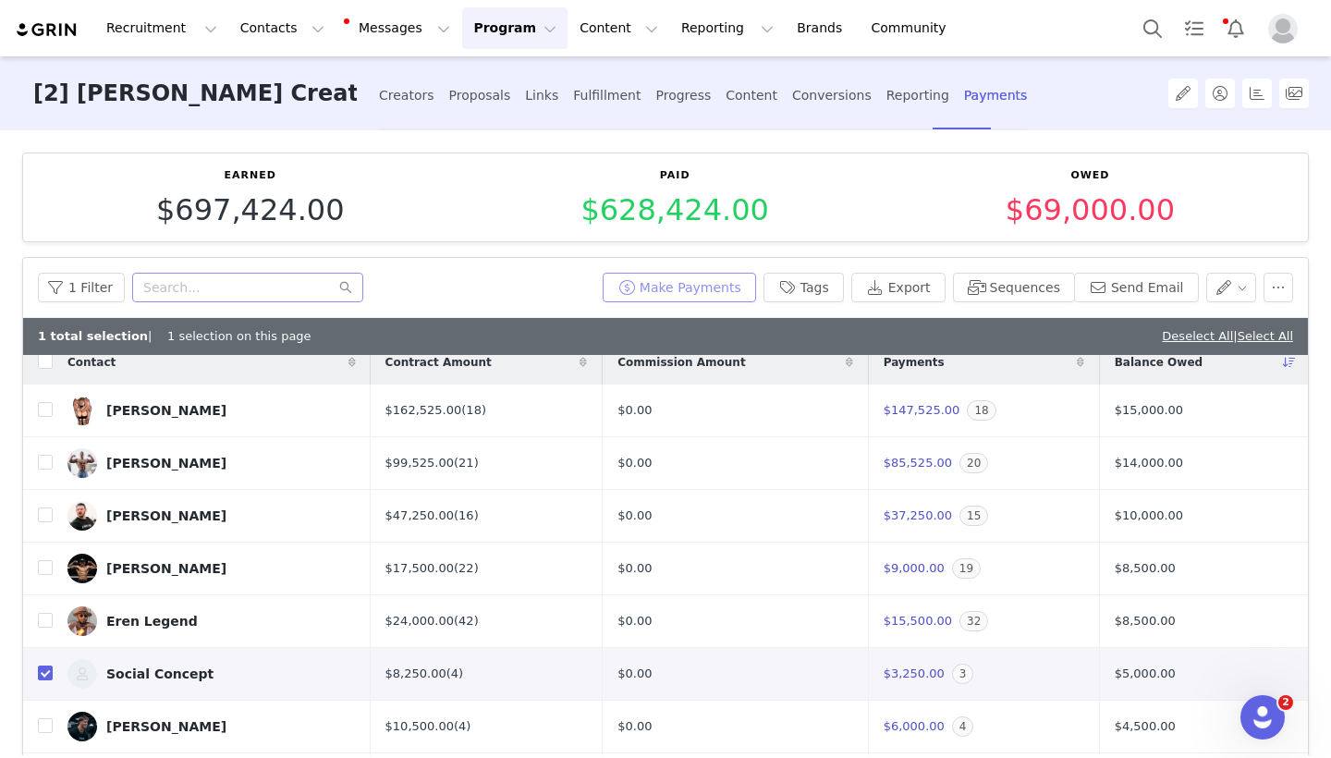
click at [675, 285] on button "Make Payments" at bounding box center [679, 288] width 153 height 30
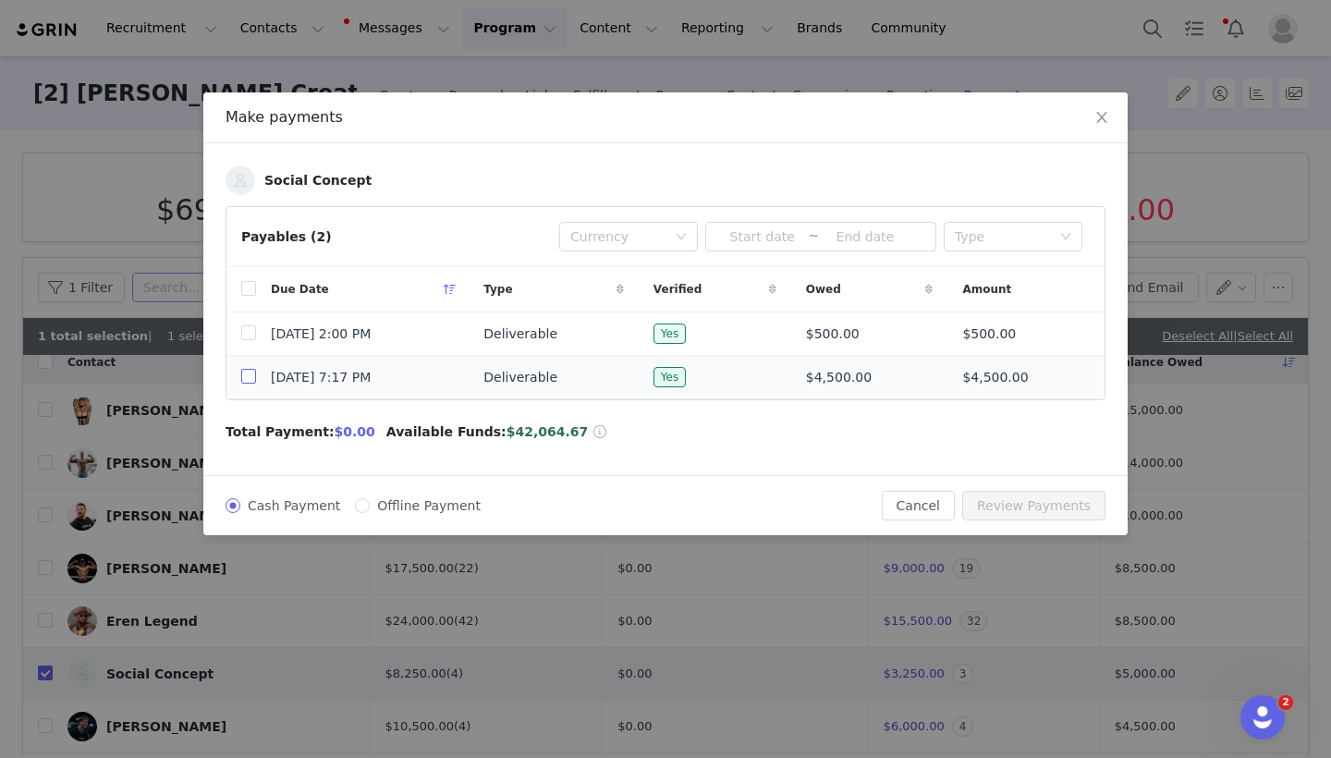
click at [252, 379] on input "checkbox" at bounding box center [248, 376] width 15 height 15
checkbox input "true"
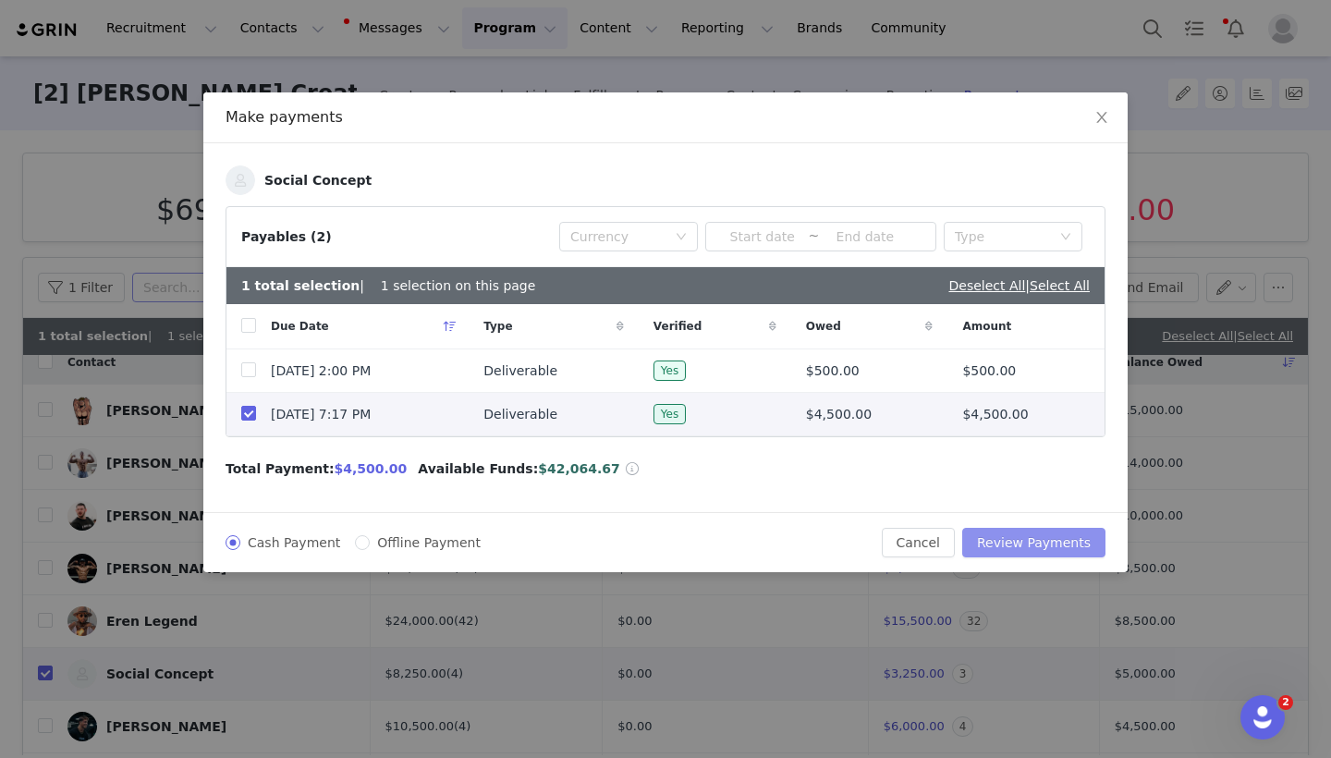
click at [999, 544] on button "Review Payments" at bounding box center [1033, 543] width 143 height 30
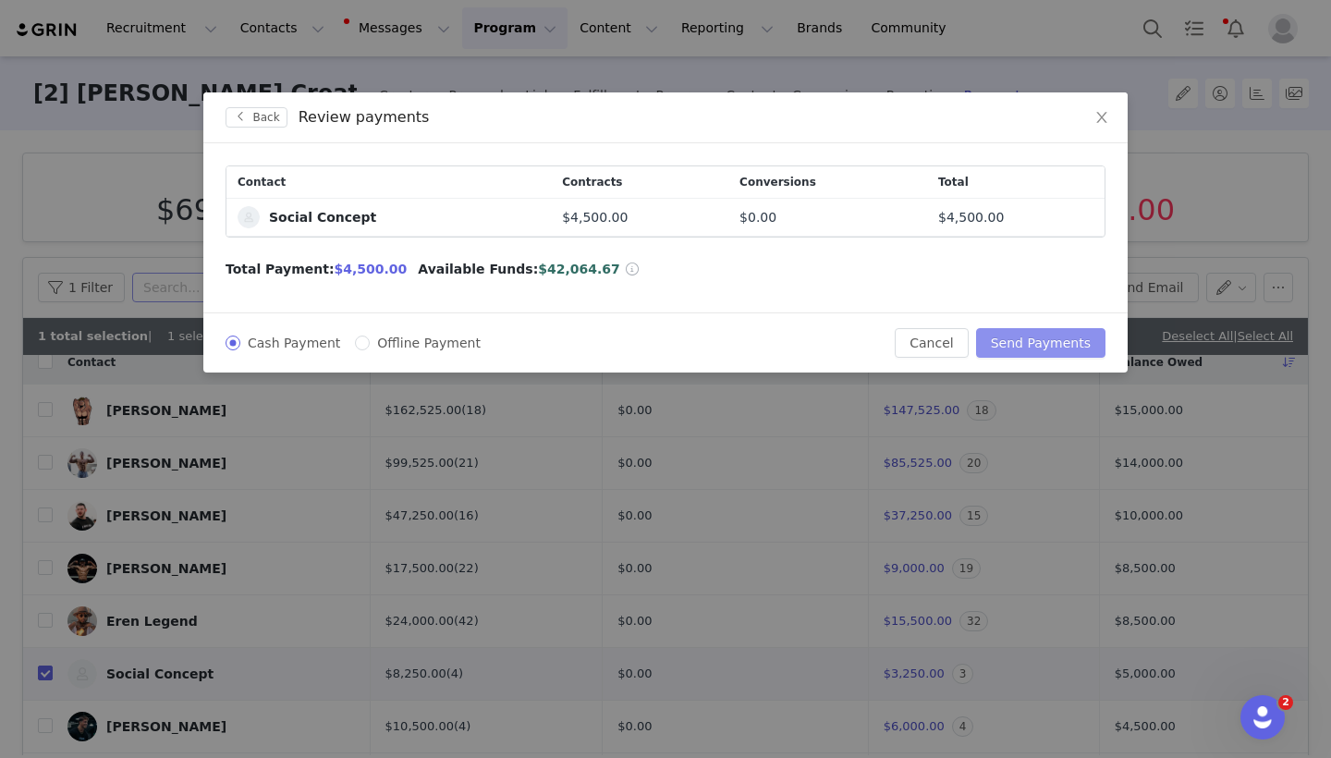
click at [1045, 341] on button "Send Payments" at bounding box center [1040, 343] width 129 height 30
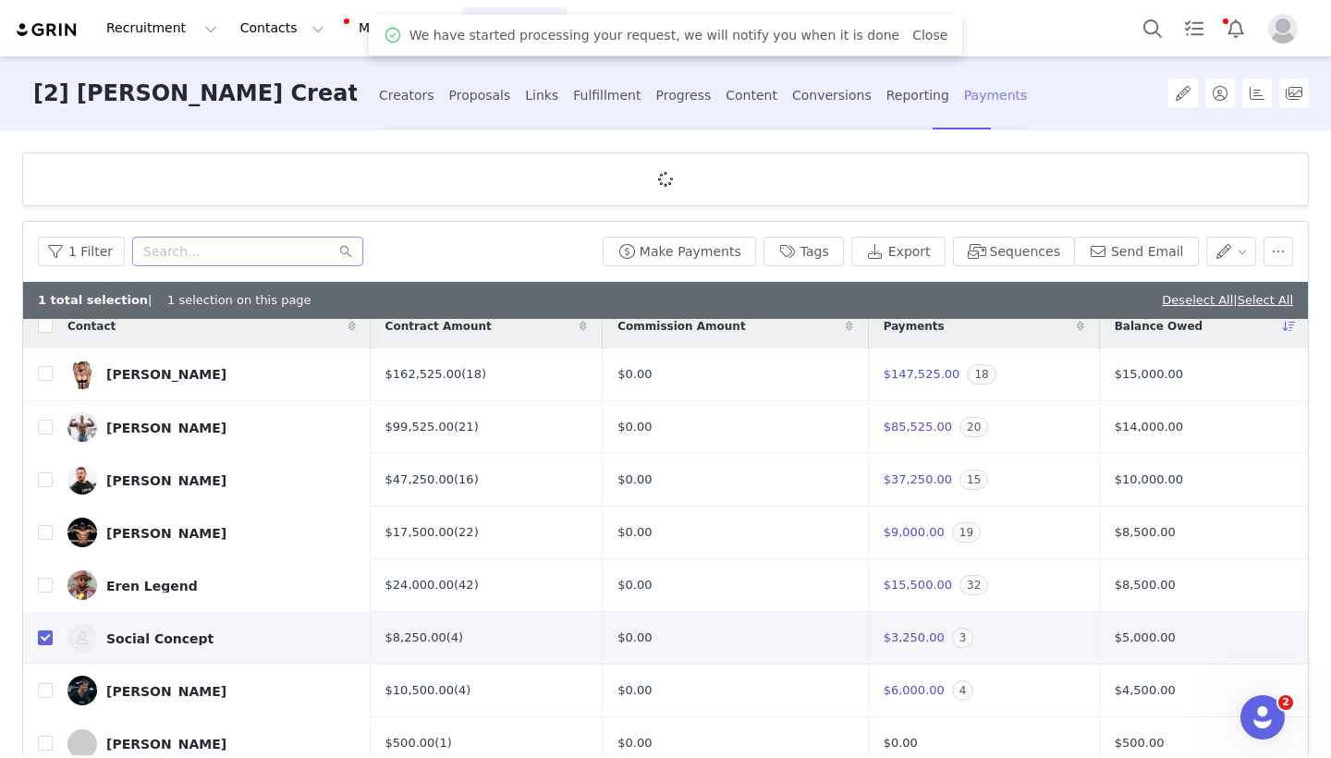
scroll to position [0, 0]
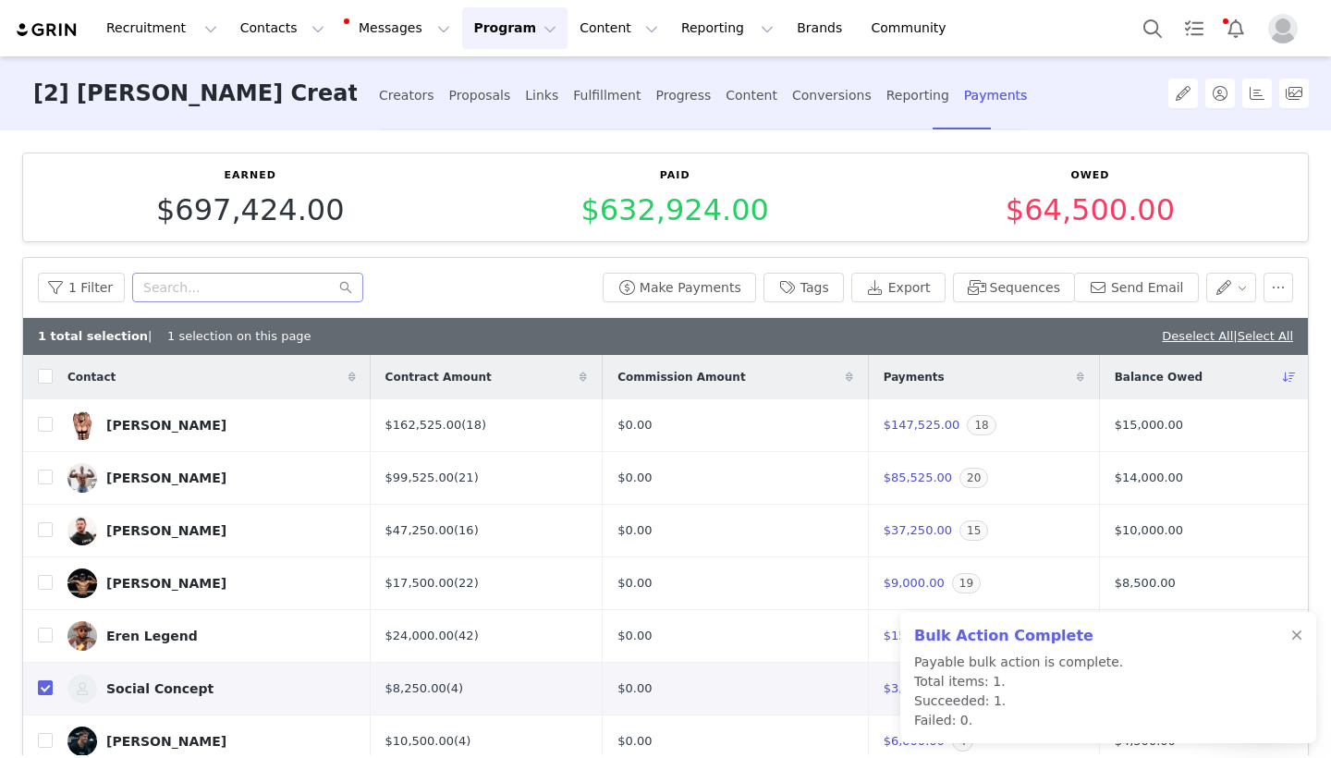
click at [49, 686] on input "checkbox" at bounding box center [45, 687] width 15 height 15
checkbox input "false"
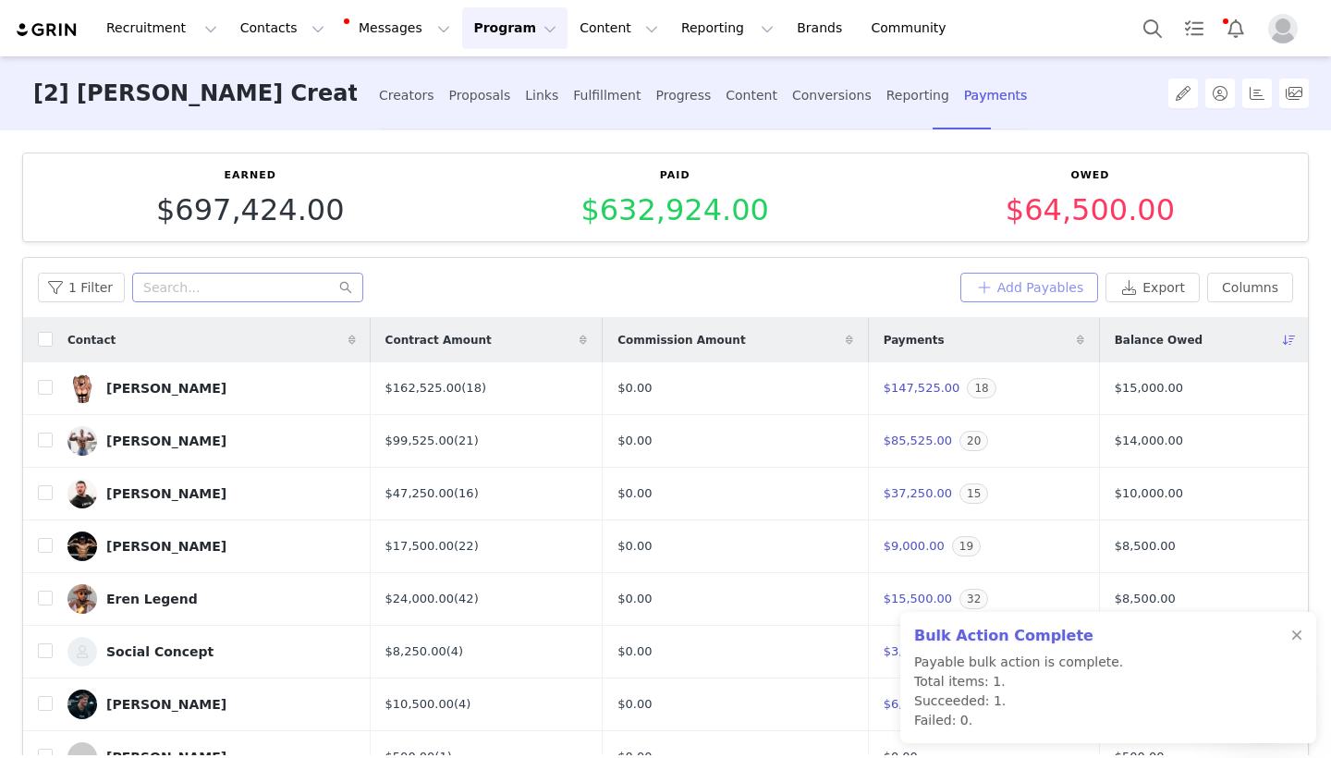
click at [1049, 285] on button "Add Payables" at bounding box center [1029, 288] width 139 height 30
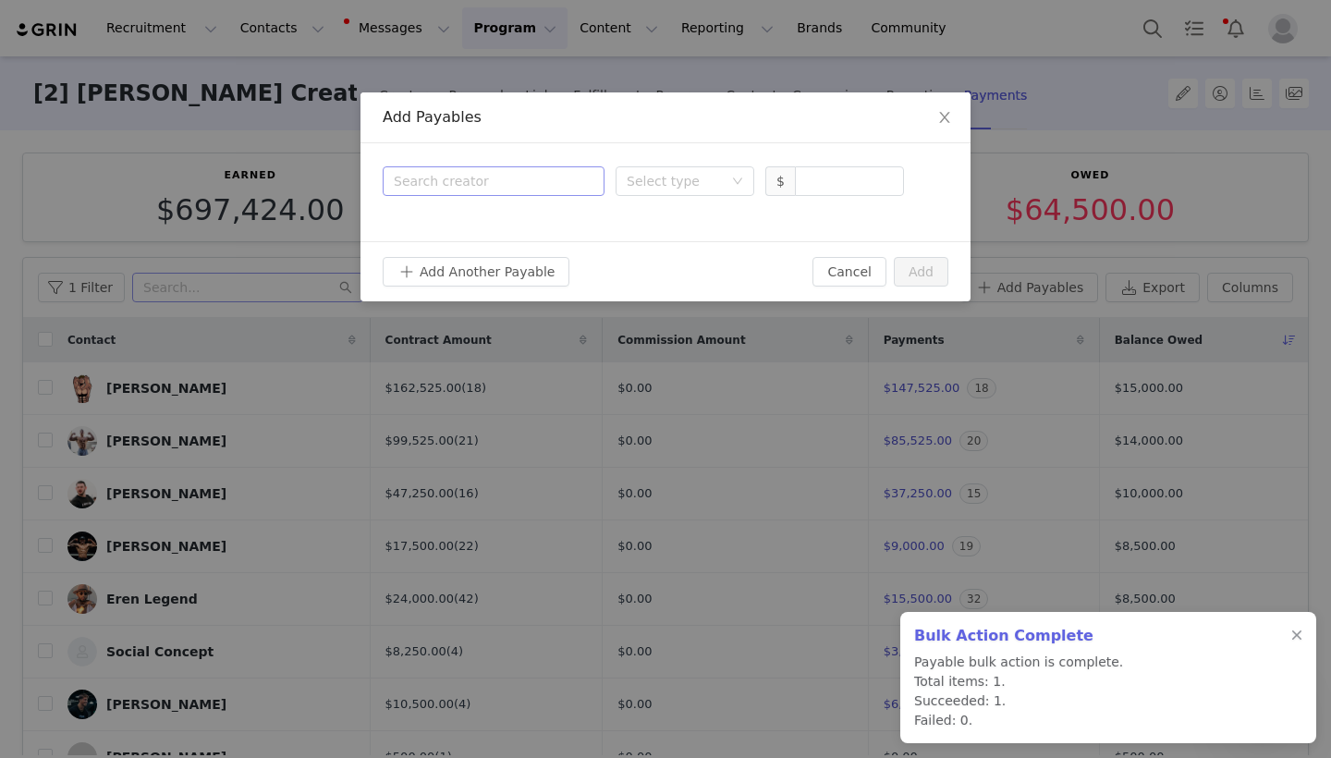
click at [530, 177] on div "Search creator" at bounding box center [489, 181] width 191 height 18
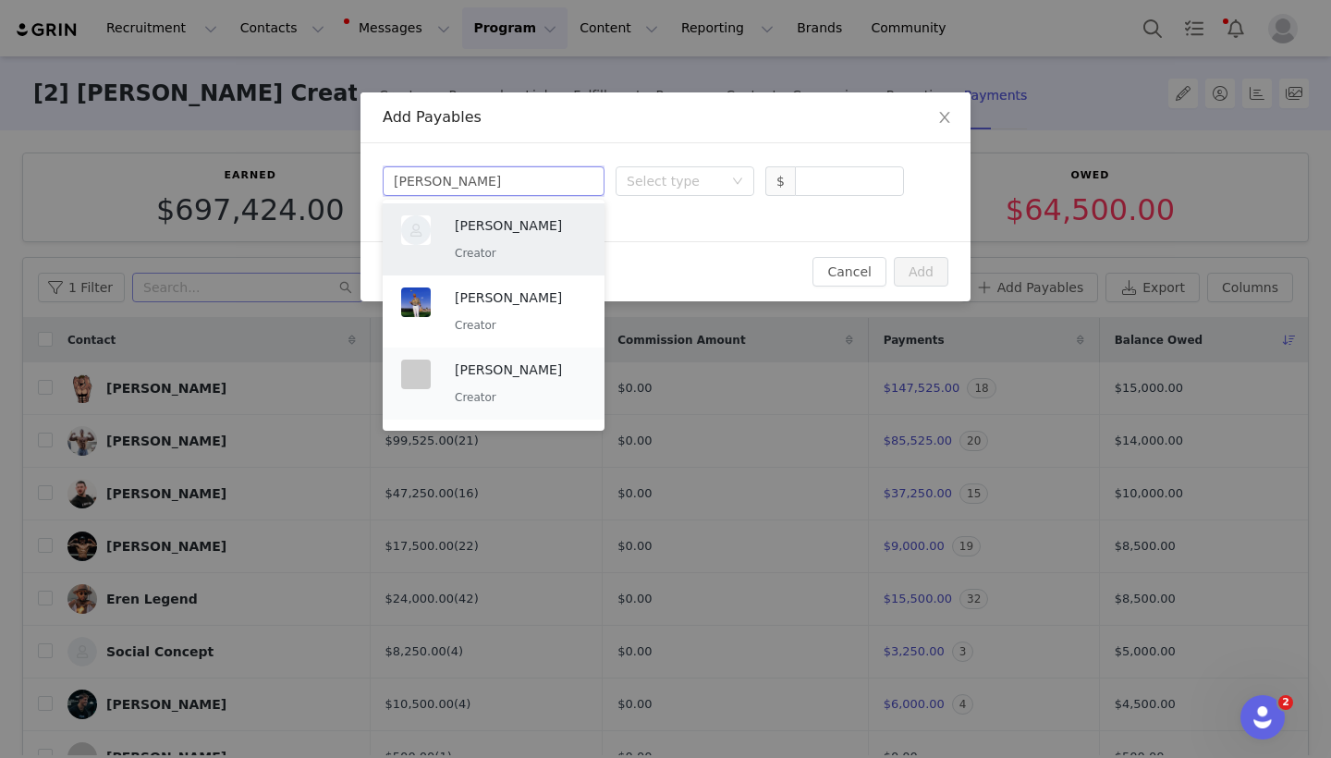
type input "Ryan"
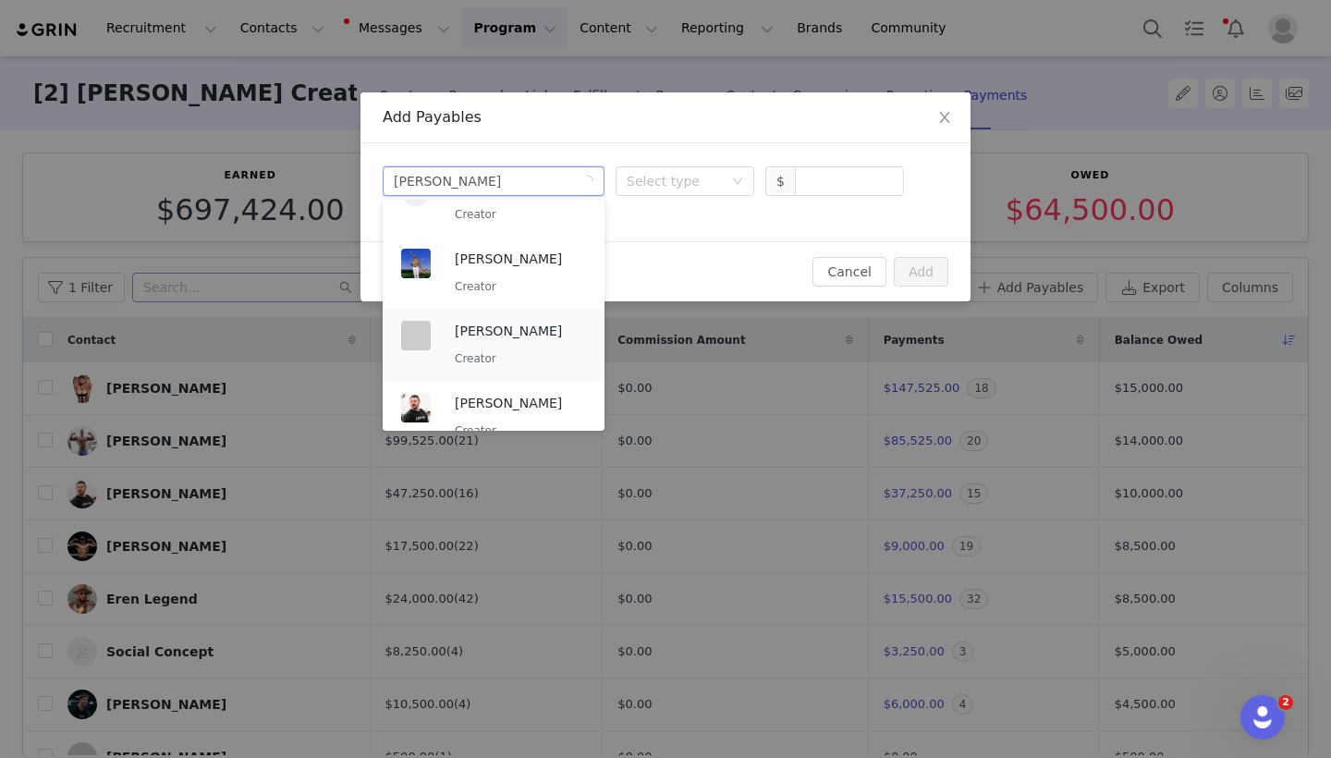
scroll to position [65, 0]
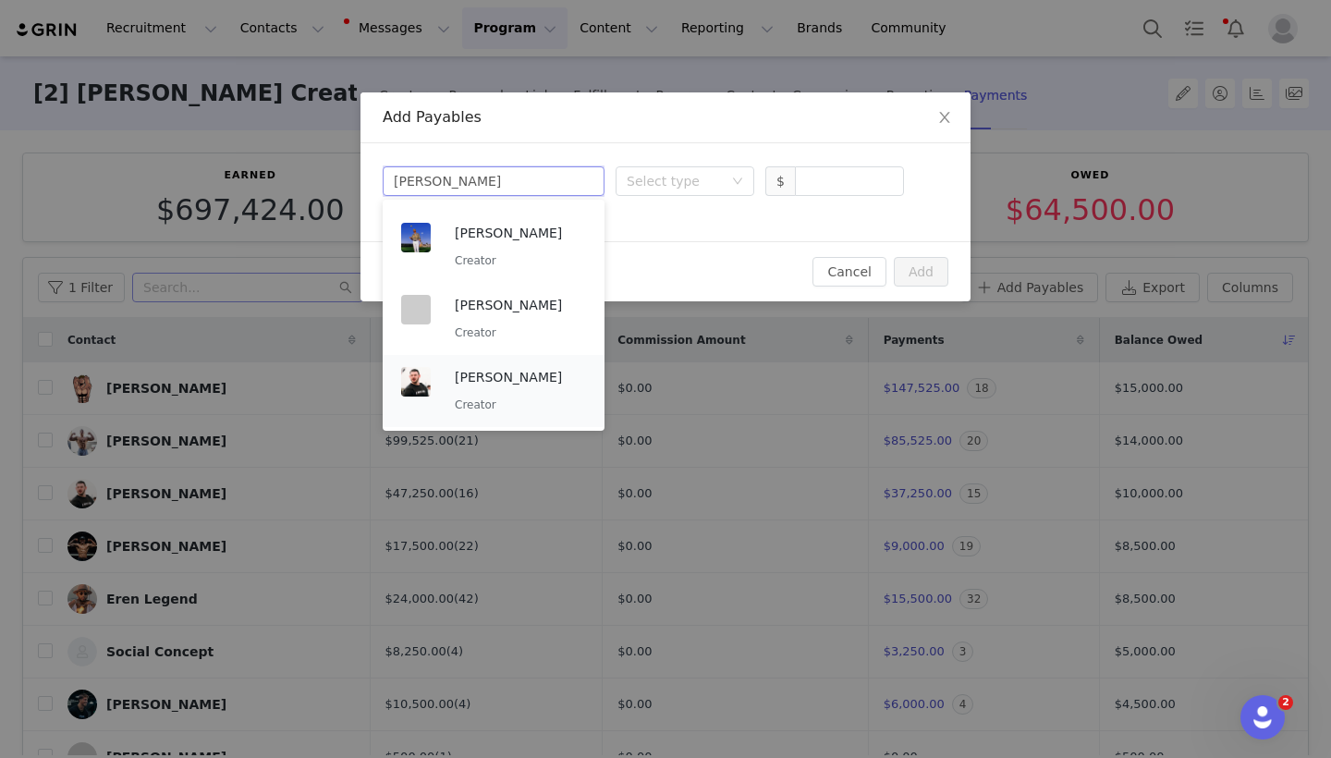
click at [489, 384] on p "[PERSON_NAME]" at bounding box center [520, 377] width 131 height 20
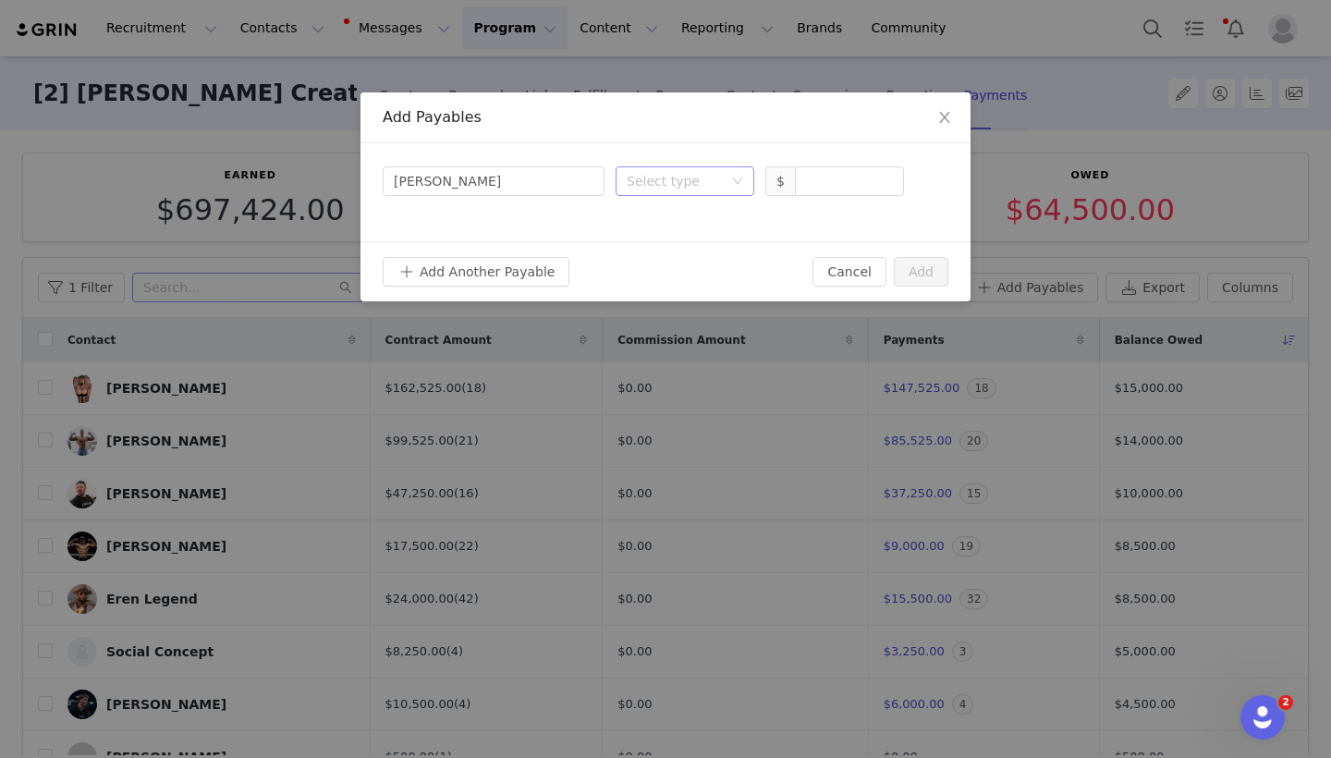
click at [679, 183] on div "Select type" at bounding box center [675, 181] width 96 height 18
click at [659, 274] on li "Deliverable" at bounding box center [685, 278] width 139 height 30
click at [823, 187] on input at bounding box center [849, 181] width 107 height 28
type input "2,000"
click at [914, 277] on button "Add" at bounding box center [921, 272] width 55 height 30
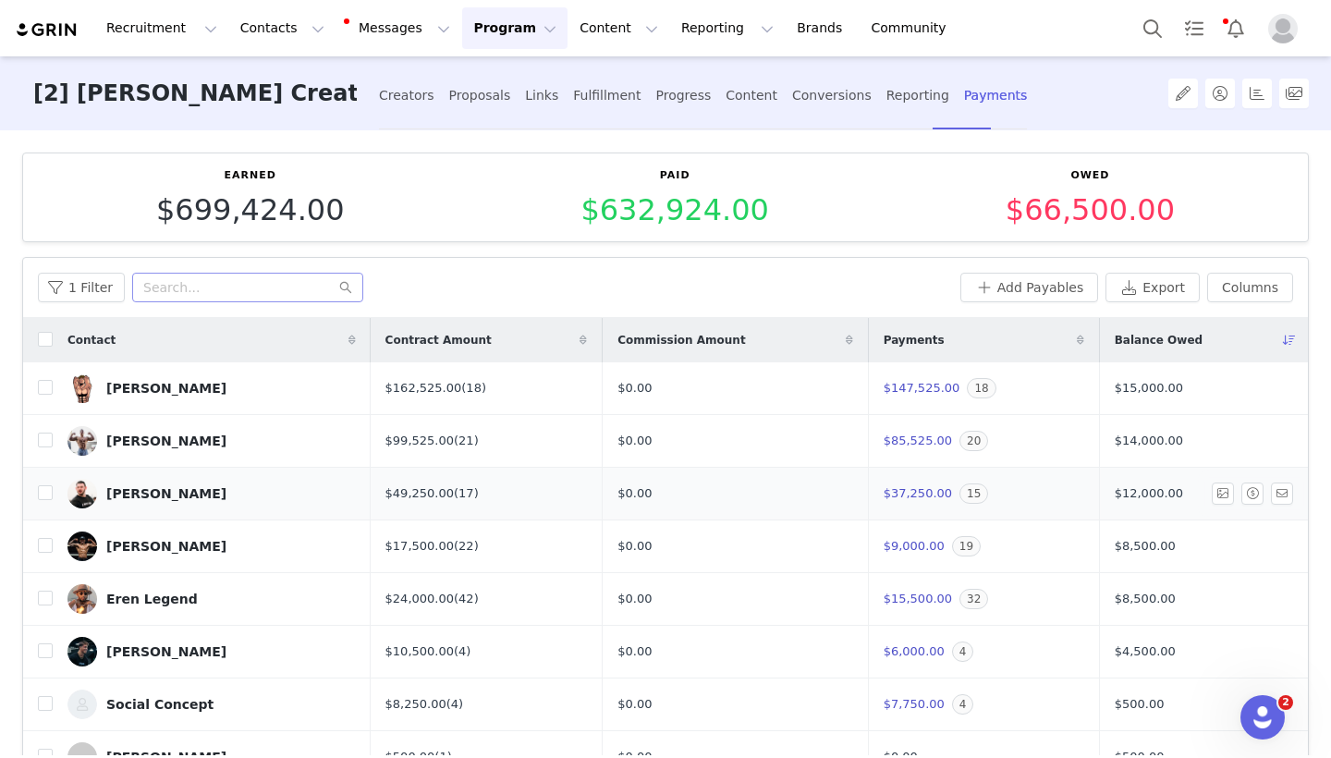
scroll to position [0, 0]
click at [222, 276] on input "text" at bounding box center [247, 288] width 231 height 30
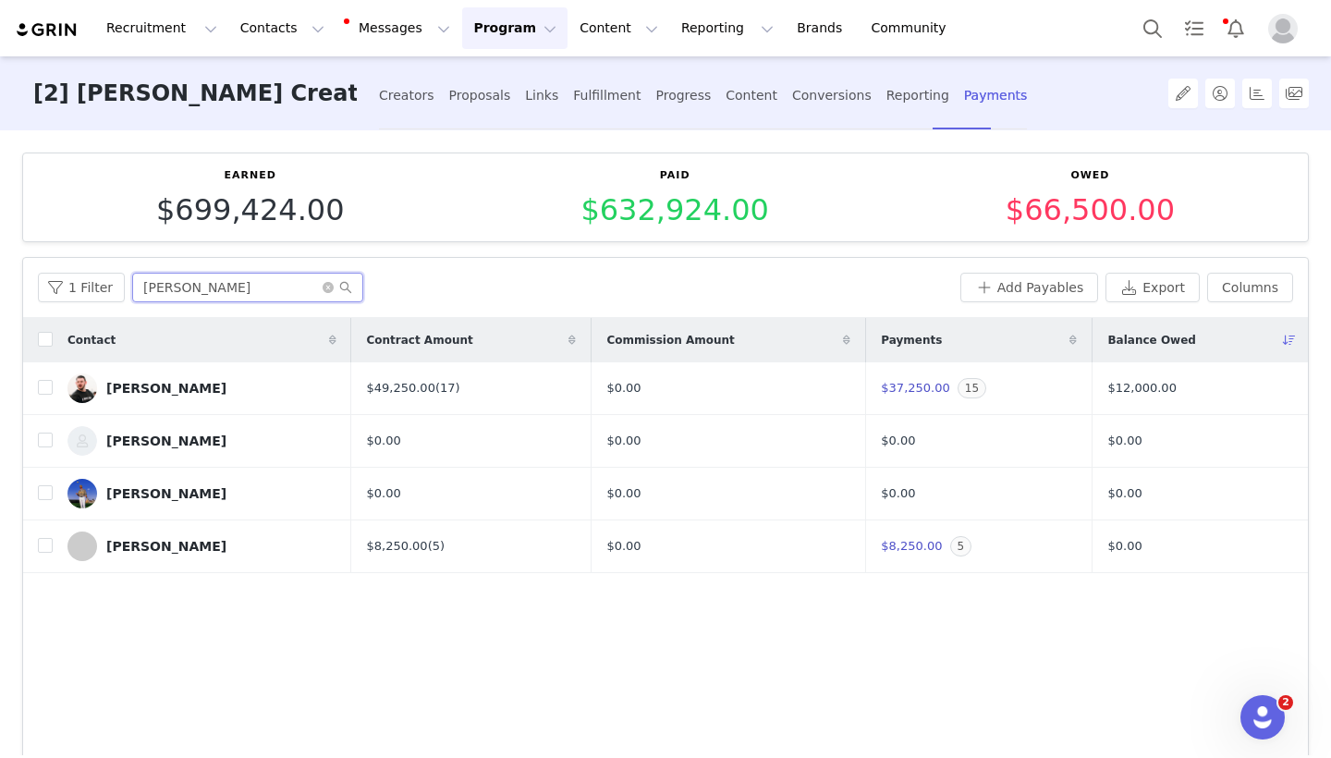
type input "Ryan"
drag, startPoint x: 222, startPoint y: 276, endPoint x: 50, endPoint y: 390, distance: 206.1
click at [50, 390] on input "checkbox" at bounding box center [45, 387] width 15 height 15
checkbox input "true"
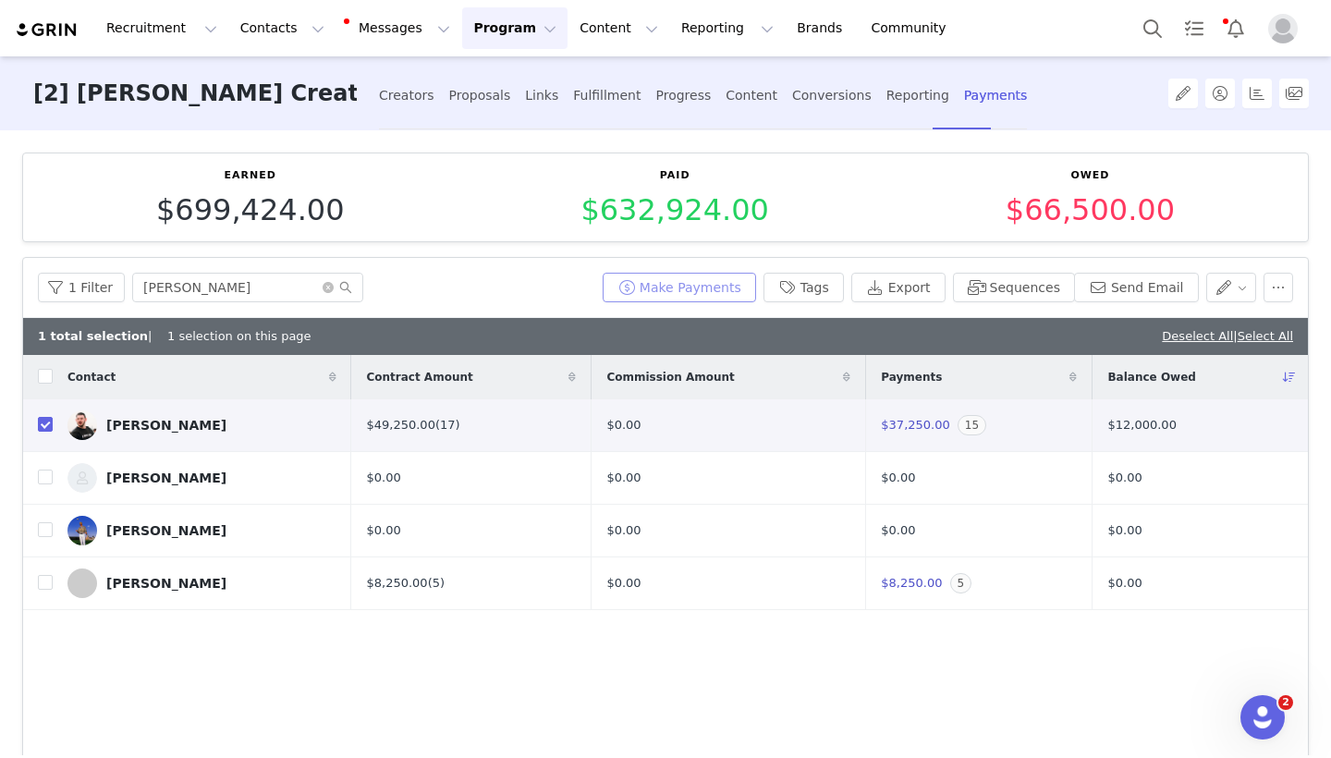
click at [718, 291] on button "Make Payments" at bounding box center [679, 288] width 153 height 30
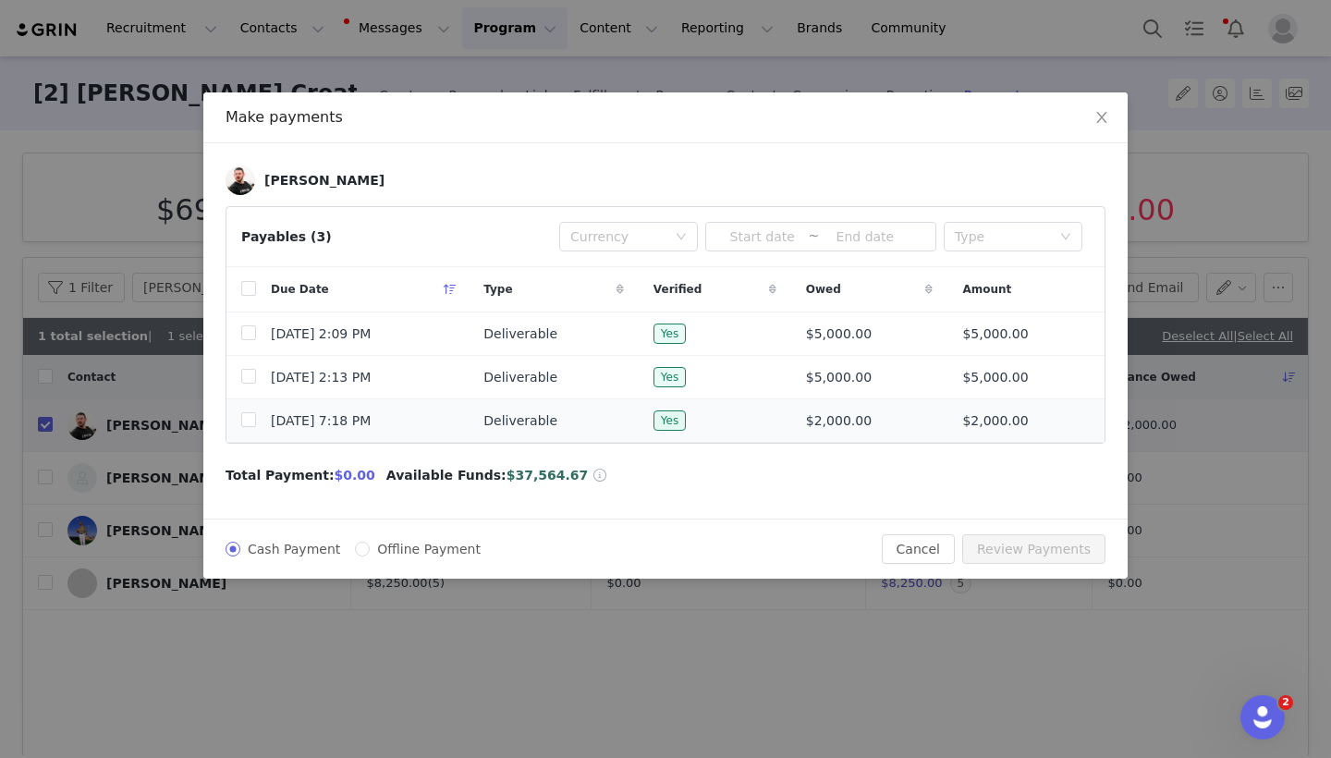
click at [239, 424] on td at bounding box center [241, 420] width 30 height 43
click at [239, 426] on td at bounding box center [241, 420] width 30 height 43
click at [249, 421] on input "checkbox" at bounding box center [248, 419] width 15 height 15
checkbox input "true"
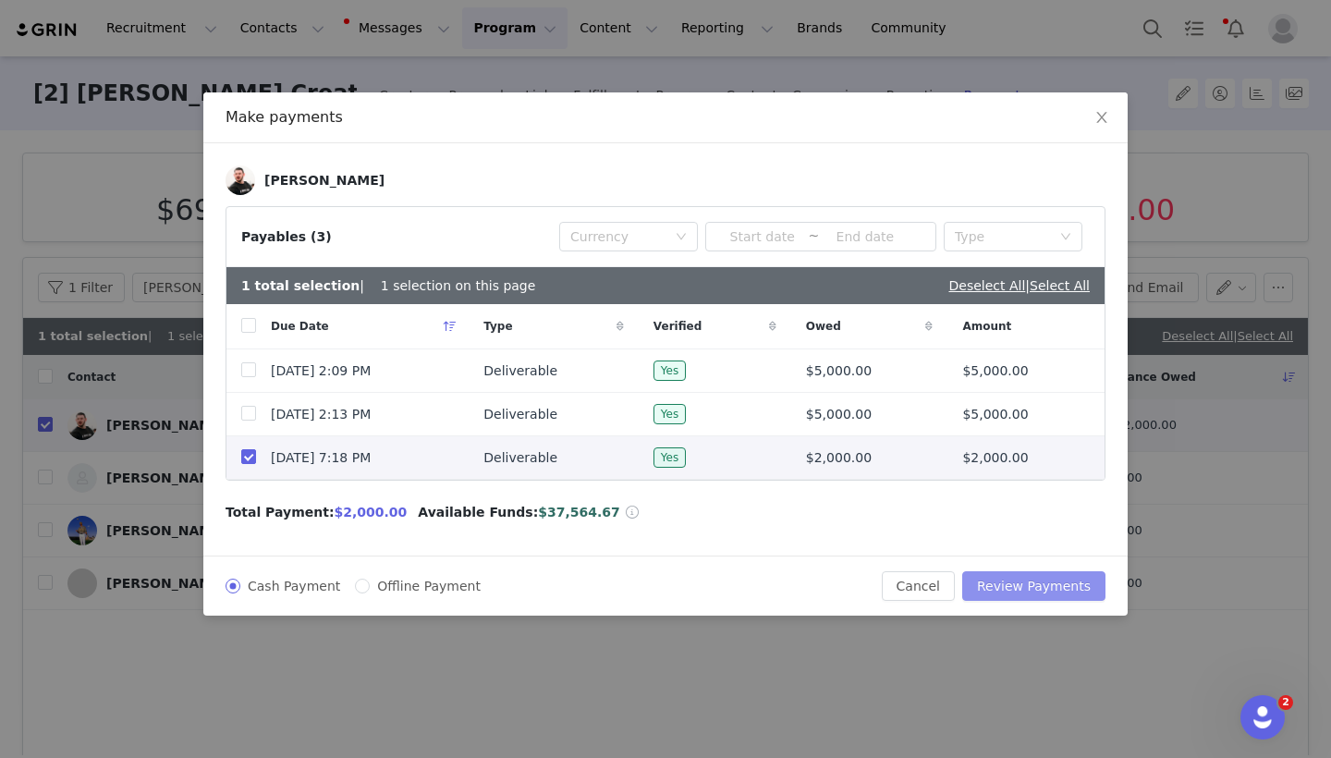
click at [1018, 577] on button "Review Payments" at bounding box center [1033, 586] width 143 height 30
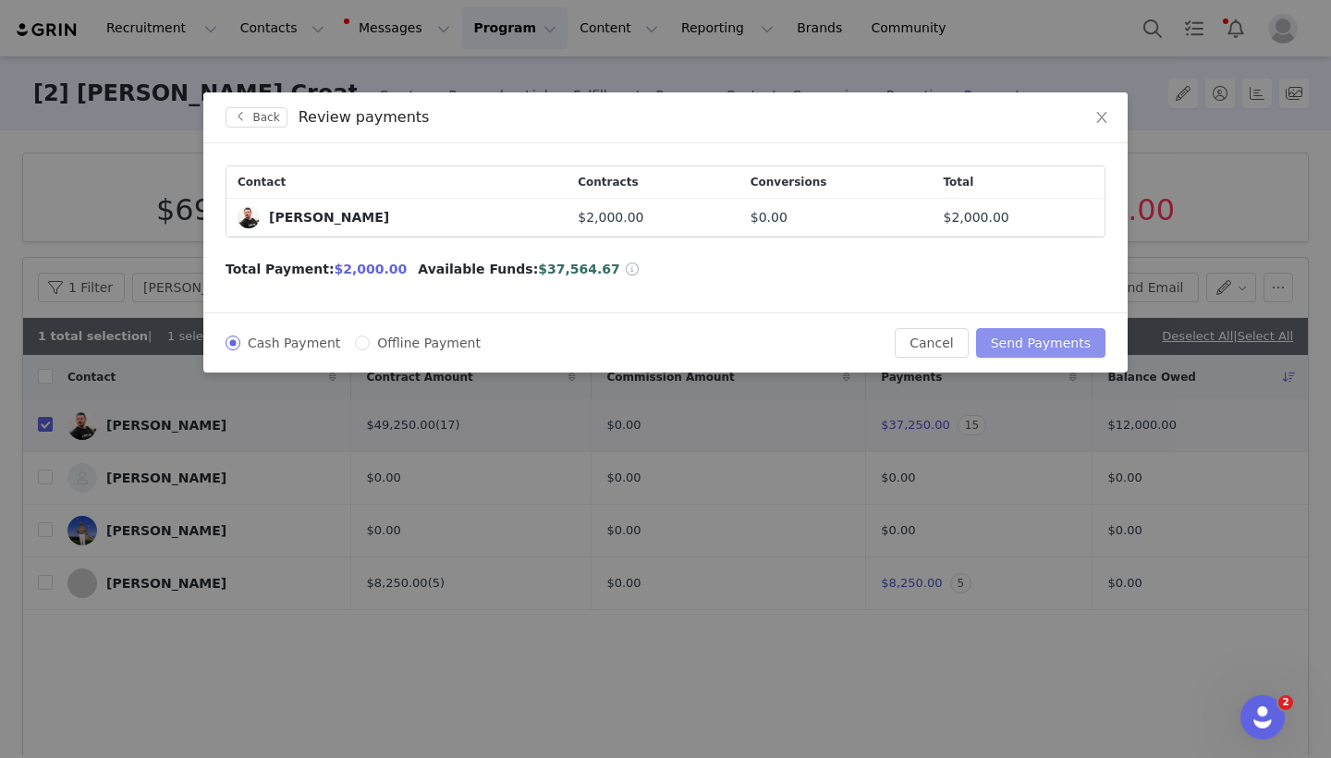
click at [1036, 346] on button "Send Payments" at bounding box center [1040, 343] width 129 height 30
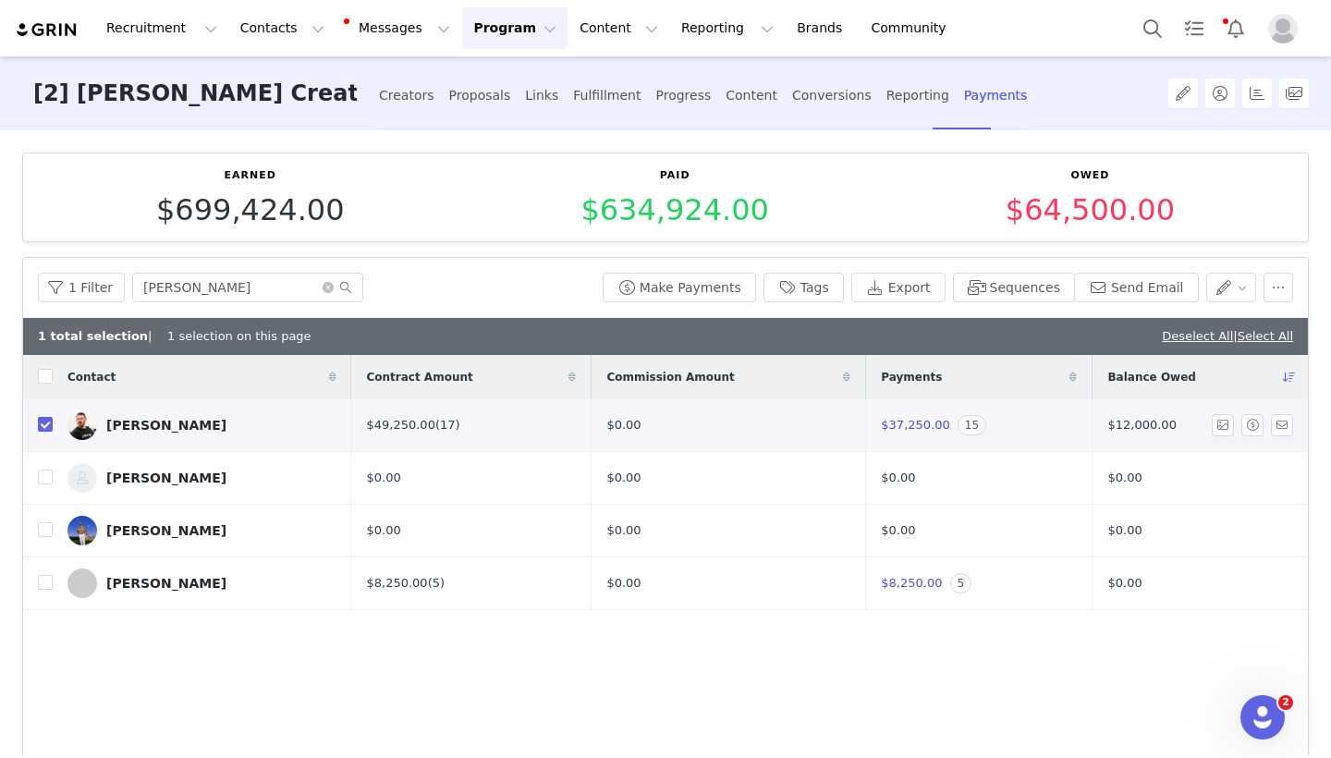
click at [43, 423] on input "checkbox" at bounding box center [45, 424] width 15 height 15
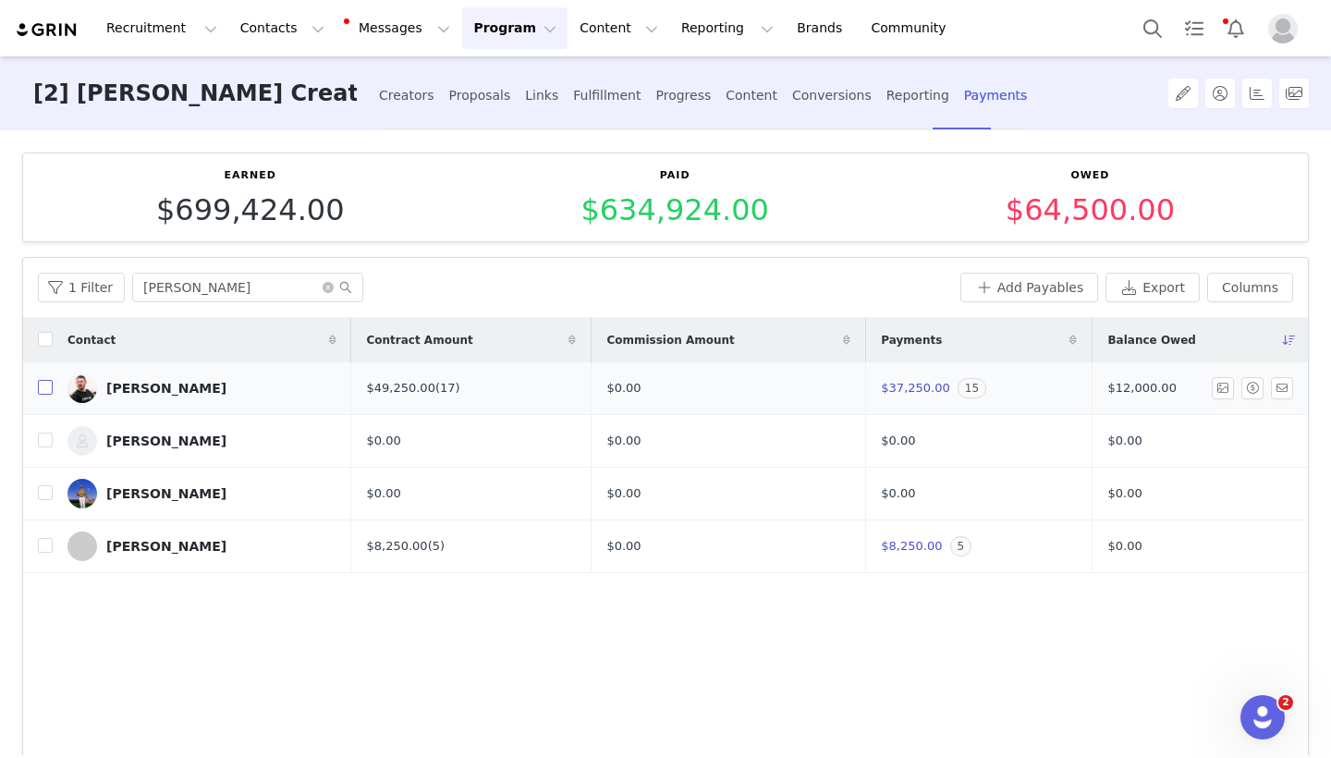
checkbox input "false"
drag, startPoint x: 199, startPoint y: 287, endPoint x: 102, endPoint y: 286, distance: 97.1
click at [102, 286] on div "1 Filter Ryan" at bounding box center [495, 288] width 915 height 30
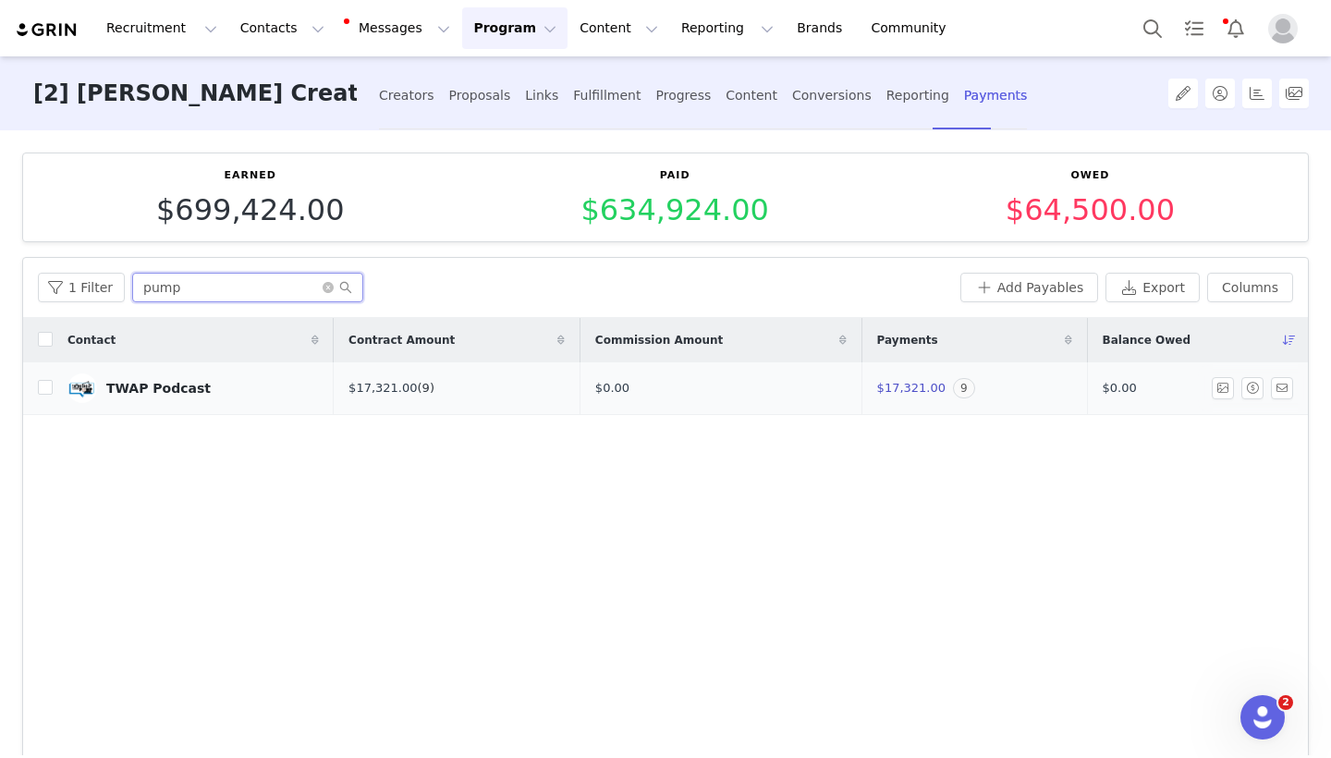
type input "pump"
click at [418, 388] on link "(9)" at bounding box center [426, 388] width 17 height 14
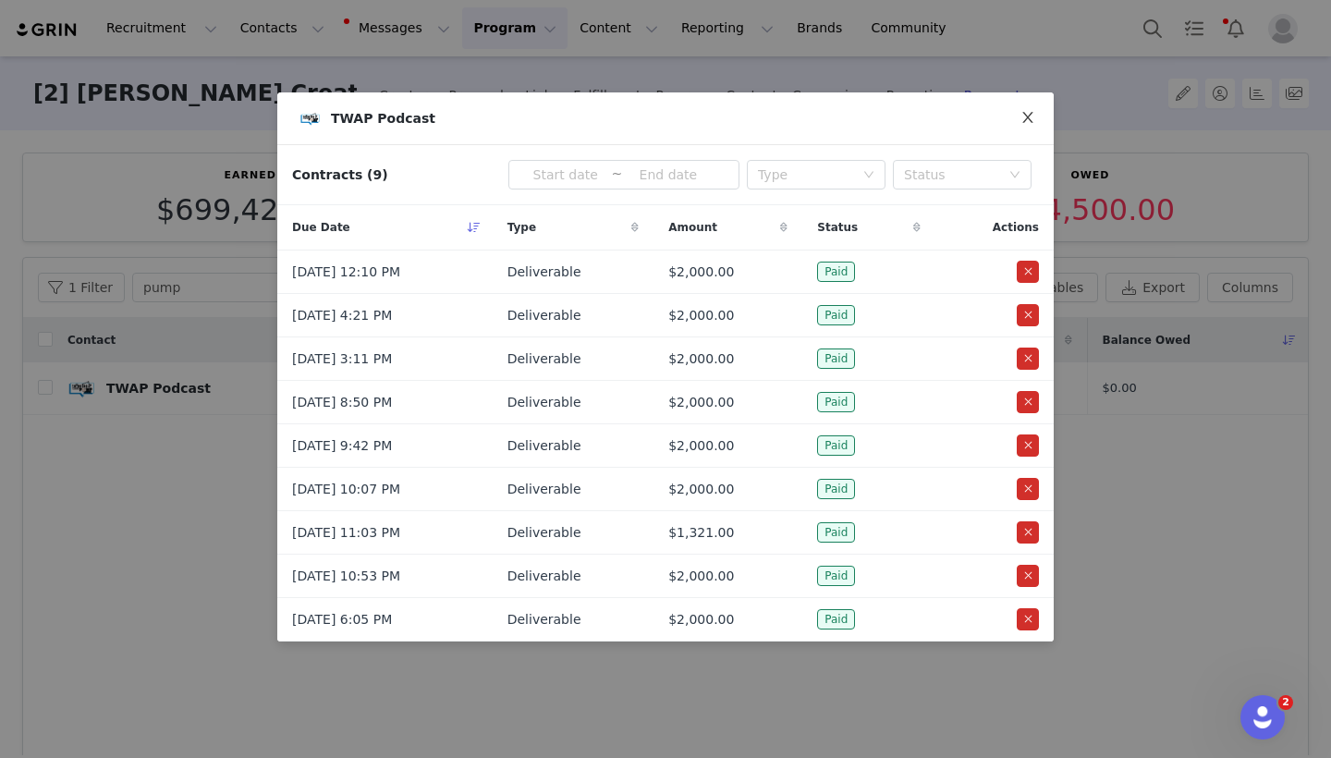
click at [1025, 117] on icon "icon: close" at bounding box center [1027, 117] width 15 height 15
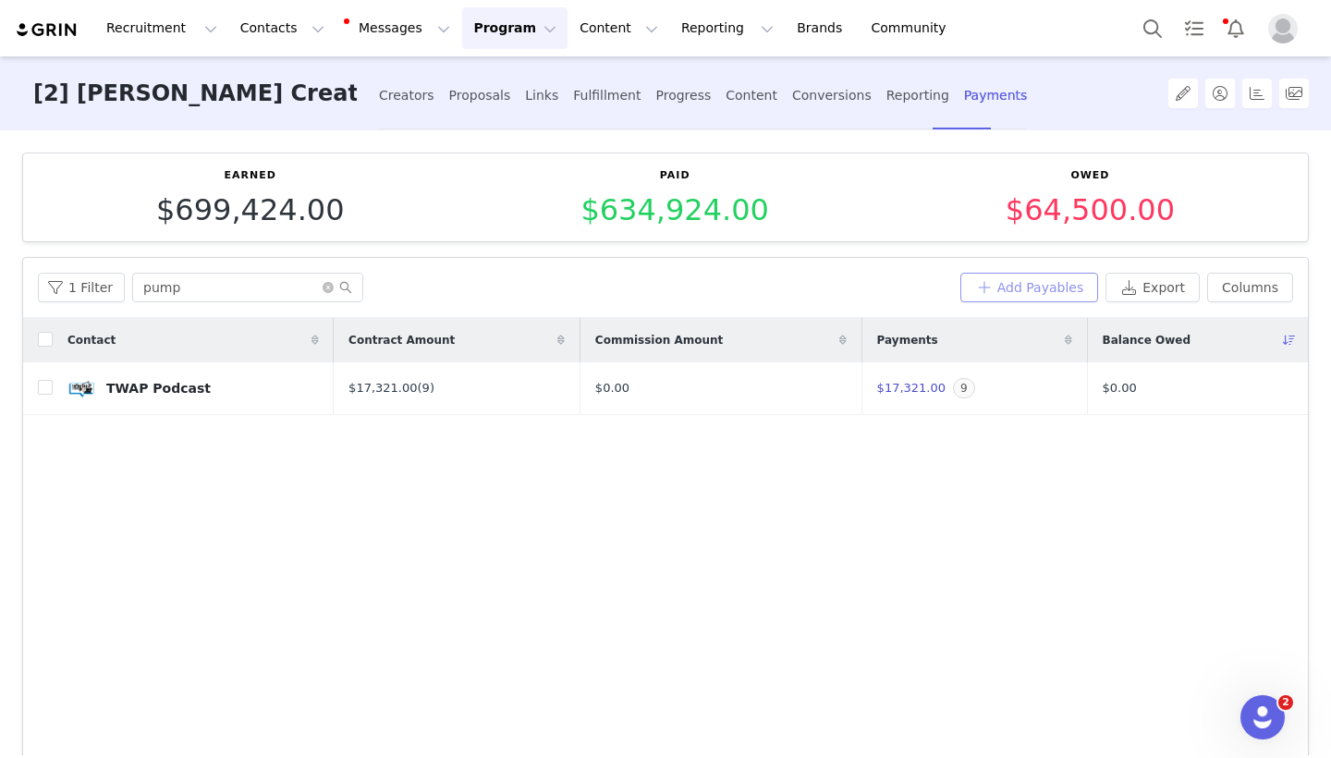
click at [999, 299] on button "Add Payables" at bounding box center [1029, 288] width 139 height 30
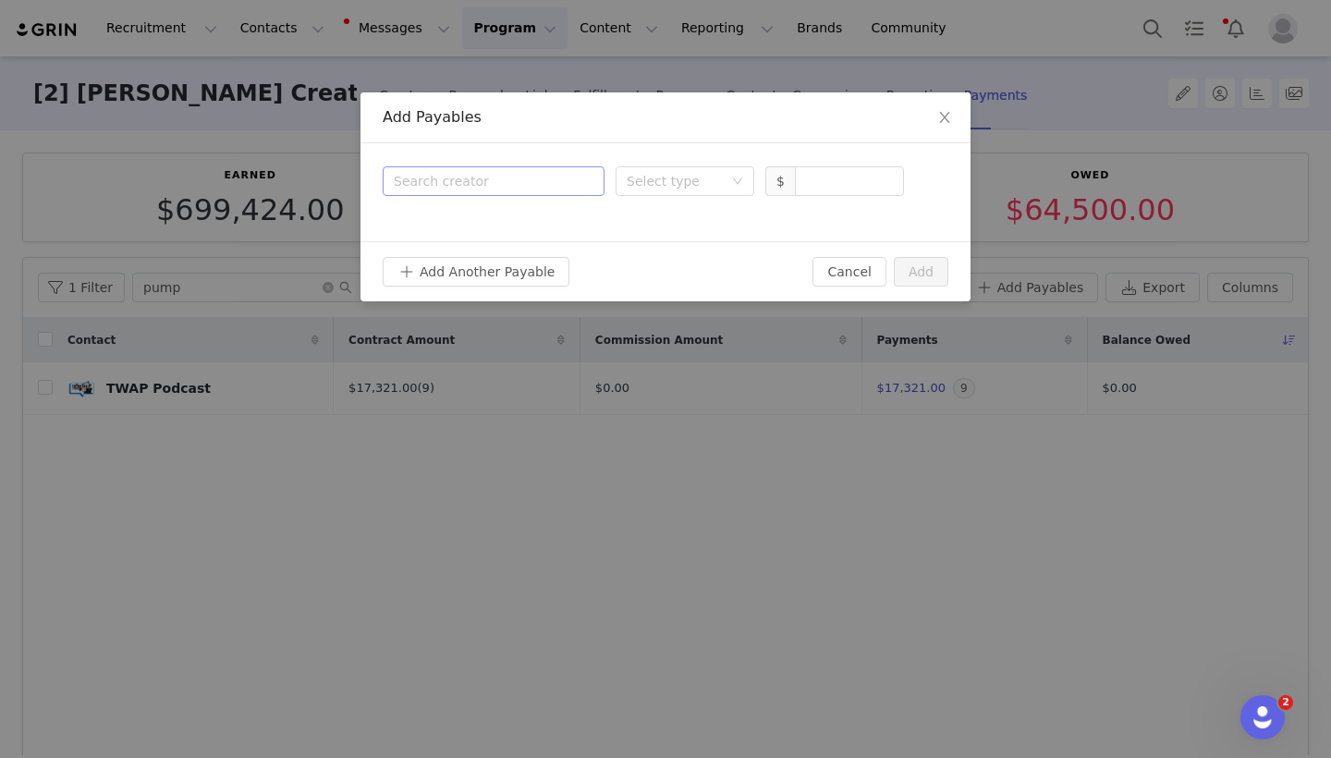
click at [561, 185] on div "Search creator" at bounding box center [489, 181] width 191 height 18
click at [826, 170] on input at bounding box center [849, 181] width 107 height 28
click at [512, 169] on div "Search creator" at bounding box center [494, 181] width 200 height 28
type input "twap"
click at [472, 234] on p "TWAP Podcast" at bounding box center [520, 225] width 131 height 20
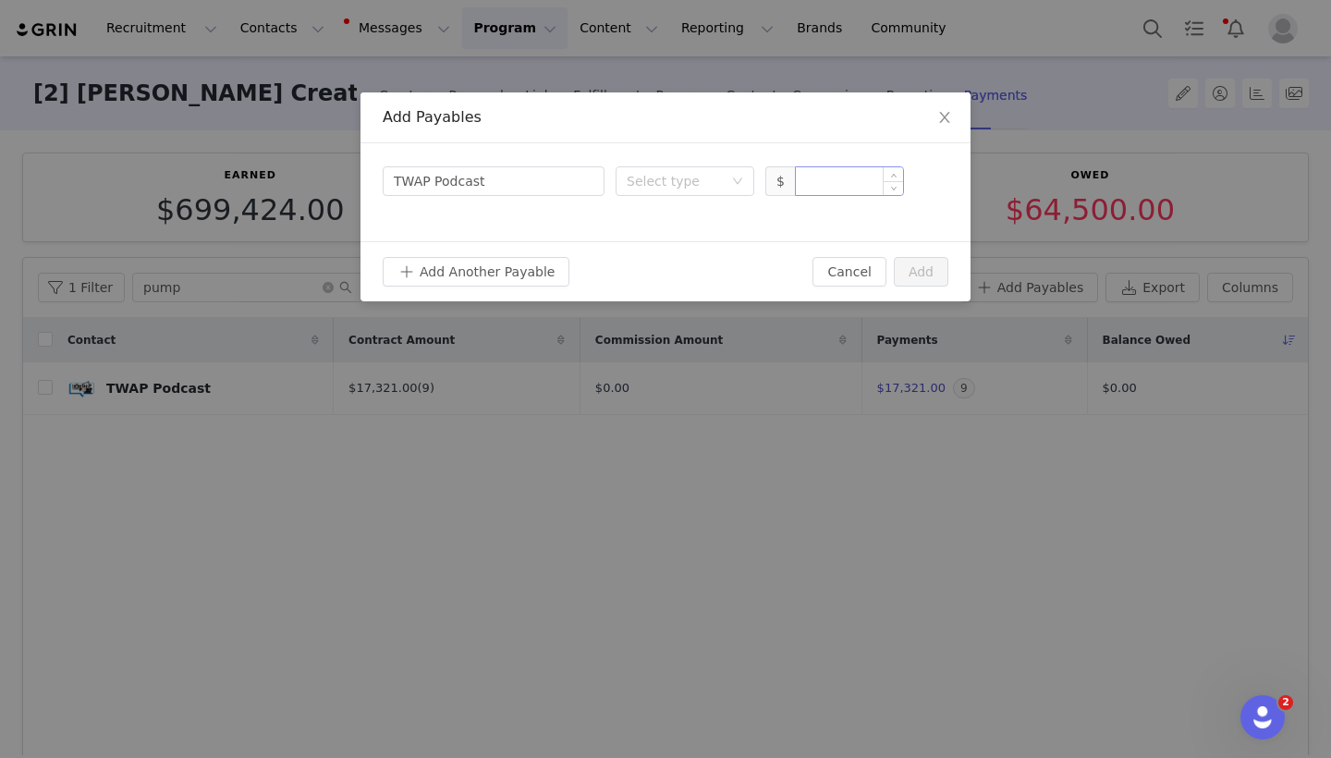
click at [860, 175] on input at bounding box center [849, 181] width 107 height 28
type input "2,000"
click at [658, 165] on div "Search creator TWAP Podcast Select type $ 2,000" at bounding box center [665, 192] width 610 height 98
click at [658, 187] on div "Select type" at bounding box center [675, 181] width 96 height 18
click at [661, 281] on li "Deliverable" at bounding box center [685, 278] width 139 height 30
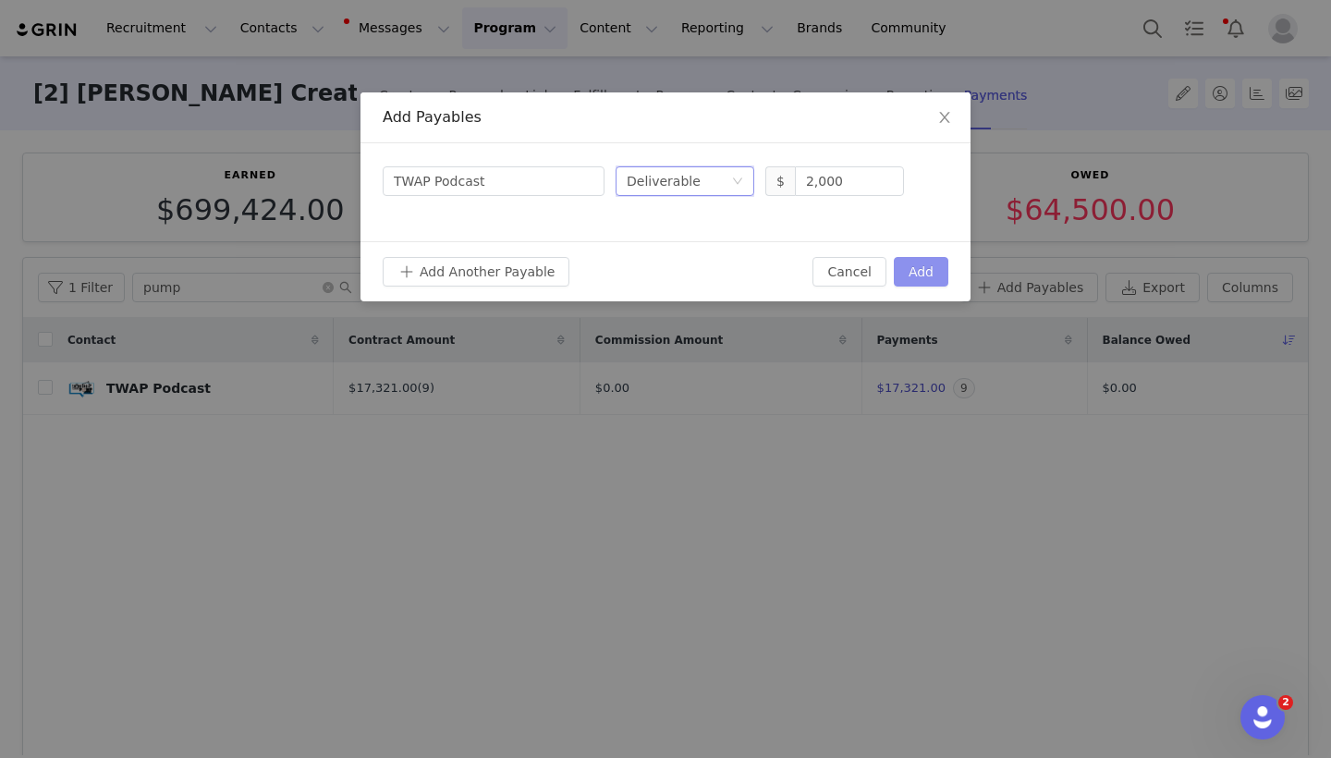
click at [920, 274] on button "Add" at bounding box center [921, 272] width 55 height 30
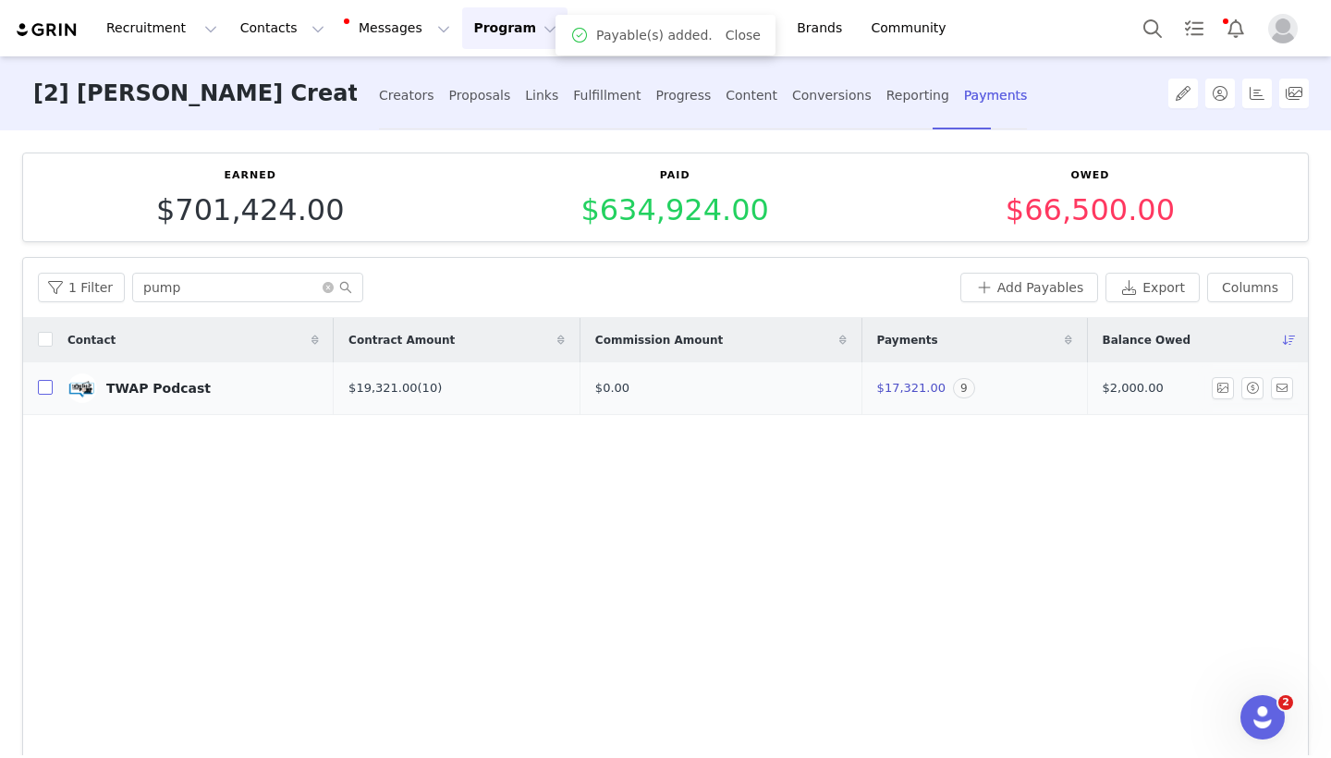
click at [43, 395] on input "checkbox" at bounding box center [45, 387] width 15 height 15
checkbox input "true"
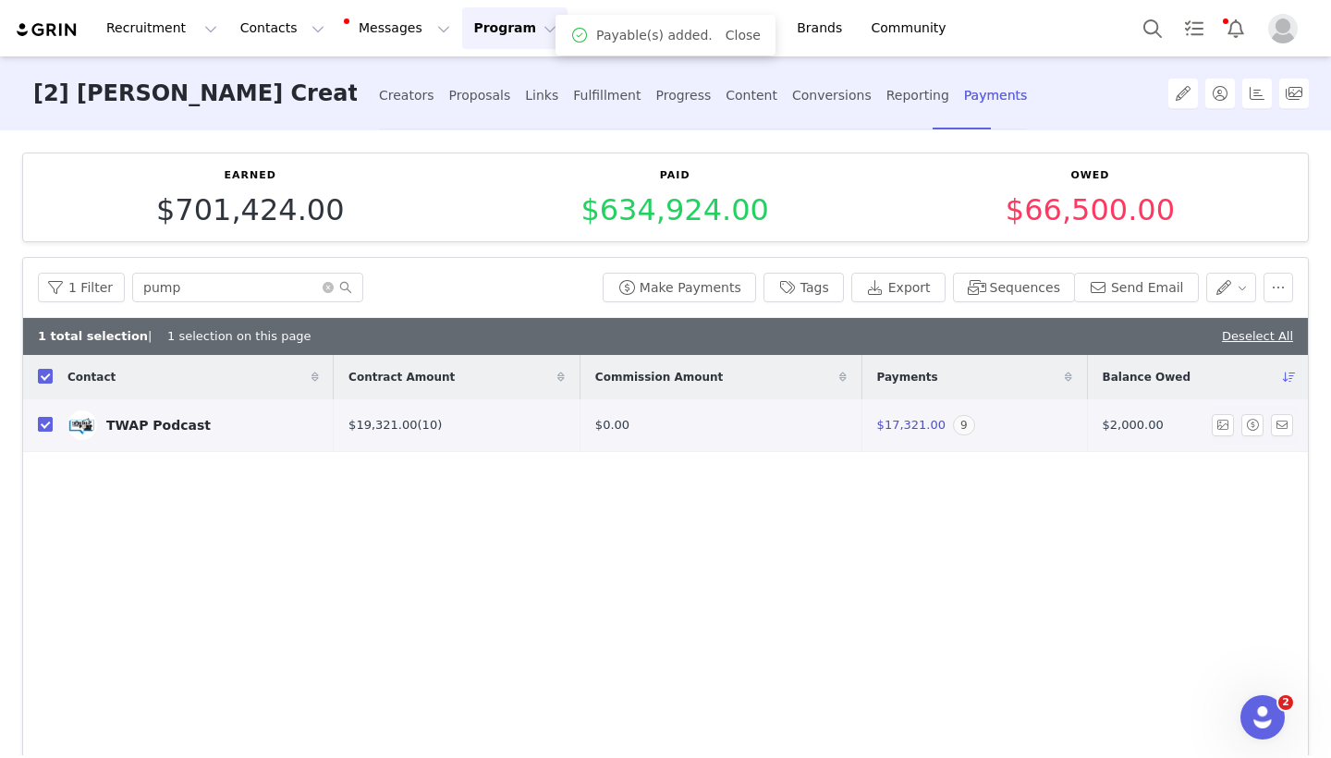
checkbox input "true"
click at [723, 287] on button "Make Payments" at bounding box center [679, 288] width 153 height 30
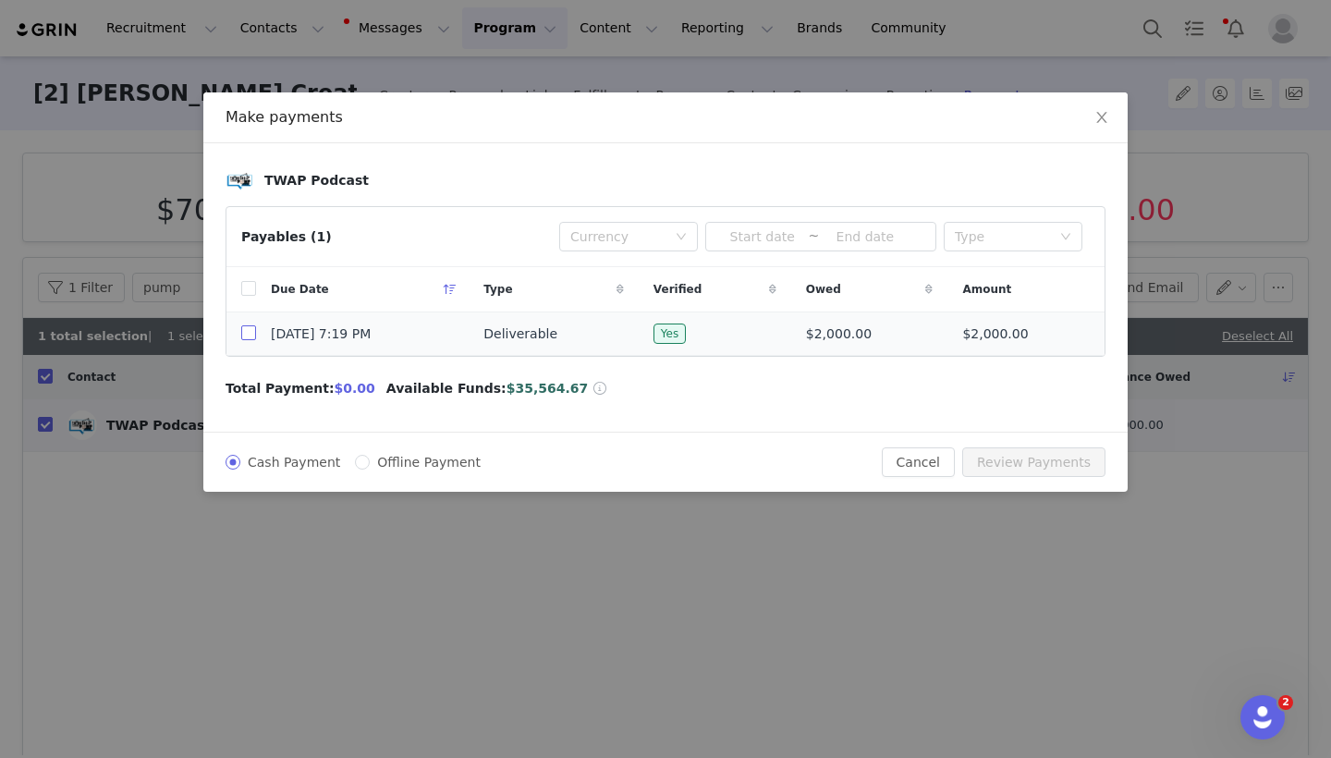
click at [251, 336] on input "checkbox" at bounding box center [248, 332] width 15 height 15
checkbox input "true"
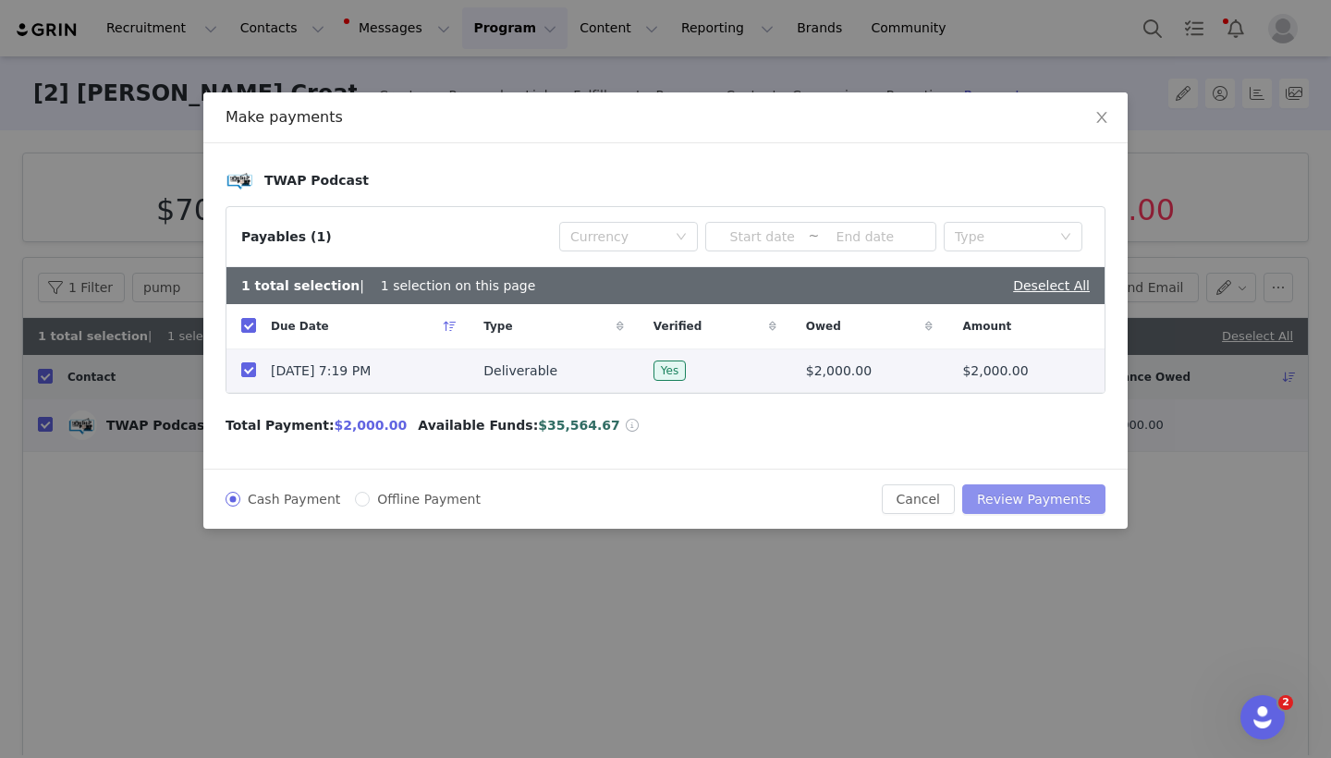
click at [1039, 495] on button "Review Payments" at bounding box center [1033, 499] width 143 height 30
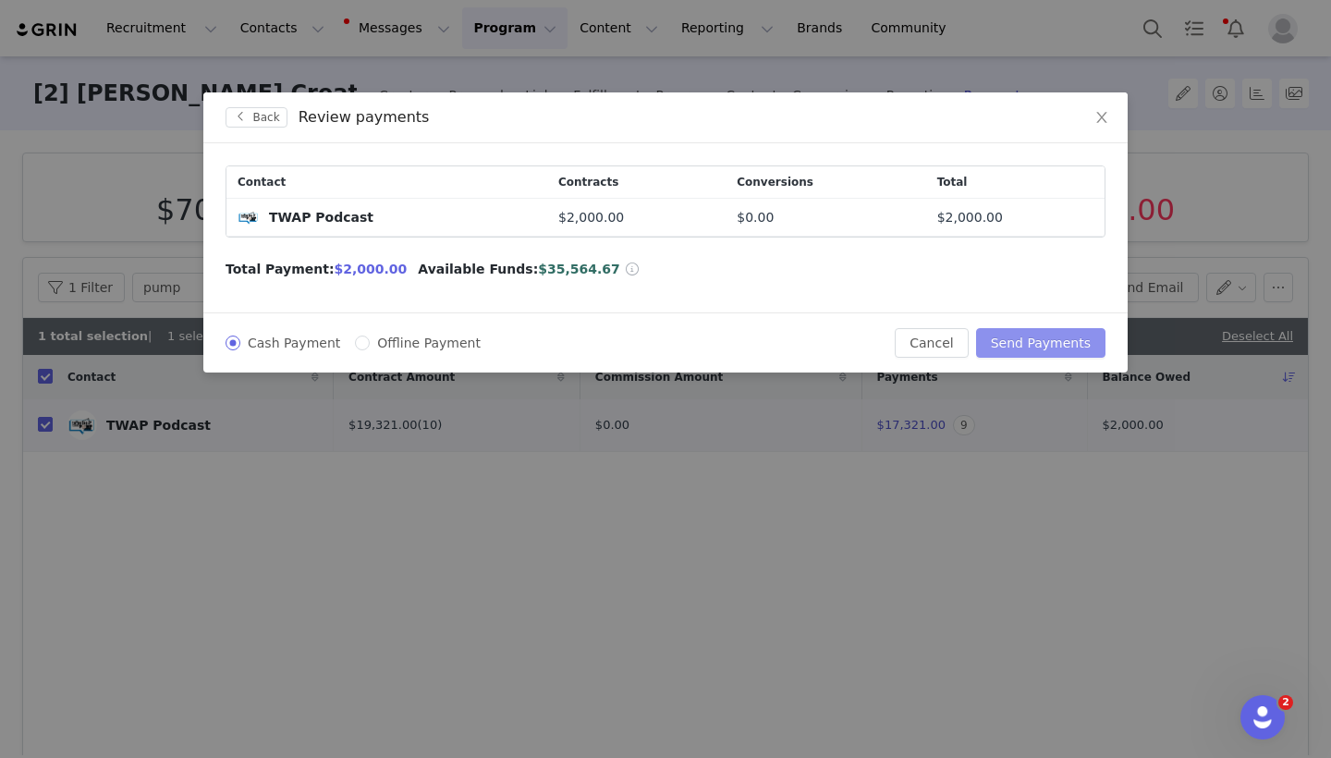
click at [1048, 348] on button "Send Payments" at bounding box center [1040, 343] width 129 height 30
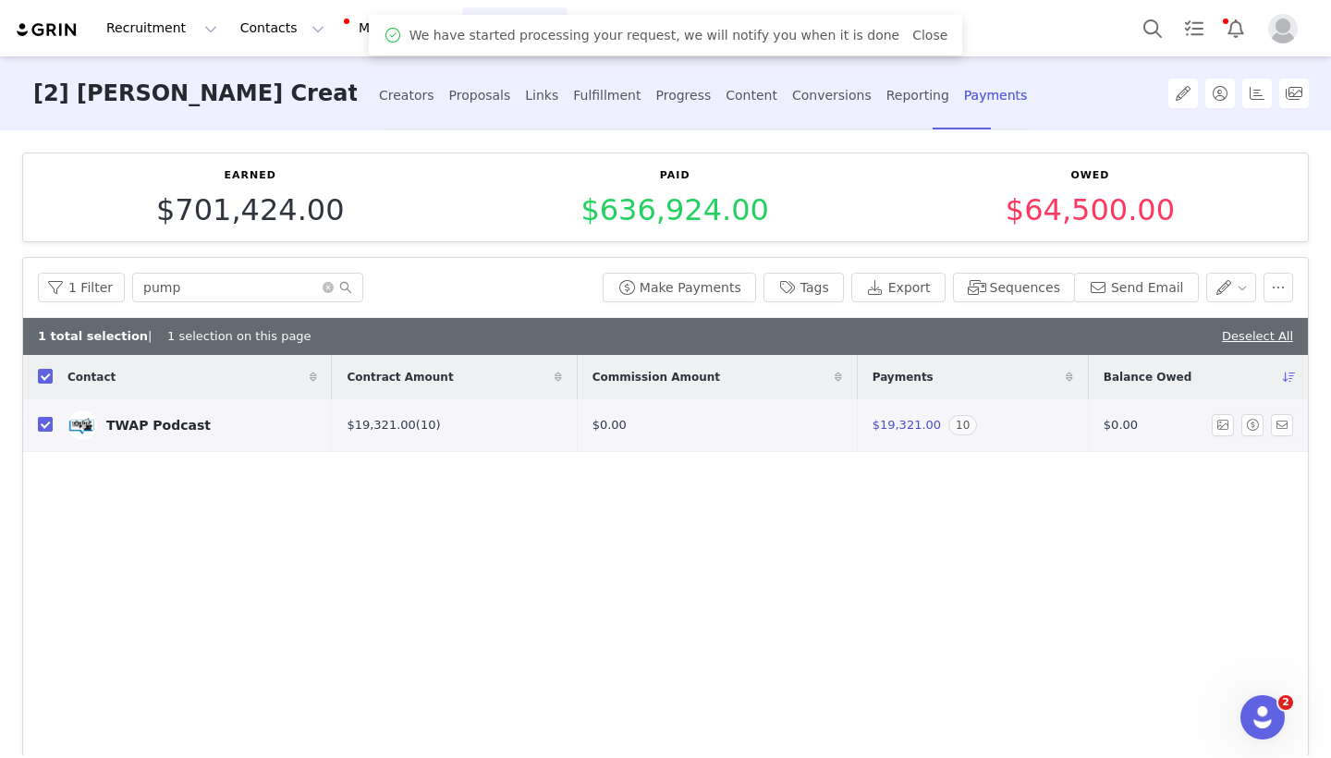
click at [43, 422] on input "checkbox" at bounding box center [45, 424] width 15 height 15
checkbox input "false"
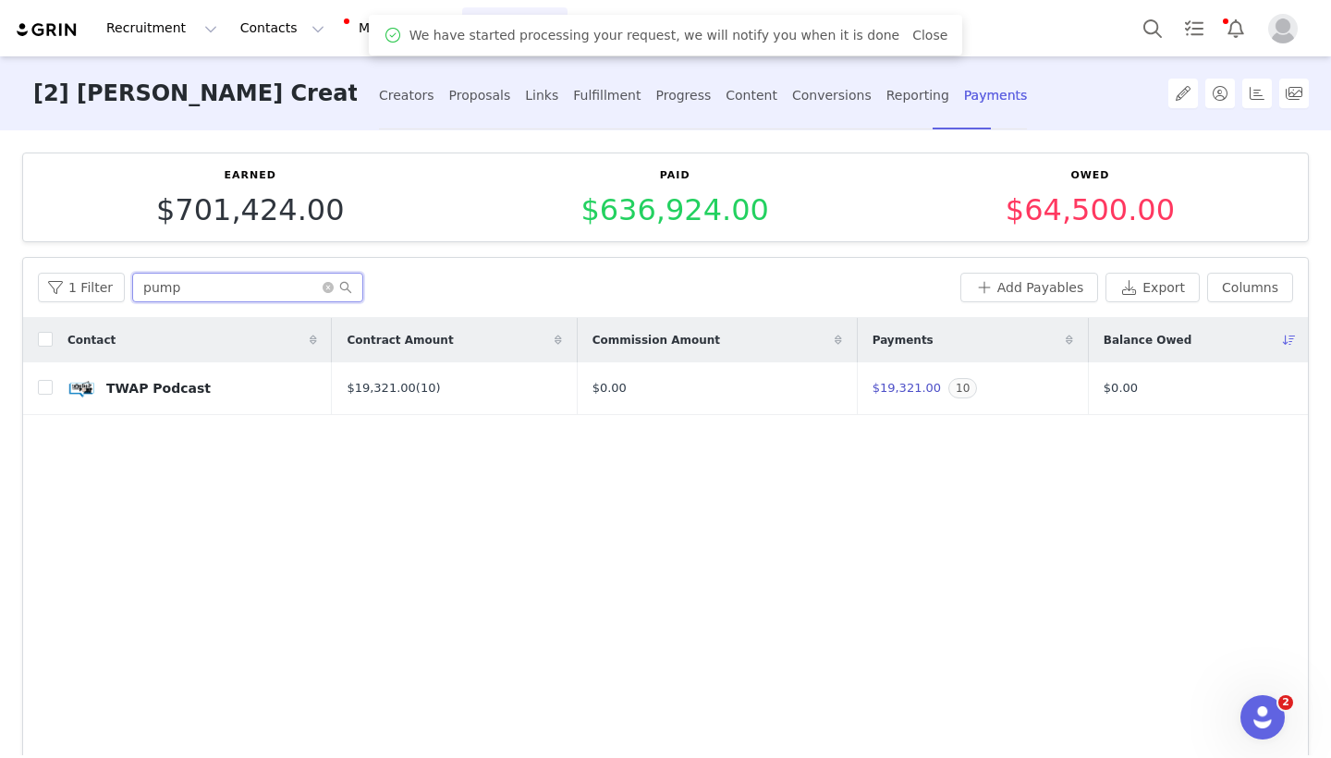
click at [314, 284] on input "pump" at bounding box center [247, 288] width 231 height 30
